Goal: Task Accomplishment & Management: Manage account settings

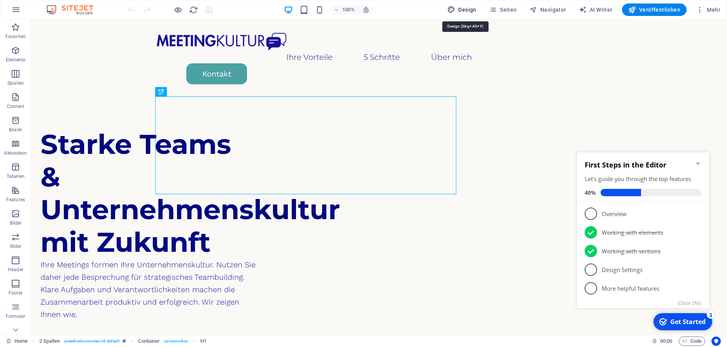
click at [465, 8] on span "Design" at bounding box center [461, 10] width 29 height 8
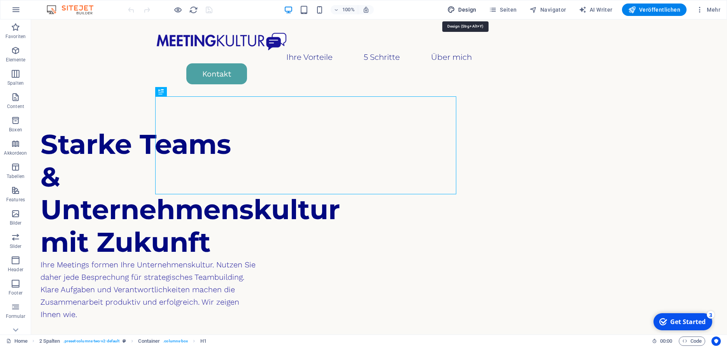
select select "px"
select select "300"
select select "px"
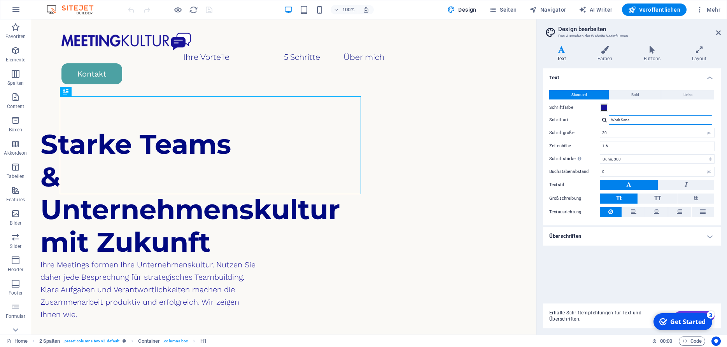
drag, startPoint x: 643, startPoint y: 121, endPoint x: 594, endPoint y: 117, distance: 49.1
click at [609, 117] on input "Work Sans" at bounding box center [660, 120] width 103 height 9
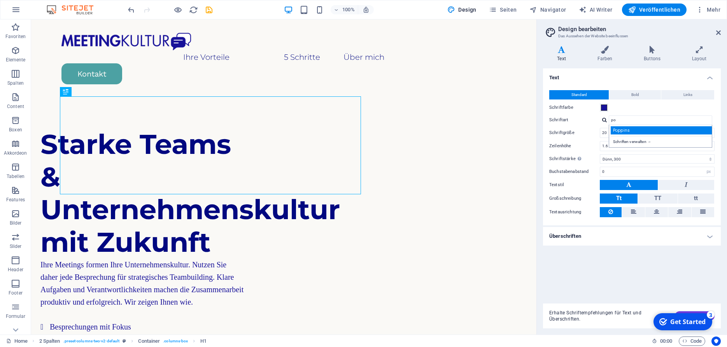
click at [626, 131] on div "Poppins" at bounding box center [662, 130] width 103 height 8
type input "Poppins"
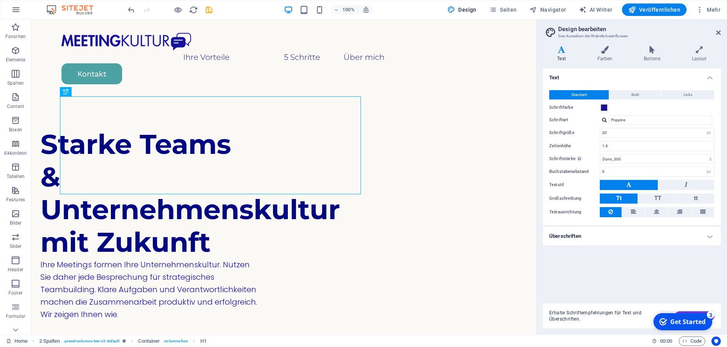
click at [606, 121] on div at bounding box center [604, 119] width 5 height 5
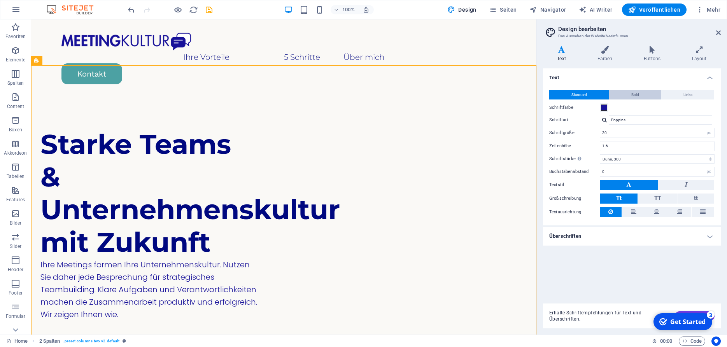
click at [634, 93] on span "Bold" at bounding box center [635, 94] width 8 height 9
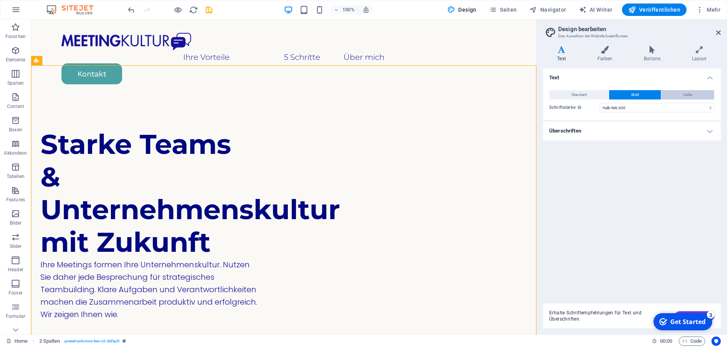
click at [684, 92] on span "Links" at bounding box center [688, 94] width 9 height 9
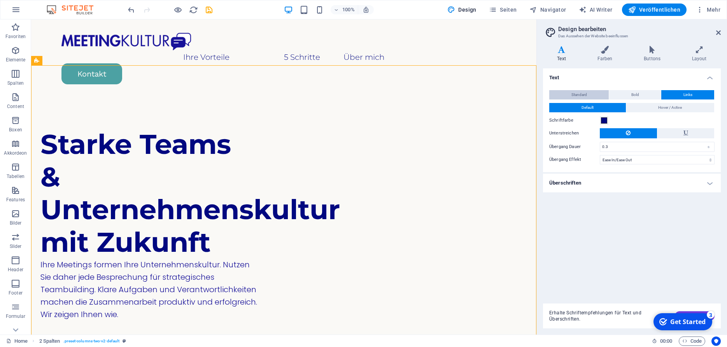
click at [590, 93] on button "Standard" at bounding box center [579, 94] width 60 height 9
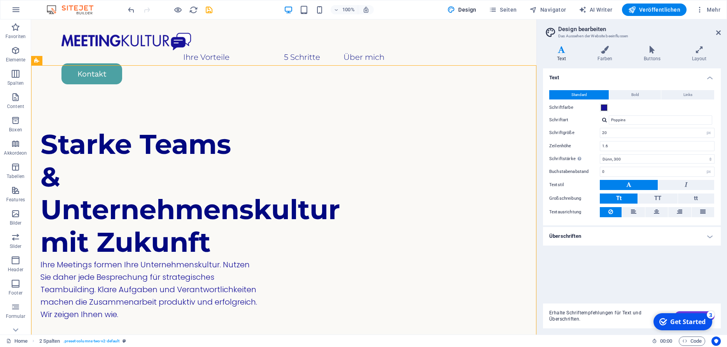
click at [618, 109] on div "Schriftfarbe" at bounding box center [631, 107] width 165 height 9
click at [605, 108] on span at bounding box center [604, 108] width 6 height 6
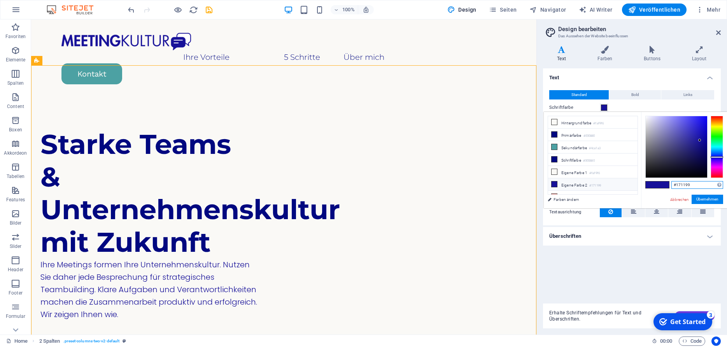
drag, startPoint x: 694, startPoint y: 183, endPoint x: 662, endPoint y: 182, distance: 31.5
click at [671, 182] on input "#171199" at bounding box center [697, 185] width 52 height 8
paste input "811ab"
click at [706, 200] on button "Übernehmen" at bounding box center [708, 199] width 32 height 9
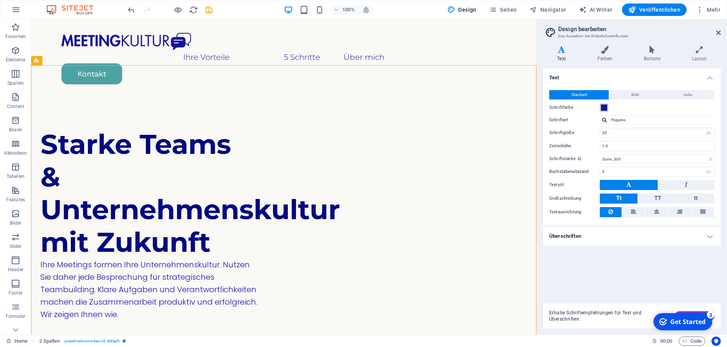
click at [603, 108] on span at bounding box center [604, 108] width 6 height 6
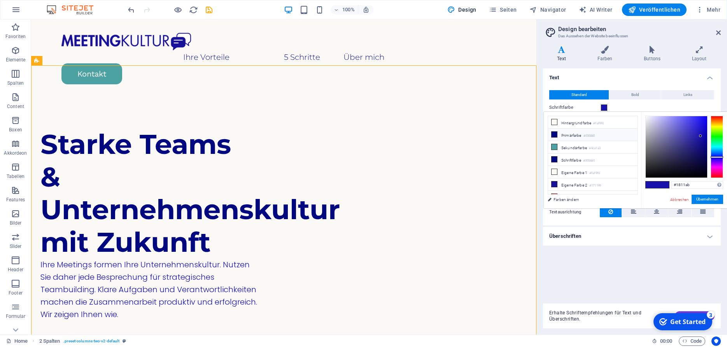
click at [578, 137] on li "Primärfarbe #000880" at bounding box center [592, 135] width 89 height 12
click at [575, 158] on li "Schriftfarbe #000880" at bounding box center [592, 160] width 89 height 12
click at [573, 188] on li "Eigene Farbe 2 #171199" at bounding box center [592, 185] width 89 height 12
click at [579, 184] on li "Eigene Farbe 2 #171199" at bounding box center [592, 185] width 89 height 12
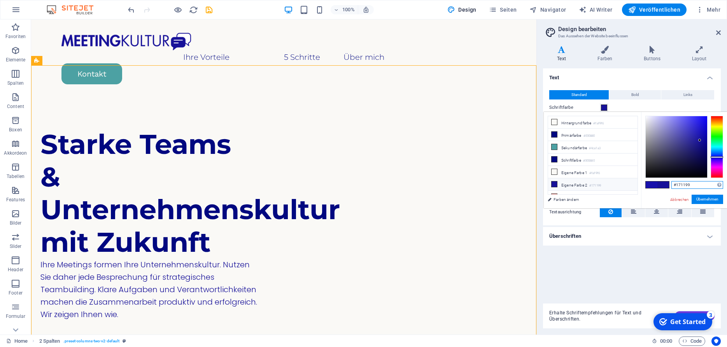
drag, startPoint x: 692, startPoint y: 185, endPoint x: 655, endPoint y: 184, distance: 37.4
click at [671, 184] on input "#171199" at bounding box center [697, 185] width 52 height 8
paste input "811ab"
click at [703, 199] on button "Übernehmen" at bounding box center [708, 199] width 32 height 9
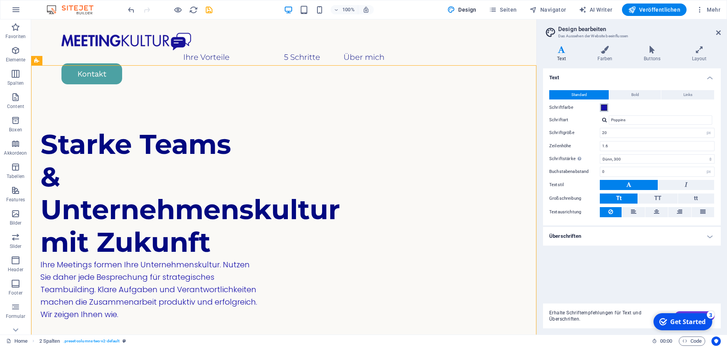
click at [605, 109] on span at bounding box center [604, 108] width 6 height 6
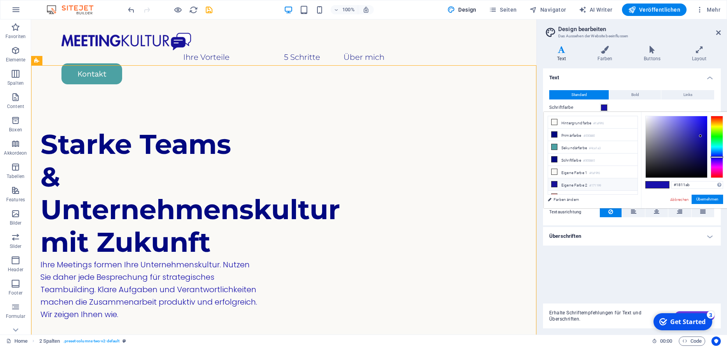
click at [582, 180] on li "Eigene Farbe 2 #171199" at bounding box center [592, 185] width 89 height 12
click at [583, 183] on li "Eigene Farbe 2 #171199" at bounding box center [592, 185] width 89 height 12
drag, startPoint x: 693, startPoint y: 186, endPoint x: 654, endPoint y: 183, distance: 39.4
click at [671, 183] on input "#171199" at bounding box center [697, 185] width 52 height 8
paste input "811ab"
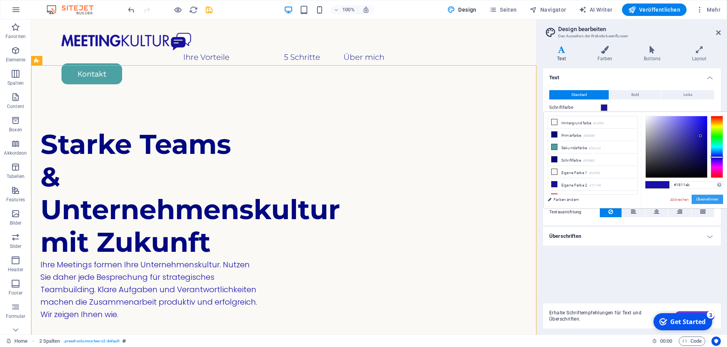
click at [706, 199] on button "Übernehmen" at bounding box center [708, 199] width 32 height 9
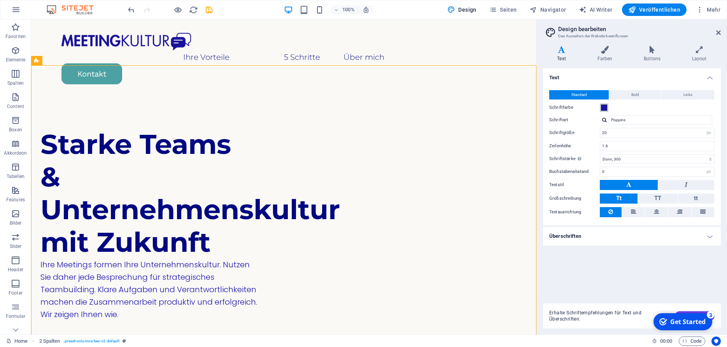
click at [603, 110] on span at bounding box center [604, 108] width 6 height 6
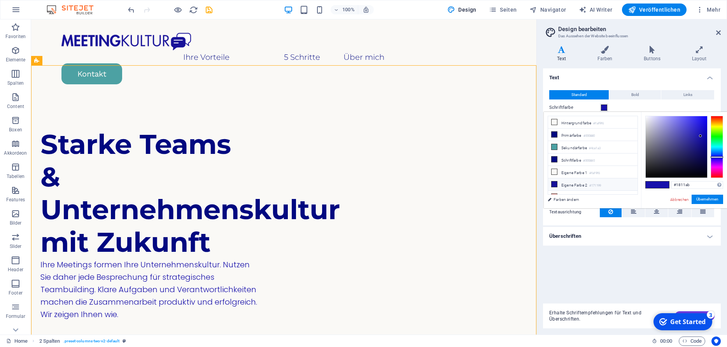
click at [581, 183] on li "Eigene Farbe 2 #171199" at bounding box center [592, 185] width 89 height 12
click at [577, 160] on li "Schriftfarbe #000880" at bounding box center [592, 160] width 89 height 12
click at [583, 124] on li "Hintergrundfarbe #faf9f6" at bounding box center [592, 122] width 89 height 12
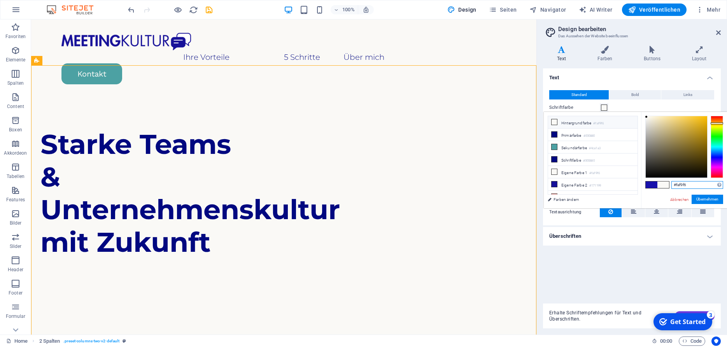
drag, startPoint x: 687, startPoint y: 186, endPoint x: 672, endPoint y: 186, distance: 14.8
click at [672, 186] on input "#faf9f6" at bounding box center [697, 185] width 52 height 8
paste input "2f5f7"
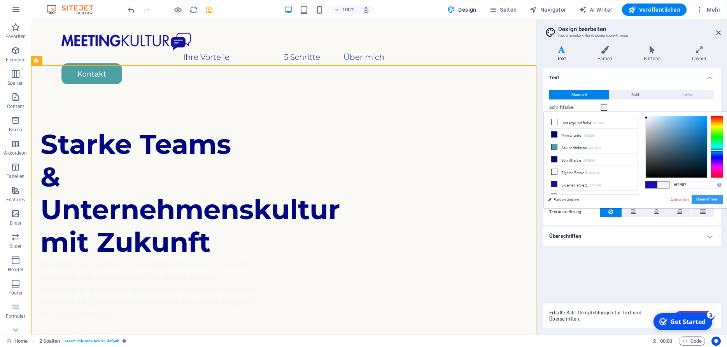
click at [699, 200] on button "Übernehmen" at bounding box center [708, 199] width 32 height 9
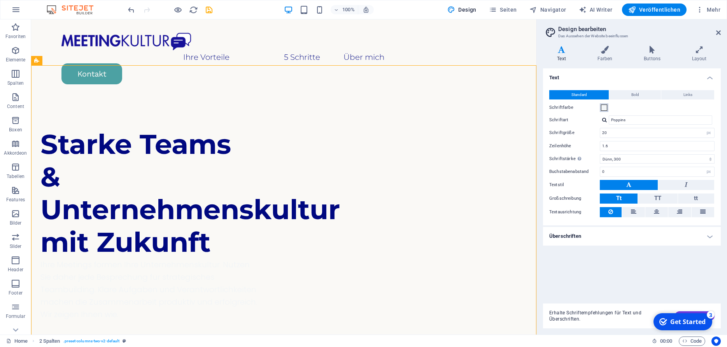
click at [607, 108] on span at bounding box center [604, 108] width 6 height 6
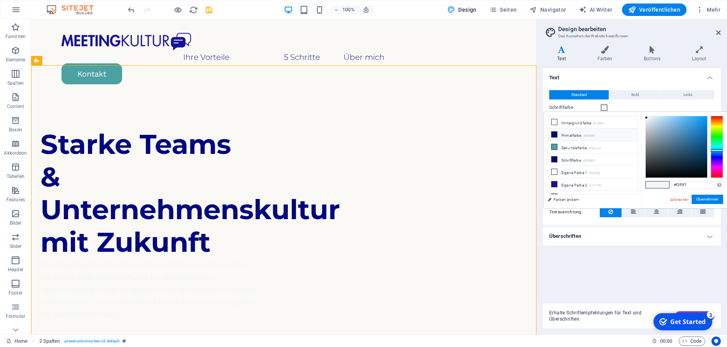
click at [584, 134] on li "Primärfarbe #000880" at bounding box center [592, 135] width 89 height 12
type input "#000880"
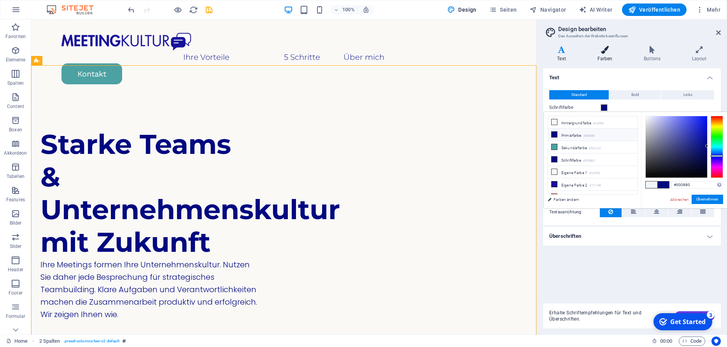
click at [611, 55] on h4 "Farben" at bounding box center [606, 54] width 47 height 16
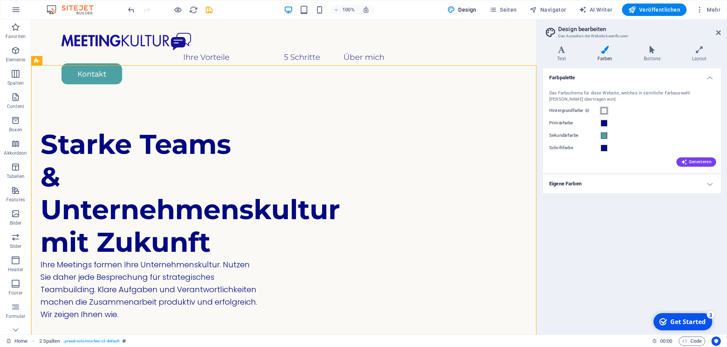
click at [605, 112] on span at bounding box center [604, 111] width 6 height 6
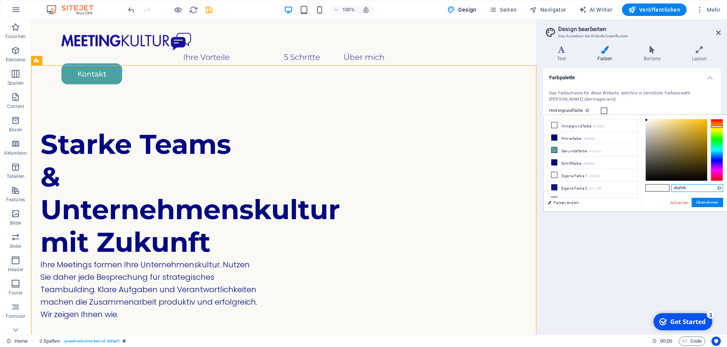
drag, startPoint x: 694, startPoint y: 189, endPoint x: 661, endPoint y: 188, distance: 32.7
drag, startPoint x: 692, startPoint y: 188, endPoint x: 666, endPoint y: 188, distance: 26.8
drag, startPoint x: 688, startPoint y: 187, endPoint x: 662, endPoint y: 187, distance: 26.1
click at [671, 187] on input "#faf9f6" at bounding box center [697, 188] width 52 height 8
paste input "2f5f7"
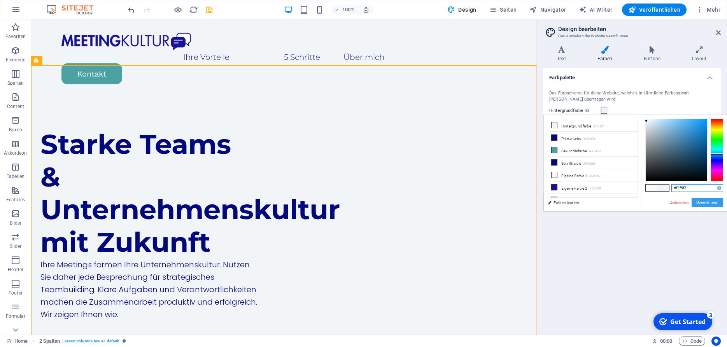
type input "#f2f5f7"
click at [708, 200] on button "Übernehmen" at bounding box center [708, 202] width 32 height 9
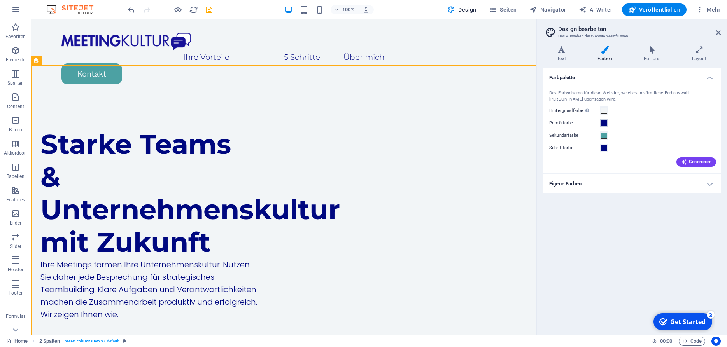
click at [601, 126] on button "Primärfarbe" at bounding box center [604, 123] width 9 height 9
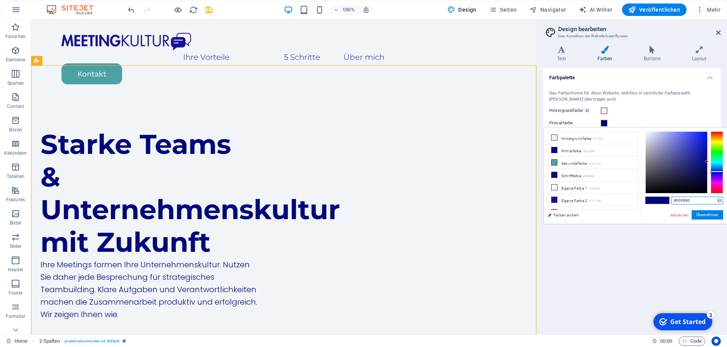
drag, startPoint x: 698, startPoint y: 202, endPoint x: 670, endPoint y: 201, distance: 27.2
click at [671, 201] on input "#000880" at bounding box center [697, 201] width 52 height 8
paste input "1811ab"
type input "#1811ab"
click at [675, 216] on link "Abbrechen" at bounding box center [679, 215] width 20 height 6
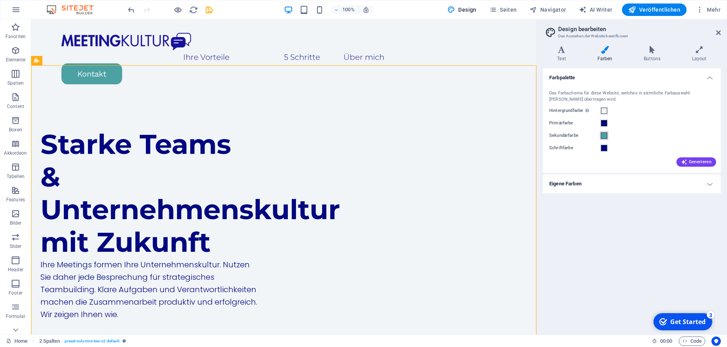
click at [605, 136] on span at bounding box center [604, 136] width 6 height 6
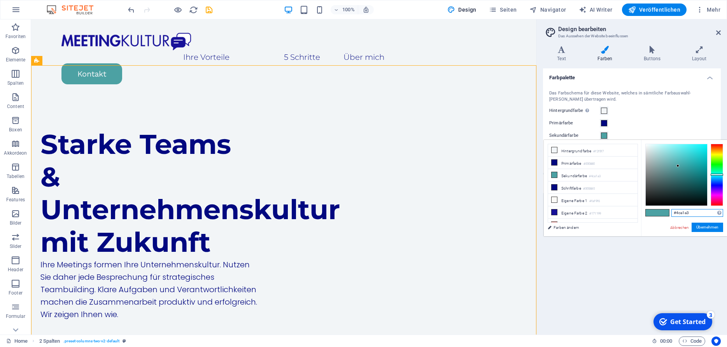
drag, startPoint x: 694, startPoint y: 213, endPoint x: 661, endPoint y: 209, distance: 33.8
drag, startPoint x: 701, startPoint y: 211, endPoint x: 669, endPoint y: 212, distance: 31.9
click at [671, 212] on input "#4ca1a3" at bounding box center [697, 213] width 52 height 8
paste input "69e8d"
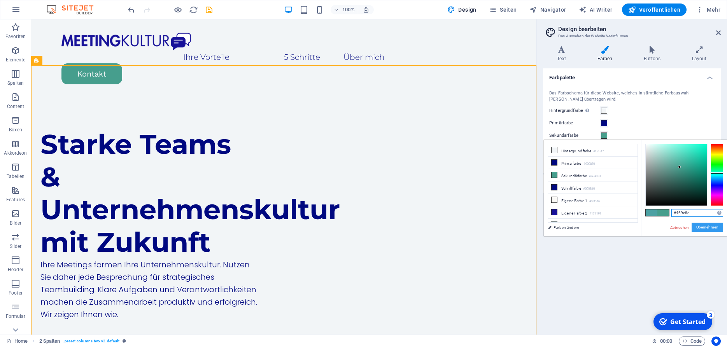
type input "#469e8d"
click at [709, 228] on button "Übernehmen" at bounding box center [708, 227] width 32 height 9
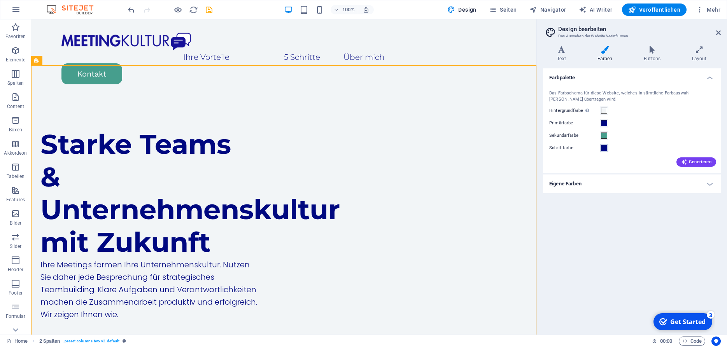
click at [604, 150] on span at bounding box center [604, 148] width 6 height 6
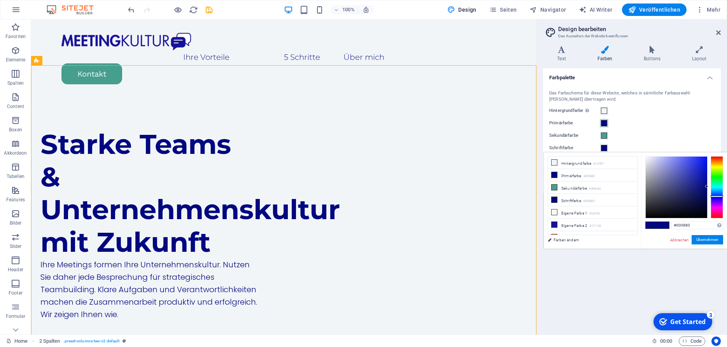
click at [604, 124] on span at bounding box center [604, 123] width 6 height 6
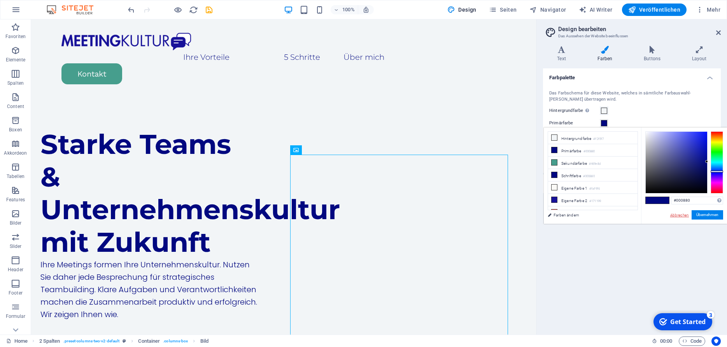
click at [677, 212] on link "Abbrechen" at bounding box center [679, 215] width 20 height 6
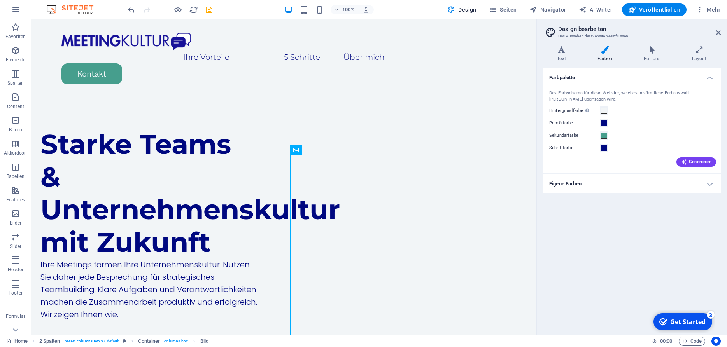
click at [574, 182] on h4 "Eigene Farben" at bounding box center [632, 184] width 178 height 19
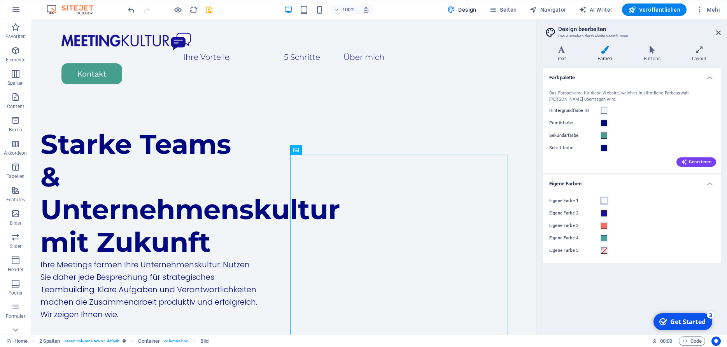
click at [603, 201] on span at bounding box center [604, 201] width 6 height 6
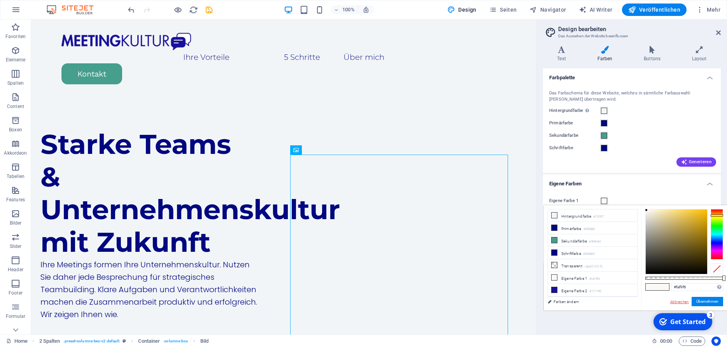
click at [676, 299] on link "Abbrechen" at bounding box center [679, 302] width 20 height 6
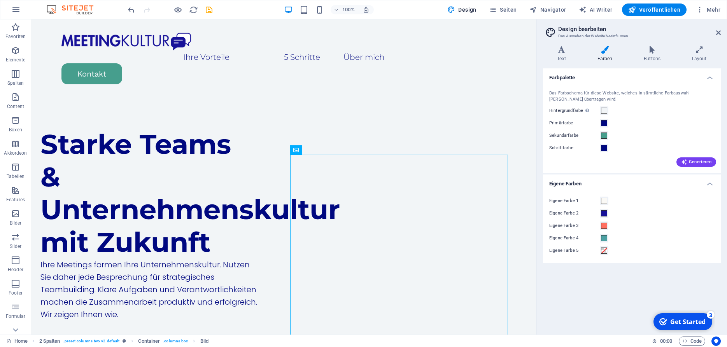
click at [565, 201] on label "Eigene Farbe 1" at bounding box center [574, 200] width 51 height 9
click at [600, 201] on button "Eigene Farbe 1" at bounding box center [604, 201] width 9 height 9
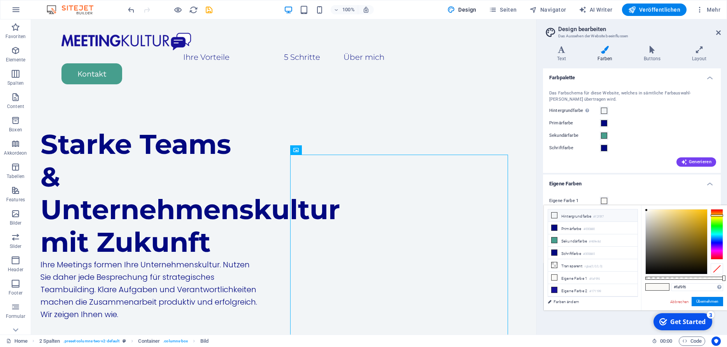
click at [598, 217] on small "#f2f5f7" at bounding box center [598, 216] width 11 height 5
type input "#f2f5f7"
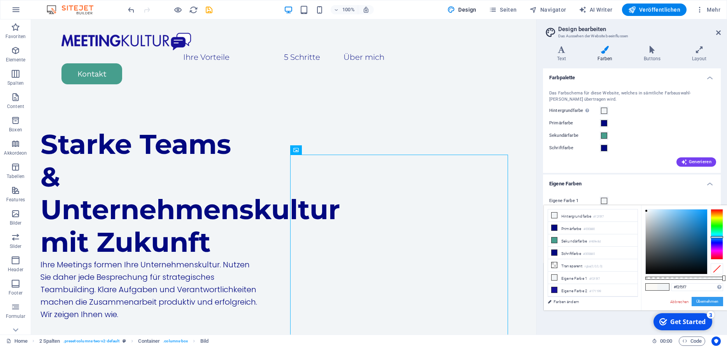
click at [710, 300] on button "Übernehmen" at bounding box center [708, 301] width 32 height 9
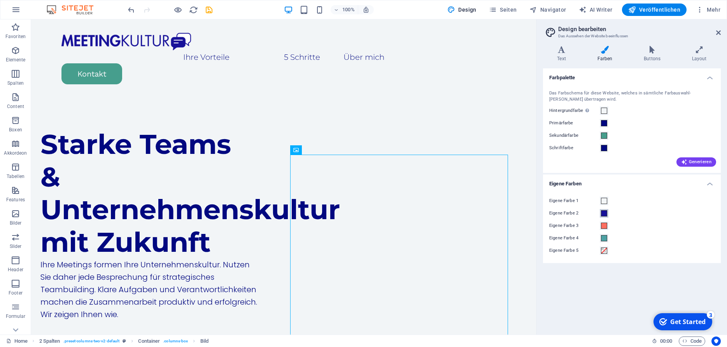
click at [605, 215] on span at bounding box center [604, 213] width 6 height 6
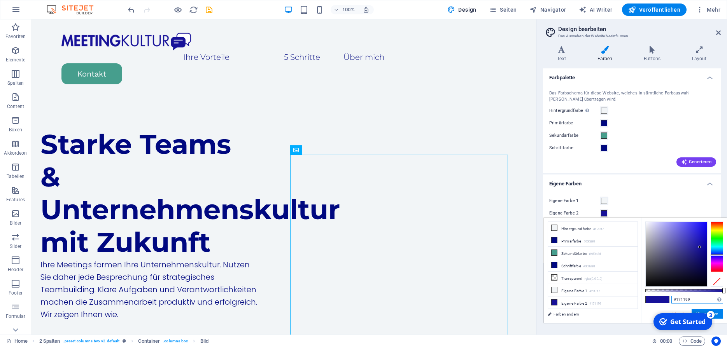
drag, startPoint x: 694, startPoint y: 298, endPoint x: 664, endPoint y: 297, distance: 30.0
click at [671, 297] on input "#171199" at bounding box center [697, 300] width 52 height 8
paste input "811ab"
type input "#1811ab"
click at [718, 313] on button "Übernehmen" at bounding box center [708, 314] width 32 height 9
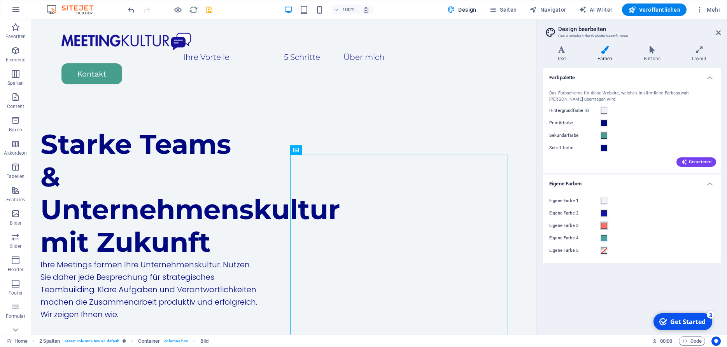
click at [605, 225] on span at bounding box center [604, 226] width 6 height 6
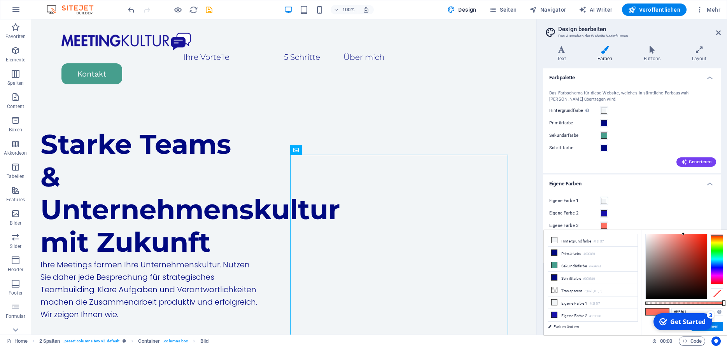
click at [645, 206] on div "Eigene Farbe 1 Eigene Farbe 2 Eigene Farbe 3 Eigene Farbe 4 Eigene Farbe 5" at bounding box center [632, 226] width 181 height 75
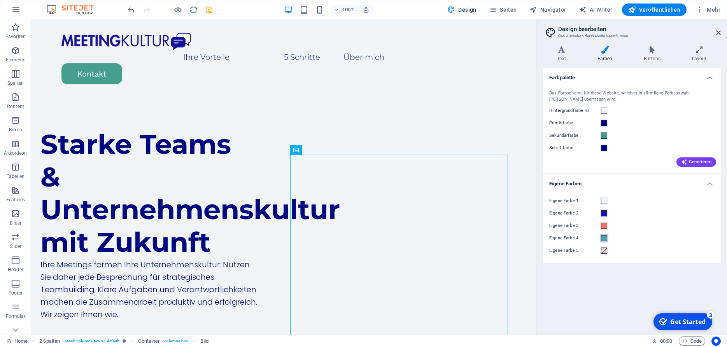
click at [605, 239] on span at bounding box center [604, 238] width 6 height 6
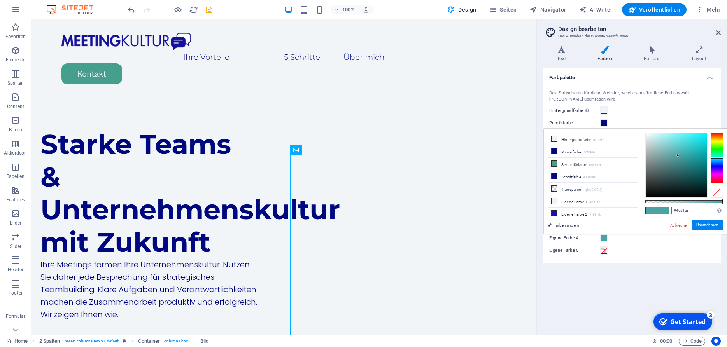
drag, startPoint x: 694, startPoint y: 211, endPoint x: 665, endPoint y: 208, distance: 29.0
click at [671, 208] on input "#4ca1a3" at bounding box center [697, 211] width 52 height 8
paste input "b5d9d1"
type input "#b5d9d1"
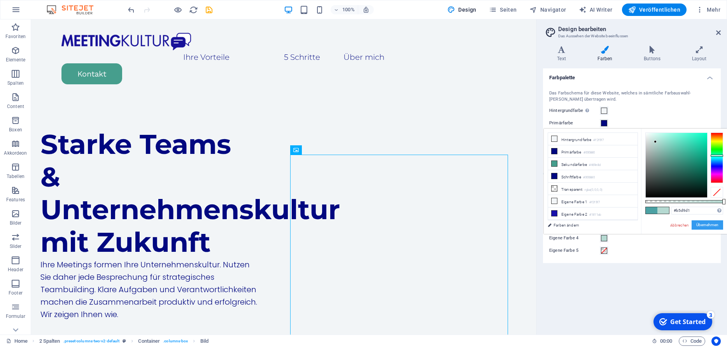
click at [706, 223] on button "Übernehmen" at bounding box center [708, 225] width 32 height 9
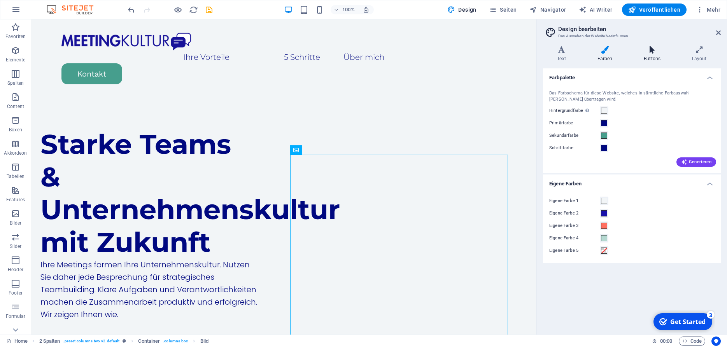
click at [658, 52] on icon at bounding box center [652, 50] width 45 height 8
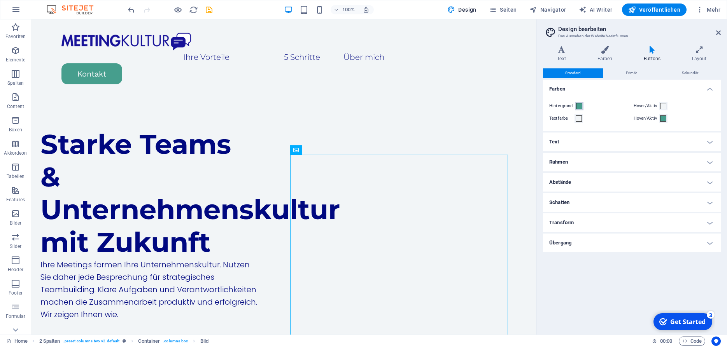
click at [577, 107] on span at bounding box center [579, 106] width 6 height 6
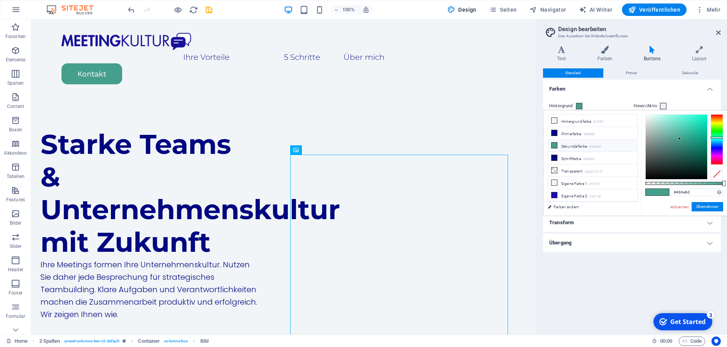
click at [580, 149] on li "Sekundärfarbe #469e8d" at bounding box center [592, 146] width 89 height 12
click at [666, 105] on span at bounding box center [663, 106] width 6 height 6
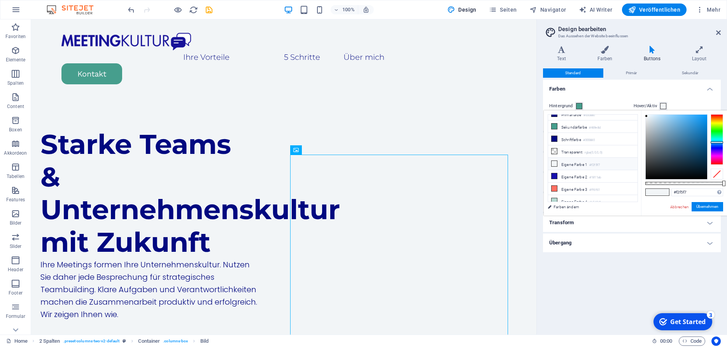
scroll to position [21, 0]
click at [572, 198] on li "Eigene Farbe 4 #b5d9d1" at bounding box center [592, 199] width 89 height 12
type input "#b5d9d1"
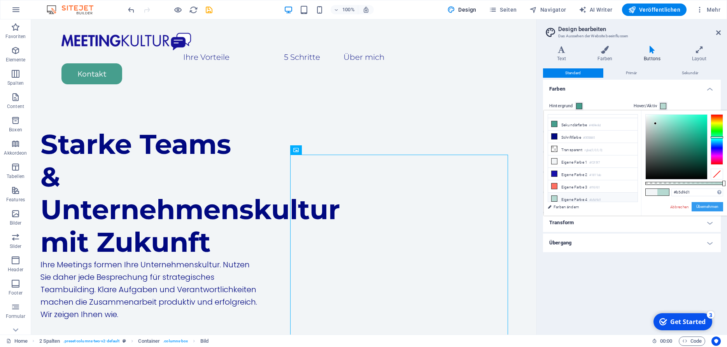
click at [708, 209] on button "Übernehmen" at bounding box center [708, 206] width 32 height 9
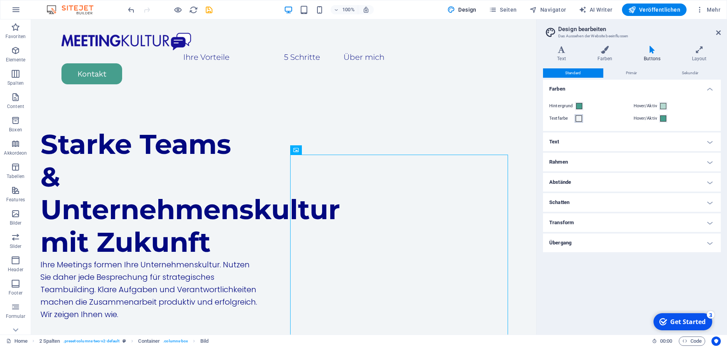
click at [577, 118] on span at bounding box center [579, 119] width 6 height 6
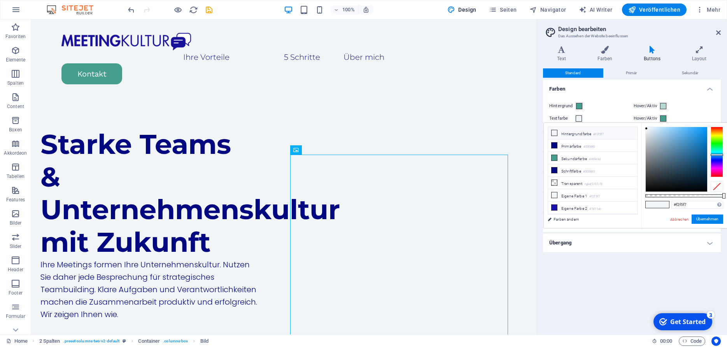
click at [585, 132] on li "Hintergrundfarbe #f2f5f7" at bounding box center [592, 133] width 89 height 12
click at [662, 118] on span at bounding box center [663, 119] width 6 height 6
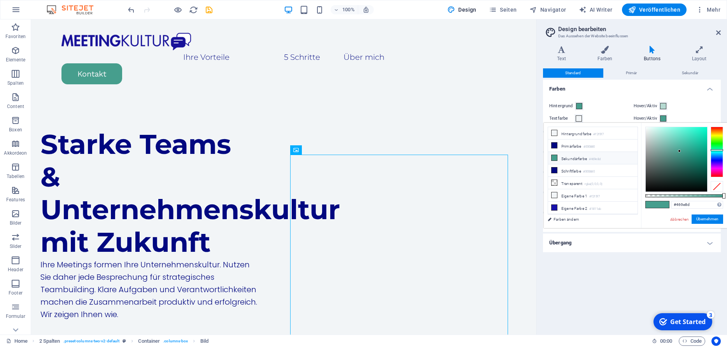
click at [573, 157] on li "Sekundärfarbe #469e8d" at bounding box center [592, 158] width 89 height 12
click at [706, 219] on button "Übernehmen" at bounding box center [708, 219] width 32 height 9
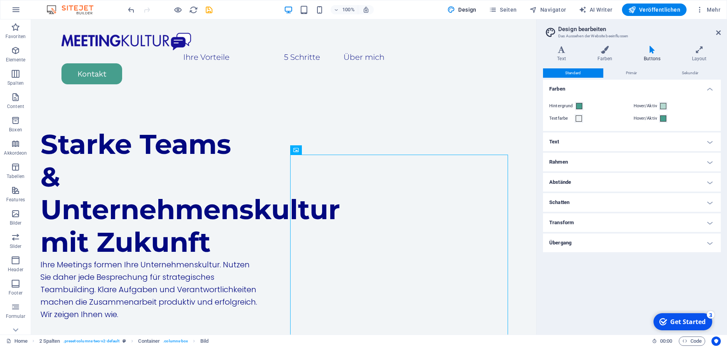
click at [635, 144] on h4 "Text" at bounding box center [632, 142] width 178 height 19
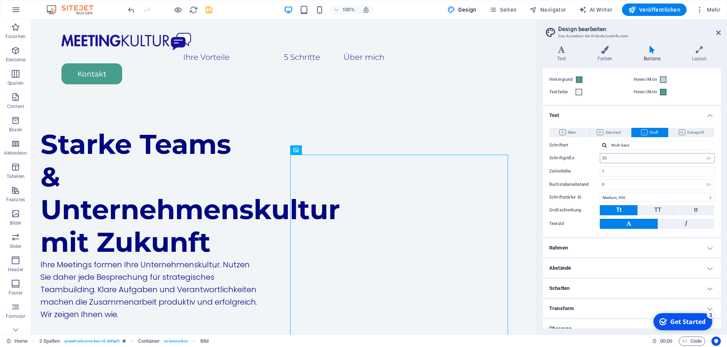
scroll to position [36, 0]
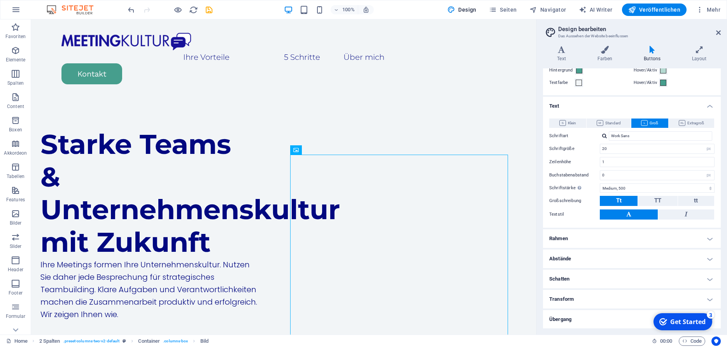
click at [634, 238] on h4 "Rahmen" at bounding box center [632, 239] width 178 height 19
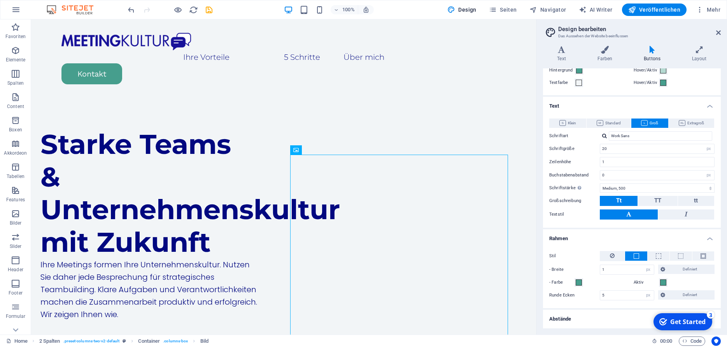
scroll to position [96, 0]
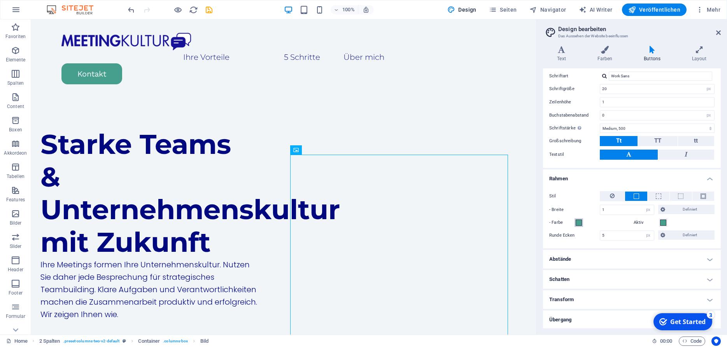
click at [579, 221] on span at bounding box center [579, 223] width 6 height 6
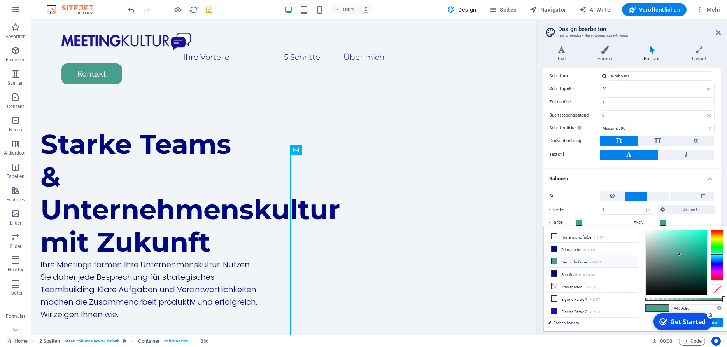
click at [579, 221] on span at bounding box center [579, 223] width 6 height 6
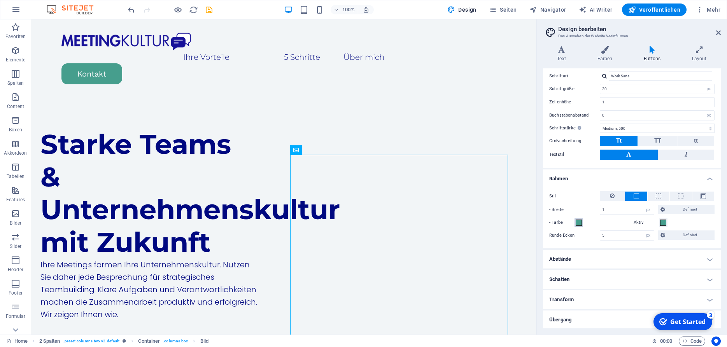
type input "0.5"
type input "0.25"
click at [577, 260] on h4 "Abstände" at bounding box center [632, 259] width 178 height 19
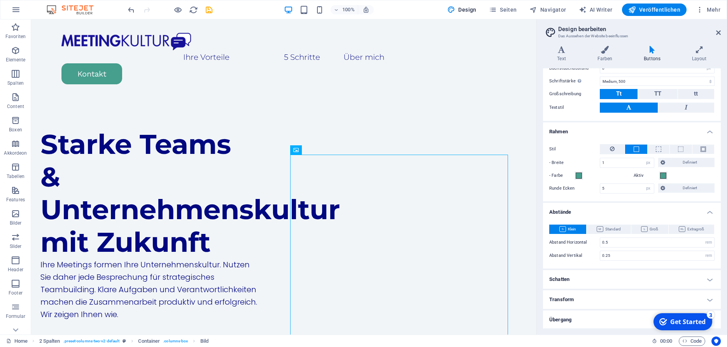
click at [577, 282] on h4 "Schatten" at bounding box center [632, 279] width 178 height 19
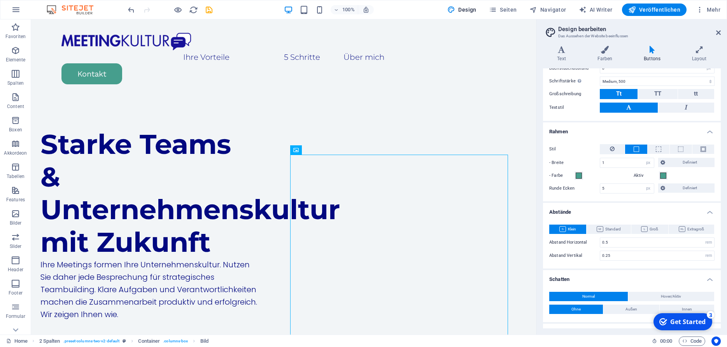
scroll to position [176, 0]
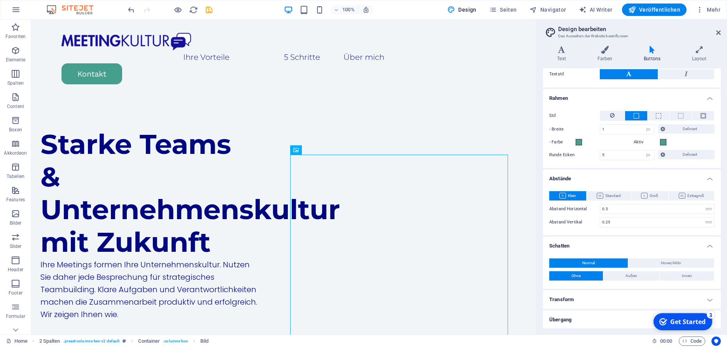
click at [586, 296] on h4 "Transform" at bounding box center [632, 300] width 178 height 19
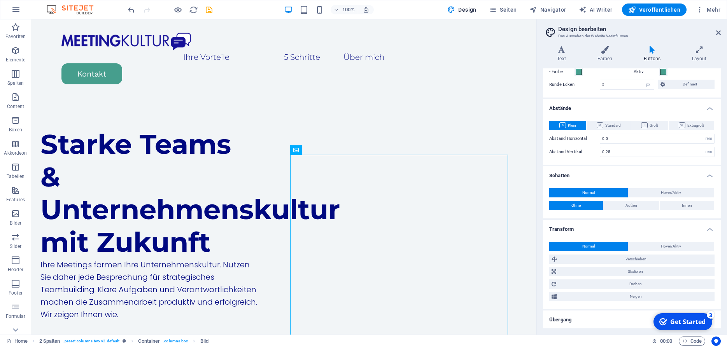
click at [587, 316] on h4 "Übergang" at bounding box center [632, 320] width 178 height 19
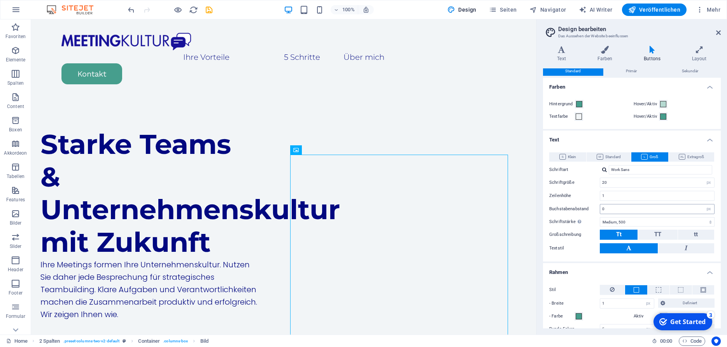
scroll to position [0, 0]
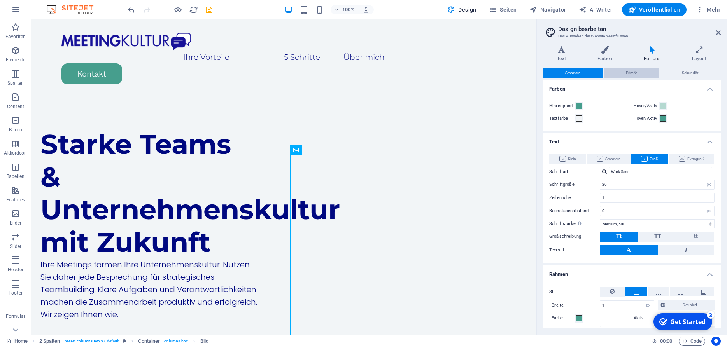
click at [624, 71] on button "Primär" at bounding box center [632, 72] width 56 height 9
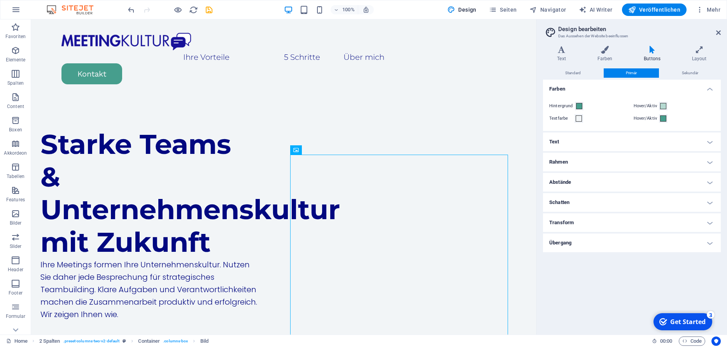
click at [636, 141] on h4 "Text" at bounding box center [632, 142] width 178 height 19
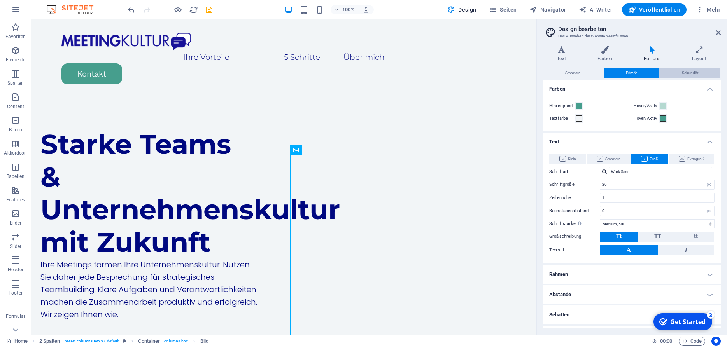
click at [689, 72] on span "Sekundär" at bounding box center [690, 72] width 16 height 9
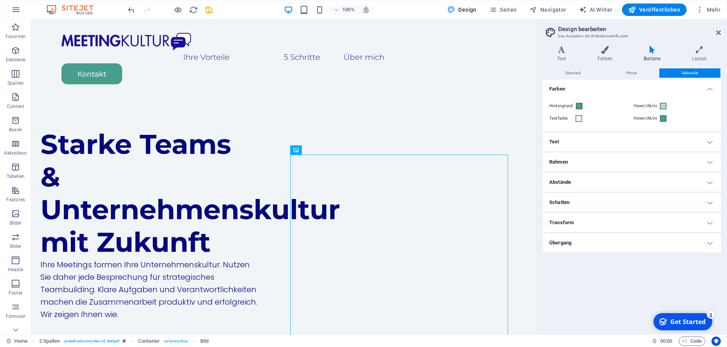
click at [615, 141] on h4 "Text" at bounding box center [632, 142] width 178 height 19
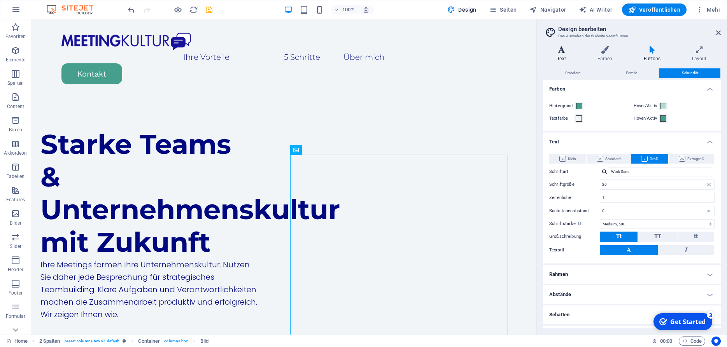
click at [563, 53] on icon at bounding box center [561, 50] width 37 height 8
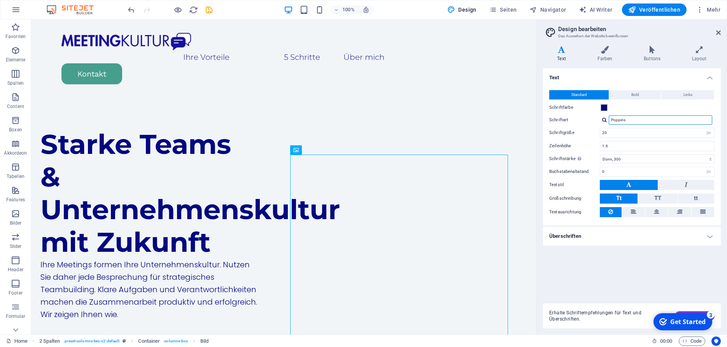
click at [627, 120] on input "Poppins" at bounding box center [660, 120] width 103 height 9
drag, startPoint x: 627, startPoint y: 120, endPoint x: 588, endPoint y: 119, distance: 38.5
click at [609, 119] on input "Poppins" at bounding box center [660, 120] width 103 height 9
click at [605, 120] on div at bounding box center [604, 119] width 5 height 5
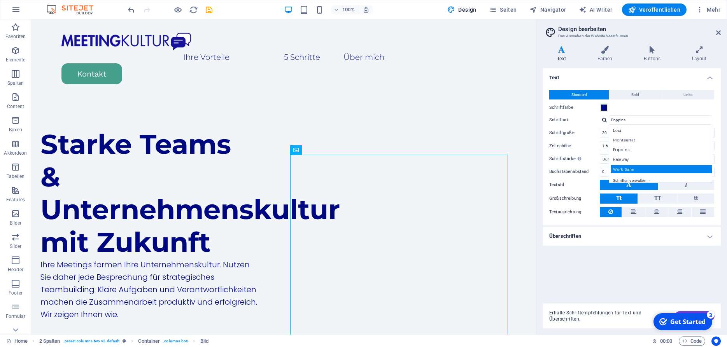
click at [622, 168] on div "Work Sans" at bounding box center [662, 169] width 103 height 8
type input "Work Sans"
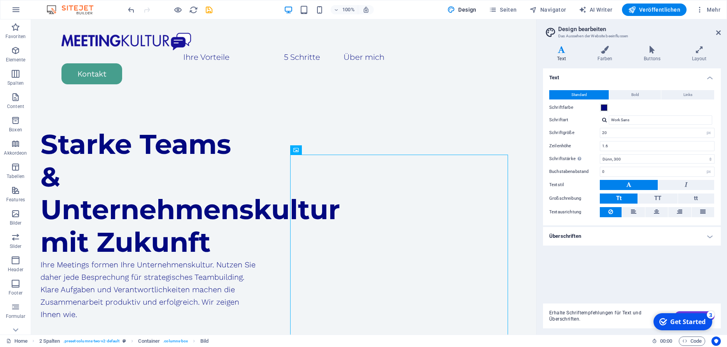
click at [592, 232] on h4 "Überschriften" at bounding box center [632, 236] width 178 height 19
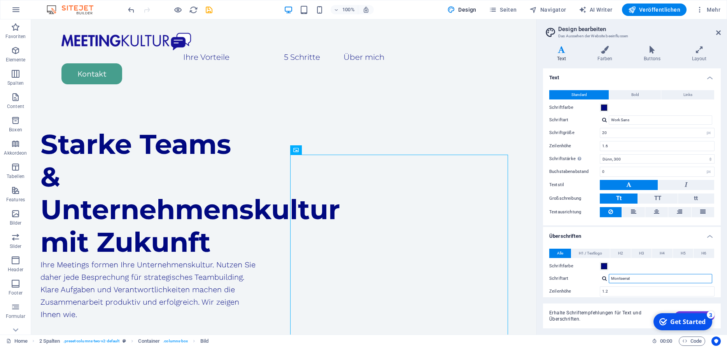
click at [624, 279] on input "Montserrat" at bounding box center [660, 278] width 103 height 9
click at [605, 279] on div at bounding box center [604, 278] width 5 height 5
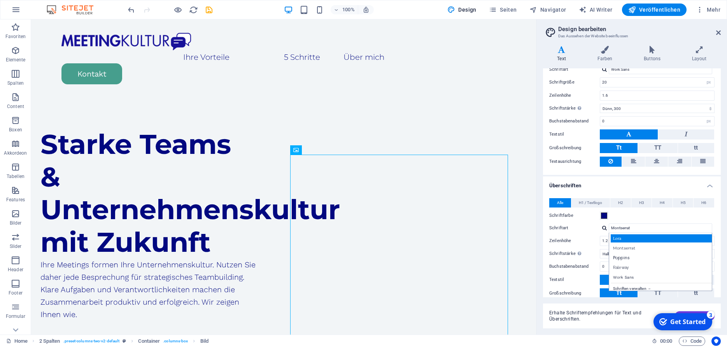
scroll to position [58, 0]
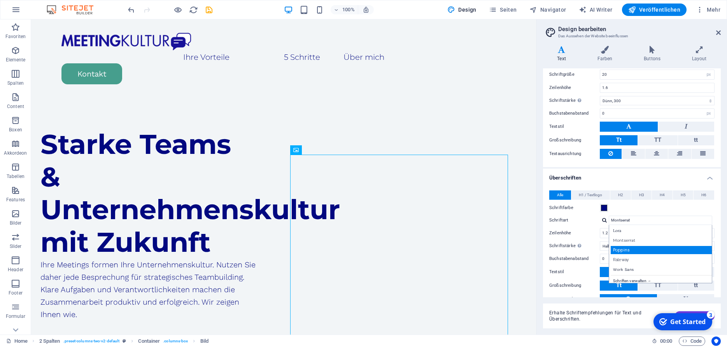
click at [626, 249] on div "Poppins" at bounding box center [662, 250] width 103 height 8
type input "Poppins"
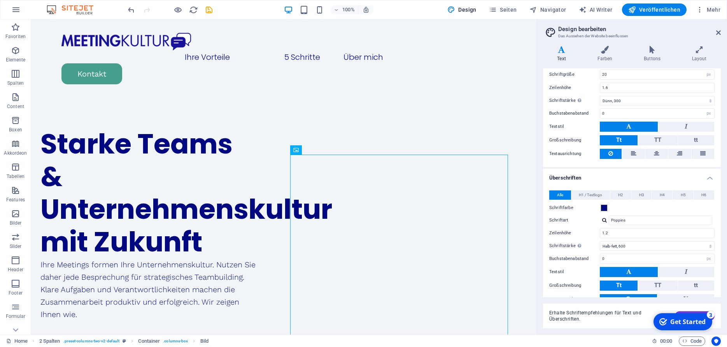
scroll to position [99, 0]
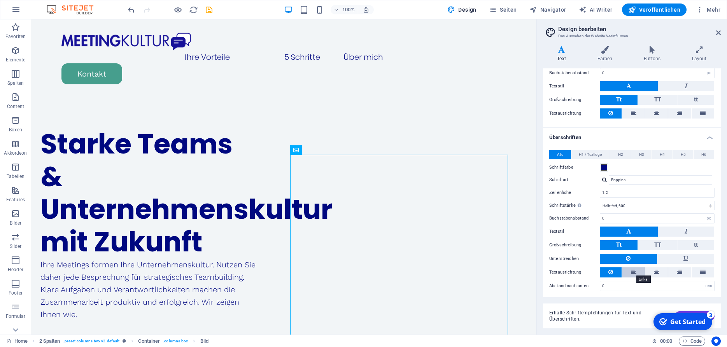
click at [631, 270] on icon at bounding box center [633, 272] width 5 height 9
click at [595, 154] on span "H1 / Textlogo" at bounding box center [590, 154] width 23 height 9
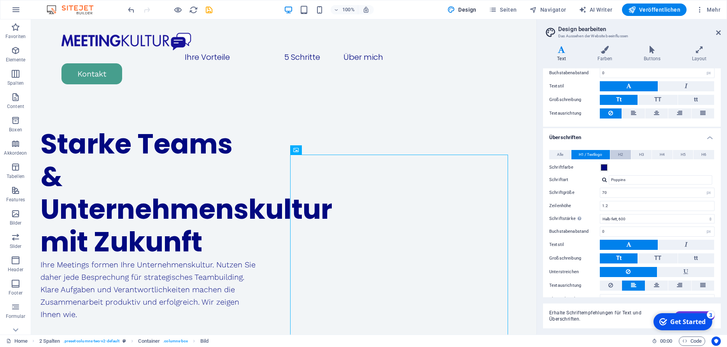
click at [620, 152] on span "H2" at bounding box center [620, 154] width 5 height 9
click at [645, 152] on button "H3" at bounding box center [641, 154] width 21 height 9
click at [661, 152] on span "H4" at bounding box center [662, 154] width 5 height 9
click at [681, 152] on button "H5" at bounding box center [683, 154] width 21 height 9
click at [701, 153] on button "H6" at bounding box center [704, 154] width 21 height 9
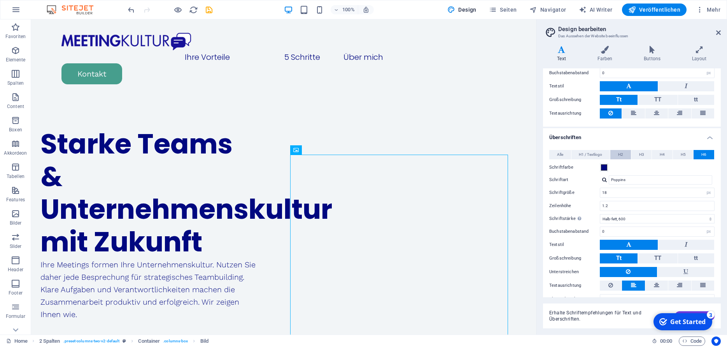
click at [628, 153] on button "H2" at bounding box center [620, 154] width 21 height 9
click at [603, 153] on button "H1 / Textlogo" at bounding box center [590, 154] width 39 height 9
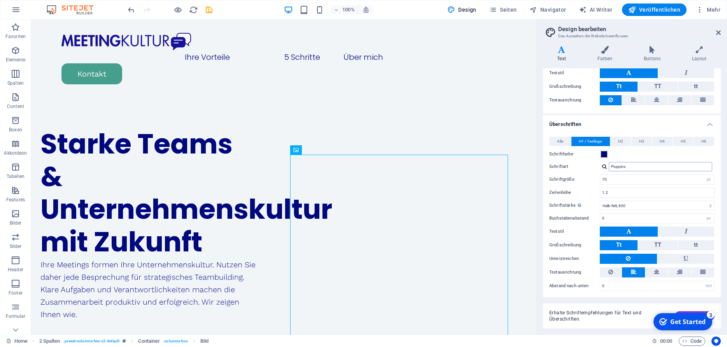
scroll to position [0, 0]
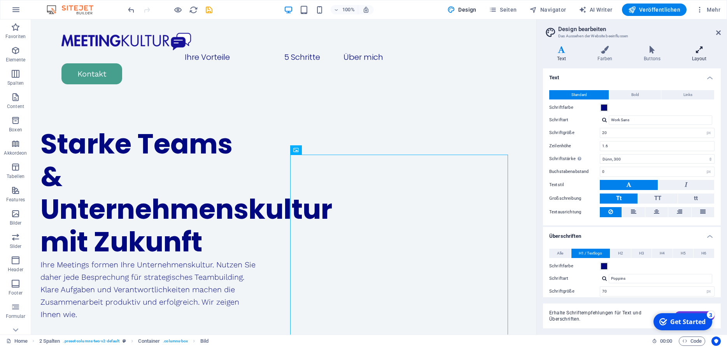
click at [698, 50] on icon at bounding box center [699, 50] width 43 height 8
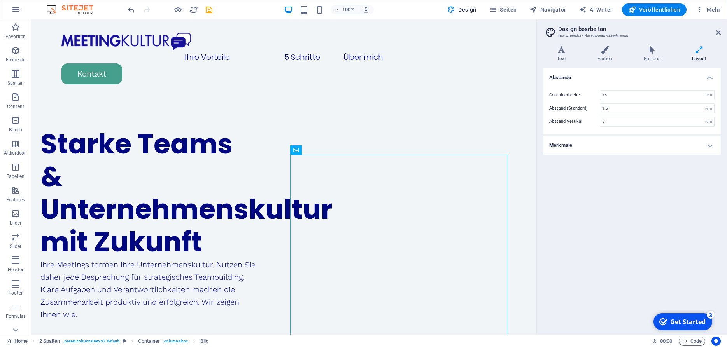
click at [613, 146] on h4 "Merkmale" at bounding box center [632, 145] width 178 height 19
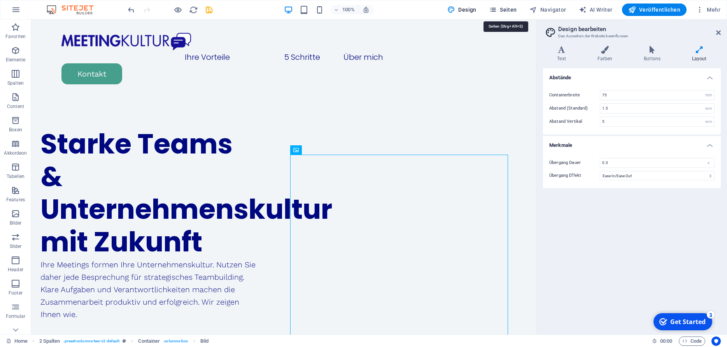
click at [508, 9] on span "Seiten" at bounding box center [503, 10] width 28 height 8
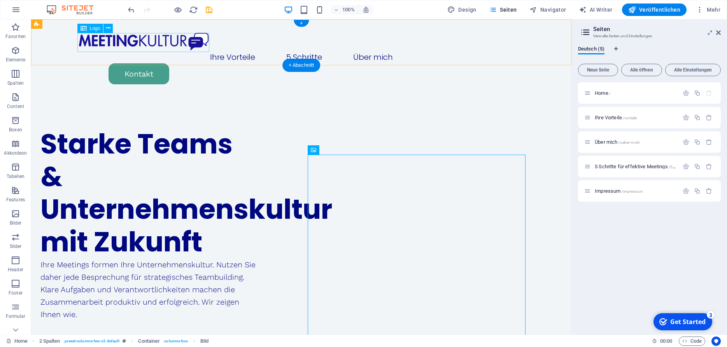
click at [184, 42] on div at bounding box center [301, 41] width 448 height 19
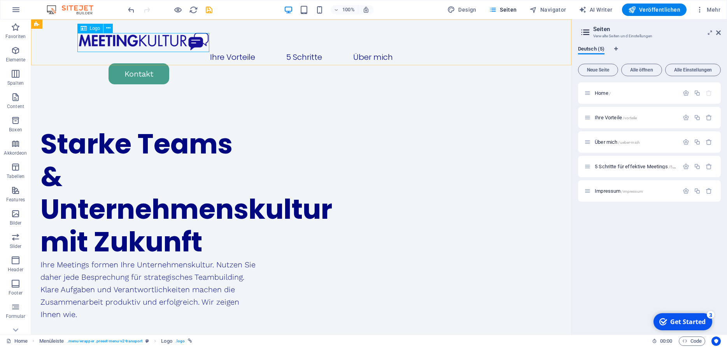
click at [95, 30] on span "Logo" at bounding box center [95, 28] width 11 height 5
click at [107, 38] on div at bounding box center [301, 41] width 448 height 19
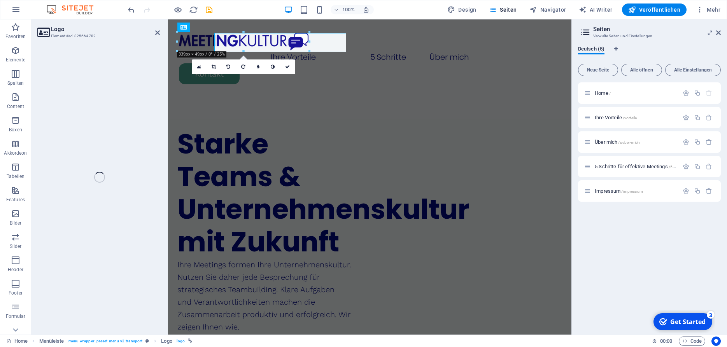
select select "px"
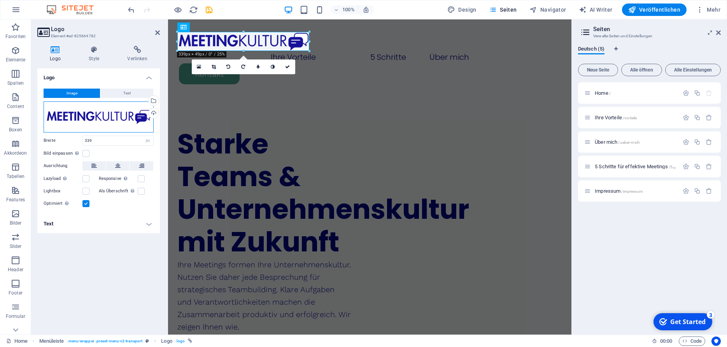
click at [103, 118] on div "Ziehe Dateien zum Hochladen hierher oder klicke hier, um aus Dateien oder koste…" at bounding box center [99, 117] width 110 height 31
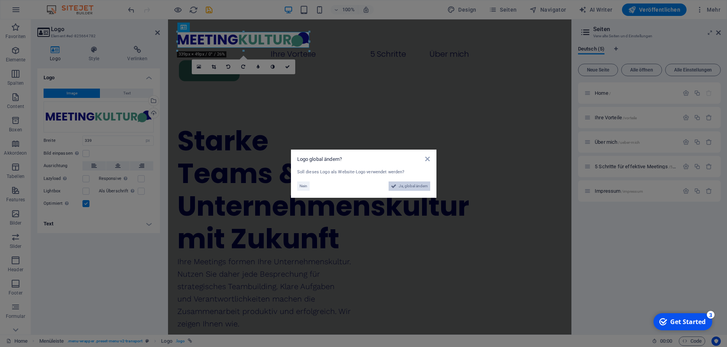
click at [404, 187] on span "Ja, global ändern" at bounding box center [413, 186] width 29 height 9
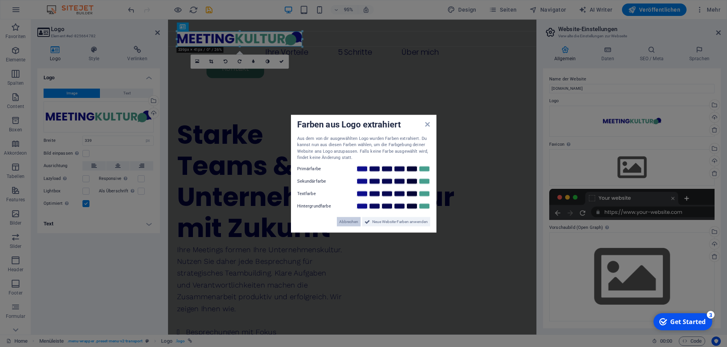
click at [349, 220] on span "Abbrechen" at bounding box center [348, 221] width 19 height 9
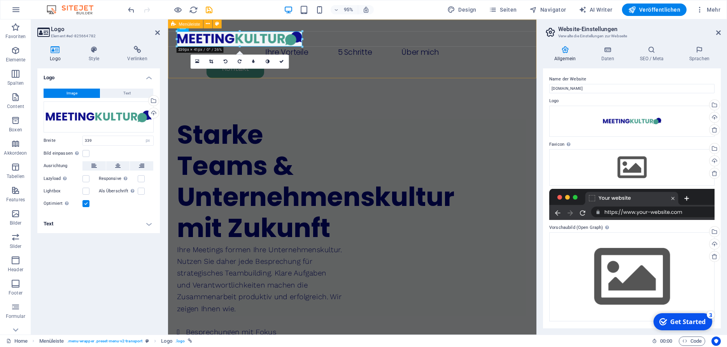
click at [437, 68] on div "Ihre Vorteile 5 Schritte Über mich Kontakt" at bounding box center [362, 56] width 388 height 74
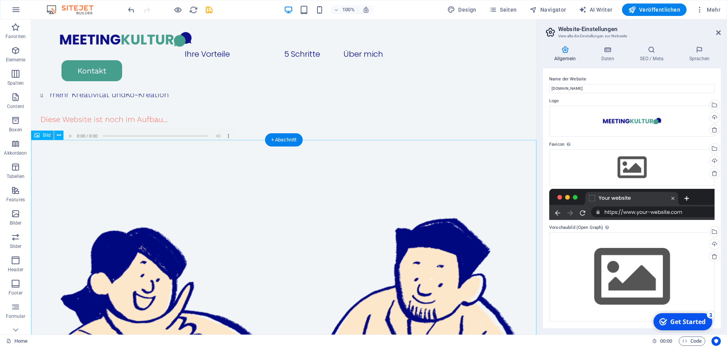
scroll to position [276, 0]
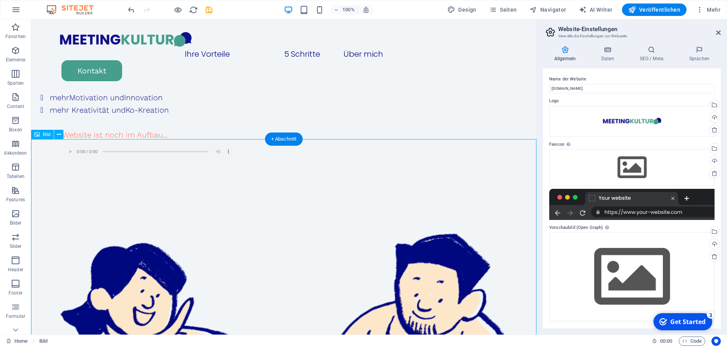
scroll to position [305, 0]
select select "%"
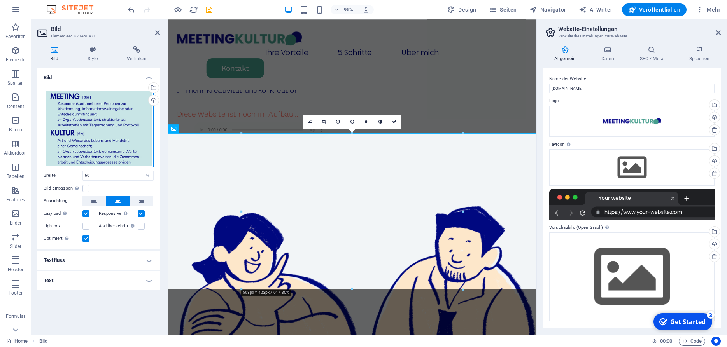
click at [72, 140] on div "Ziehe Dateien zum Hochladen hierher oder klicke hier, um aus Dateien oder koste…" at bounding box center [99, 128] width 110 height 79
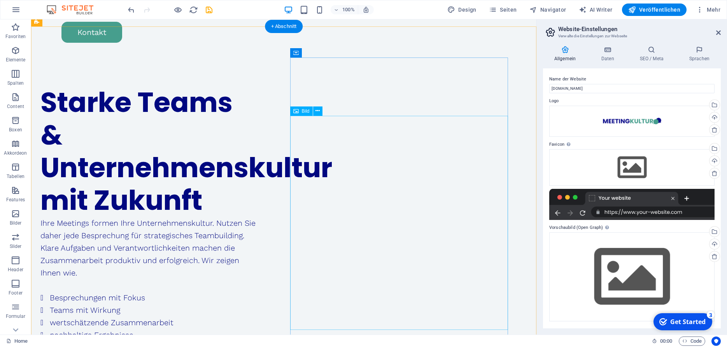
scroll to position [0, 0]
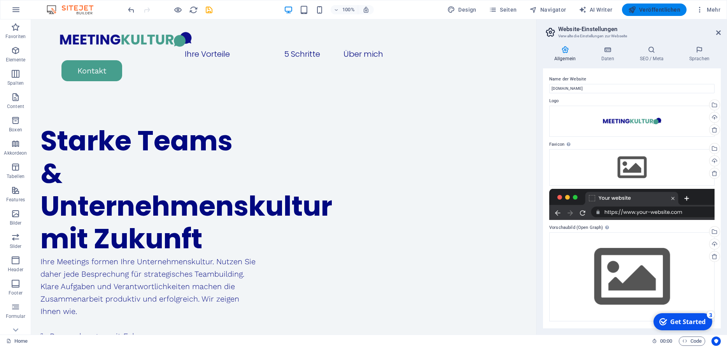
click at [666, 11] on span "Veröffentlichen" at bounding box center [654, 10] width 52 height 8
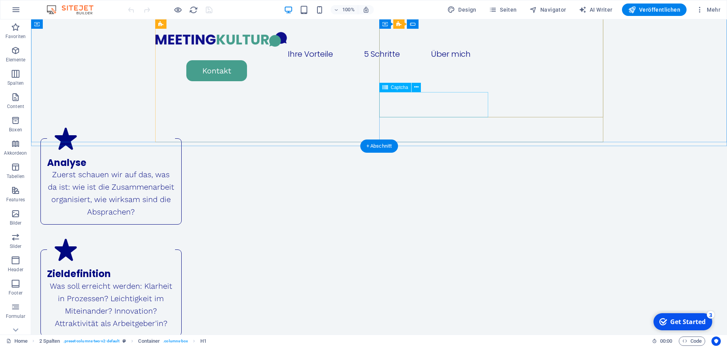
scroll to position [1600, 0]
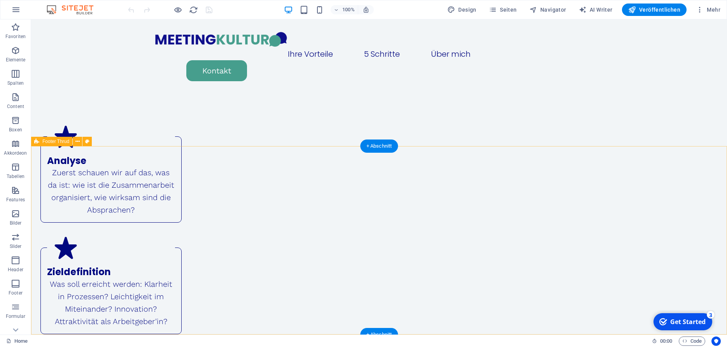
click at [63, 140] on span "Footer Thrud" at bounding box center [55, 141] width 27 height 5
click at [63, 142] on span "Footer Thrud" at bounding box center [55, 141] width 27 height 5
select select "footer"
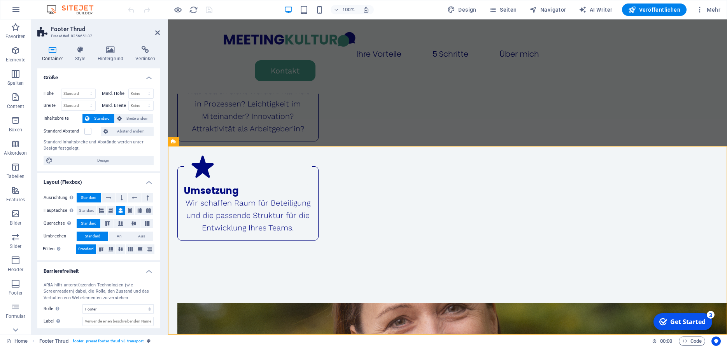
scroll to position [1542, 0]
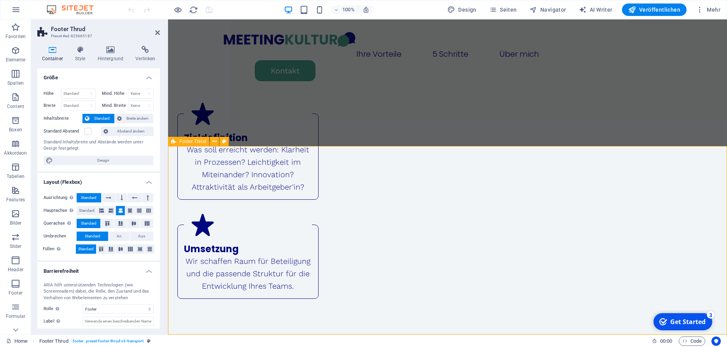
click at [82, 49] on icon at bounding box center [79, 50] width 19 height 8
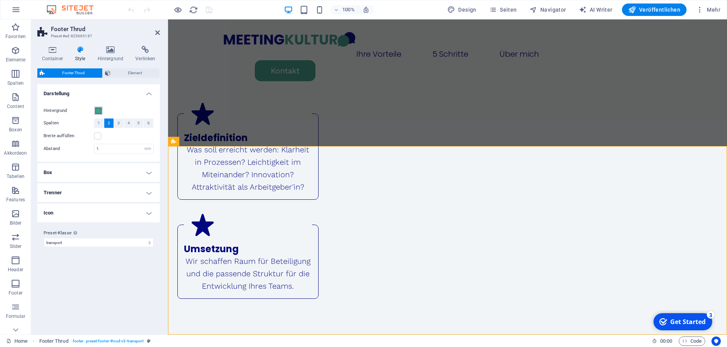
click at [98, 112] on span at bounding box center [98, 111] width 6 height 6
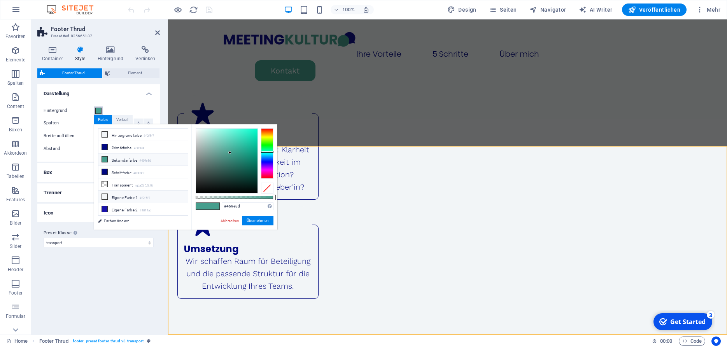
scroll to position [21, 0]
click at [127, 208] on li "Eigene Farbe 4 #b5d9d1" at bounding box center [142, 213] width 89 height 12
click at [263, 221] on button "Übernehmen" at bounding box center [258, 220] width 32 height 9
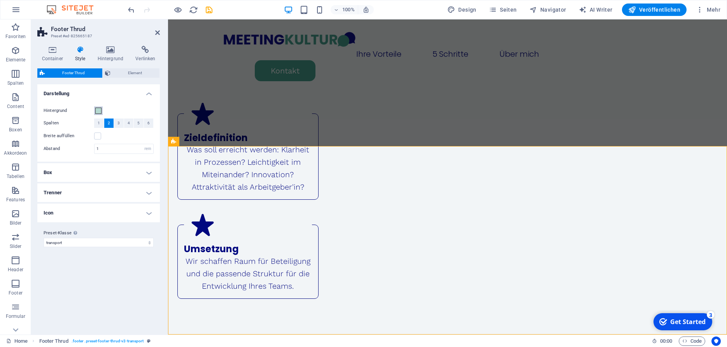
click at [99, 110] on span at bounding box center [98, 111] width 6 height 6
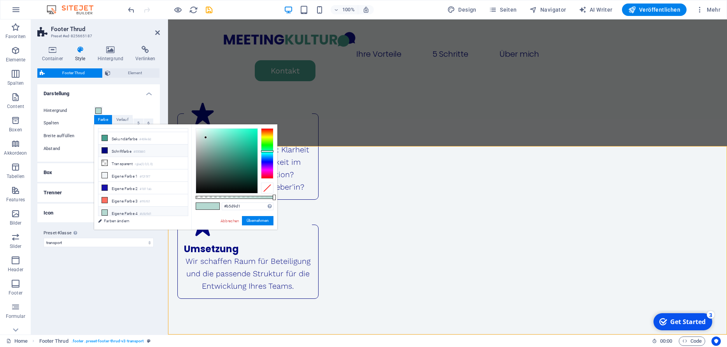
click at [125, 150] on li "Schriftfarbe #000880" at bounding box center [142, 151] width 89 height 12
type input "#000880"
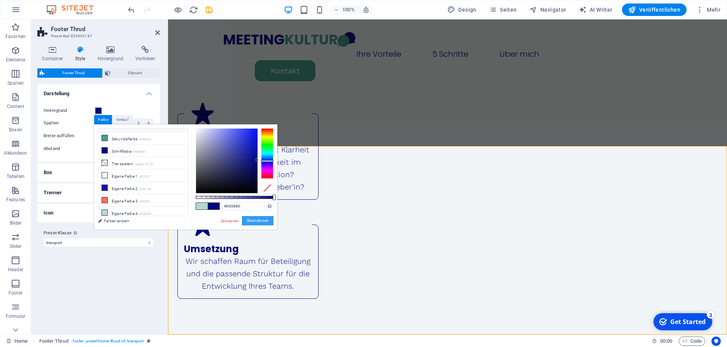
click at [255, 219] on button "Übernehmen" at bounding box center [258, 220] width 32 height 9
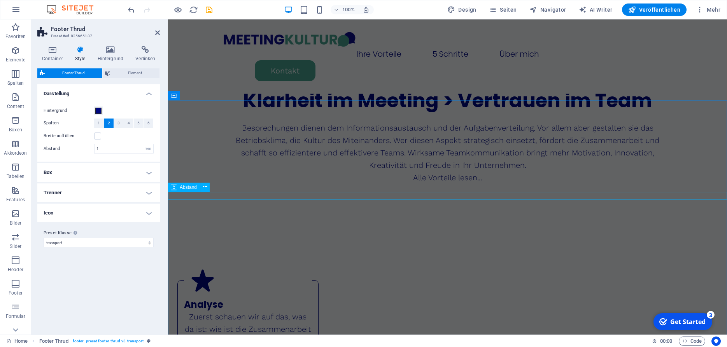
scroll to position [1251, 0]
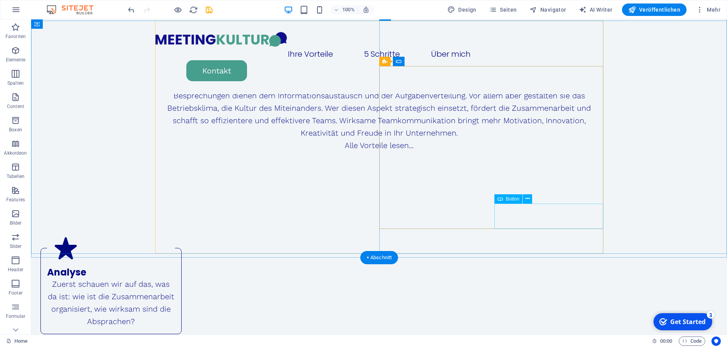
scroll to position [1600, 0]
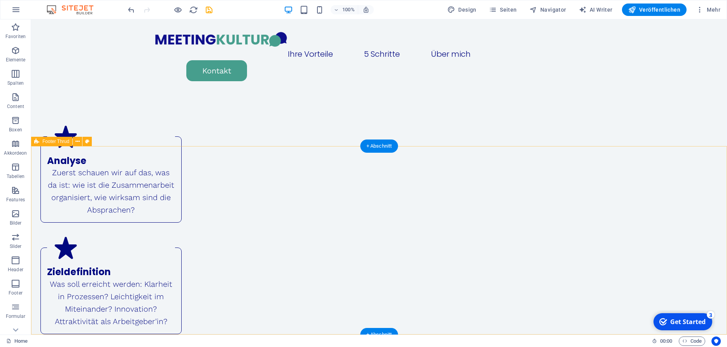
click at [57, 140] on span "Footer Thrud" at bounding box center [55, 141] width 27 height 5
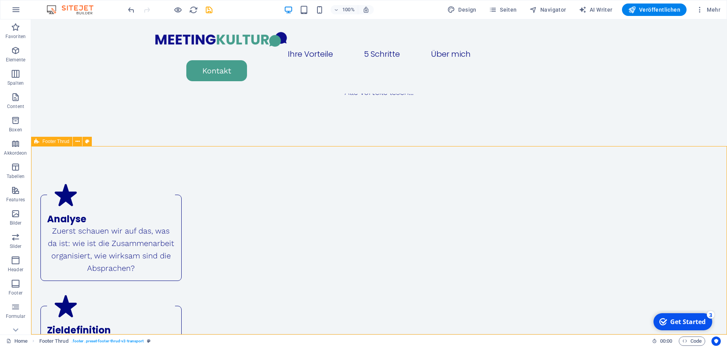
select select "rem"
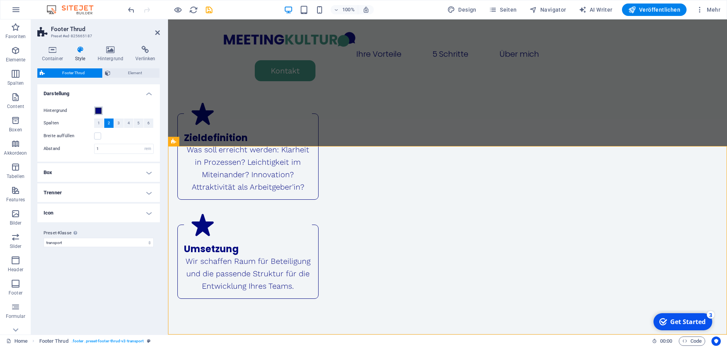
click at [97, 110] on span at bounding box center [98, 111] width 6 height 6
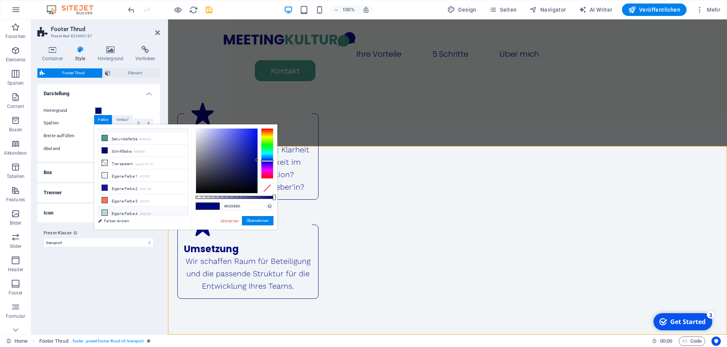
click at [115, 207] on li "Eigene Farbe 4 #b5d9d1" at bounding box center [142, 213] width 89 height 12
type input "#b5d9d1"
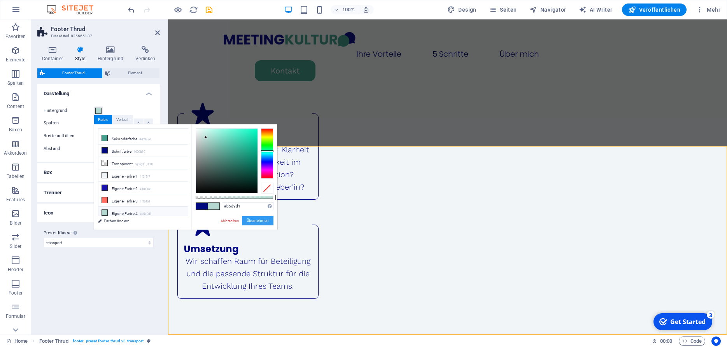
click at [252, 221] on button "Übernehmen" at bounding box center [258, 220] width 32 height 9
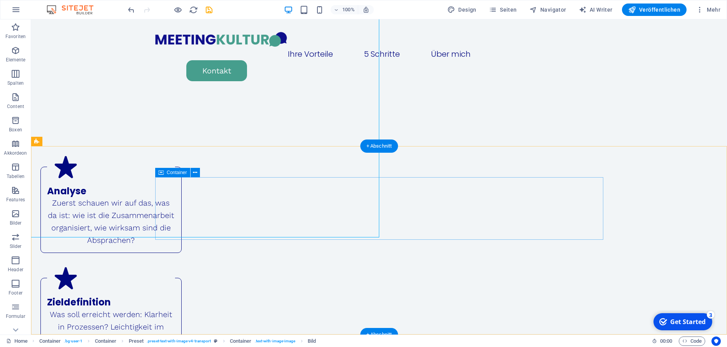
scroll to position [1600, 0]
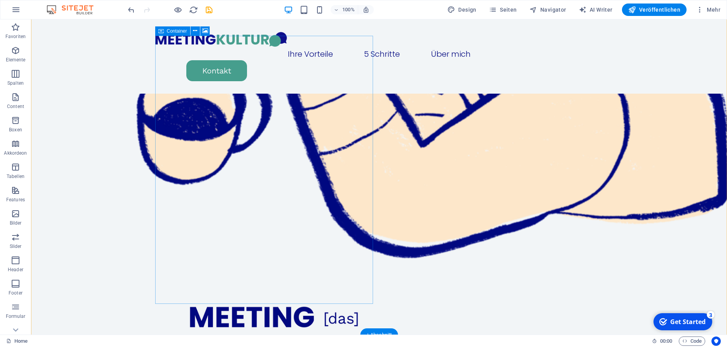
scroll to position [1083, 0]
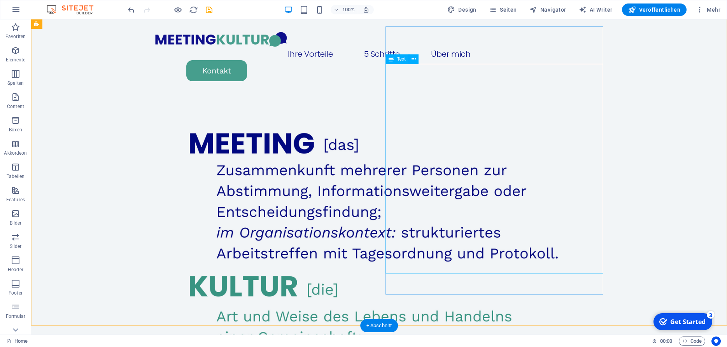
click at [401, 61] on span "Text" at bounding box center [401, 59] width 9 height 5
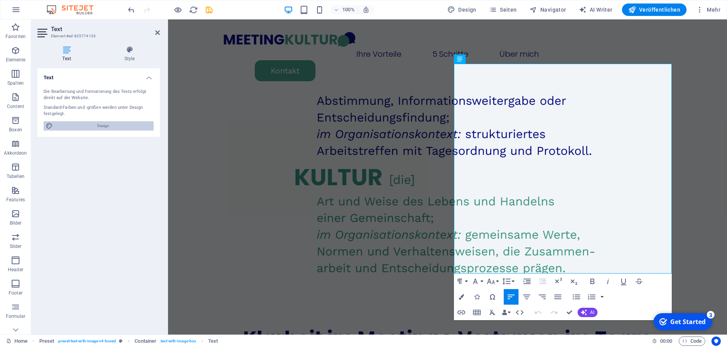
click at [96, 128] on span "Design" at bounding box center [103, 125] width 96 height 9
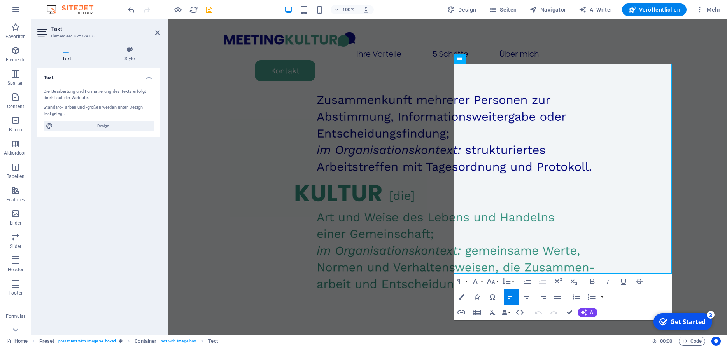
select select "px"
select select "300"
select select "px"
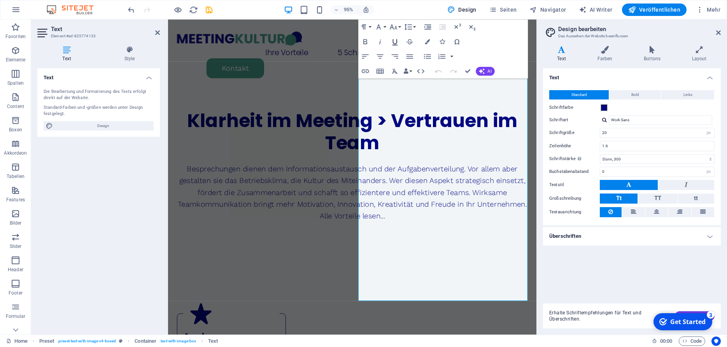
scroll to position [1029, 0]
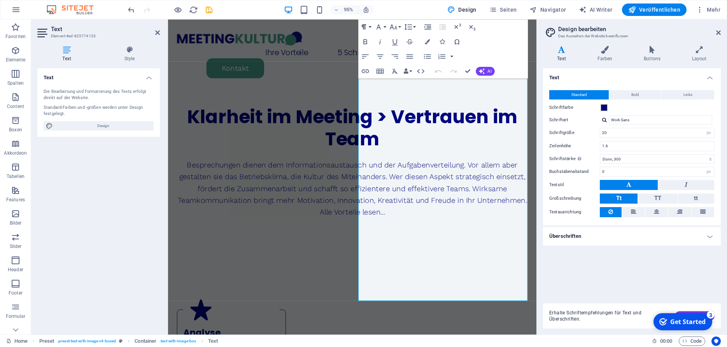
click at [370, 27] on button "Paragraph Format" at bounding box center [365, 26] width 14 height 15
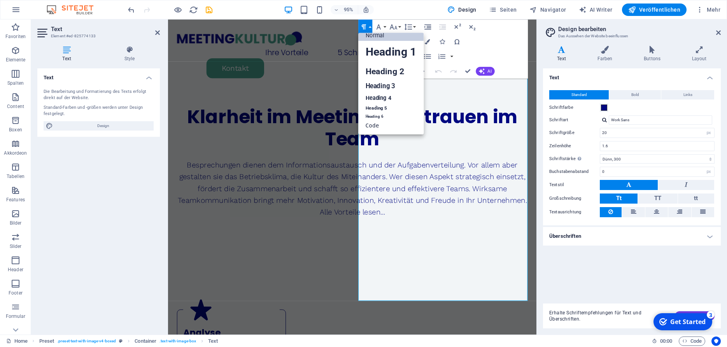
scroll to position [6, 0]
click at [389, 37] on link "Normal" at bounding box center [390, 35] width 65 height 11
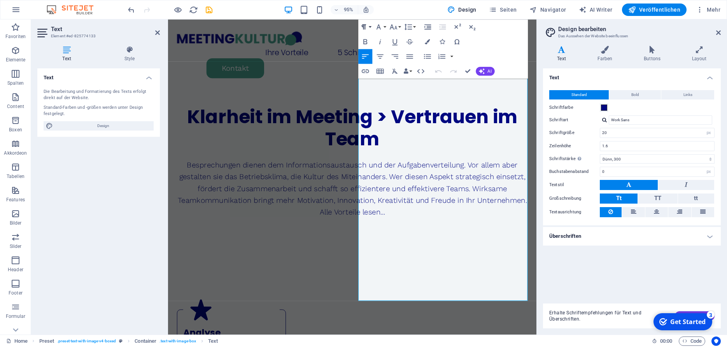
click at [366, 26] on icon "button" at bounding box center [363, 27] width 9 height 9
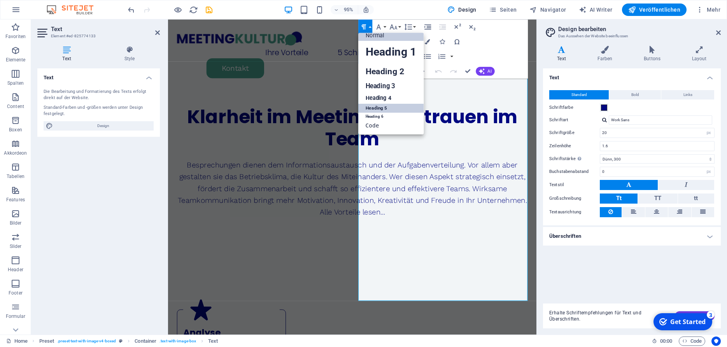
click at [379, 107] on link "Heading 5" at bounding box center [390, 108] width 65 height 9
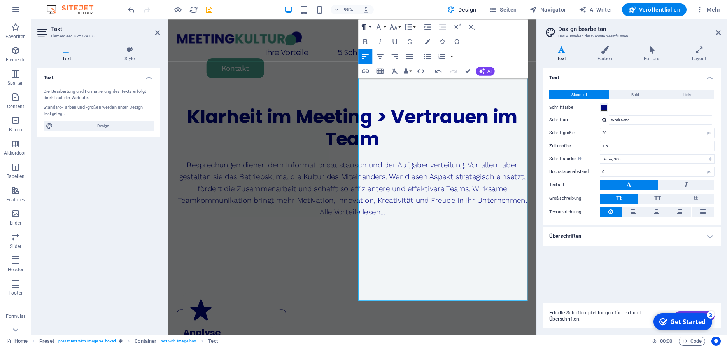
click at [371, 25] on button "Paragraph Format" at bounding box center [365, 26] width 14 height 15
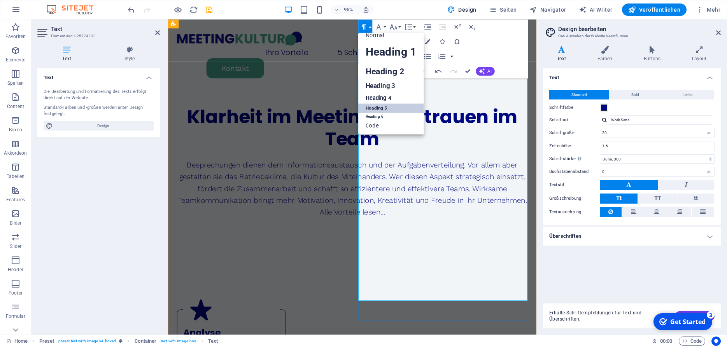
click at [632, 96] on span "Bold" at bounding box center [635, 94] width 8 height 9
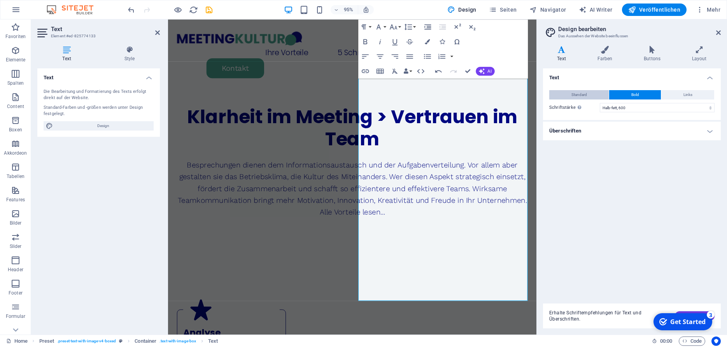
click at [590, 93] on button "Standard" at bounding box center [579, 94] width 60 height 9
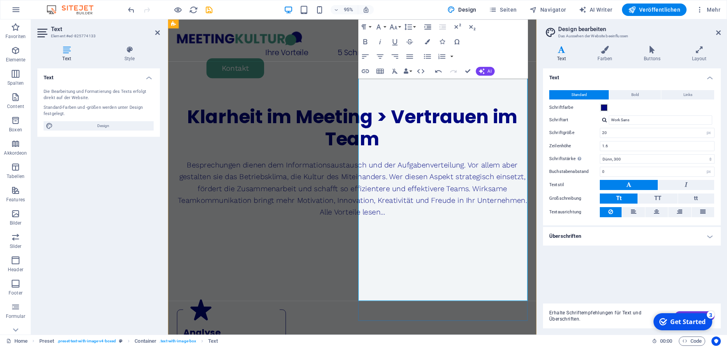
click at [369, 28] on button "Paragraph Format" at bounding box center [365, 26] width 14 height 15
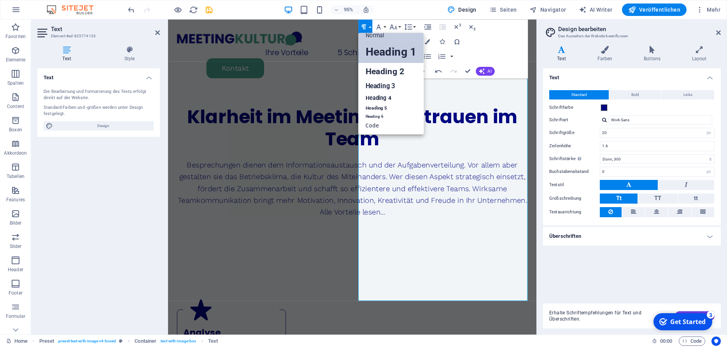
click at [382, 54] on link "Heading 1" at bounding box center [390, 52] width 65 height 22
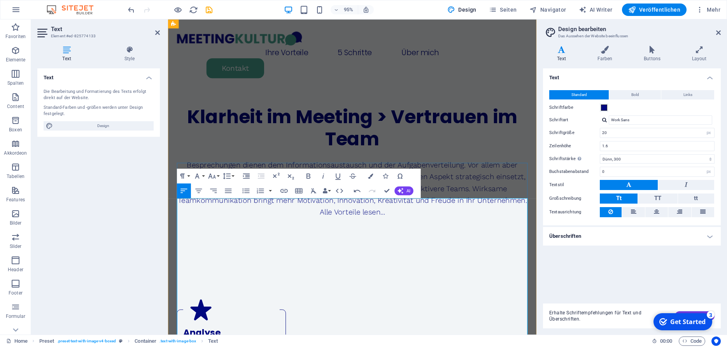
click at [130, 5] on div at bounding box center [169, 10] width 87 height 12
click at [131, 7] on icon "undo" at bounding box center [131, 9] width 9 height 9
click at [131, 9] on icon "undo" at bounding box center [131, 9] width 9 height 9
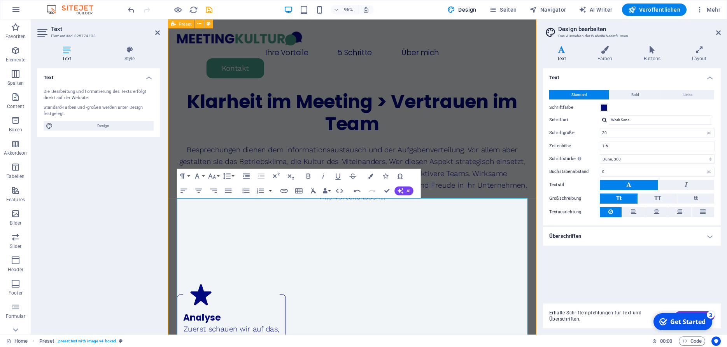
scroll to position [1002, 0]
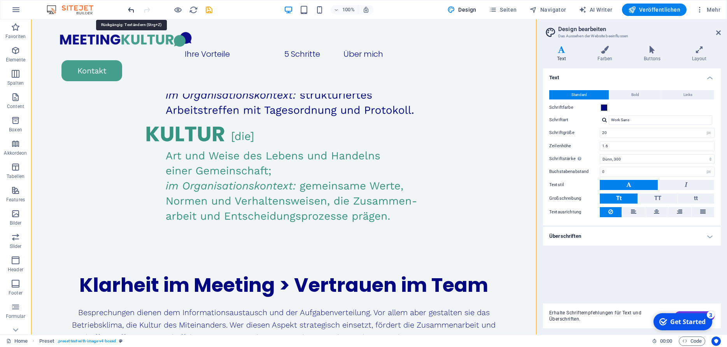
click at [131, 7] on icon "undo" at bounding box center [131, 9] width 9 height 9
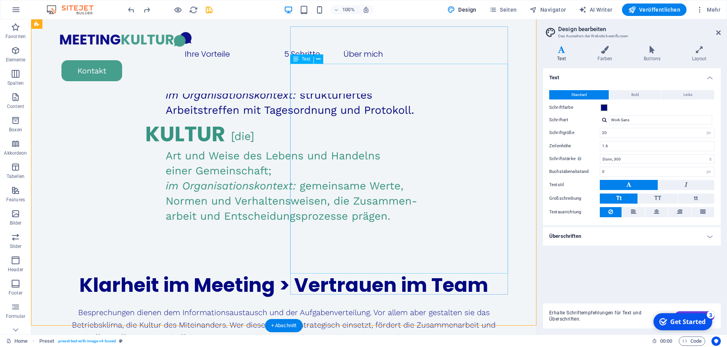
click at [307, 58] on span "Text" at bounding box center [306, 59] width 9 height 5
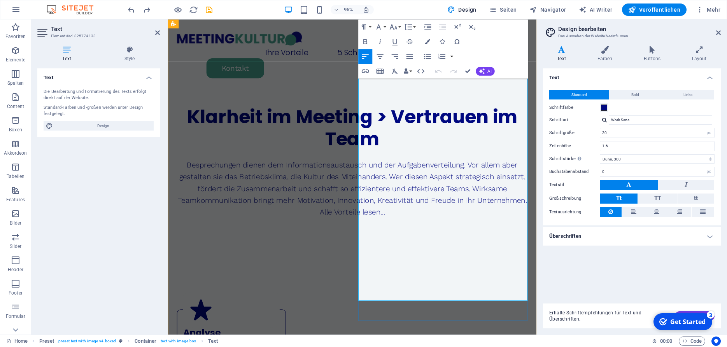
click at [370, 26] on button "Paragraph Format" at bounding box center [365, 26] width 14 height 15
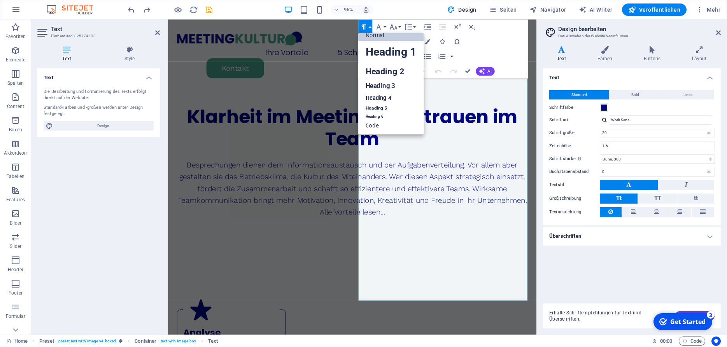
scroll to position [6, 0]
click at [385, 34] on link "Normal" at bounding box center [390, 35] width 65 height 11
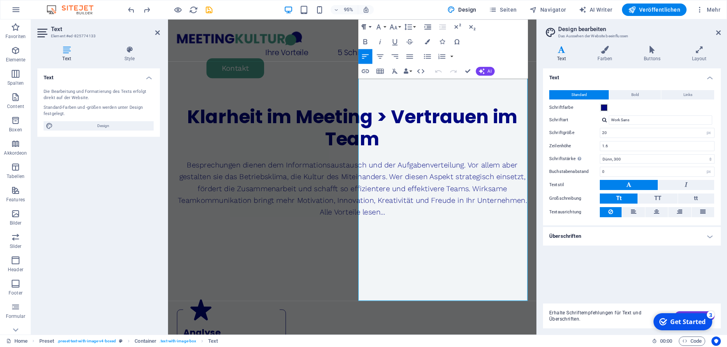
click at [368, 25] on button "Paragraph Format" at bounding box center [365, 26] width 14 height 15
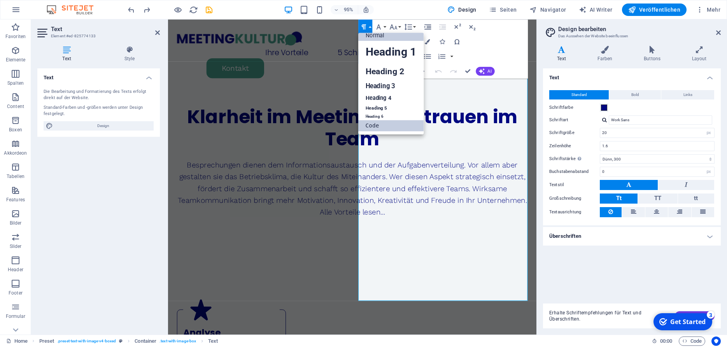
click at [372, 124] on link "Code" at bounding box center [390, 125] width 65 height 11
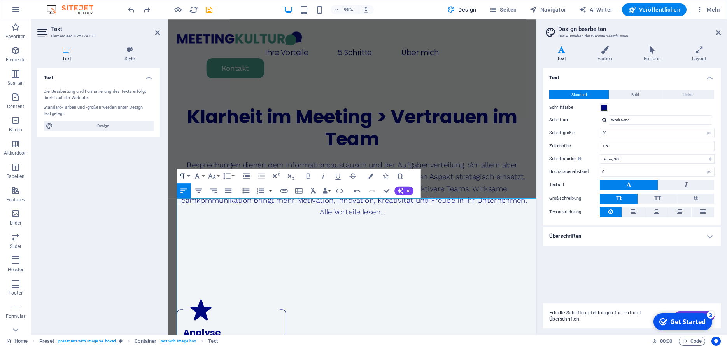
click at [185, 174] on icon "button" at bounding box center [182, 176] width 9 height 9
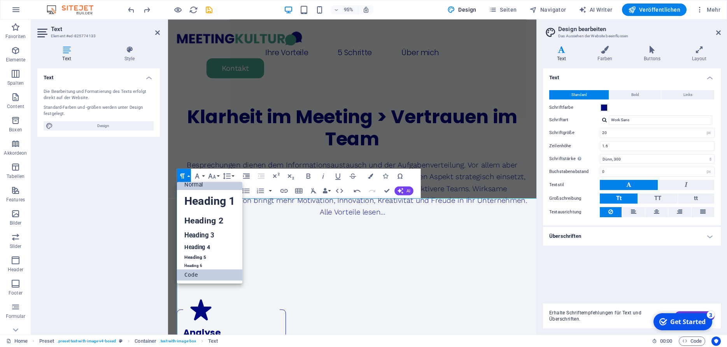
click at [198, 185] on link "Normal" at bounding box center [209, 184] width 65 height 11
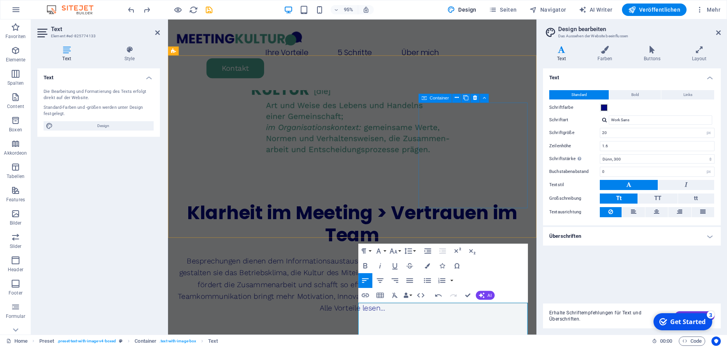
scroll to position [943, 0]
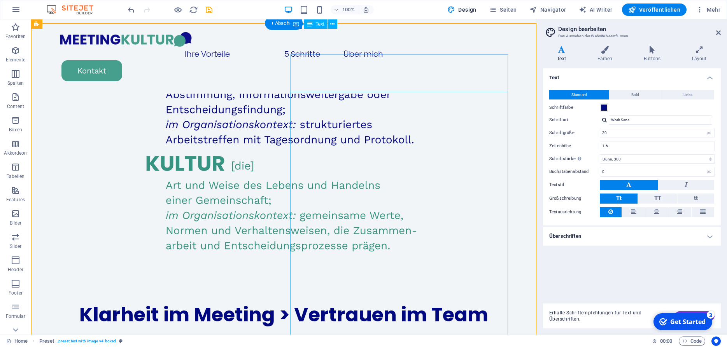
scroll to position [972, 0]
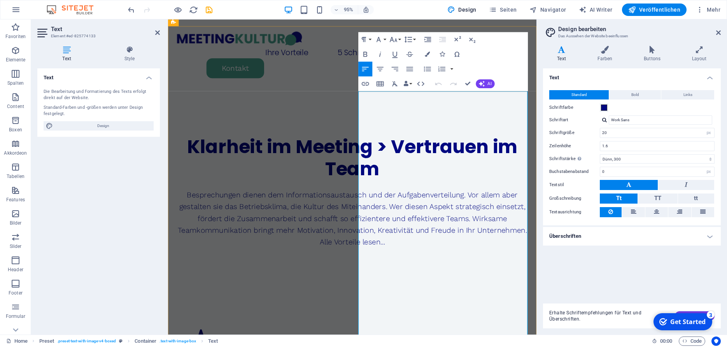
scroll to position [999, 0]
drag, startPoint x: 426, startPoint y: 205, endPoint x: 370, endPoint y: 178, distance: 62.3
drag, startPoint x: 507, startPoint y: 183, endPoint x: 396, endPoint y: 193, distance: 110.9
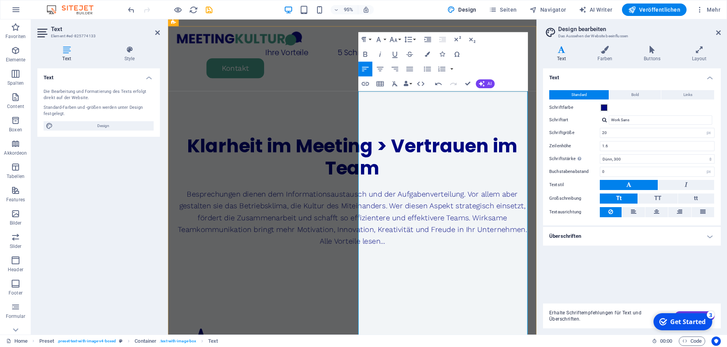
drag, startPoint x: 399, startPoint y: 194, endPoint x: 401, endPoint y: 203, distance: 8.7
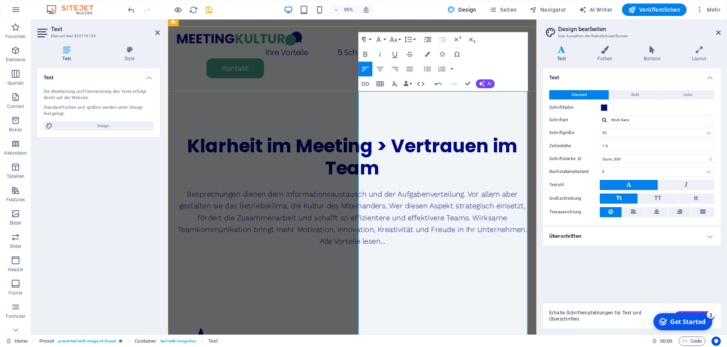
drag, startPoint x: 436, startPoint y: 183, endPoint x: 368, endPoint y: 169, distance: 69.9
copy span "Verantwortung, Regeneration, Kreativität und Achtsamkei"
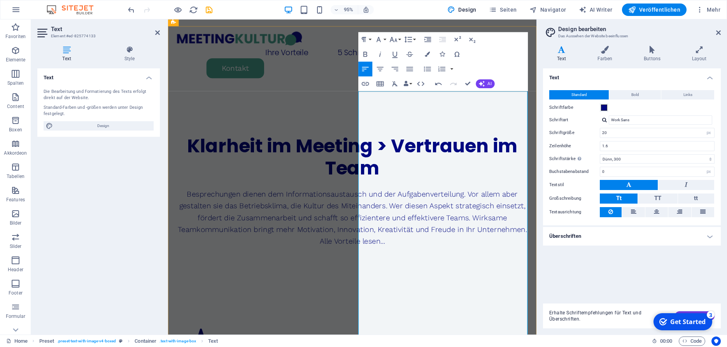
drag, startPoint x: 486, startPoint y: 184, endPoint x: 423, endPoint y: 196, distance: 64.5
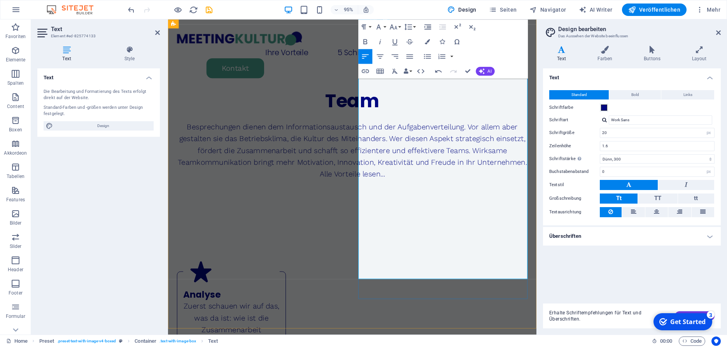
scroll to position [1070, 0]
drag, startPoint x: 446, startPoint y: 186, endPoint x: 369, endPoint y: 189, distance: 77.5
drag, startPoint x: 442, startPoint y: 237, endPoint x: 474, endPoint y: 239, distance: 32.0
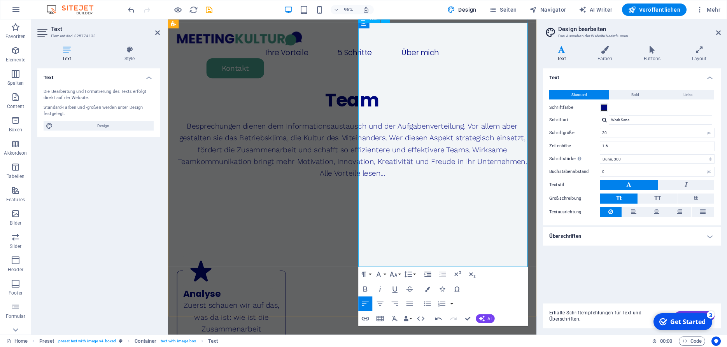
click at [370, 273] on button "Paragraph Format" at bounding box center [365, 274] width 14 height 15
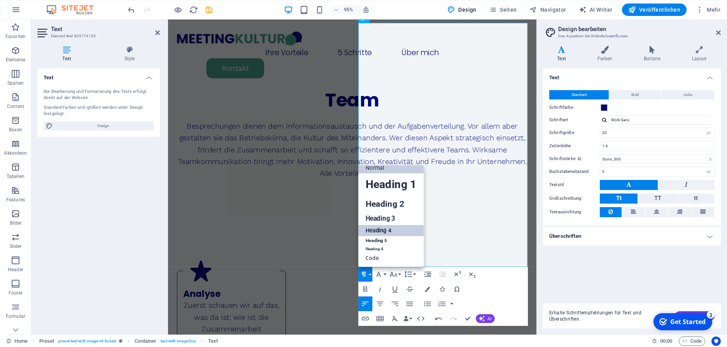
scroll to position [6, 0]
click at [388, 169] on link "Normal" at bounding box center [390, 168] width 65 height 11
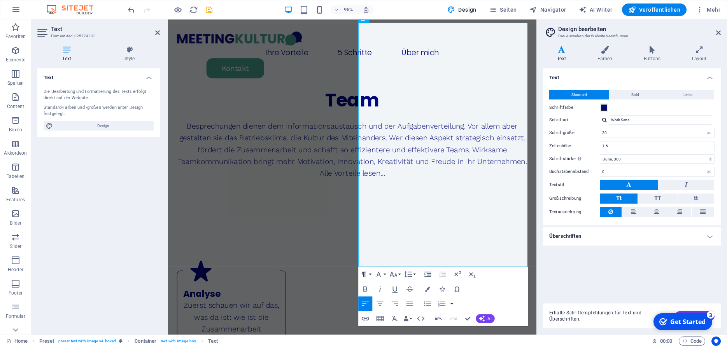
click at [369, 272] on button "Paragraph Format" at bounding box center [365, 274] width 14 height 15
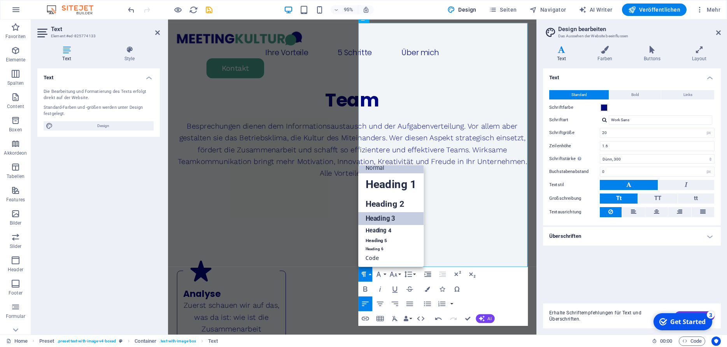
click at [388, 223] on link "Heading 3" at bounding box center [390, 218] width 65 height 13
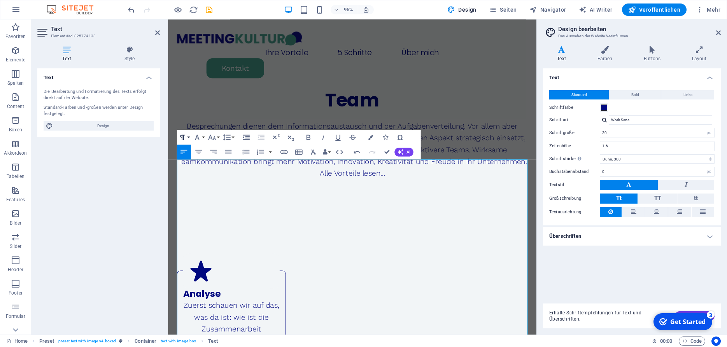
click at [190, 133] on button "Paragraph Format" at bounding box center [184, 137] width 14 height 15
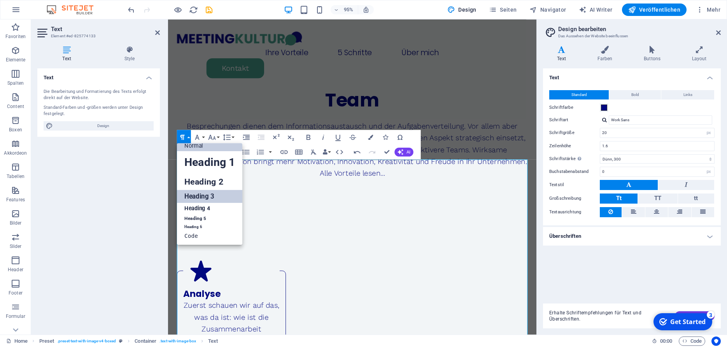
click at [204, 148] on link "Normal" at bounding box center [209, 145] width 65 height 11
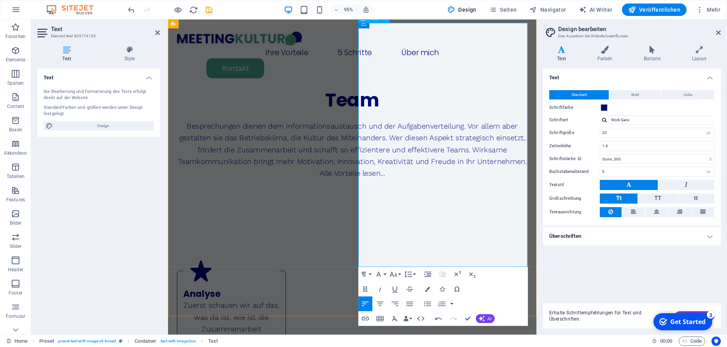
copy div "Ich bin Elisabeth Wasserbauer. Als Organisationsberaterin unterstütze ich Unter…"
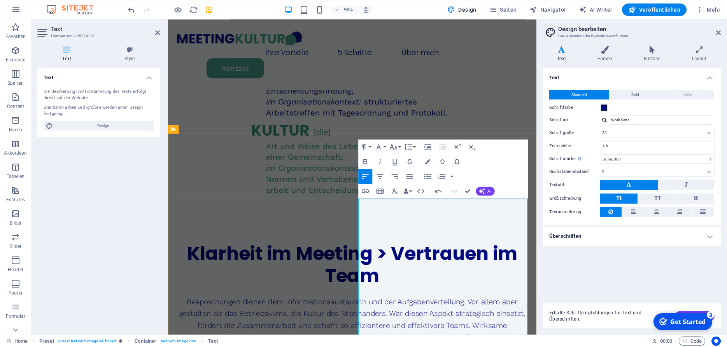
scroll to position [885, 0]
click at [372, 146] on button "Paragraph Format" at bounding box center [365, 147] width 14 height 15
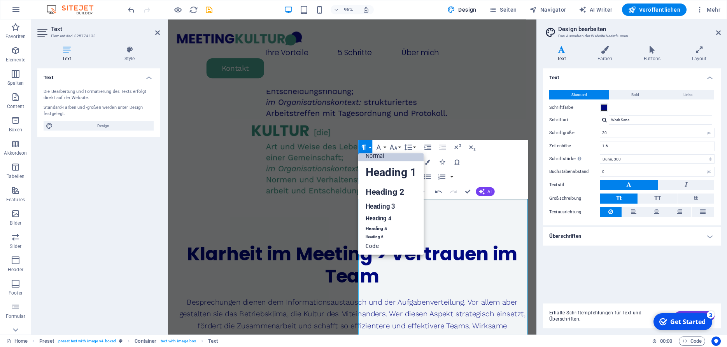
scroll to position [6, 0]
click at [382, 157] on link "Normal" at bounding box center [390, 156] width 65 height 11
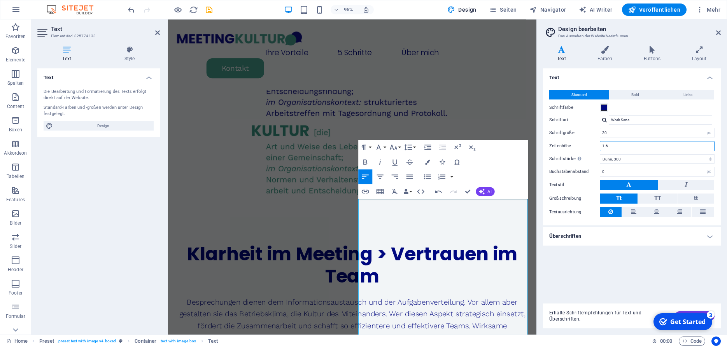
click at [627, 147] on input "1.6" at bounding box center [657, 146] width 114 height 9
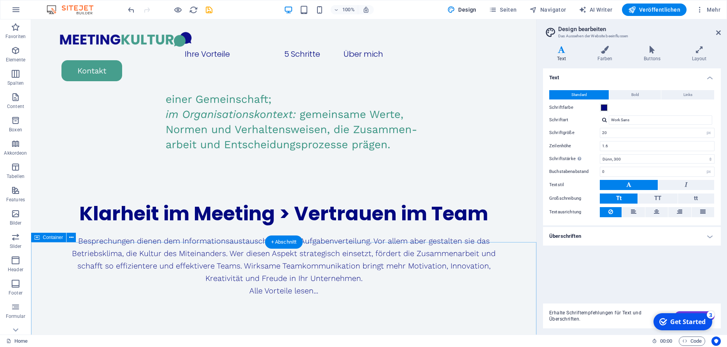
scroll to position [1075, 0]
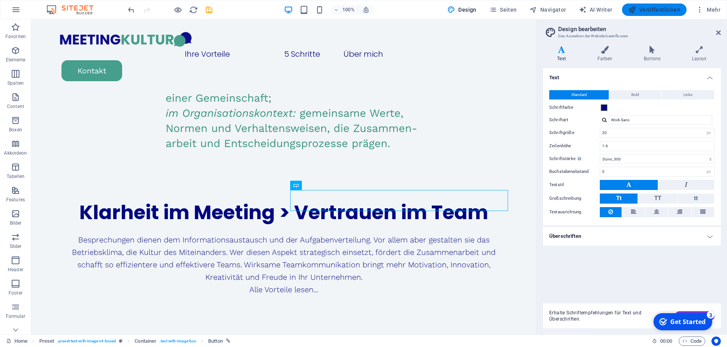
click at [664, 7] on span "Veröffentlichen" at bounding box center [654, 10] width 52 height 8
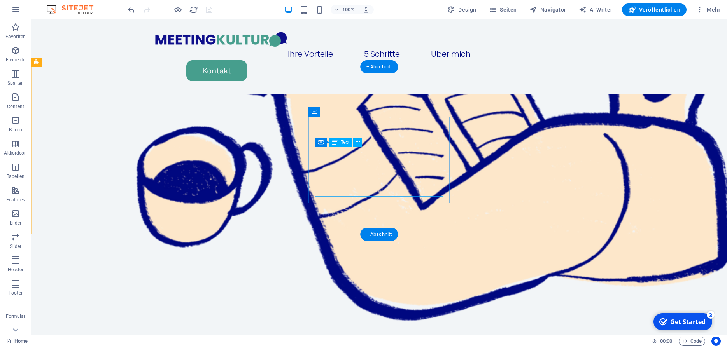
scroll to position [842, 0]
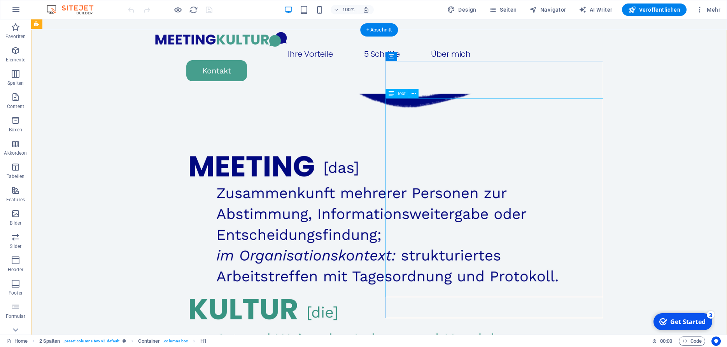
scroll to position [1049, 0]
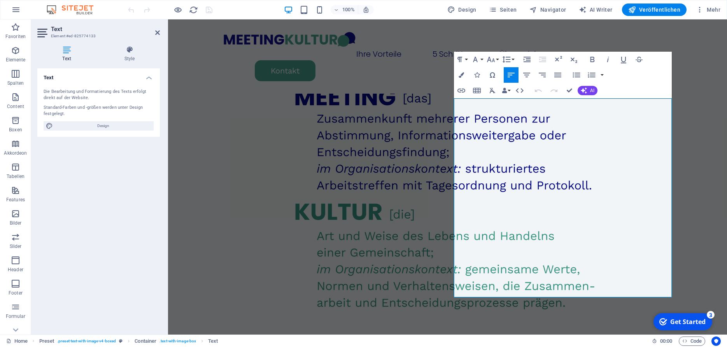
click at [516, 57] on div "Paragraph Format Normal Heading 1 Heading 2 Heading 3 Heading 4 Heading 5 Headi…" at bounding box center [563, 75] width 218 height 47
click at [513, 60] on button "Line Height" at bounding box center [508, 60] width 15 height 16
click at [518, 77] on link "Default" at bounding box center [518, 75] width 35 height 12
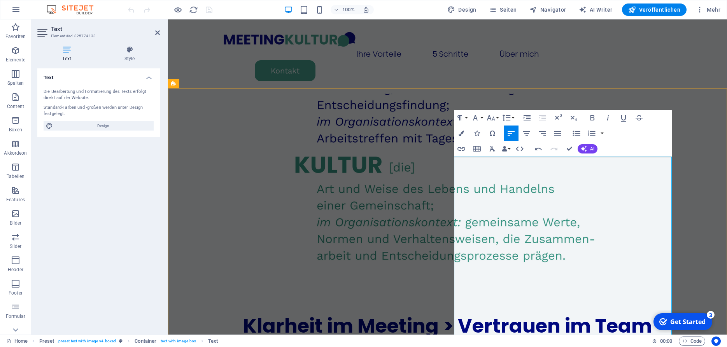
scroll to position [1064, 0]
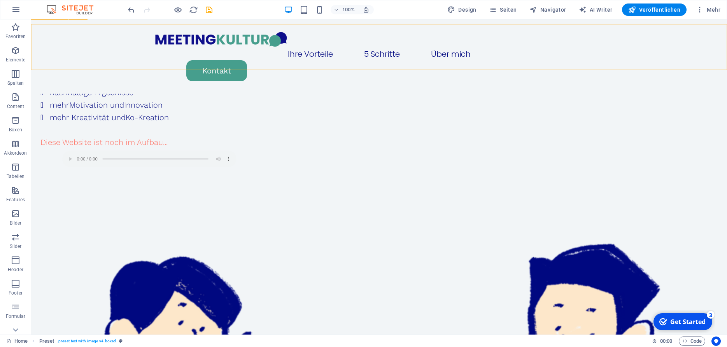
scroll to position [252, 0]
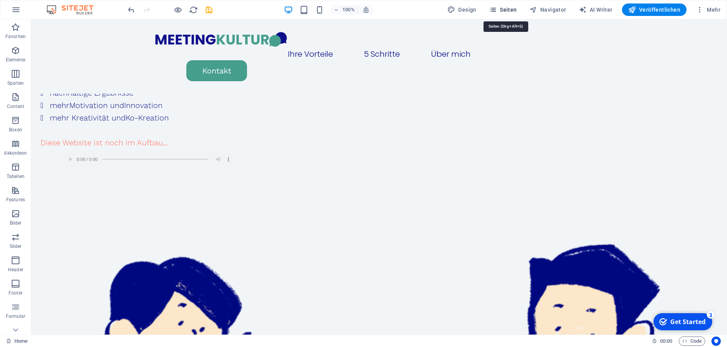
click at [510, 8] on span "Seiten" at bounding box center [503, 10] width 28 height 8
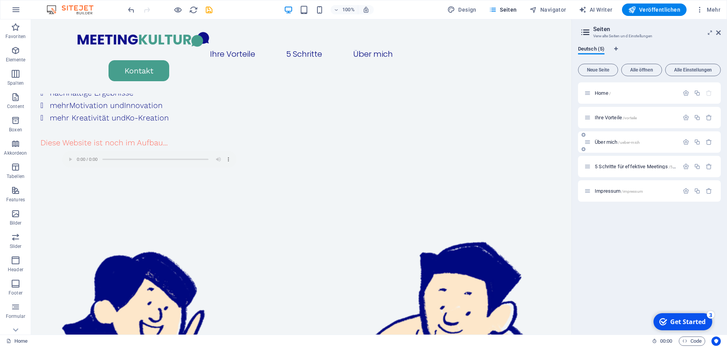
click at [609, 142] on span "Über mich /ueber-mich" at bounding box center [617, 142] width 45 height 6
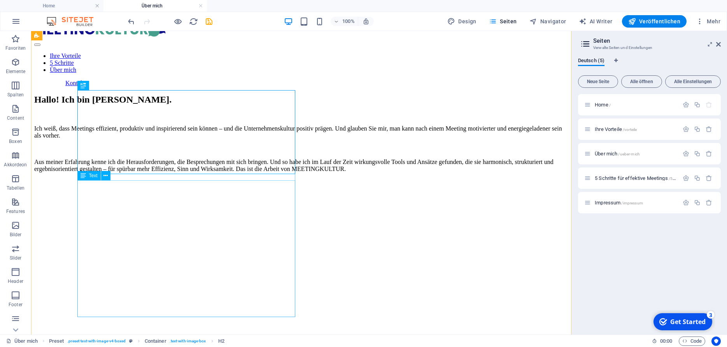
scroll to position [18, 0]
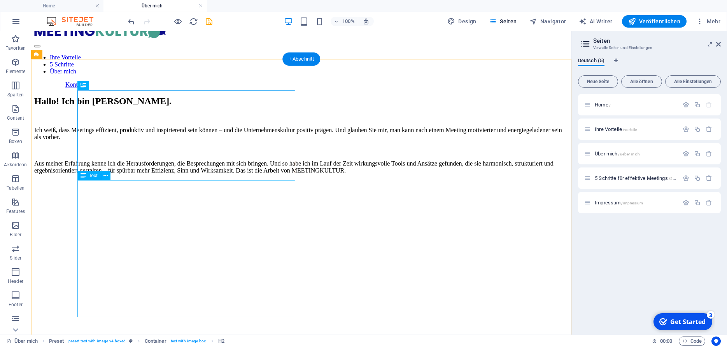
click at [195, 174] on div "Ich weiß, dass Meetings effizient, produktiv und inspirierend sein können – und…" at bounding box center [301, 150] width 534 height 47
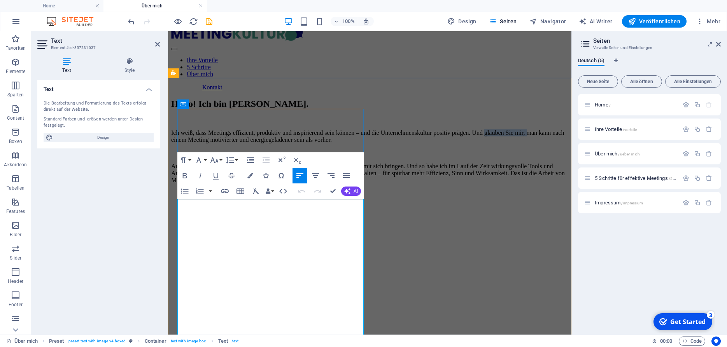
drag, startPoint x: 329, startPoint y: 232, endPoint x: 206, endPoint y: 239, distance: 123.1
click at [206, 144] on p "Ich weiß, dass Meetings effizient, produktiv und inspirierend sein können – und…" at bounding box center [369, 137] width 397 height 14
click at [187, 144] on p "Ich weiß, dass Meetings effizient, produktiv und inspirierend sein können – und…" at bounding box center [369, 137] width 397 height 14
click at [295, 144] on p "Ich weiß, dass Meetings effizient, produktiv und inspirierend sein können – und…" at bounding box center [369, 137] width 397 height 14
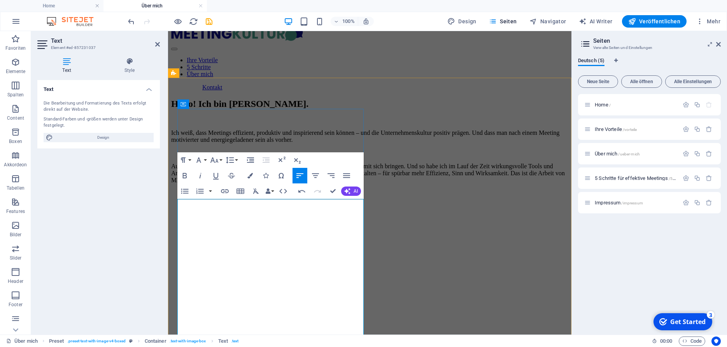
click at [242, 144] on p "Ich weiß, dass Meetings effizient, produktiv und inspirierend sein können – und…" at bounding box center [369, 137] width 397 height 14
click at [255, 144] on p "Ich weiß, dass Meetings effizient, produktiv und inspirierend sein können – und…" at bounding box center [369, 137] width 397 height 14
click at [257, 144] on p "Ich weiß, dass Meetings effizient, produktiv und inspirierend sein können – und…" at bounding box center [369, 137] width 397 height 14
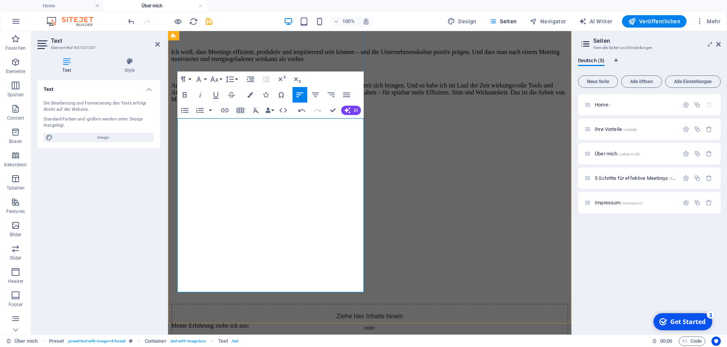
scroll to position [96, 0]
drag, startPoint x: 256, startPoint y: 199, endPoint x: 195, endPoint y: 200, distance: 61.5
click at [195, 103] on p "Aus meiner Erfahrung kenne ich die Herausforderungen, die Besprechungen mit sic…" at bounding box center [369, 92] width 397 height 21
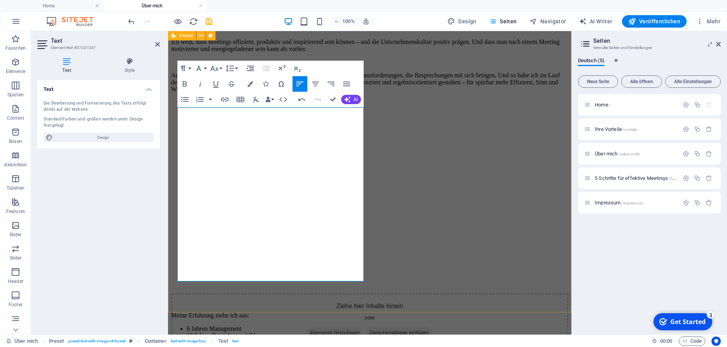
scroll to position [107, 0]
drag, startPoint x: 238, startPoint y: 224, endPoint x: 172, endPoint y: 229, distance: 66.7
click at [172, 229] on div "Hallo! Ich bin Elisabeth Wasserbauer. Ich weiß, dass Meetings effizient, produk…" at bounding box center [369, 150] width 397 height 286
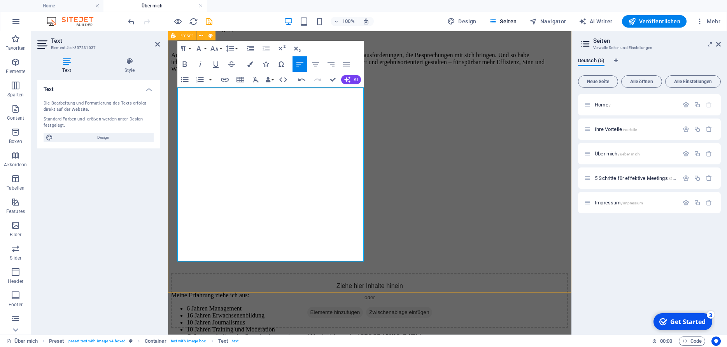
scroll to position [127, 0]
click at [215, 72] on p "Aus 30 Jahren Berufserfahrung in verschiedenen Branchen kenne ich die Herausfor…" at bounding box center [369, 61] width 397 height 21
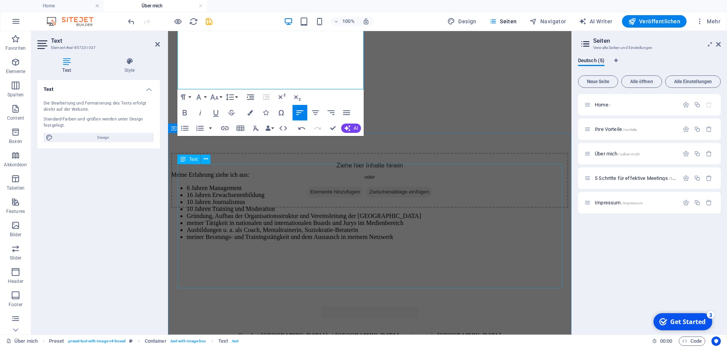
scroll to position [313, 0]
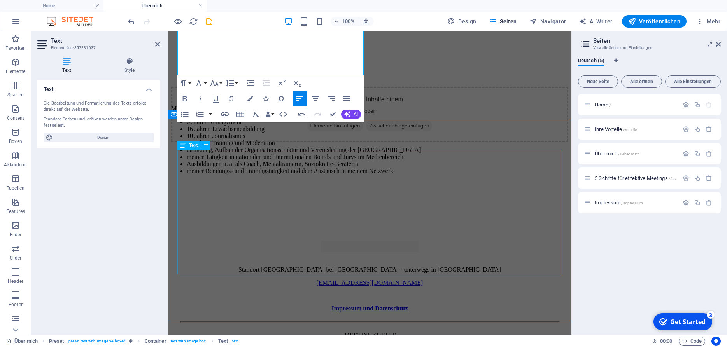
click at [259, 188] on div "Meine Erfahrung ziehe ich aus: 6 Jahren Management 16 Jahren Erwachsenenbildung…" at bounding box center [369, 146] width 397 height 82
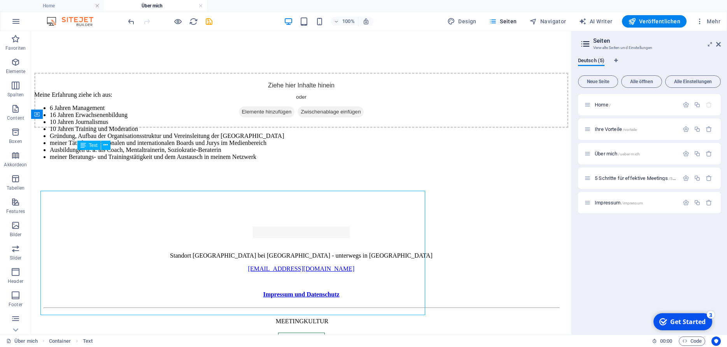
scroll to position [272, 0]
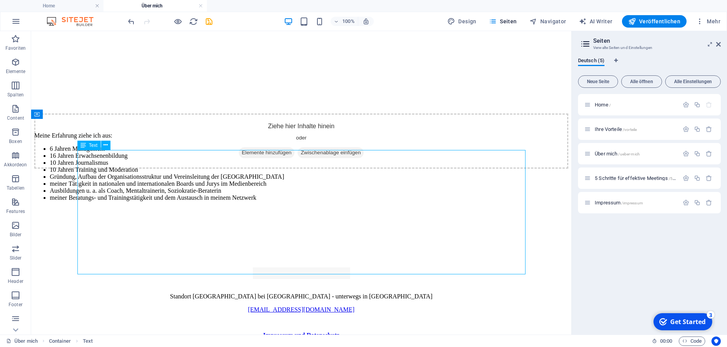
click at [140, 188] on div "Meine Erfahrung ziehe ich aus: 6 Jahren Management 16 Jahren Erwachsenenbildung…" at bounding box center [301, 173] width 534 height 82
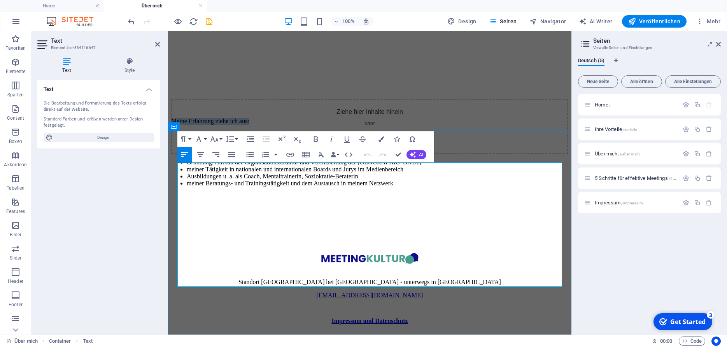
drag, startPoint x: 289, startPoint y: 168, endPoint x: 179, endPoint y: 166, distance: 110.1
click at [179, 125] on p "Meine Erfahrung ziehe ich aus:" at bounding box center [369, 121] width 397 height 7
click at [343, 125] on p "Tätigkeits- und Kompetenzfelder:" at bounding box center [369, 121] width 397 height 7
drag, startPoint x: 295, startPoint y: 170, endPoint x: 274, endPoint y: 169, distance: 21.0
click at [274, 125] on p "Tätigkeits- und Kompetenzfelder:" at bounding box center [369, 121] width 397 height 7
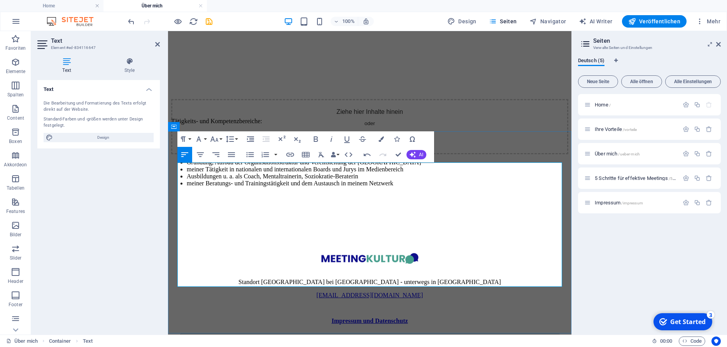
click at [361, 138] on li "6 Jahren Management" at bounding box center [378, 134] width 382 height 7
click at [347, 125] on p "Tätigkeits- und Kompetenzbereiche:" at bounding box center [369, 121] width 397 height 7
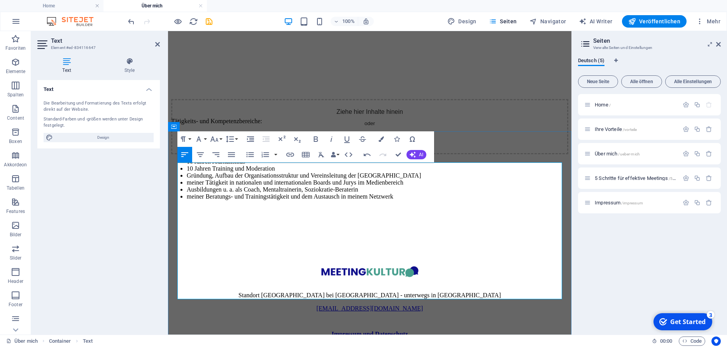
click at [217, 151] on li "6 Jahren Management" at bounding box center [378, 147] width 382 height 7
click at [220, 158] on li "16 Jahren Erwachsenenbildung" at bounding box center [378, 154] width 382 height 7
click at [219, 165] on li "10 Jahren Journalismus" at bounding box center [378, 161] width 382 height 7
click at [220, 172] on li "10 Jahren Training und Moderation" at bounding box center [378, 168] width 382 height 7
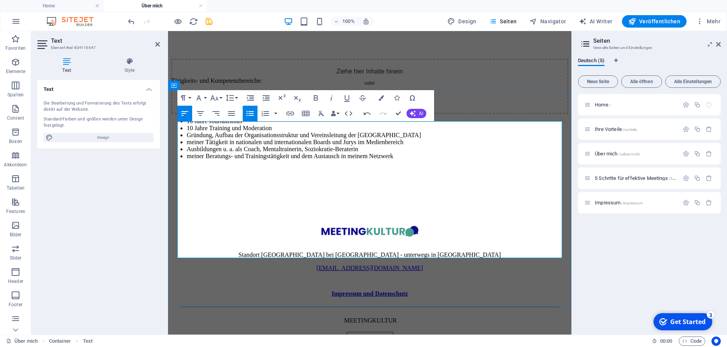
scroll to position [342, 0]
drag, startPoint x: 227, startPoint y: 202, endPoint x: 221, endPoint y: 202, distance: 5.4
click at [221, 138] on li "Gründung, Aufbau der Organisationsstruktur und Vereinsleitung der Freien Schule…" at bounding box center [378, 134] width 382 height 7
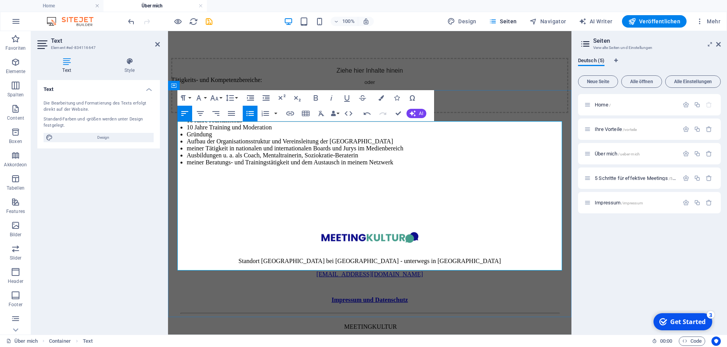
click at [294, 138] on li "Gründung" at bounding box center [378, 134] width 382 height 7
drag, startPoint x: 215, startPoint y: 215, endPoint x: 307, endPoint y: 218, distance: 92.6
click at [307, 145] on li "Aufbau der Organisationsstruktur und Vereinsleitung der Freien Schule Seenland" at bounding box center [378, 141] width 382 height 7
drag, startPoint x: 253, startPoint y: 201, endPoint x: 225, endPoint y: 202, distance: 27.6
click at [225, 138] on li "Gründung von" at bounding box center [378, 134] width 382 height 7
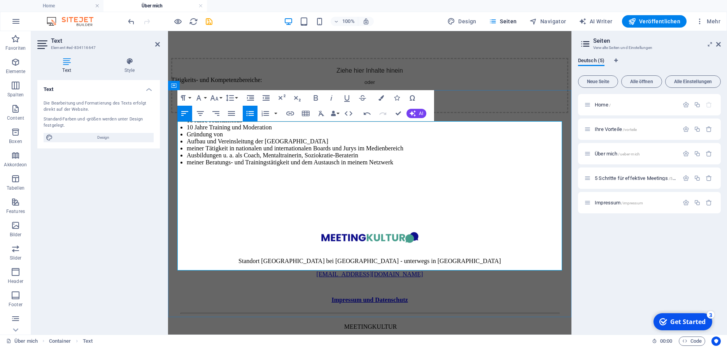
drag, startPoint x: 252, startPoint y: 205, endPoint x: 188, endPoint y: 200, distance: 64.4
click at [188, 138] on li "Gründung von" at bounding box center [378, 134] width 382 height 7
click at [195, 152] on li "meiner Tätigkeit in nationalen und internationalen Boards und Jurys im Medienbe…" at bounding box center [378, 148] width 382 height 7
drag, startPoint x: 231, startPoint y: 226, endPoint x: 187, endPoint y: 224, distance: 44.0
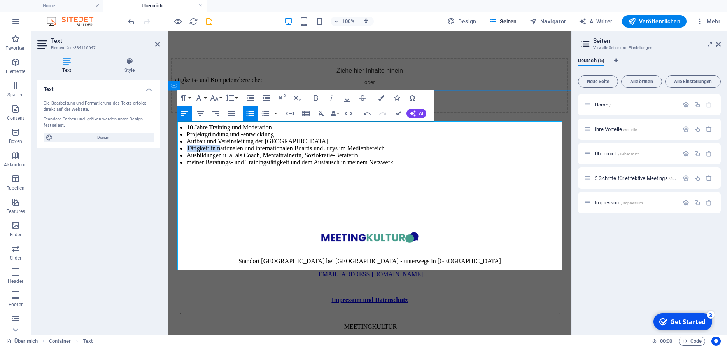
click at [187, 152] on li "Tätigkeit in nationalen und internationalen Boards und Jurys im Medienbereich" at bounding box center [378, 148] width 382 height 7
click at [224, 152] on li "Nationalen und internationalen Boards und Jurys im Medienbereich" at bounding box center [378, 148] width 382 height 7
click at [291, 152] on li "Nationale und internationalen Boards und Jurys im Medienbereich" at bounding box center [378, 148] width 382 height 7
click at [352, 159] on li "Ausbildungen u. a. als Coach, Mentaltrainerin, Soziokratie-Beraterin" at bounding box center [378, 155] width 382 height 7
click at [356, 159] on li "Ausbildungen u. a. als Coach, Mentaltrainerin, Gesprächsleiterin, Soziokratie-B…" at bounding box center [378, 155] width 382 height 7
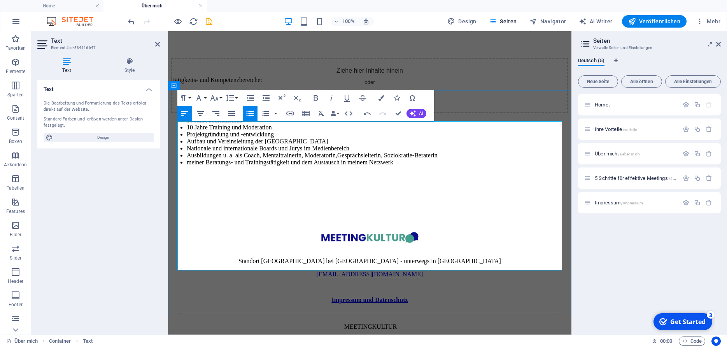
click at [207, 166] on li "meiner Beratungs- und Trainingstätigkeit und dem Austausch in meinem Netzwerk" at bounding box center [378, 162] width 382 height 7
drag, startPoint x: 307, startPoint y: 252, endPoint x: 462, endPoint y: 249, distance: 155.6
click at [462, 166] on li "Beratungs- und Trainingstätigkeit und dem Austausch in meinem Netzwerk" at bounding box center [378, 162] width 382 height 7
drag, startPoint x: 221, startPoint y: 253, endPoint x: 242, endPoint y: 253, distance: 21.8
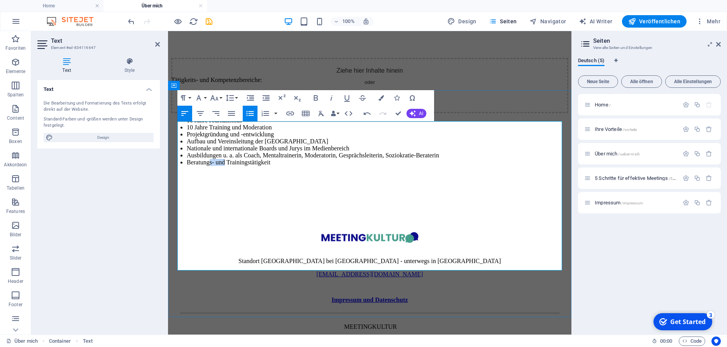
click at [242, 166] on li "Beratungs- und Trainingstätigkeit" at bounding box center [378, 162] width 382 height 7
drag, startPoint x: 341, startPoint y: 252, endPoint x: 302, endPoint y: 254, distance: 38.5
click at [302, 166] on li "Beratung, Vortrags- und Trainingstätigkeit" at bounding box center [378, 162] width 382 height 7
drag, startPoint x: 312, startPoint y: 251, endPoint x: 225, endPoint y: 252, distance: 86.8
click at [225, 166] on li "Beratung, Vortrags- und Trainings" at bounding box center [378, 162] width 382 height 7
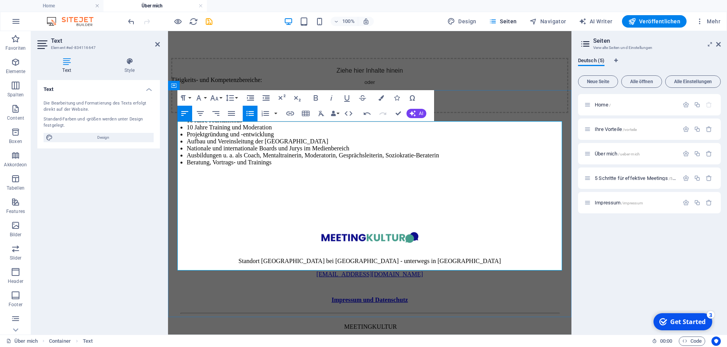
click at [387, 166] on li "Beratung, Vortrags- und Trainings" at bounding box center [378, 162] width 382 height 7
drag, startPoint x: 321, startPoint y: 248, endPoint x: 241, endPoint y: 252, distance: 79.5
click at [241, 166] on li "Beratung, Vortrags- und Trainings" at bounding box center [378, 162] width 382 height 7
drag, startPoint x: 304, startPoint y: 128, endPoint x: 170, endPoint y: 130, distance: 133.8
click at [171, 130] on div "Tätigkeits- und Kompetenzbereiche: 6 Jahre Management 16 Jahre Erwachsenenbildu…" at bounding box center [369, 139] width 397 height 124
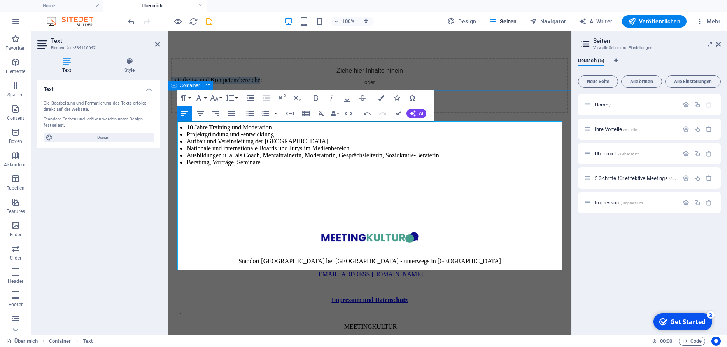
copy p "Tätigkeits- und Kompetenzbereiche"
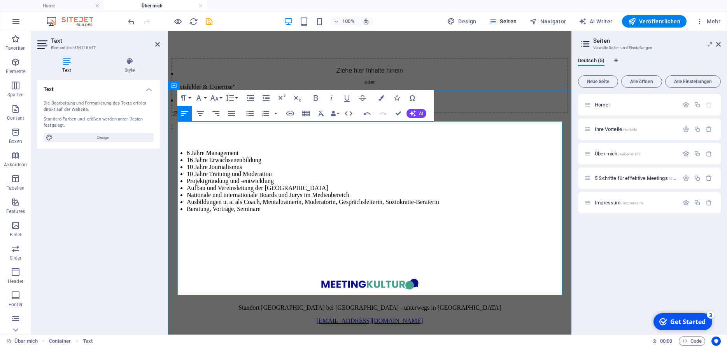
click at [280, 91] on p "Praxisfelder & Expertise“" at bounding box center [369, 87] width 397 height 7
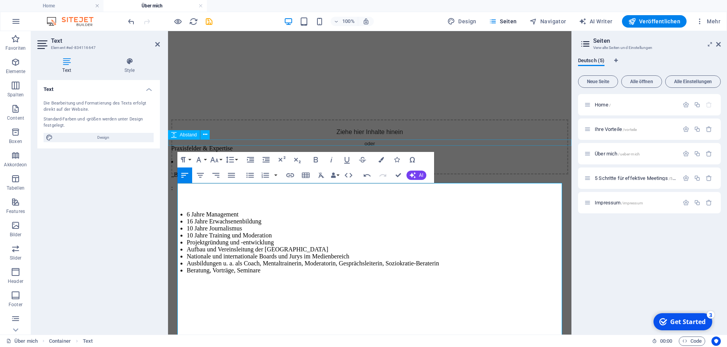
scroll to position [281, 0]
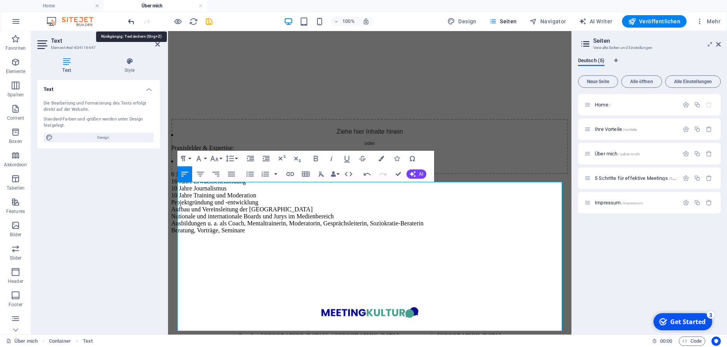
click at [131, 23] on icon "undo" at bounding box center [131, 21] width 9 height 9
click at [371, 211] on p "6 Jahre Management 16 Jahre Erwachsenenbildung 10 Jahre Journalismus 10 Jahre T…" at bounding box center [369, 206] width 397 height 70
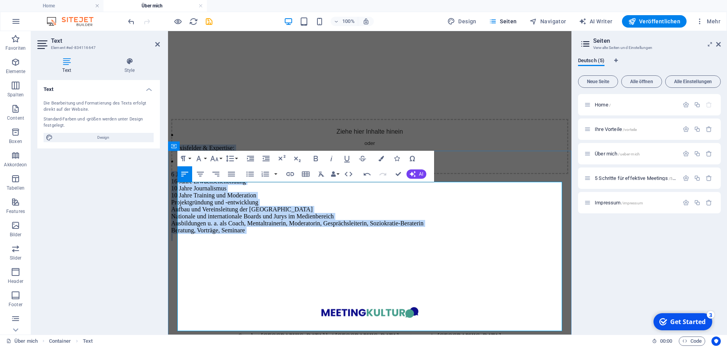
copy div "Praxisfelder & Expertise: 6 Jahre Management 16 Jahre Erwachsenenbildung 10 Jah…"
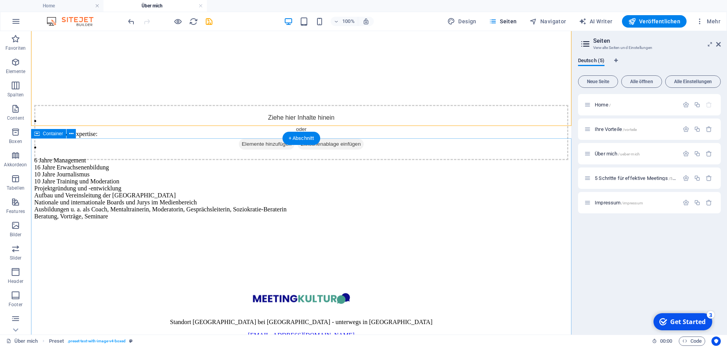
scroll to position [252, 0]
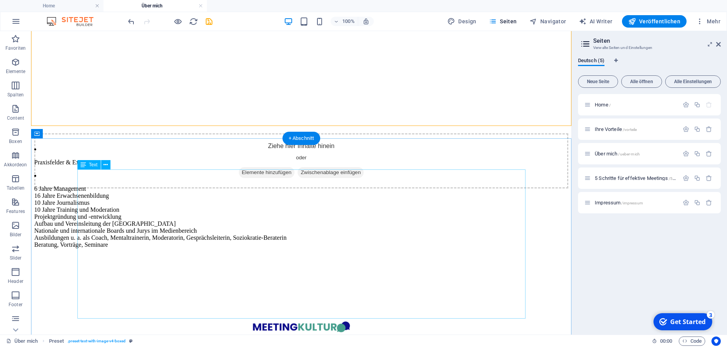
click at [77, 177] on div "Praxisfelder & Expertise: 6 Jahre Management 16 Jahre Erwachsenenbildung 10 Jah…" at bounding box center [301, 207] width 534 height 123
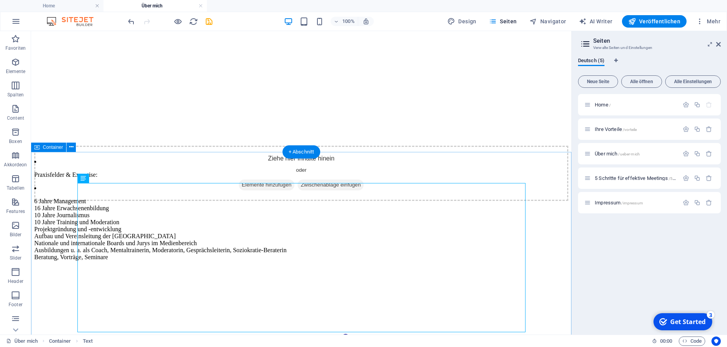
scroll to position [239, 0]
click at [97, 213] on div "Praxisfelder & Expertise: 6 Jahre Management 16 Jahre Erwachsenenbildung 10 Jah…" at bounding box center [301, 220] width 534 height 123
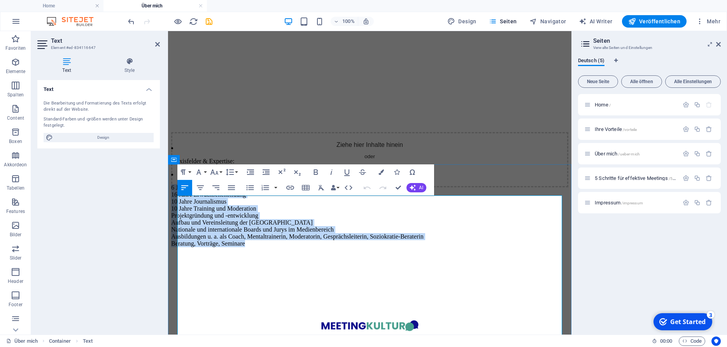
drag, startPoint x: 178, startPoint y: 214, endPoint x: 301, endPoint y: 312, distance: 156.9
click at [301, 254] on p "6 Jahre Management 16 Jahre Erwachsenenbildung 10 Jahre Journalismus 10 Jahre T…" at bounding box center [369, 219] width 397 height 70
click at [251, 188] on icon "button" at bounding box center [250, 187] width 7 height 5
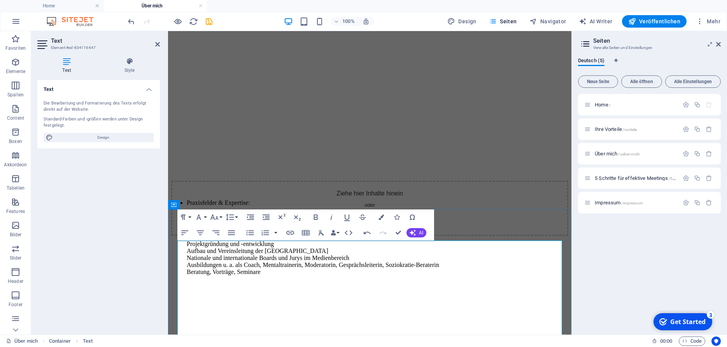
scroll to position [223, 0]
click at [198, 203] on li "Praxisfelder & Expertise:" at bounding box center [378, 199] width 382 height 7
click at [182, 261] on ul "Praxisfelder & Expertise: ​ 6 Jahre Management 16 Jahre Erwachsenenbildung 10 J…" at bounding box center [369, 244] width 397 height 96
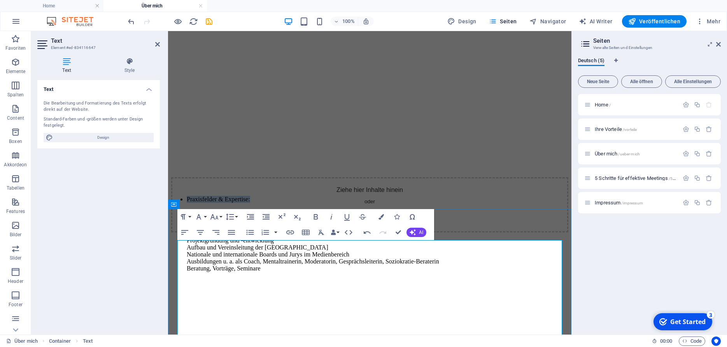
click at [274, 203] on p "Praxisfelder & Expertise:" at bounding box center [378, 199] width 382 height 7
click at [189, 216] on button "Paragraph Format" at bounding box center [184, 217] width 15 height 16
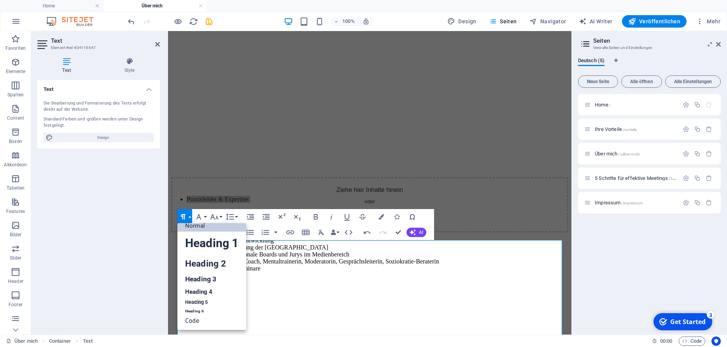
scroll to position [6, 0]
click at [197, 302] on link "Heading 5" at bounding box center [211, 303] width 69 height 10
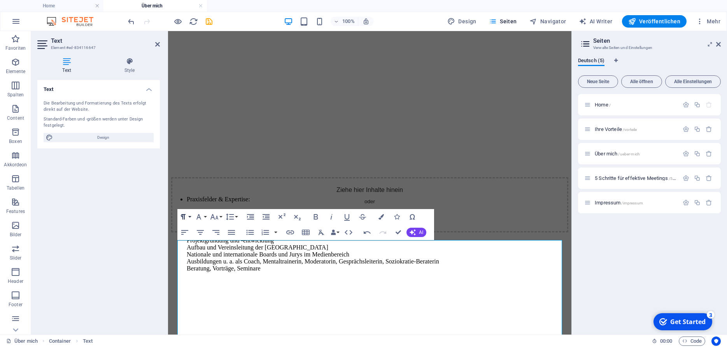
click at [190, 216] on button "Paragraph Format" at bounding box center [184, 217] width 15 height 16
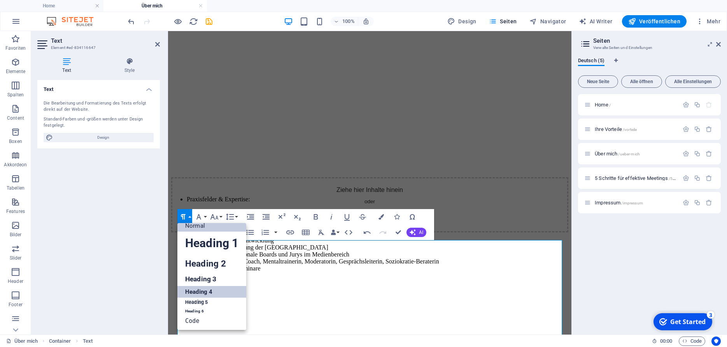
click at [210, 288] on link "Heading 4" at bounding box center [211, 292] width 69 height 12
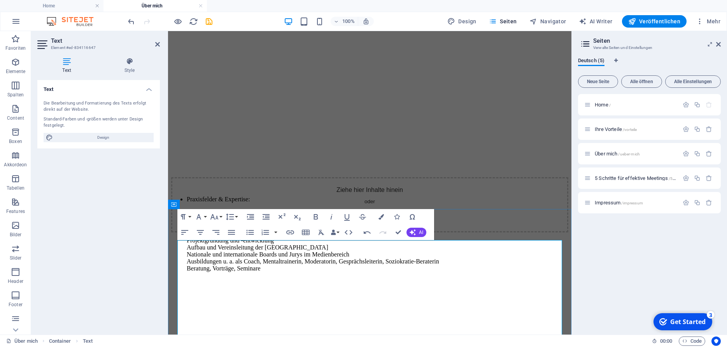
click at [278, 203] on p "​ ​ ​ ​ Praxisfelder & Expertise: ​ ​ ​ ​" at bounding box center [378, 199] width 382 height 7
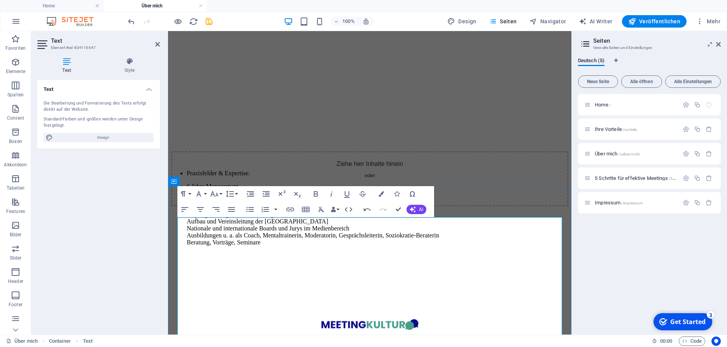
scroll to position [249, 0]
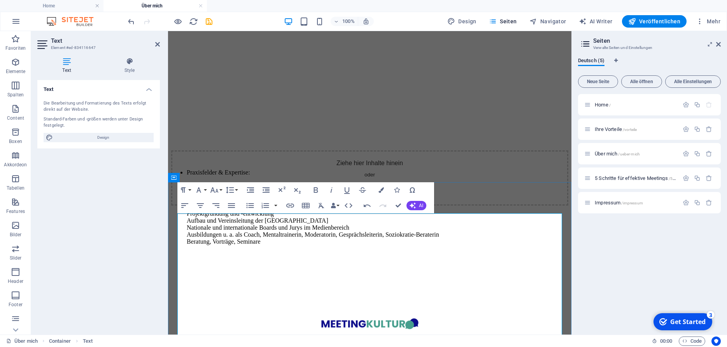
click at [200, 247] on li "​ 6 Jahre Management 16 Jahre Erwachsenenbildung 10 Jahre Journalismus 10 Jahre…" at bounding box center [378, 217] width 382 height 70
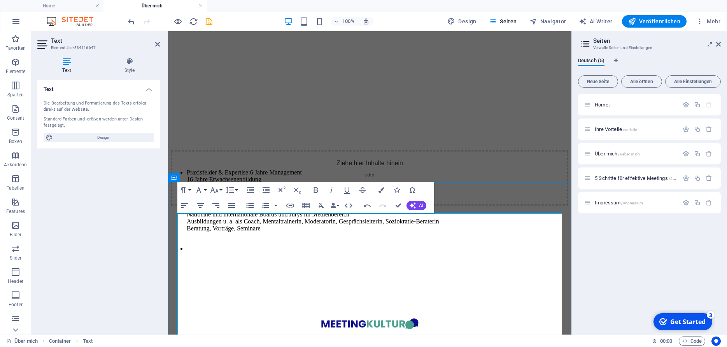
scroll to position [221, 0]
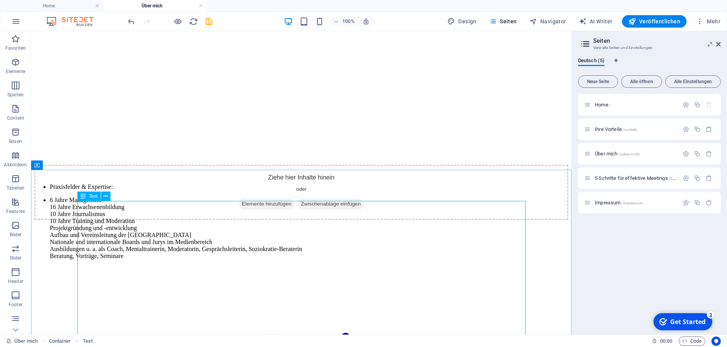
click at [92, 243] on div "Praxisfelder & Expertise: 6 Jahre Management 16 Jahre Erwachsenenbildung 10 Jah…" at bounding box center [301, 232] width 534 height 96
click at [175, 245] on div "Praxisfelder & Expertise: 6 Jahre Management 16 Jahre Erwachsenenbildung 10 Jah…" at bounding box center [301, 232] width 534 height 96
click at [214, 256] on div "Praxisfelder & Expertise: 6 Jahre Management 16 Jahre Erwachsenenbildung 10 Jah…" at bounding box center [301, 232] width 534 height 96
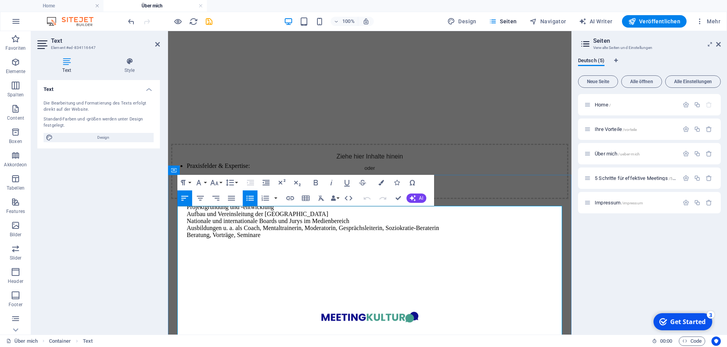
scroll to position [256, 0]
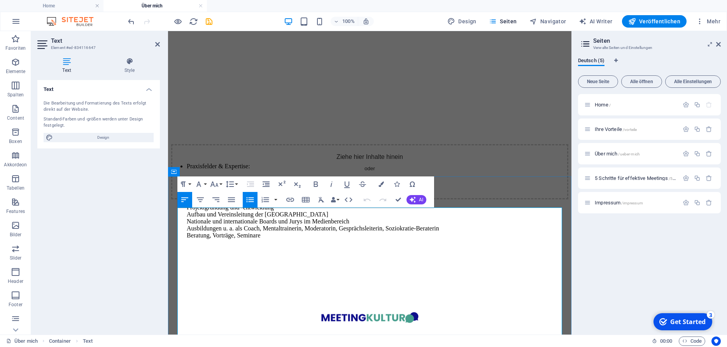
click at [277, 246] on p "6 Jahre Management 16 Jahre Erwachsenenbildung 10 Jahre Journalismus 10 Jahre T…" at bounding box center [378, 211] width 382 height 70
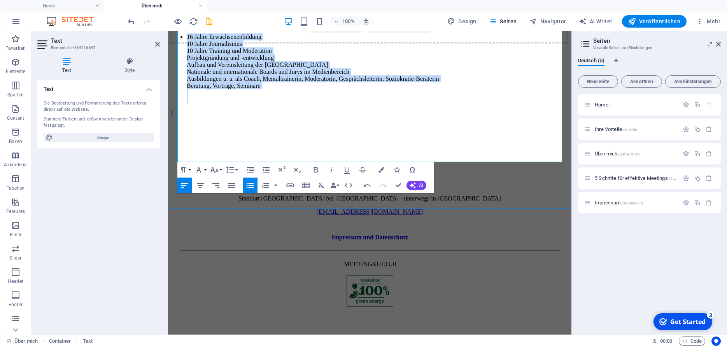
scroll to position [575, 0]
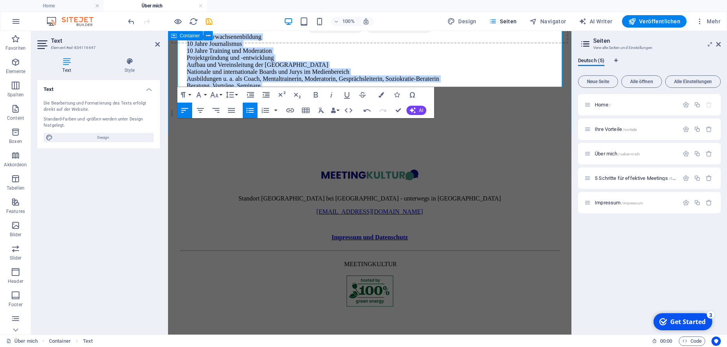
drag, startPoint x: 186, startPoint y: 220, endPoint x: 443, endPoint y: 151, distance: 265.8
click at [443, 138] on div "Praxisfelder & Expertise: 6 Jahre Management 16 Jahre Erwachsenenbildung 10 Jah…" at bounding box center [369, 72] width 397 height 131
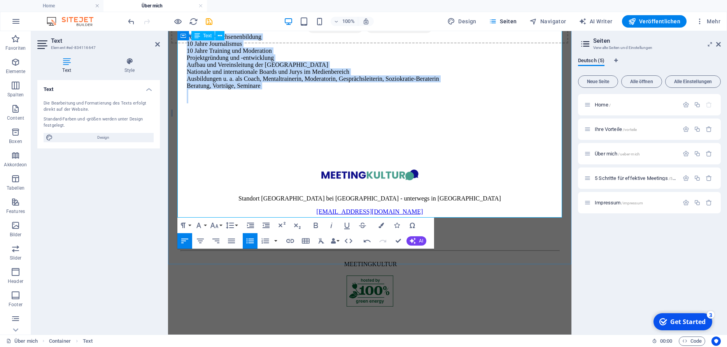
scroll to position [445, 0]
click at [318, 103] on p "16 Jahre Erwachsenenbildung 10 Jahre Journalismus 10 Jahre Training und Moderat…" at bounding box center [378, 68] width 382 height 70
copy ul "Praxisfelder & Expertise: 6 Jahre Management 16 Jahre Erwachsenenbildung 10 Jah…"
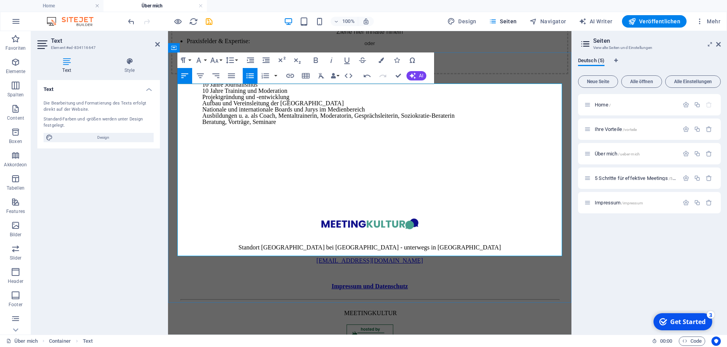
scroll to position [379, 0]
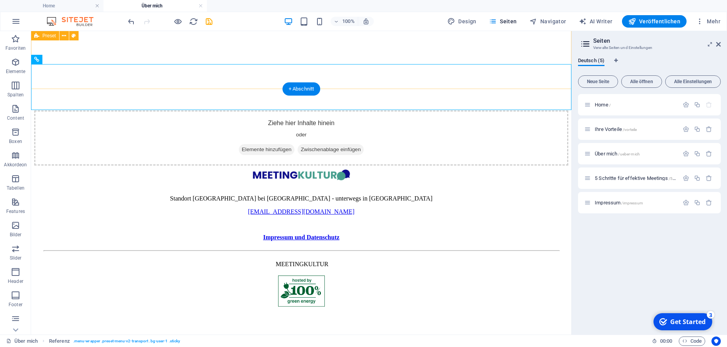
scroll to position [222, 0]
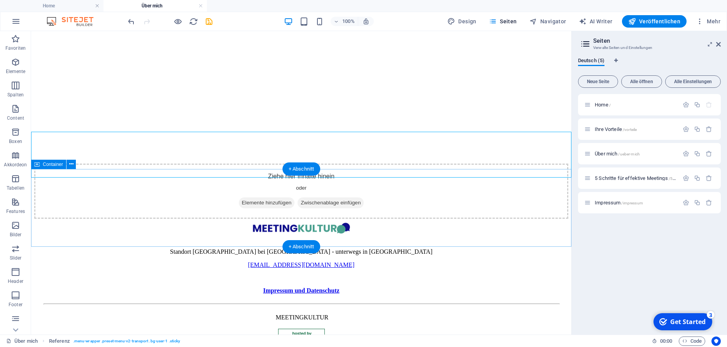
click at [221, 176] on div at bounding box center [301, 184] width 534 height 16
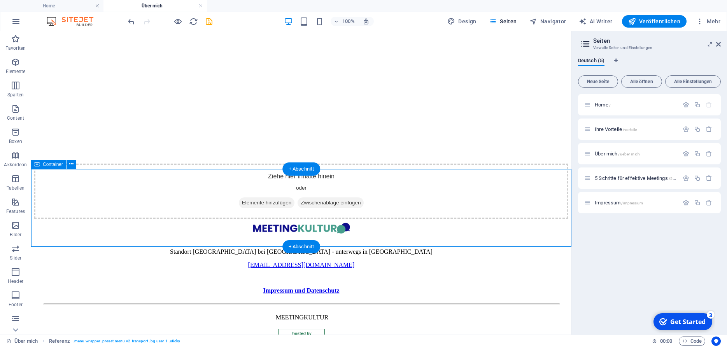
click at [221, 176] on div at bounding box center [301, 184] width 534 height 16
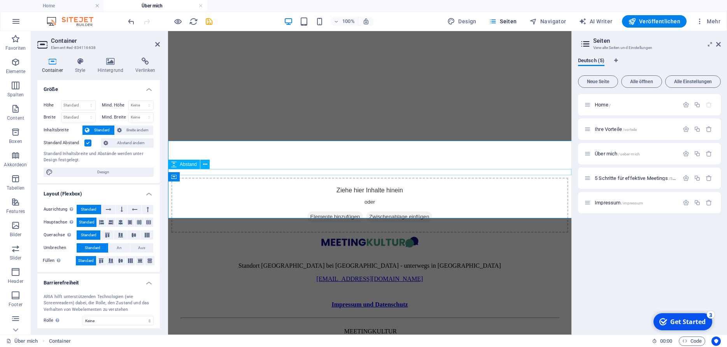
scroll to position [251, 0]
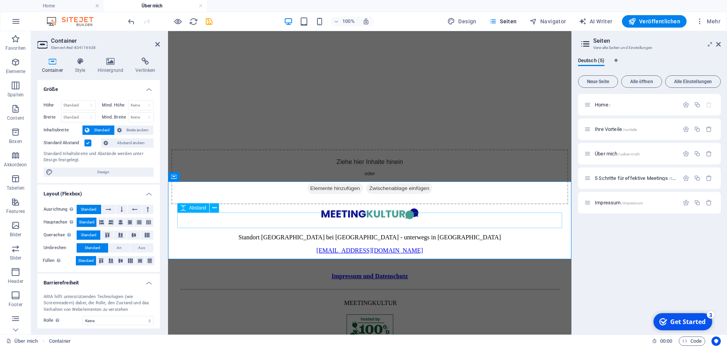
click at [228, 177] on div at bounding box center [369, 170] width 397 height 16
select select "px"
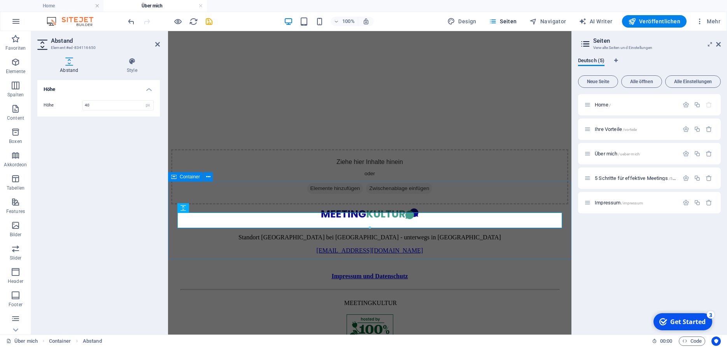
click at [228, 177] on div at bounding box center [369, 170] width 397 height 16
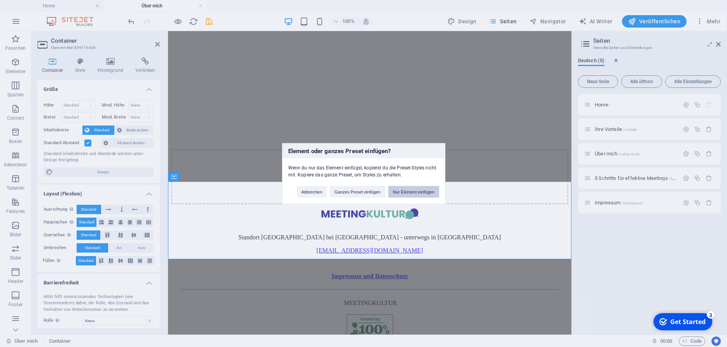
click at [403, 191] on button "Nur Element einfügen" at bounding box center [413, 192] width 51 height 12
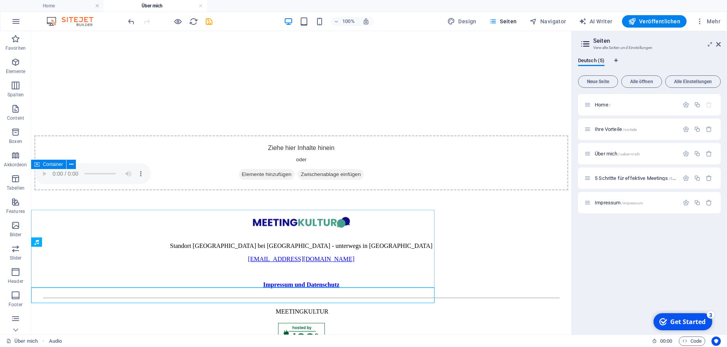
scroll to position [222, 0]
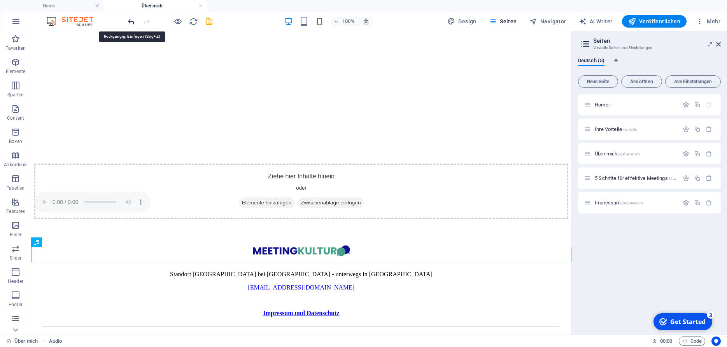
click at [134, 22] on icon "undo" at bounding box center [131, 21] width 9 height 9
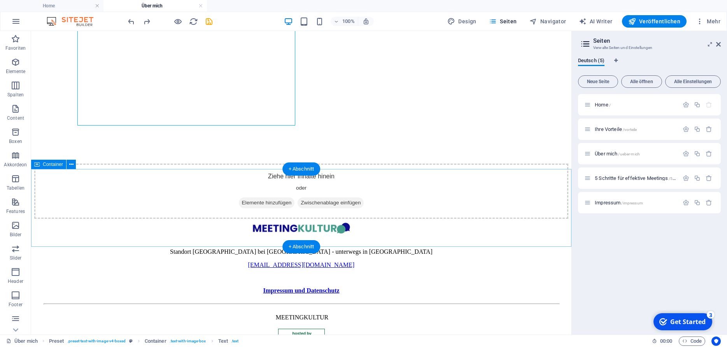
click at [172, 176] on div at bounding box center [301, 184] width 534 height 16
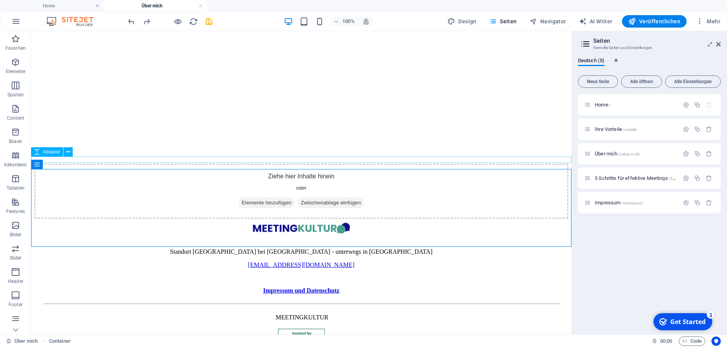
click at [175, 164] on div at bounding box center [301, 167] width 534 height 6
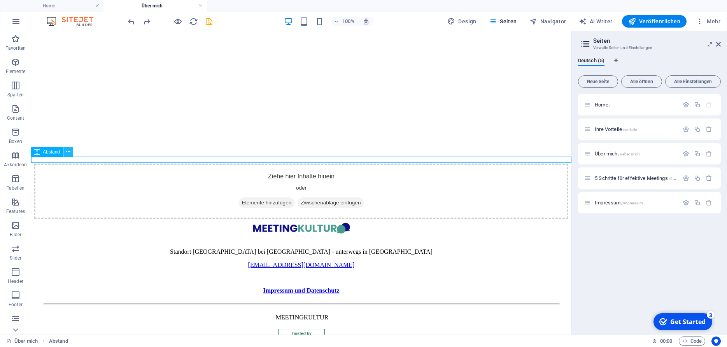
click at [68, 152] on icon at bounding box center [68, 152] width 4 height 8
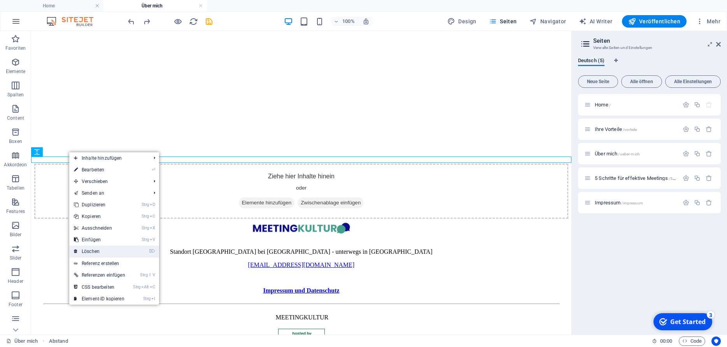
click at [96, 248] on link "⌦ Löschen" at bounding box center [99, 252] width 61 height 12
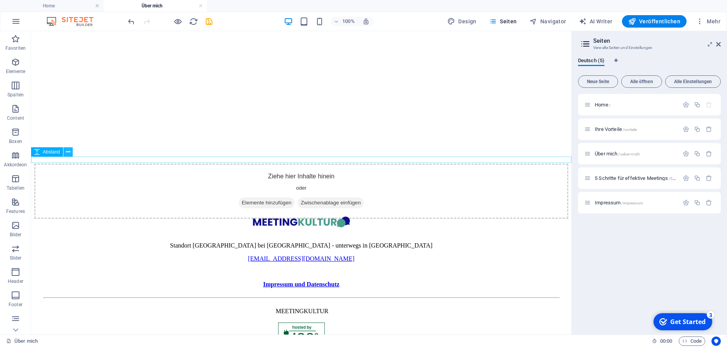
click at [69, 152] on icon at bounding box center [68, 152] width 4 height 8
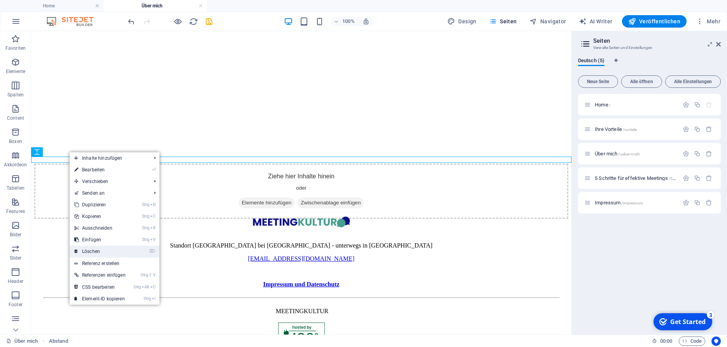
click at [91, 249] on link "⌦ Löschen" at bounding box center [100, 252] width 61 height 12
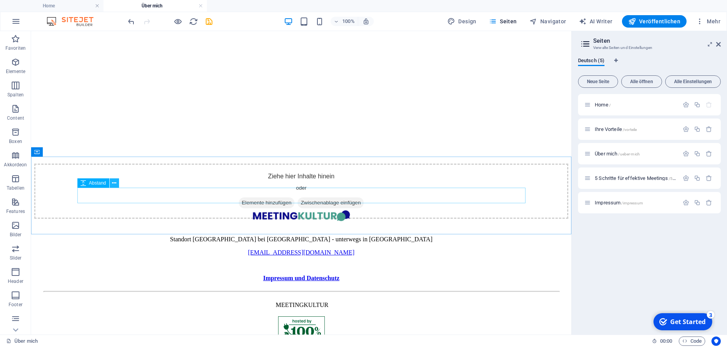
click at [116, 183] on icon at bounding box center [114, 183] width 4 height 8
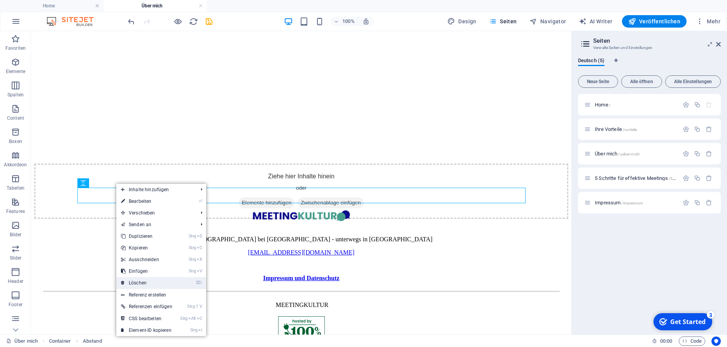
click at [140, 281] on link "⌦ Löschen" at bounding box center [146, 283] width 61 height 12
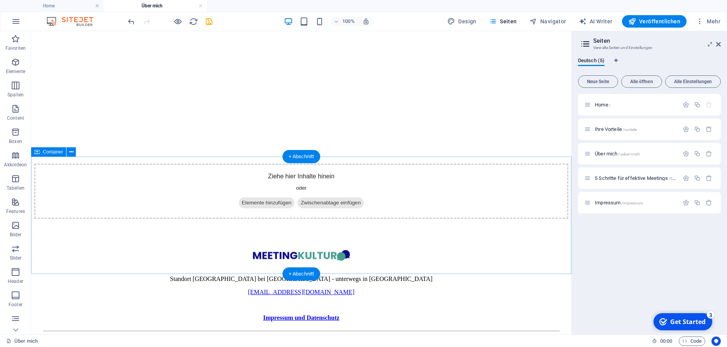
click at [144, 177] on div "Ziehe hier Inhalte hinein oder Elemente hinzufügen Zwischenablage einfügen" at bounding box center [301, 191] width 534 height 55
click at [20, 108] on icon "button" at bounding box center [15, 108] width 9 height 9
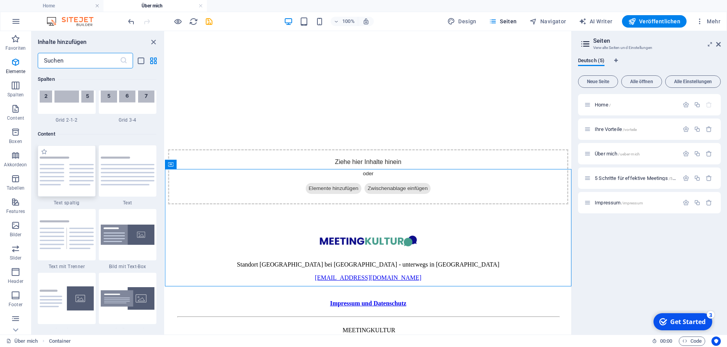
scroll to position [1361, 0]
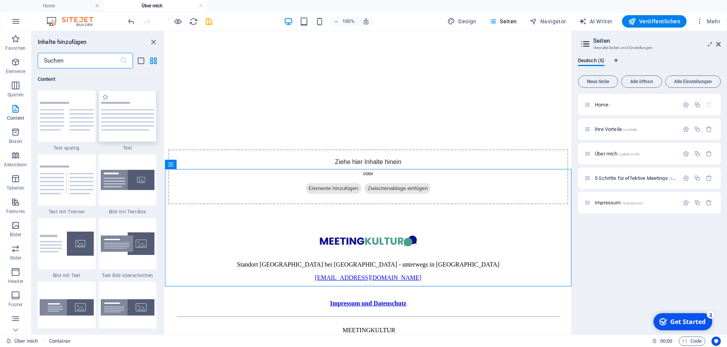
click at [123, 117] on img at bounding box center [128, 116] width 54 height 29
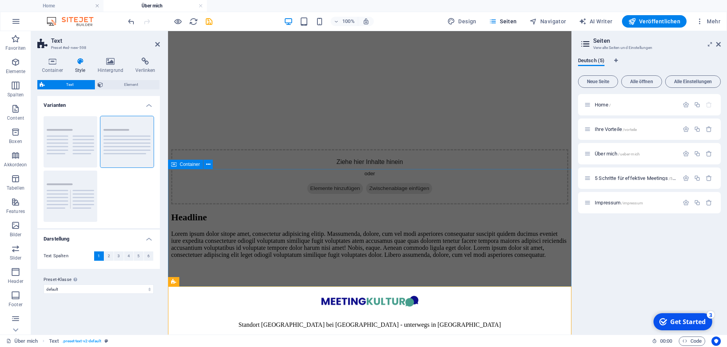
click at [272, 205] on div "Ziehe hier Inhalte hinein oder Elemente hinzufügen Zwischenablage einfügen" at bounding box center [369, 176] width 397 height 55
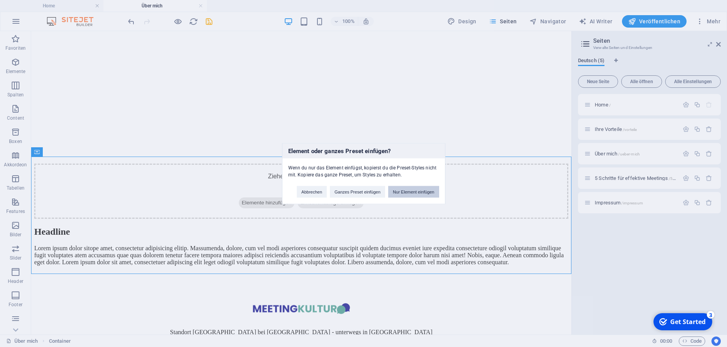
click at [412, 193] on button "Nur Element einfügen" at bounding box center [413, 192] width 51 height 12
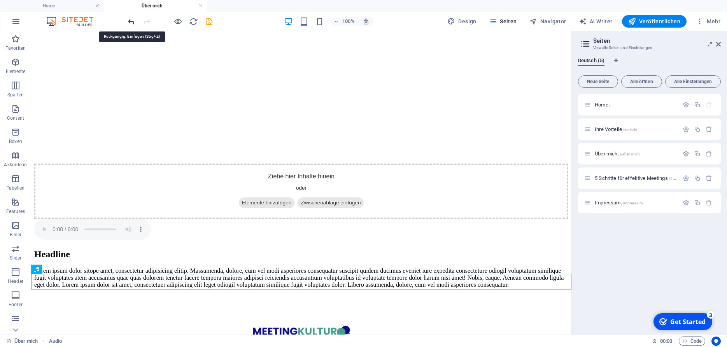
click at [131, 21] on icon "undo" at bounding box center [131, 21] width 9 height 9
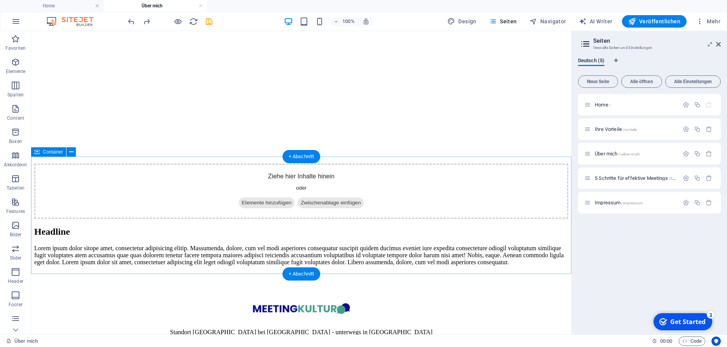
click at [254, 210] on div "Ziehe hier Inhalte hinein oder Elemente hinzufügen Zwischenablage einfügen" at bounding box center [301, 191] width 534 height 55
click at [300, 158] on div "+ Abschnitt" at bounding box center [301, 156] width 38 height 13
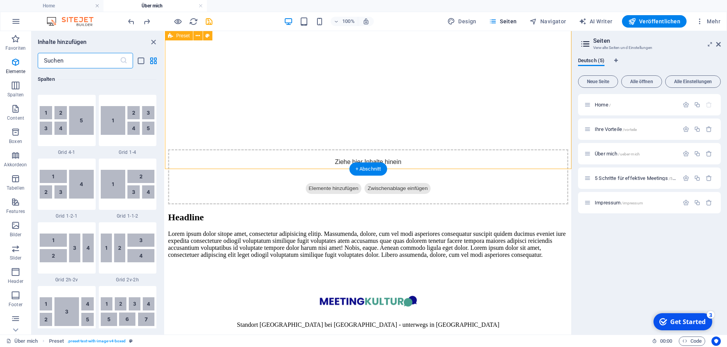
scroll to position [1361, 0]
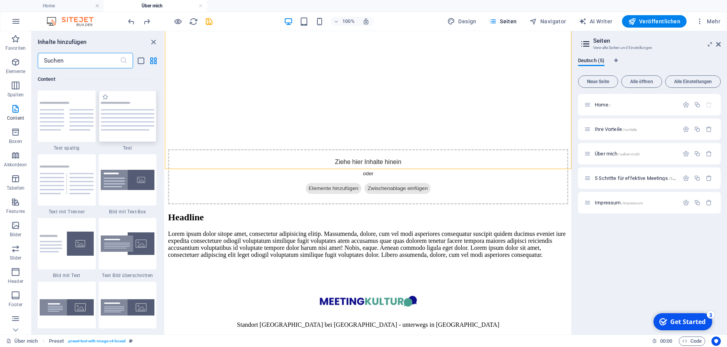
click at [126, 118] on img at bounding box center [128, 116] width 54 height 29
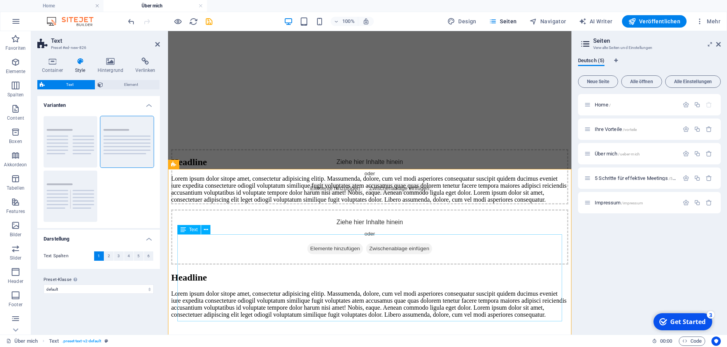
click at [233, 203] on div "Lorem ipsum dolor sitope amet, consectetur adipisicing elitip. Massumenda, dolo…" at bounding box center [369, 189] width 397 height 28
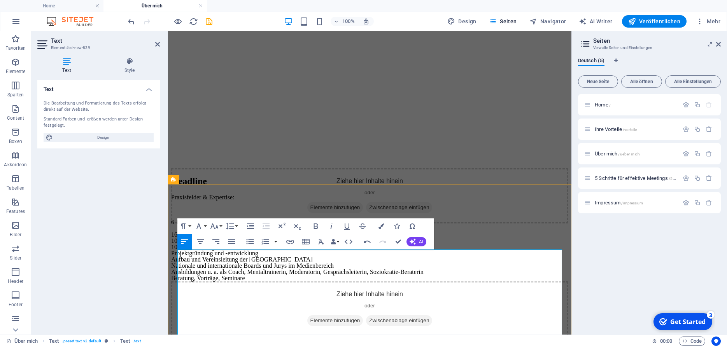
scroll to position [255, 0]
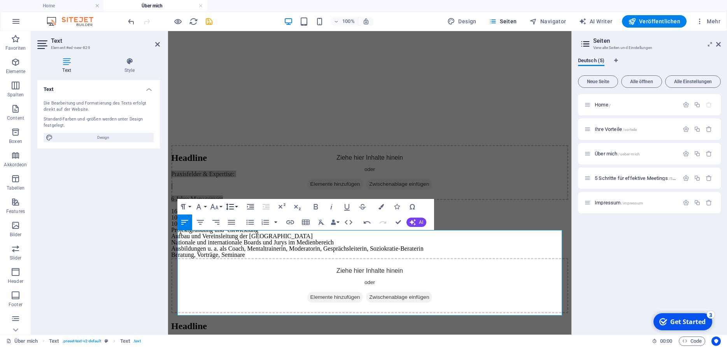
click at [236, 206] on button "Line Height" at bounding box center [231, 207] width 15 height 16
click at [244, 222] on link "Default" at bounding box center [241, 222] width 35 height 12
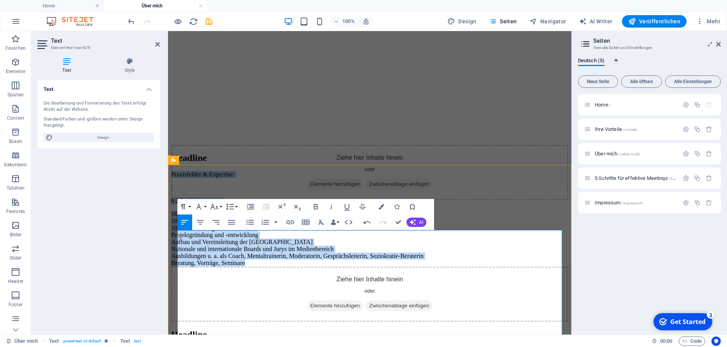
click at [221, 191] on p at bounding box center [369, 187] width 397 height 7
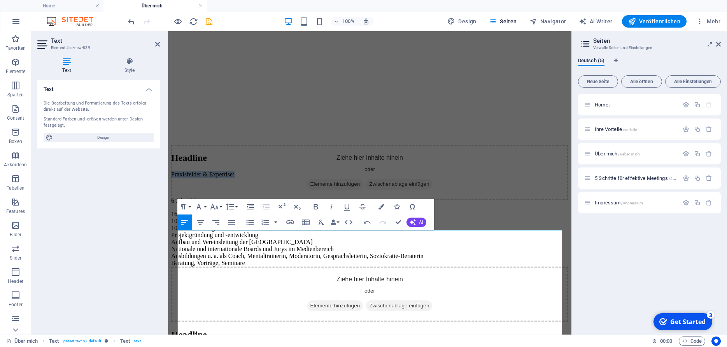
drag, startPoint x: 270, startPoint y: 239, endPoint x: 160, endPoint y: 234, distance: 109.8
click at [168, 234] on html "Skip to main content Ihre Vorteile 5 Schritte Über mich Kontakt Hallo! Ich bin …" at bounding box center [369, 177] width 403 height 802
click at [191, 204] on button "Paragraph Format" at bounding box center [184, 207] width 15 height 16
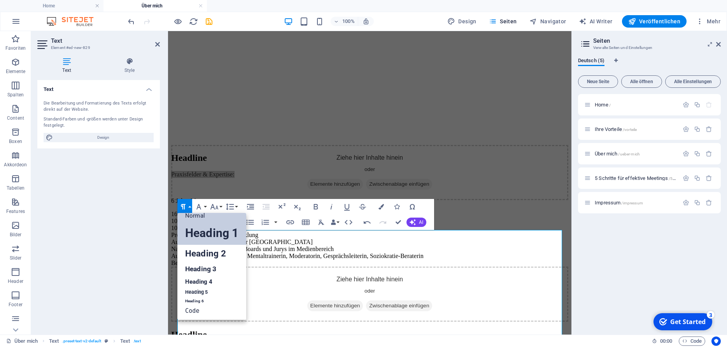
scroll to position [6, 0]
click at [200, 289] on link "Heading 5" at bounding box center [211, 293] width 69 height 10
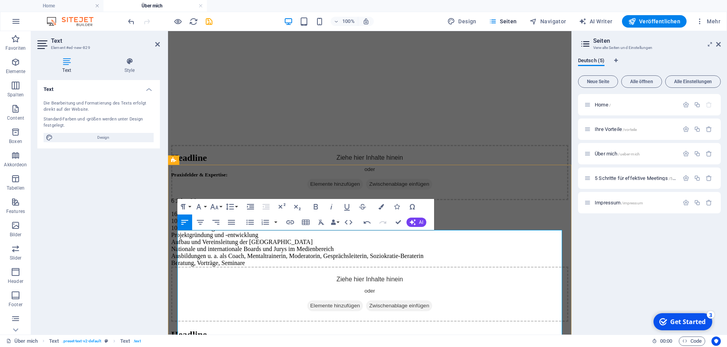
click at [256, 205] on p "6 Jahre Management" at bounding box center [369, 201] width 397 height 7
click at [352, 174] on div "Headline Praxisfelder & Expertise: 6 Jahre Management 16 Jahre Erwachsenenbildu…" at bounding box center [369, 210] width 397 height 114
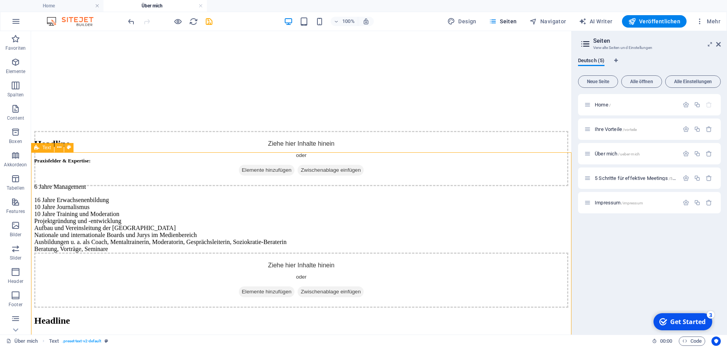
scroll to position [226, 0]
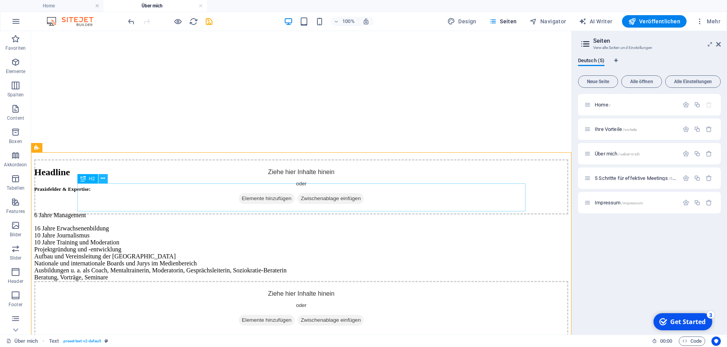
click at [104, 180] on icon at bounding box center [103, 179] width 4 height 8
click at [91, 178] on div "Headline" at bounding box center [301, 172] width 534 height 11
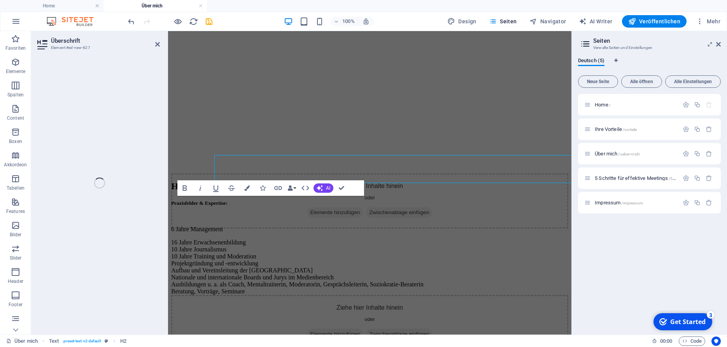
scroll to position [255, 0]
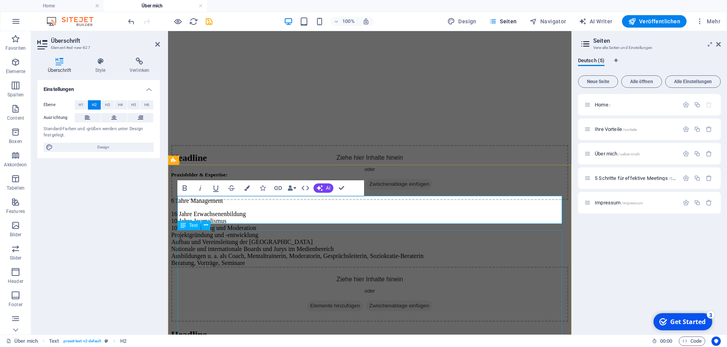
click at [223, 236] on div "Praxisfelder & Expertise: 6 Jahre Management 16 Jahre Erwachsenenbildung 10 Jah…" at bounding box center [369, 219] width 397 height 95
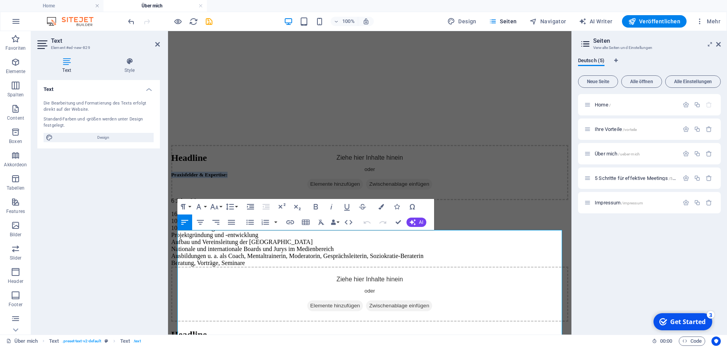
drag, startPoint x: 281, startPoint y: 238, endPoint x: 166, endPoint y: 233, distance: 114.5
click at [168, 233] on html "Skip to main content Ihre Vorteile 5 Schritte Über mich Kontakt Hallo! Ich bin …" at bounding box center [369, 177] width 403 height 802
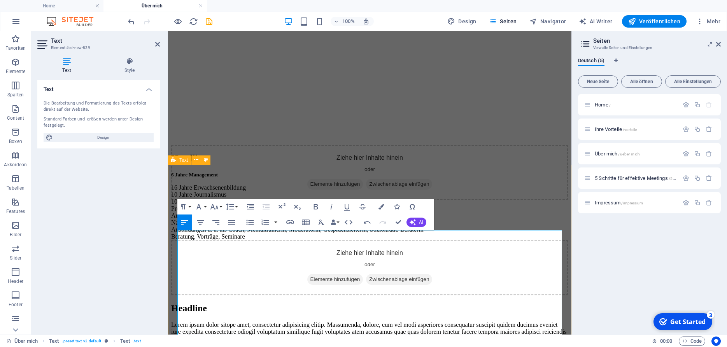
click at [305, 189] on div "Headline 6 Jahre Management 16 Jahre Erwachsenenbildung 10 Jahre Journalismus 1…" at bounding box center [369, 197] width 397 height 88
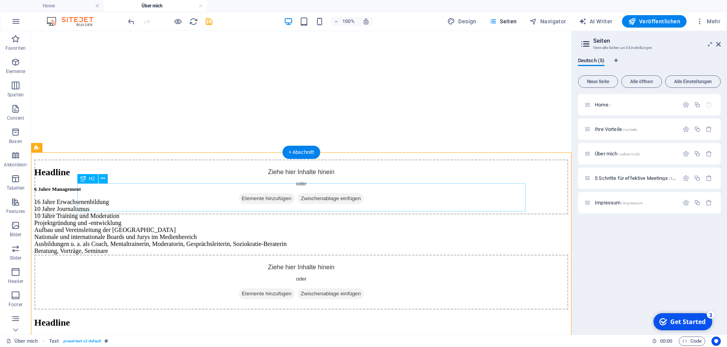
click at [330, 178] on div "Headline" at bounding box center [301, 172] width 534 height 11
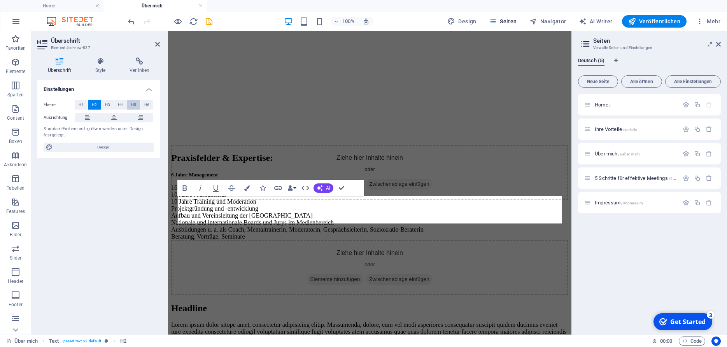
click at [130, 103] on button "H5" at bounding box center [133, 104] width 13 height 9
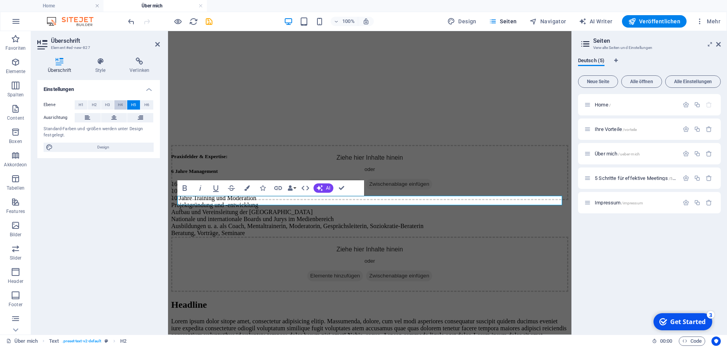
click at [120, 102] on span "H4" at bounding box center [120, 104] width 5 height 9
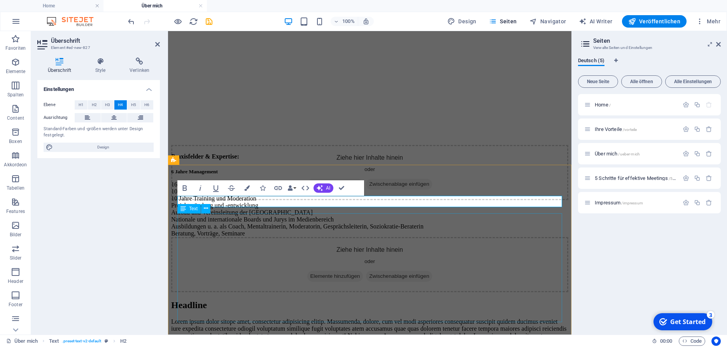
click at [224, 237] on div "6 Jahre Management 16 Jahre Erwachsenenbildung 10 Jahre Journalismus 10 Jahre T…" at bounding box center [369, 203] width 397 height 68
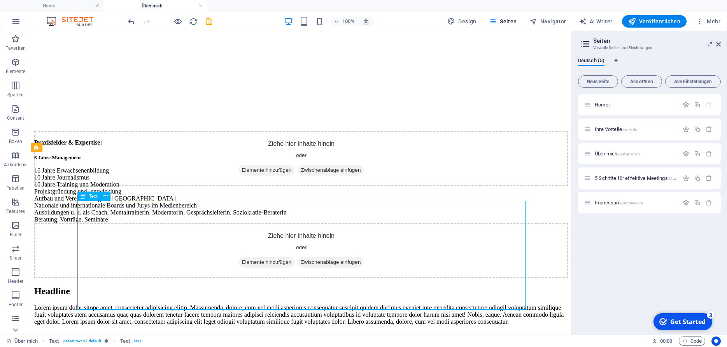
scroll to position [226, 0]
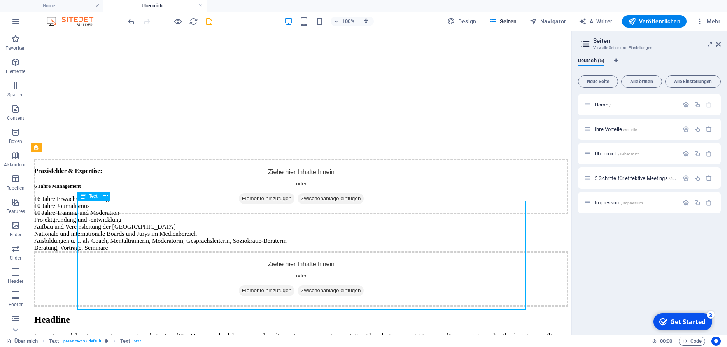
click at [220, 249] on div "6 Jahre Management 16 Jahre Erwachsenenbildung 10 Jahre Journalismus 10 Jahre T…" at bounding box center [301, 217] width 534 height 68
click at [149, 247] on div "6 Jahre Management 16 Jahre Erwachsenenbildung 10 Jahre Journalismus 10 Jahre T…" at bounding box center [301, 217] width 534 height 68
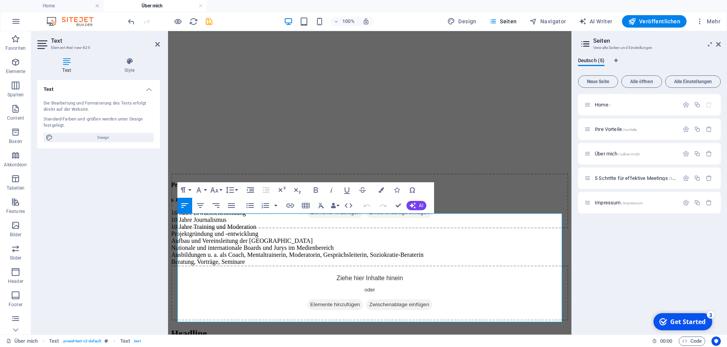
scroll to position [255, 0]
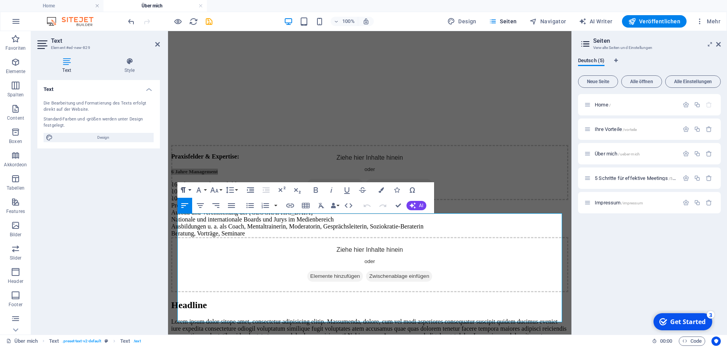
click at [191, 187] on button "Paragraph Format" at bounding box center [184, 190] width 15 height 16
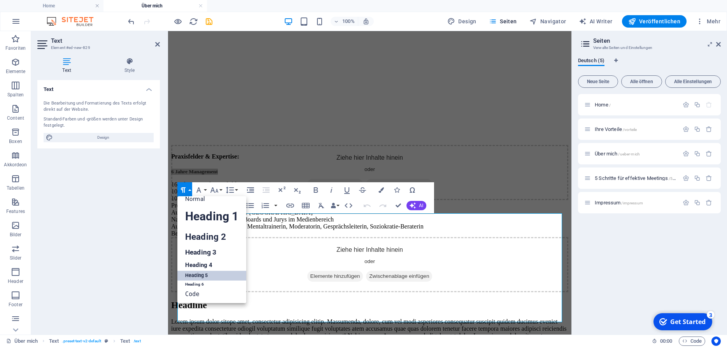
scroll to position [6, 0]
click at [208, 197] on link "Normal" at bounding box center [211, 199] width 69 height 12
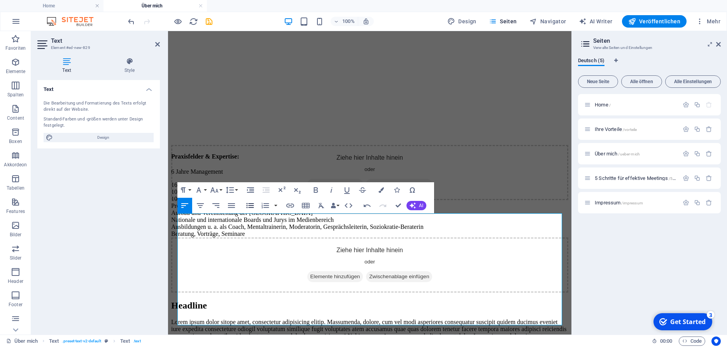
click at [254, 206] on icon "button" at bounding box center [249, 205] width 9 height 9
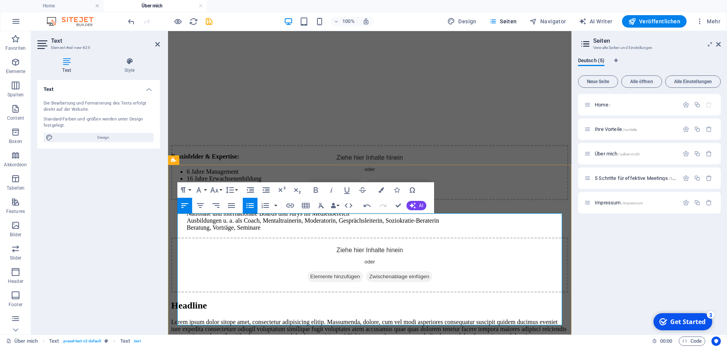
click at [187, 231] on li "16 Jahre Erwachsenenbildung 10 Jahre Journalismus 10 Jahre Training und Moderat…" at bounding box center [378, 203] width 382 height 56
click at [184, 231] on ul "6 Jahre Management 16 Jahre Erwachsenenbildung 10 Jahre Journalismus 10 Jahre T…" at bounding box center [369, 199] width 397 height 63
click at [185, 231] on ul "6 Jahre Management 16 Jahre Erwachsenenbildung 10 Jahre Journalismus 10 Jahre T…" at bounding box center [369, 199] width 397 height 63
click at [186, 231] on ul "6 Jahre Management 16 Jahre Erwachsenenbildung 10 Jahre Journalismus 10 Jahre T…" at bounding box center [369, 199] width 397 height 63
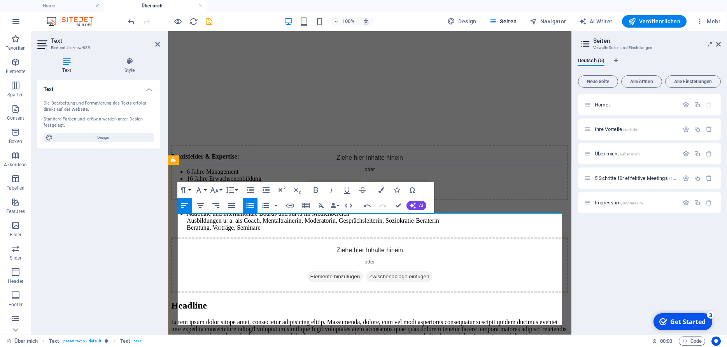
click at [187, 231] on li "Nationale und internationale Boards und Jurys im Medienbereich Ausbildungen u. …" at bounding box center [378, 220] width 382 height 21
click at [185, 231] on ul "6 Jahre Management 16 Jahre Erwachsenenbildung 10 Jahre Journalismus 10 Jahre T…" at bounding box center [369, 199] width 397 height 63
click at [504, 187] on div "Praxisfelder & Expertise: 6 Jahre Management 16 Jahre Erwachsenenbildung 10 Jah…" at bounding box center [369, 192] width 397 height 78
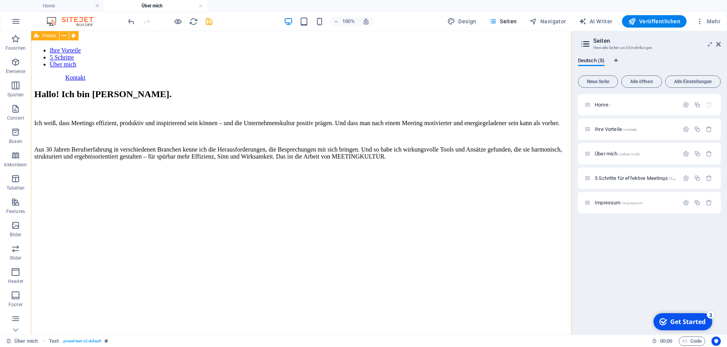
scroll to position [25, 0]
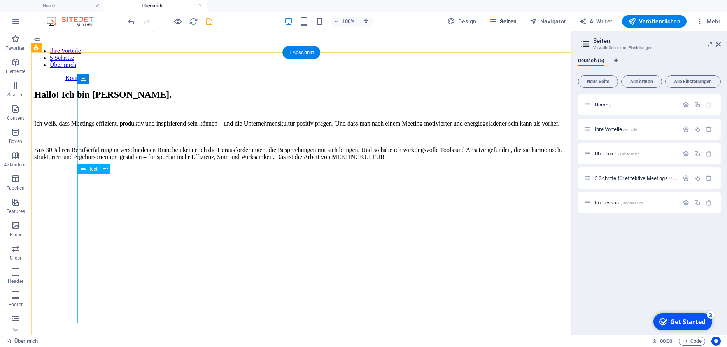
click at [252, 161] on div "Ich weiß, dass Meetings effizient, produktiv und inspirierend sein können – und…" at bounding box center [301, 140] width 534 height 40
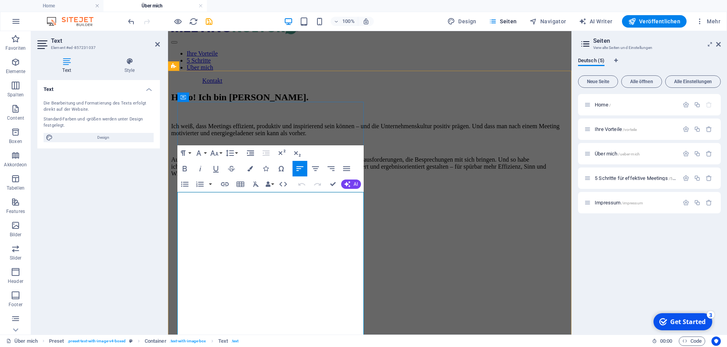
click at [256, 177] on p "Aus 30 Jahren Berufserfahrung in verschiedenen Branchen kenne ich die Herausfor…" at bounding box center [369, 166] width 397 height 21
click at [296, 177] on p "Aus 30 Jahren Berufserfahrung in verschiedenen Branchen kenne ich die Herausfor…" at bounding box center [369, 166] width 397 height 21
click at [477, 312] on div "Hallo! Ich bin Elisabeth Wasserbauer. Ich weiß, dass Meetings effizient, produk…" at bounding box center [369, 235] width 397 height 286
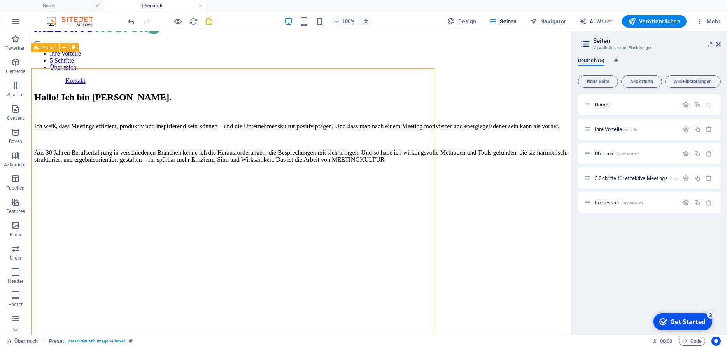
scroll to position [25, 0]
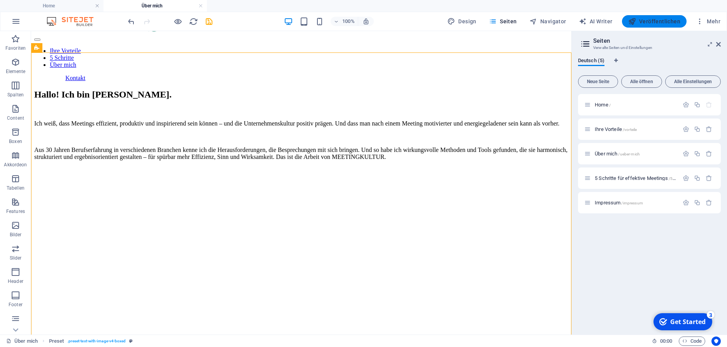
click at [657, 21] on span "Veröffentlichen" at bounding box center [654, 22] width 52 height 8
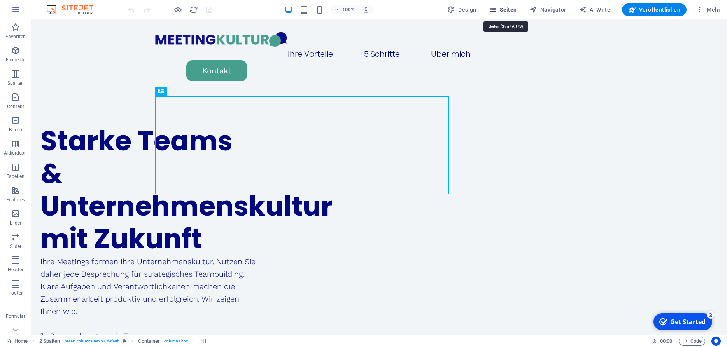
click at [513, 8] on span "Seiten" at bounding box center [503, 10] width 28 height 8
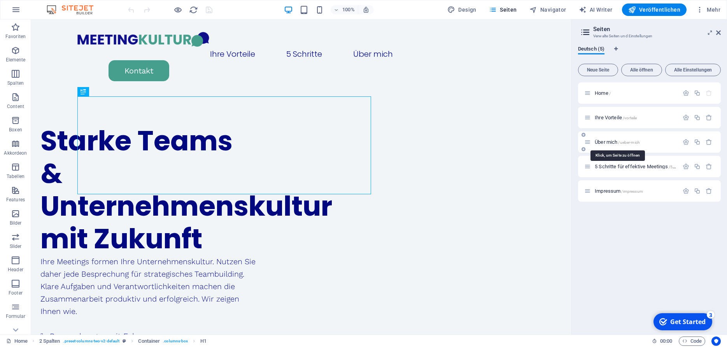
click at [602, 142] on span "Über mich /ueber-mich" at bounding box center [617, 142] width 45 height 6
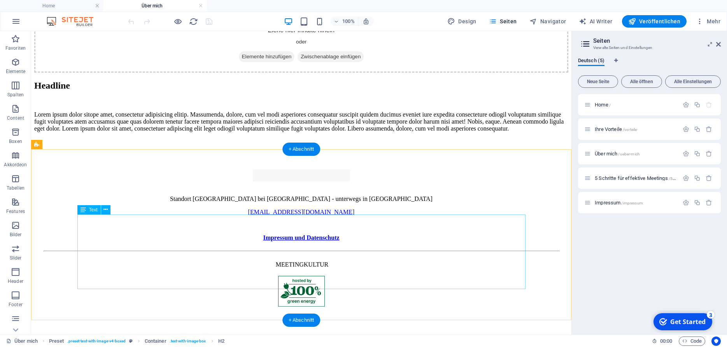
scroll to position [551, 0]
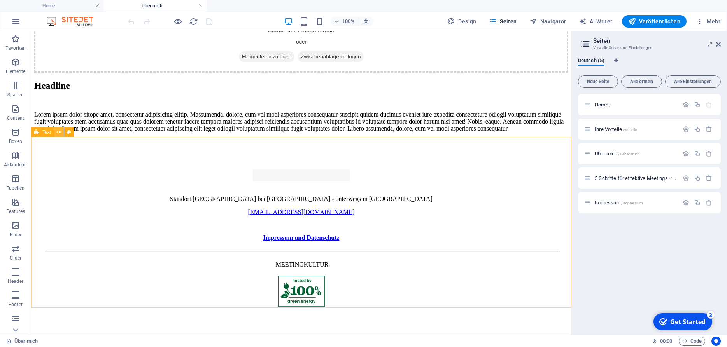
click at [62, 132] on button at bounding box center [58, 132] width 9 height 9
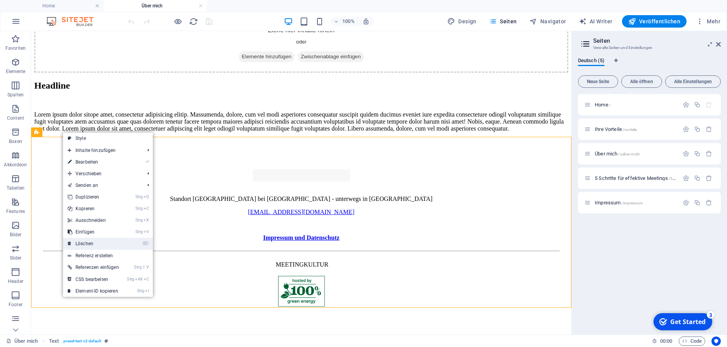
click at [88, 240] on link "⌦ Löschen" at bounding box center [93, 244] width 61 height 12
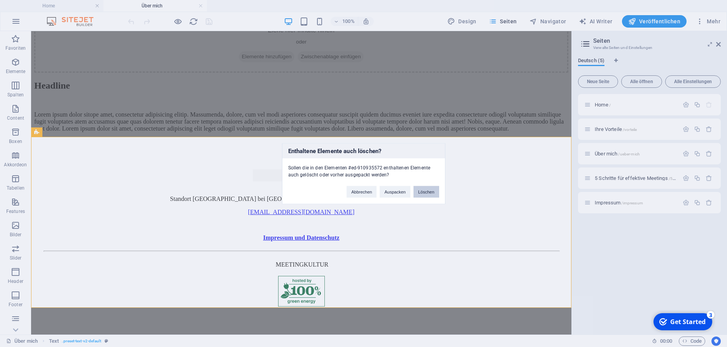
click at [431, 190] on button "Löschen" at bounding box center [427, 192] width 26 height 12
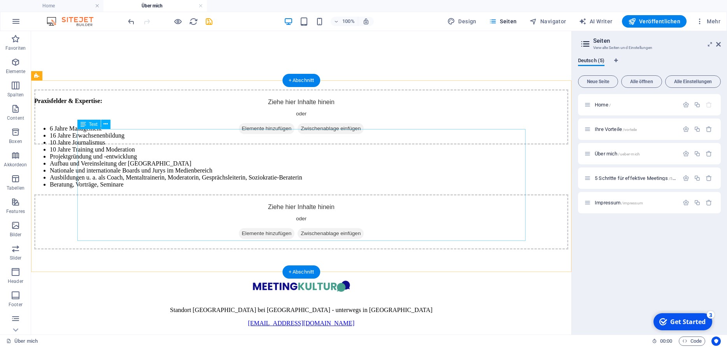
scroll to position [296, 0]
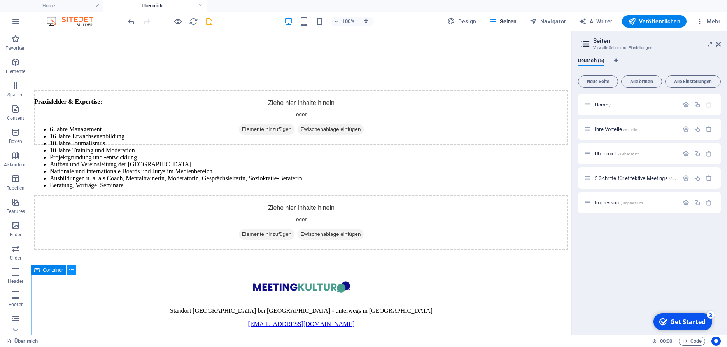
click at [70, 272] on icon at bounding box center [71, 270] width 4 height 8
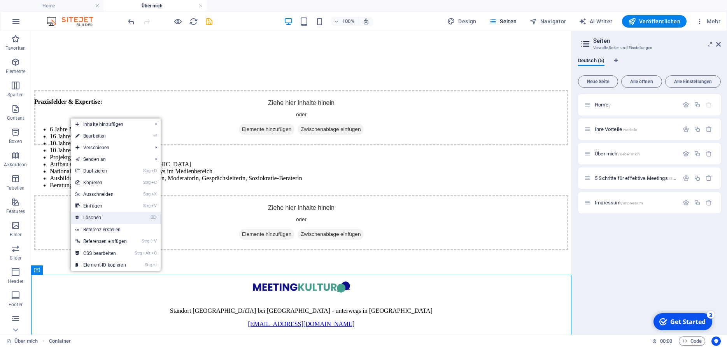
click at [110, 215] on link "⌦ Löschen" at bounding box center [101, 218] width 61 height 12
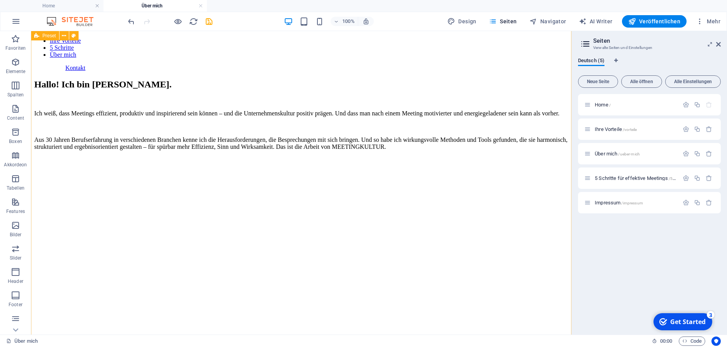
scroll to position [0, 0]
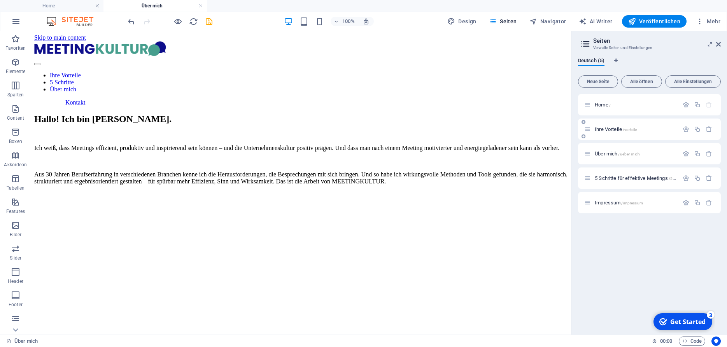
click at [603, 131] on span "Ihre Vorteile /vorteile" at bounding box center [616, 129] width 42 height 6
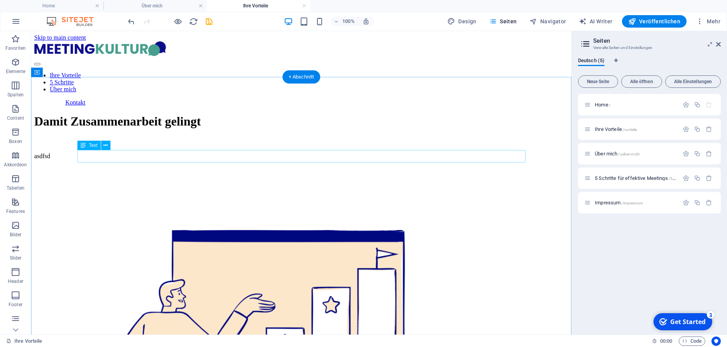
click at [91, 159] on div "asdfsd" at bounding box center [301, 156] width 534 height 7
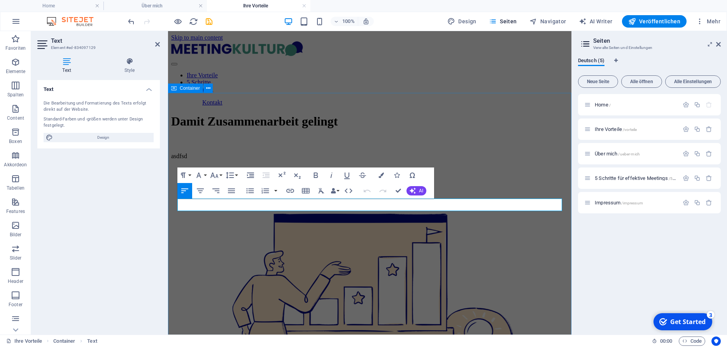
drag, startPoint x: 206, startPoint y: 204, endPoint x: 153, endPoint y: 202, distance: 53.3
click at [171, 202] on div "Damit Zusammenarbeit gelingt asdfsd" at bounding box center [369, 300] width 397 height 372
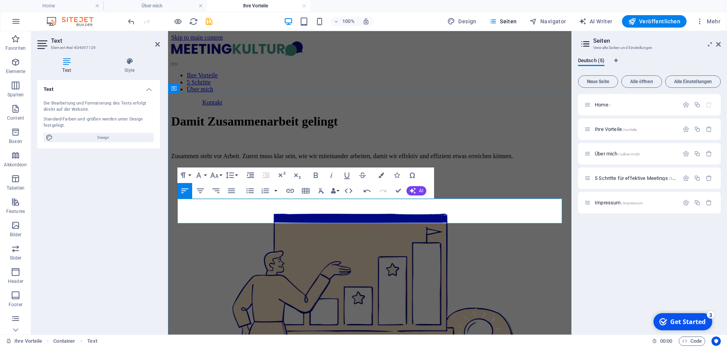
click at [307, 160] on p "Zusammen steht vor Arbeit. Zuerst muss klar sein, wie wir miteinander arbeiten,…" at bounding box center [369, 156] width 397 height 7
click at [304, 160] on p "Zusammen steht vor Arbeit. Zuerst muss klar sein, wie wir miteinander arbeiten,…" at bounding box center [369, 156] width 397 height 7
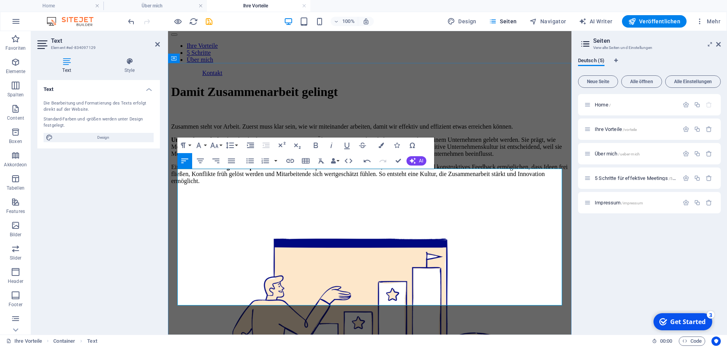
scroll to position [30, 0]
drag, startPoint x: 320, startPoint y: 263, endPoint x: 282, endPoint y: 263, distance: 37.7
click at [282, 170] on strong "gute Gesprächskultur" at bounding box center [256, 166] width 58 height 7
drag, startPoint x: 246, startPoint y: 263, endPoint x: 174, endPoint y: 263, distance: 72.0
click at [174, 263] on div "Damit Zusammenarbeit gelingt Zusammen steht vor Arbeit. Zuerst muss klar sein, …" at bounding box center [369, 297] width 397 height 426
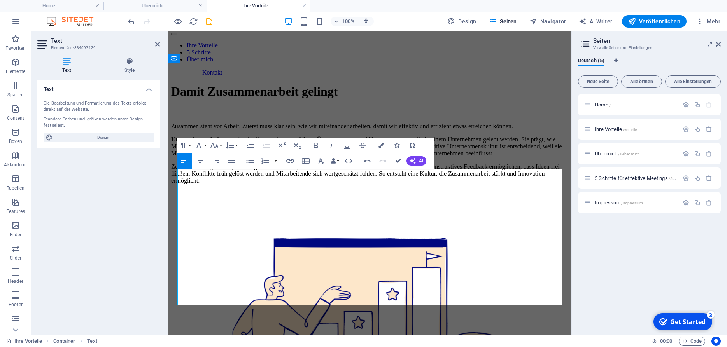
click at [235, 184] on p "Zentral dafür ist gute Besprechungskultur : Offene, respektvolle Kommunikation,…" at bounding box center [369, 173] width 397 height 21
click at [267, 170] on strong "gute Besprechungskultur" at bounding box center [256, 166] width 67 height 7
click at [317, 143] on icon "button" at bounding box center [315, 145] width 9 height 9
click at [326, 157] on p "Unternehmenskultur beschreibt die gemeinsamen Werte, Überzeugungen und Verhalte…" at bounding box center [369, 146] width 397 height 21
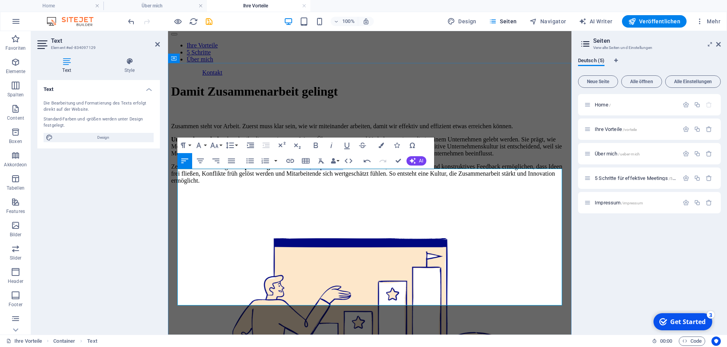
drag, startPoint x: 357, startPoint y: 262, endPoint x: 427, endPoint y: 263, distance: 70.0
click at [427, 184] on p "Zentral dafür ist eine gute Besprechungskultur : Offene, respektvolle Kommunika…" at bounding box center [369, 173] width 397 height 21
click at [495, 184] on p "Zentral dafür ist eine gute Besprechungskultur : Klare und offene Kommunikation…" at bounding box center [369, 173] width 397 height 21
click at [481, 184] on p "Zentral dafür ist eine gute Besprechungskultur : Klare und offene Kommunikation…" at bounding box center [369, 173] width 397 height 21
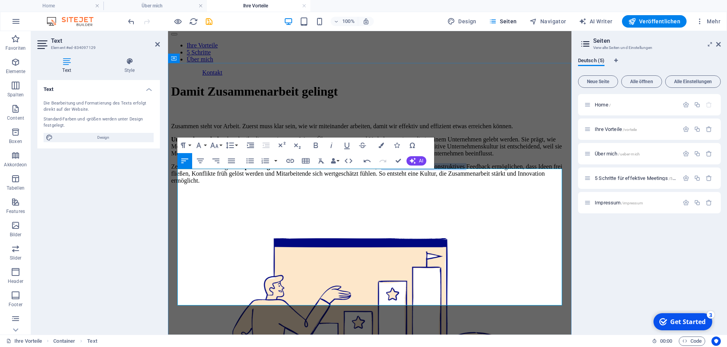
drag, startPoint x: 480, startPoint y: 261, endPoint x: 226, endPoint y: 273, distance: 254.3
click at [226, 184] on p "Zentral dafür ist eine gute Besprechungskultur : Klare und offene Kommunikation…" at bounding box center [369, 173] width 397 height 21
click at [377, 184] on p "Zentral dafür ist eine gute Besprechungskultur : Klare und offene Kommunikation…" at bounding box center [369, 173] width 397 height 21
click at [471, 184] on p "Zentral dafür ist eine gute Besprechungskultur : Klare Rollen und Aufgaben und …" at bounding box center [369, 173] width 397 height 21
drag, startPoint x: 341, startPoint y: 272, endPoint x: 552, endPoint y: 267, distance: 210.9
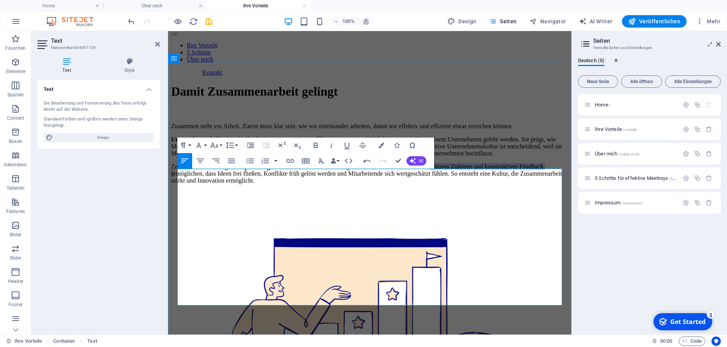
click at [552, 184] on p "Zentral dafür ist eine gute Besprechungskultur : Klare Rollen und Aufgaben und …" at bounding box center [369, 173] width 397 height 21
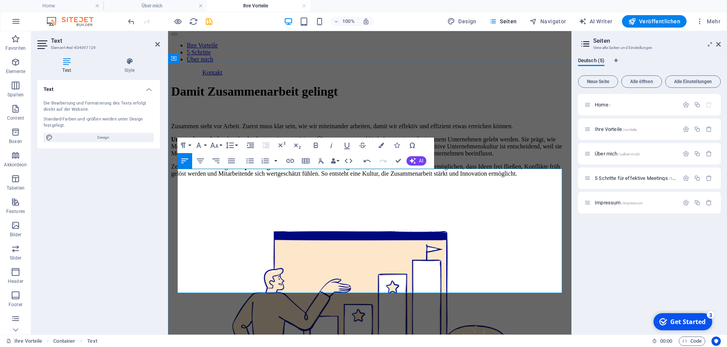
click at [463, 177] on p "Zentral dafür ist eine gute Besprechungskultur : Klare Rollen und Aufgaben und …" at bounding box center [369, 170] width 397 height 14
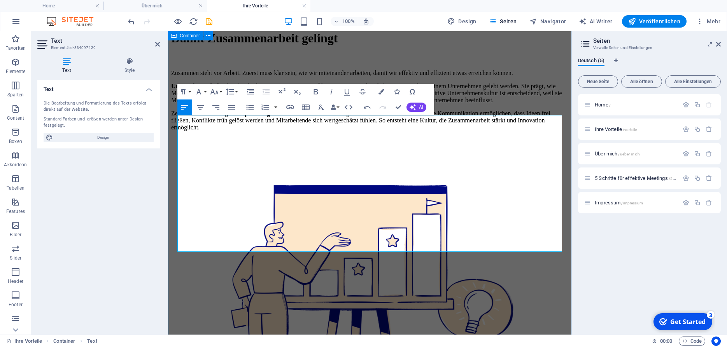
scroll to position [84, 0]
click at [399, 273] on div "Damit Zusammenarbeit gelingt Zusammen steht vor Arbeit. Zuerst muss klar sein, …" at bounding box center [369, 244] width 397 height 426
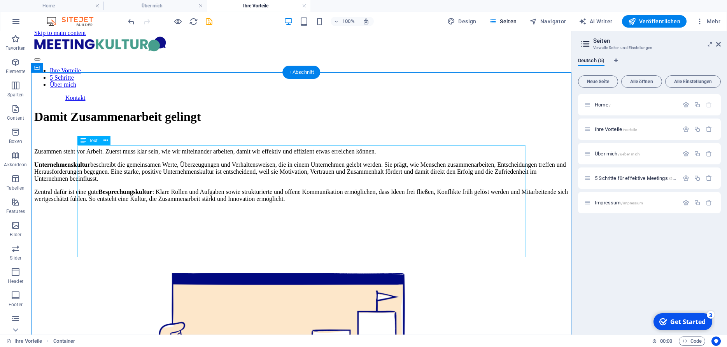
scroll to position [5, 0]
click at [498, 153] on div "Zusammen steht vor Arbeit. Zuerst muss klar sein, wie wir miteinander arbeiten,…" at bounding box center [301, 175] width 534 height 54
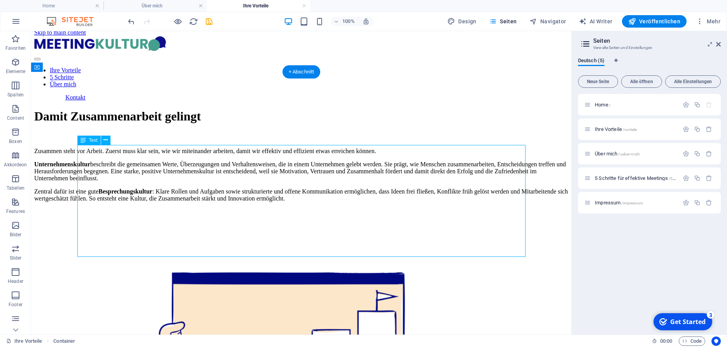
click at [498, 153] on div "Zusammen steht vor Arbeit. Zuerst muss klar sein, wie wir miteinander arbeiten,…" at bounding box center [301, 175] width 534 height 54
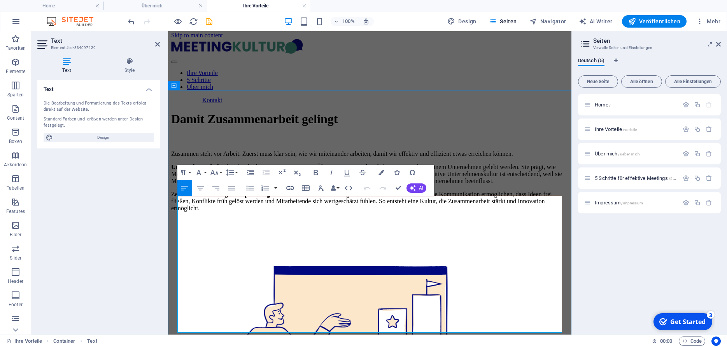
click at [223, 158] on p "Zusammen steht vor Arbeit. Zuerst muss klar sein, wie wir miteinander arbeiten,…" at bounding box center [369, 154] width 397 height 7
click at [494, 158] on p "Zusammen steht vor Arbeit. Zuerst muss klar sein, wie wir miteinander arbeiten,…" at bounding box center [369, 154] width 397 height 7
drag, startPoint x: 510, startPoint y: 202, endPoint x: 205, endPoint y: 213, distance: 305.2
click at [205, 158] on p "Zusammen steht vor Arbeit. Zuerst muss klar sein, wie wir miteinander arbeiten,…" at bounding box center [369, 154] width 397 height 7
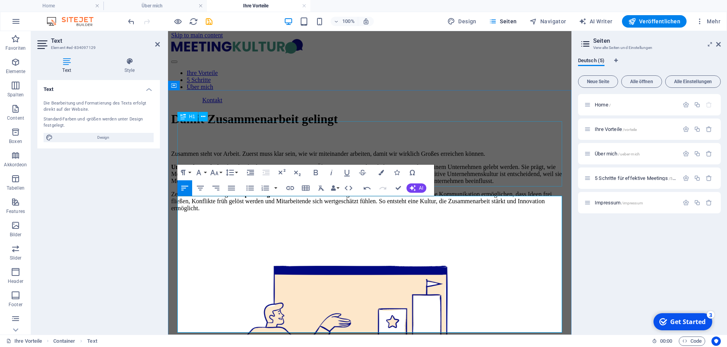
click at [552, 126] on div "Damit Zusammenarbeit gelingt" at bounding box center [369, 119] width 397 height 14
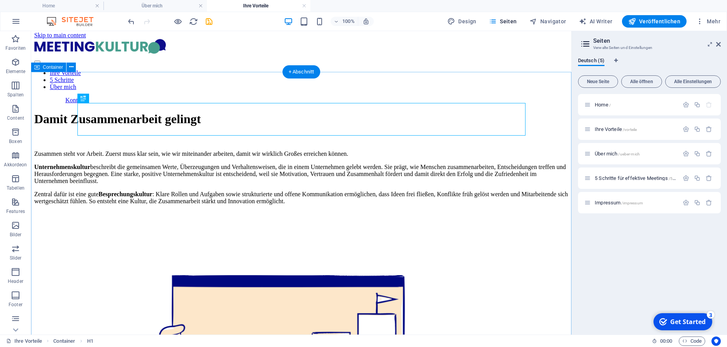
scroll to position [5, 0]
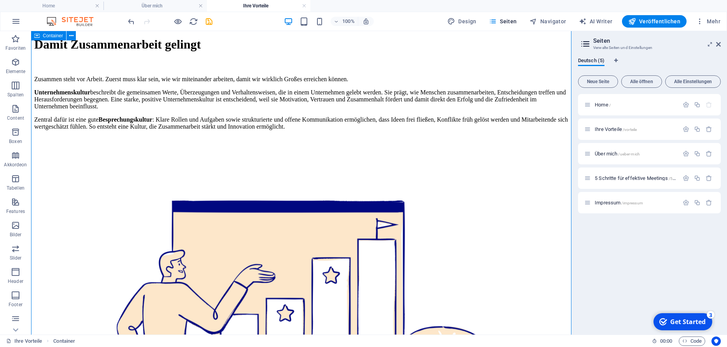
scroll to position [0, 0]
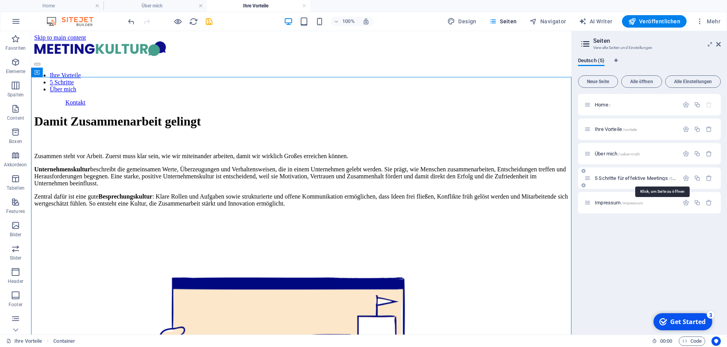
click at [608, 178] on span "5 Schritte für effektive Meetings /5-schritte-fuer-effektive-meetings" at bounding box center [661, 178] width 133 height 6
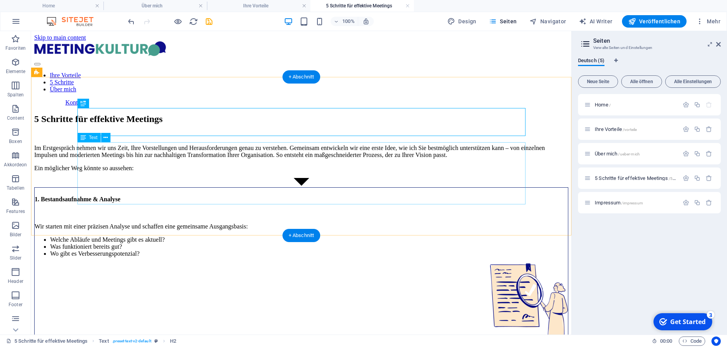
click at [179, 172] on div "Im Erstgespräch nehmen wir uns Zeit, Ihre Vorstellungen und Herausforderungen g…" at bounding box center [301, 158] width 534 height 27
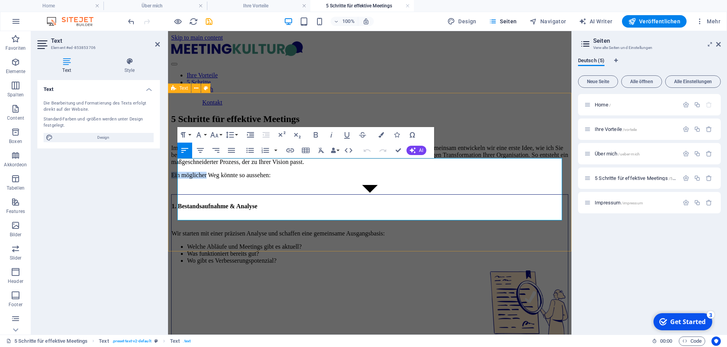
drag, startPoint x: 227, startPoint y: 215, endPoint x: 171, endPoint y: 216, distance: 56.0
click at [171, 179] on div "5 Schritte für effektive Meetings Im Erstgespräch nehmen wir uns Zeit, Ihre Vor…" at bounding box center [369, 146] width 397 height 65
drag, startPoint x: 290, startPoint y: 214, endPoint x: 178, endPoint y: 214, distance: 112.0
click at [178, 179] on p "Unser Weg könnte so aussehen:" at bounding box center [369, 175] width 397 height 7
click at [645, 268] on div "Home / Ihre Vorteile /vorteile Über mich /ueber-mich 5 Schritte für effektive M…" at bounding box center [649, 211] width 143 height 235
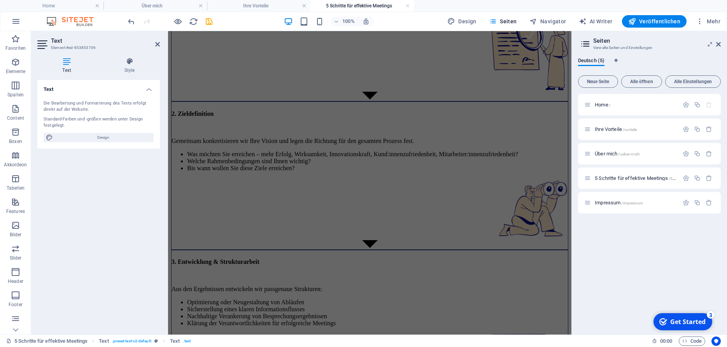
scroll to position [265, 0]
click at [662, 21] on span "Veröffentlichen" at bounding box center [654, 22] width 52 height 8
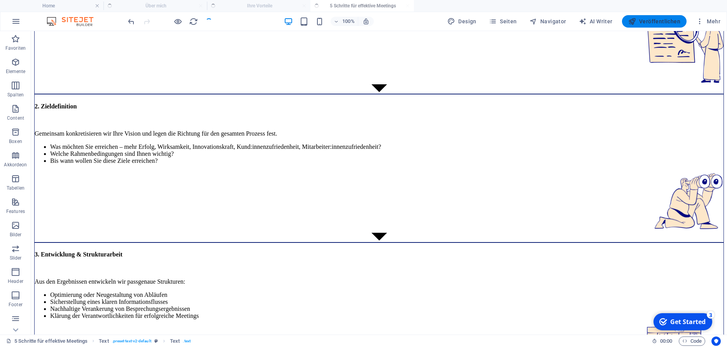
scroll to position [6, 0]
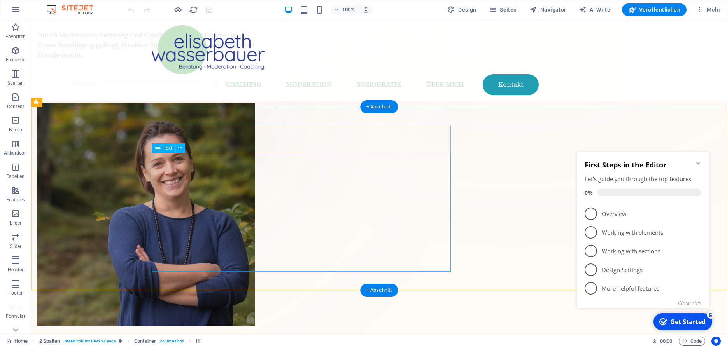
scroll to position [247, 0]
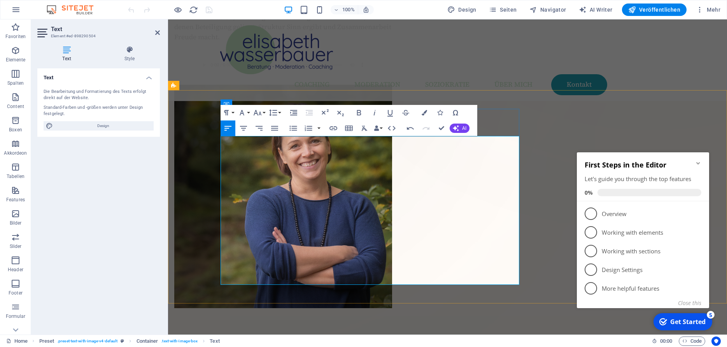
scroll to position [266, 0]
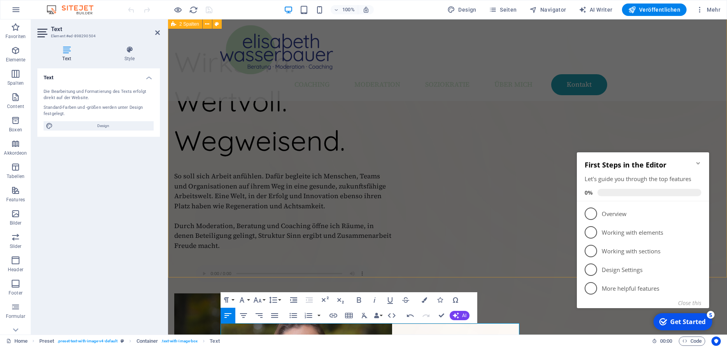
scroll to position [0, 0]
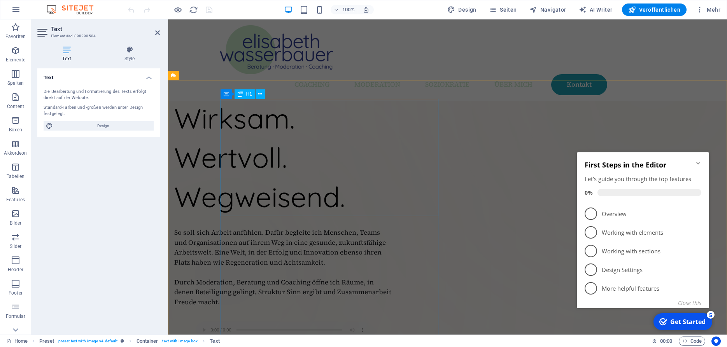
click at [379, 142] on div "Wirksam. Wertvoll. Wegweisend." at bounding box center [283, 157] width 218 height 117
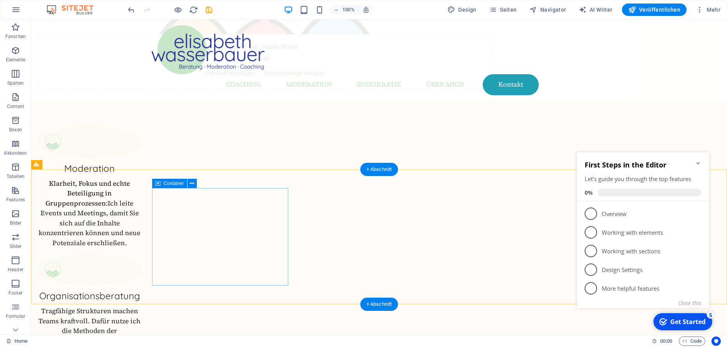
scroll to position [918, 0]
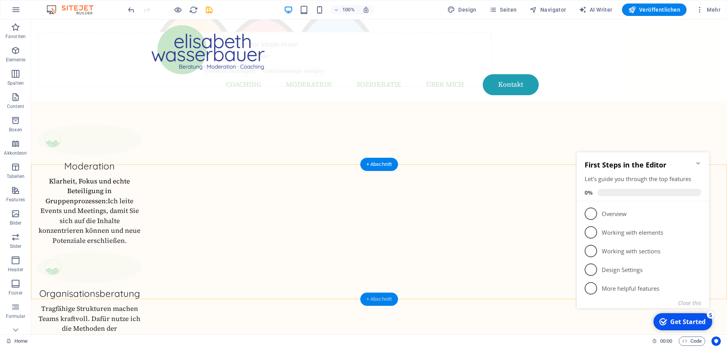
click at [384, 296] on div "+ Abschnitt" at bounding box center [379, 299] width 38 height 13
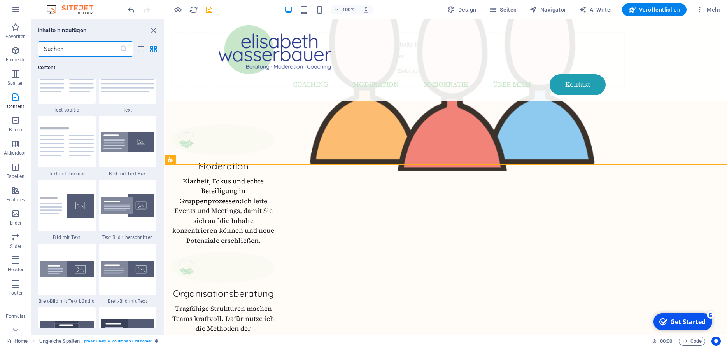
scroll to position [1388, 0]
click at [128, 145] on img at bounding box center [128, 141] width 54 height 21
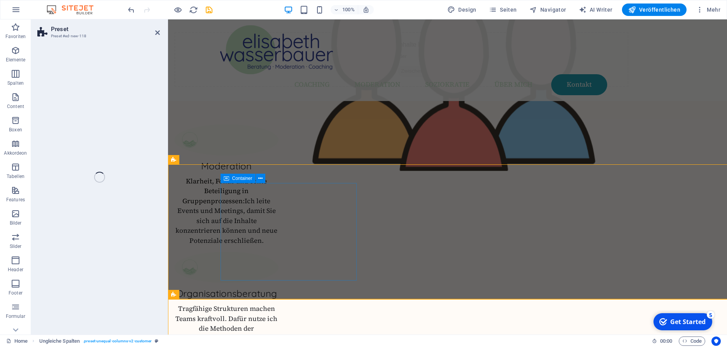
select select "rem"
select select "px"
select select "preset-text-with-image-v4-boxed"
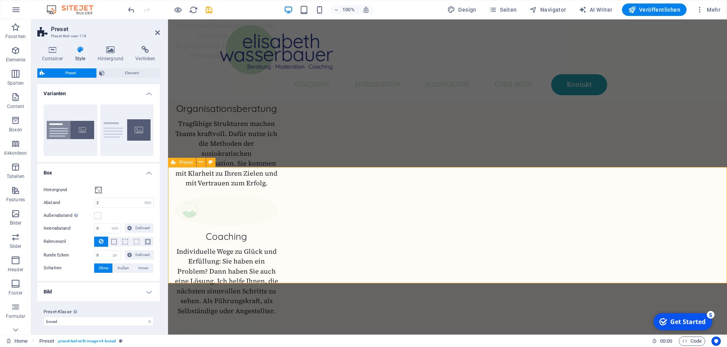
scroll to position [1106, 0]
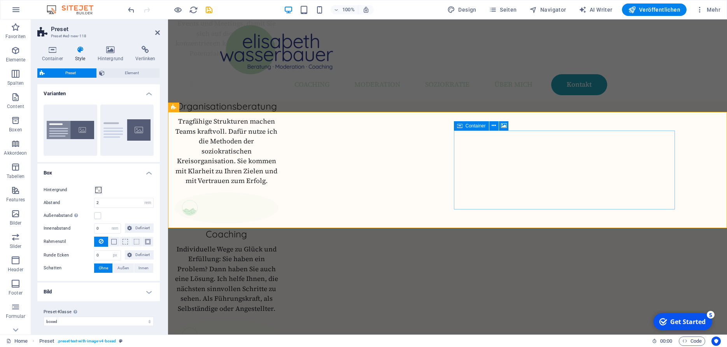
click at [477, 124] on span "Container" at bounding box center [476, 126] width 20 height 5
click at [473, 128] on span "Container" at bounding box center [476, 126] width 20 height 5
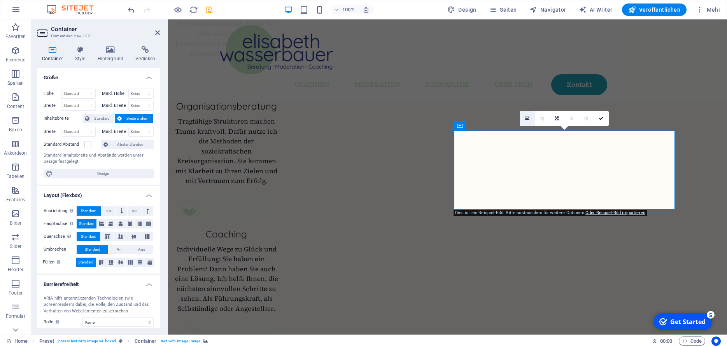
click at [529, 116] on icon at bounding box center [527, 118] width 4 height 5
click at [571, 117] on icon at bounding box center [572, 118] width 4 height 5
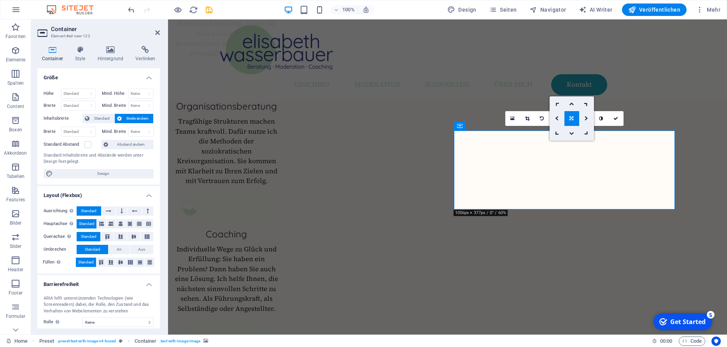
click at [571, 117] on icon at bounding box center [572, 118] width 4 height 5
click at [101, 120] on span "Standard" at bounding box center [102, 118] width 20 height 9
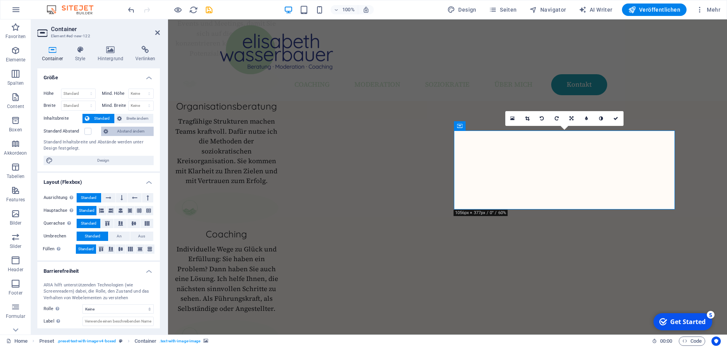
click at [127, 130] on span "Abstand ändern" at bounding box center [130, 131] width 41 height 9
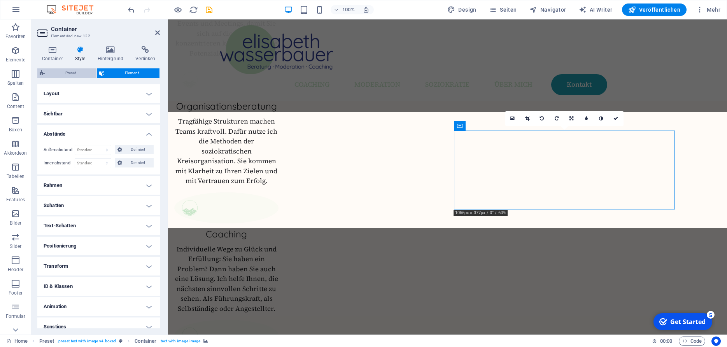
click at [75, 72] on span "Preset" at bounding box center [70, 72] width 47 height 9
select select "rem"
select select "px"
select select "preset-text-with-image-v4-boxed"
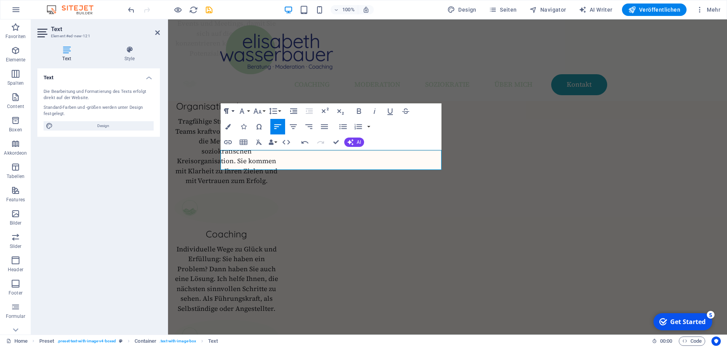
click at [231, 112] on icon "button" at bounding box center [226, 111] width 9 height 9
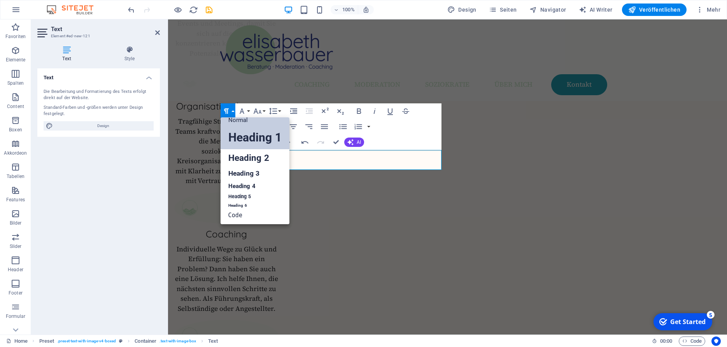
scroll to position [6, 0]
click at [258, 176] on link "Heading 3" at bounding box center [255, 174] width 69 height 14
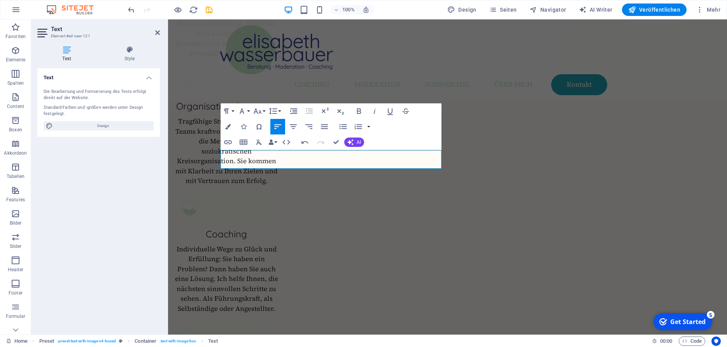
drag, startPoint x: 362, startPoint y: 138, endPoint x: 308, endPoint y: 114, distance: 59.2
click at [308, 114] on div "Paragraph Format Normal Heading 1 Heading 2 Heading 3 Heading 4 Heading 5 Headi…" at bounding box center [331, 126] width 221 height 47
click at [279, 110] on button "Line Height" at bounding box center [274, 111] width 15 height 16
click at [287, 126] on link "Default" at bounding box center [284, 127] width 35 height 12
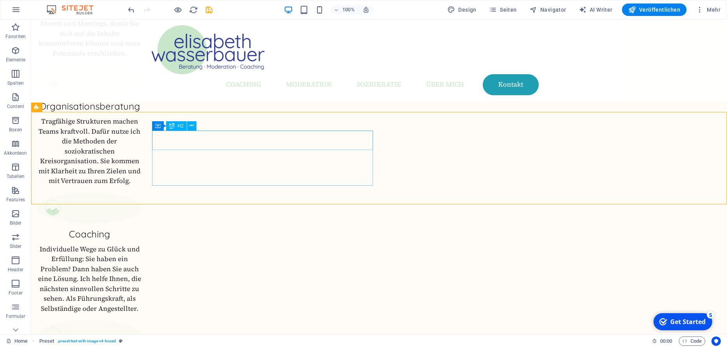
click at [193, 125] on icon at bounding box center [192, 126] width 4 height 8
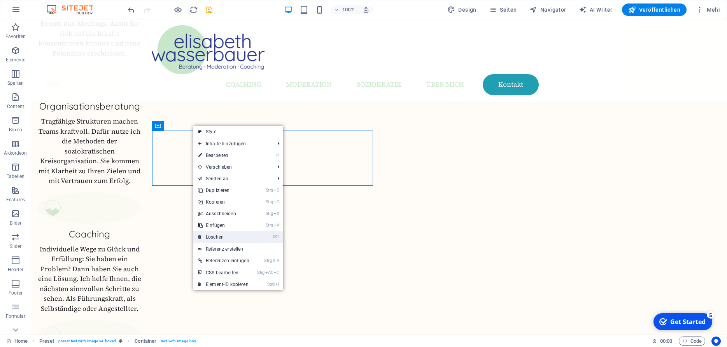
click at [221, 234] on link "⌦ Löschen" at bounding box center [223, 237] width 61 height 12
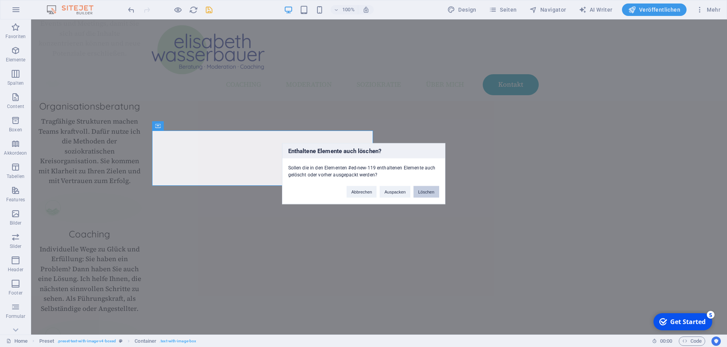
click at [426, 190] on button "Löschen" at bounding box center [427, 192] width 26 height 12
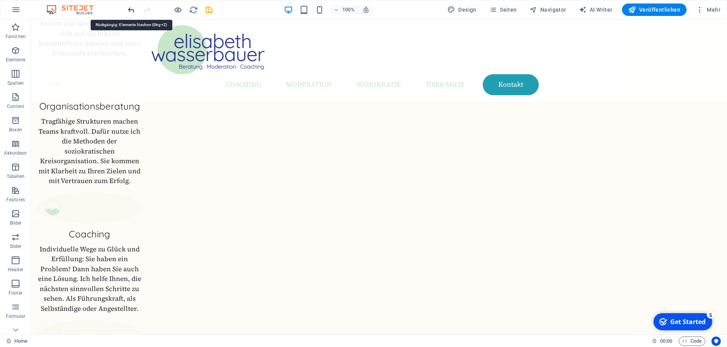
click at [131, 10] on icon "undo" at bounding box center [131, 9] width 9 height 9
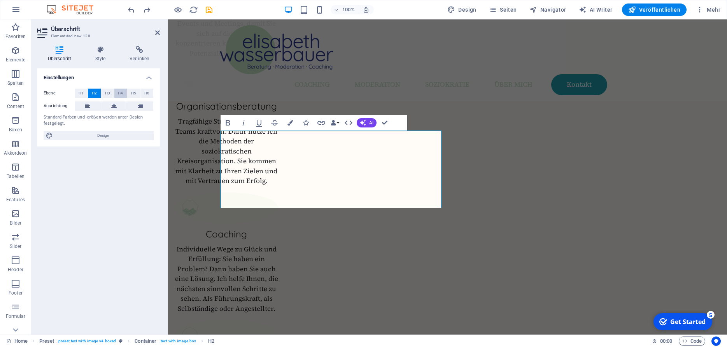
click at [120, 91] on span "H4" at bounding box center [120, 93] width 5 height 9
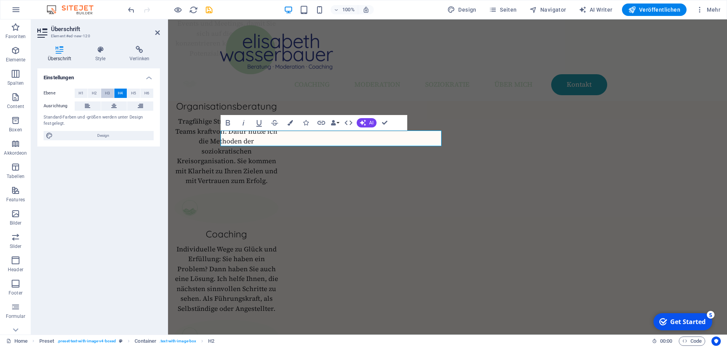
click at [107, 91] on span "H3" at bounding box center [107, 93] width 5 height 9
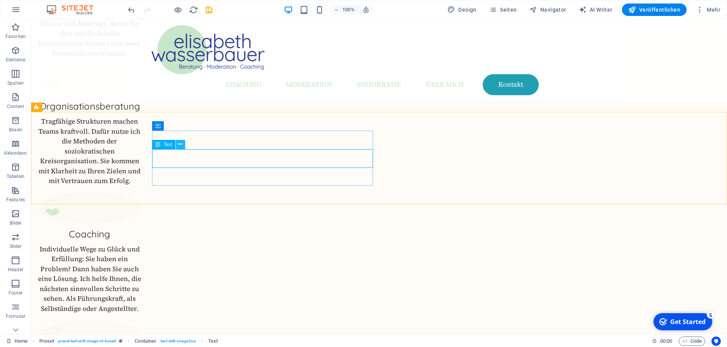
click at [184, 144] on button at bounding box center [180, 144] width 9 height 9
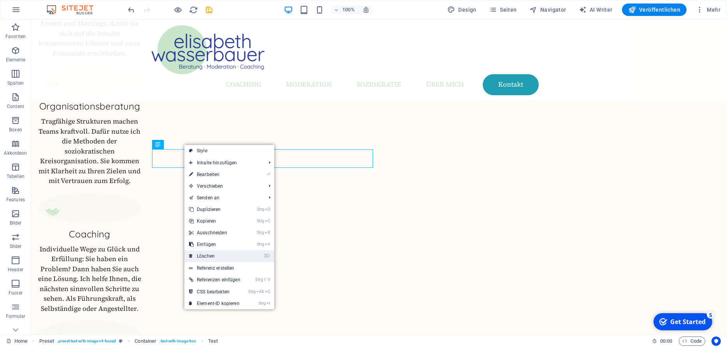
click at [209, 252] on link "⌦ Löschen" at bounding box center [214, 257] width 61 height 12
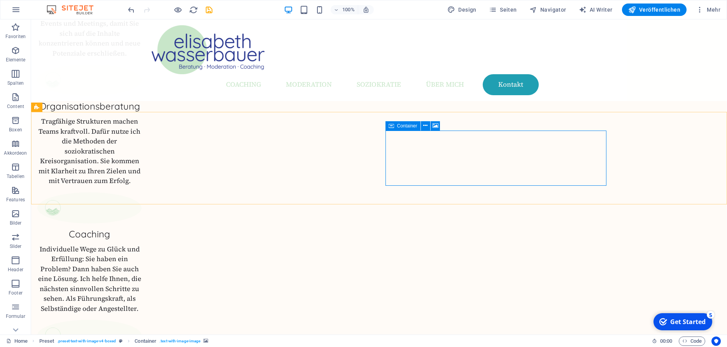
click at [411, 126] on span "Container" at bounding box center [407, 126] width 20 height 5
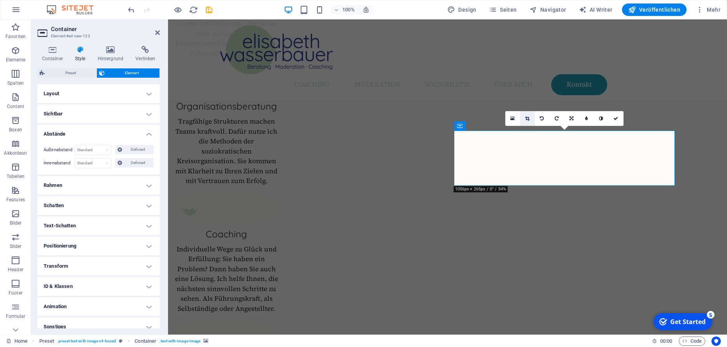
click at [526, 117] on icon at bounding box center [527, 118] width 4 height 5
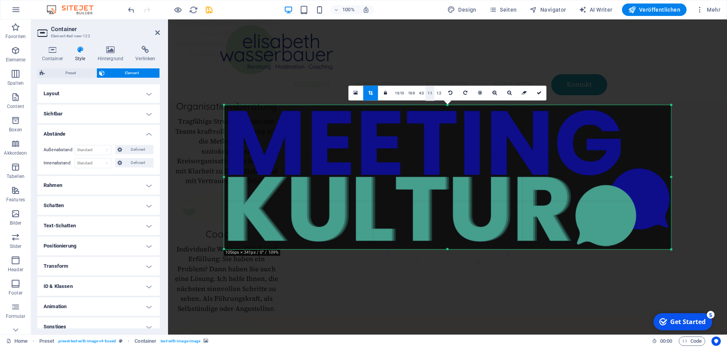
click at [429, 93] on link "1:1" at bounding box center [430, 93] width 9 height 15
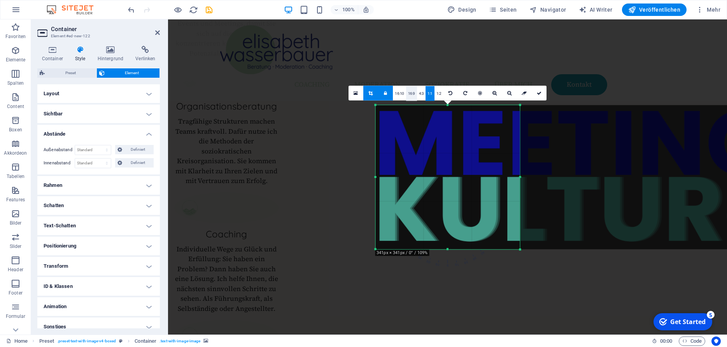
click at [411, 92] on link "16:9" at bounding box center [411, 93] width 11 height 15
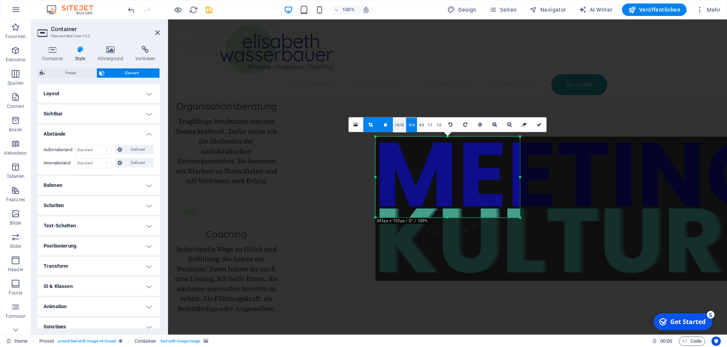
click at [400, 125] on link "16:10" at bounding box center [399, 124] width 13 height 15
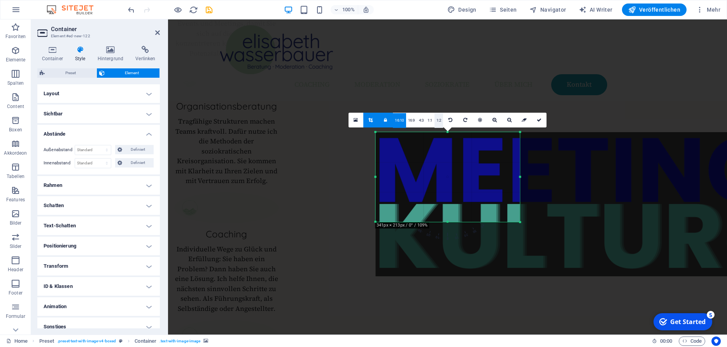
click at [439, 120] on link "1:2" at bounding box center [439, 120] width 9 height 15
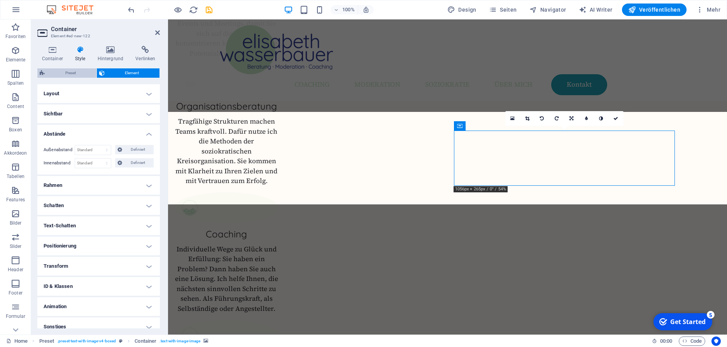
click at [77, 72] on span "Preset" at bounding box center [70, 72] width 47 height 9
select select "rem"
select select "px"
select select "preset-text-with-image-v4-boxed"
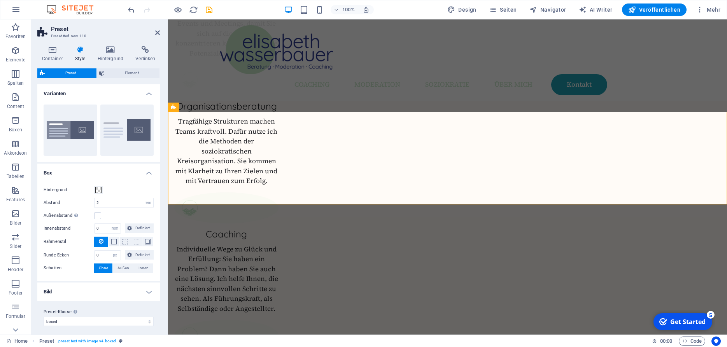
scroll to position [4, 0]
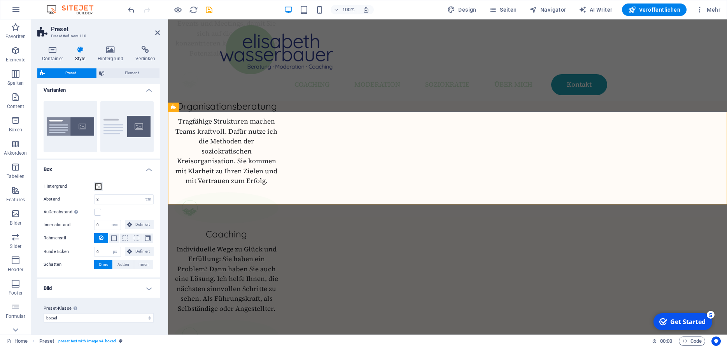
click at [124, 290] on h4 "Bild" at bounding box center [98, 288] width 123 height 19
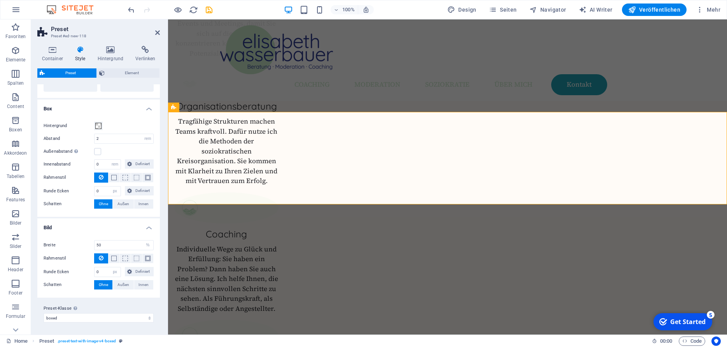
click at [112, 299] on div "Preset-Klasse Oben gesetzte Variante und Einstellungen werden für alle Elemente…" at bounding box center [98, 313] width 123 height 31
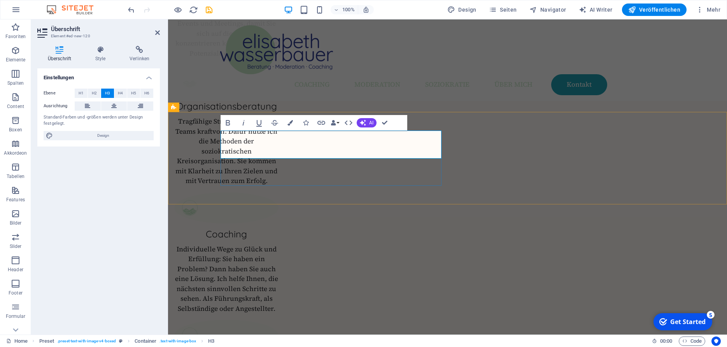
click at [322, 124] on icon "button" at bounding box center [321, 122] width 9 height 9
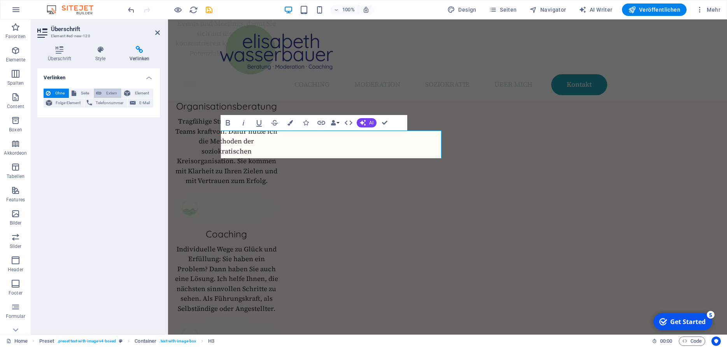
click at [116, 91] on span "Extern" at bounding box center [111, 93] width 15 height 9
select select "blank"
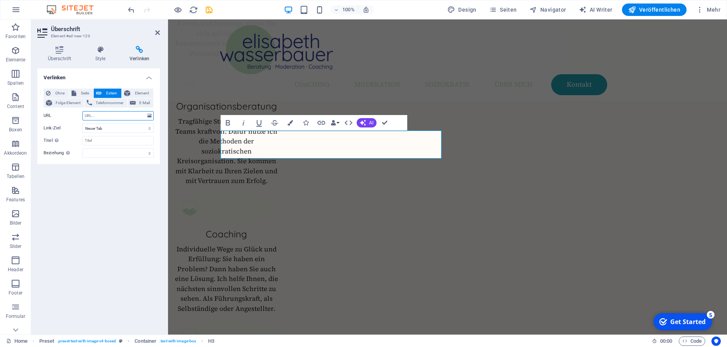
paste input "[URL][DOMAIN_NAME]"
type input "[URL][DOMAIN_NAME]"
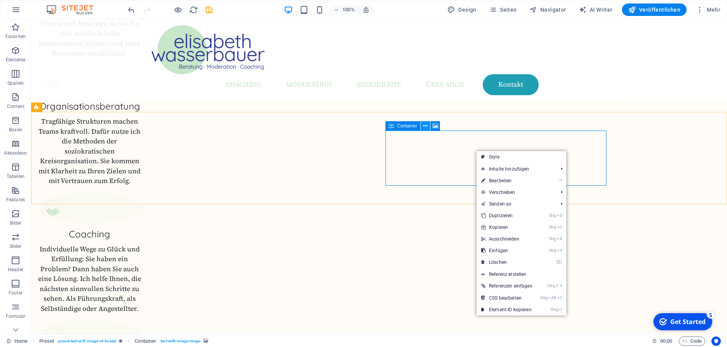
click at [428, 128] on button at bounding box center [425, 125] width 9 height 9
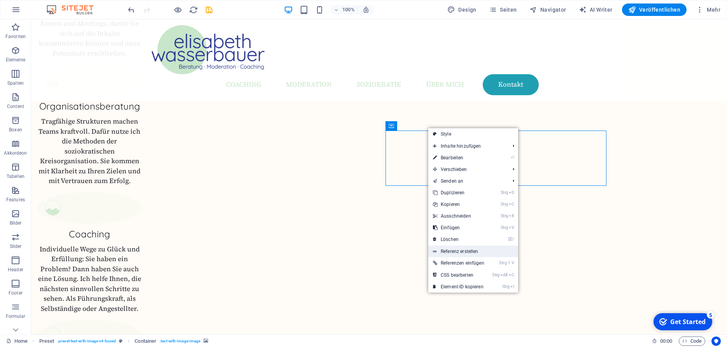
click at [458, 247] on link "Referenz erstellen" at bounding box center [473, 252] width 90 height 12
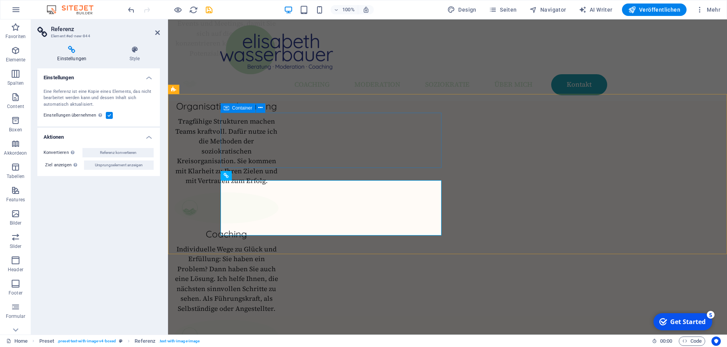
scroll to position [1127, 0]
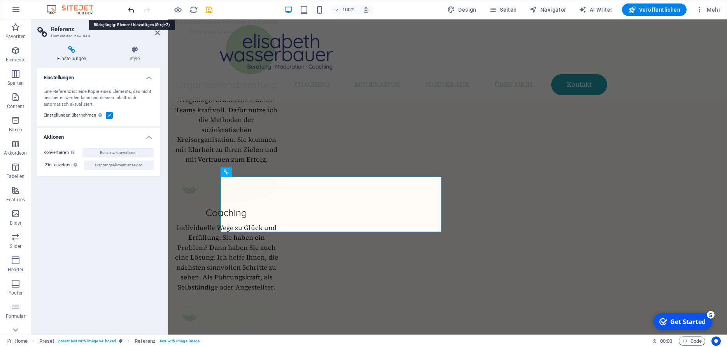
click at [131, 9] on icon "undo" at bounding box center [131, 9] width 9 height 9
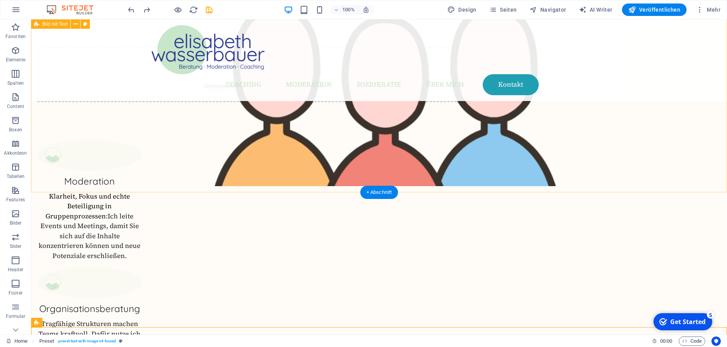
scroll to position [890, 0]
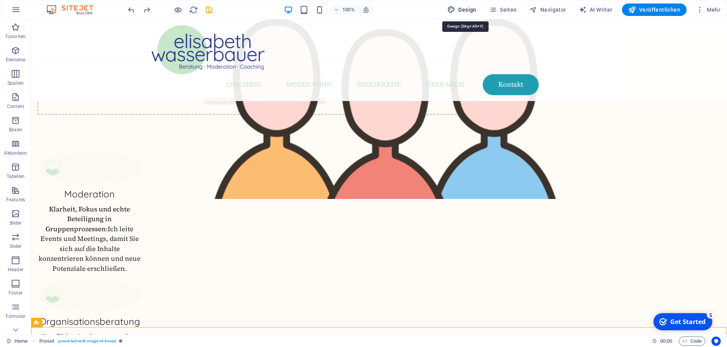
click at [467, 7] on span "Design" at bounding box center [461, 10] width 29 height 8
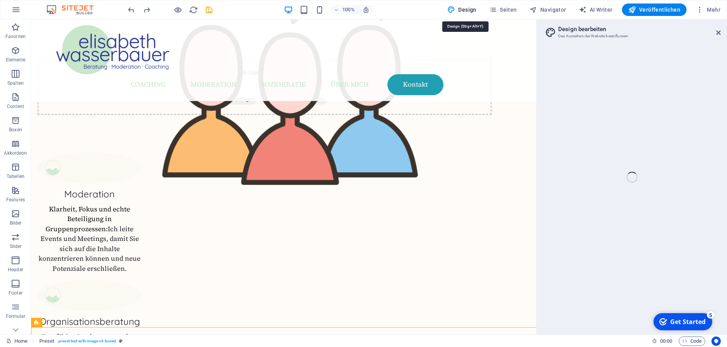
select select "px"
select select "400"
select select "px"
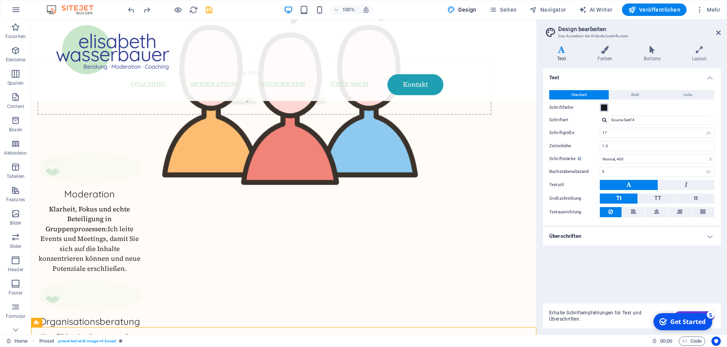
click at [606, 108] on span at bounding box center [604, 108] width 6 height 6
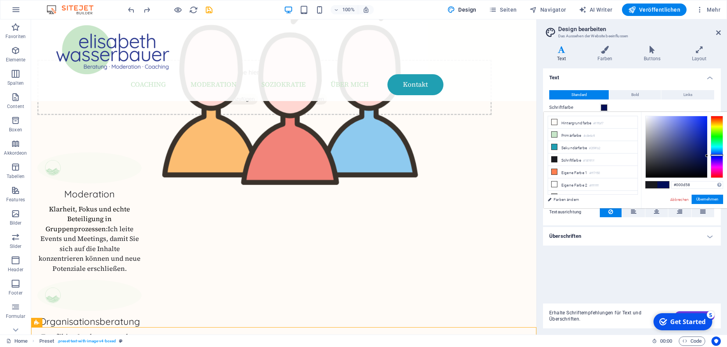
type input "#000c56"
click at [707, 156] on div at bounding box center [676, 146] width 61 height 61
click at [608, 54] on h4 "Farben" at bounding box center [606, 54] width 47 height 16
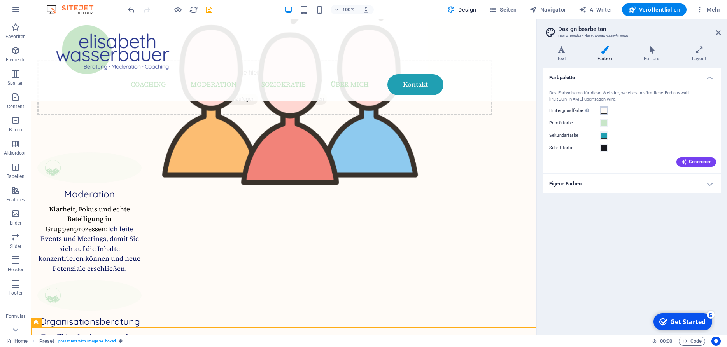
click at [608, 110] on button "Hintergrundfarbe Nur sichtbar, wenn er nicht von Hintergünden überlagert wird." at bounding box center [604, 111] width 9 height 9
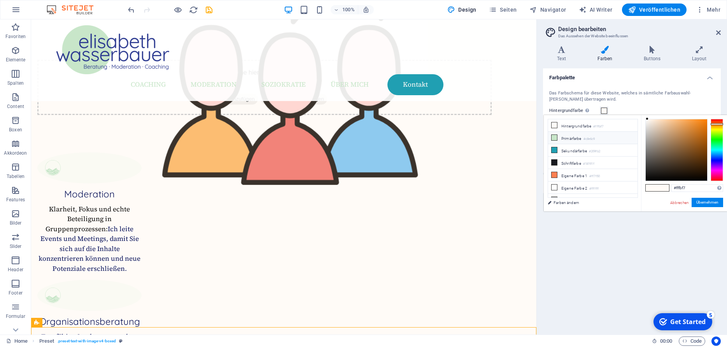
click at [586, 139] on small "#c8e6c9" at bounding box center [590, 139] width 12 height 5
type input "#c8e6c9"
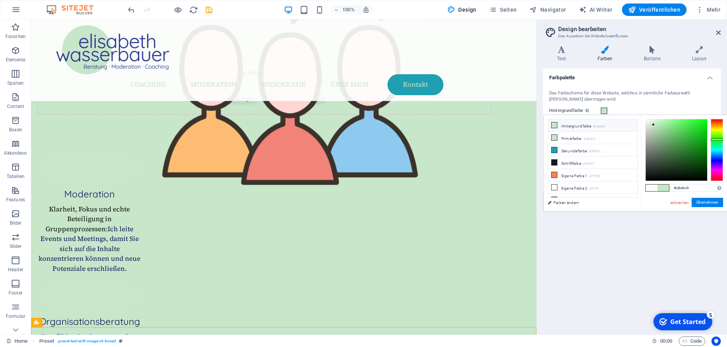
click at [583, 126] on li "Hintergrundfarbe #c8e6c9" at bounding box center [592, 125] width 89 height 12
click at [678, 205] on link "Abbrechen" at bounding box center [679, 203] width 20 height 6
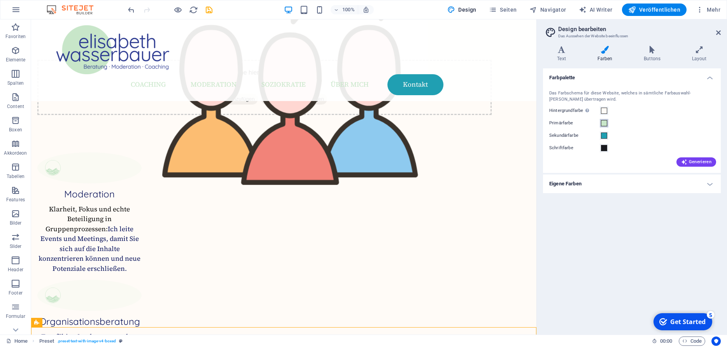
click at [606, 124] on span at bounding box center [604, 123] width 6 height 6
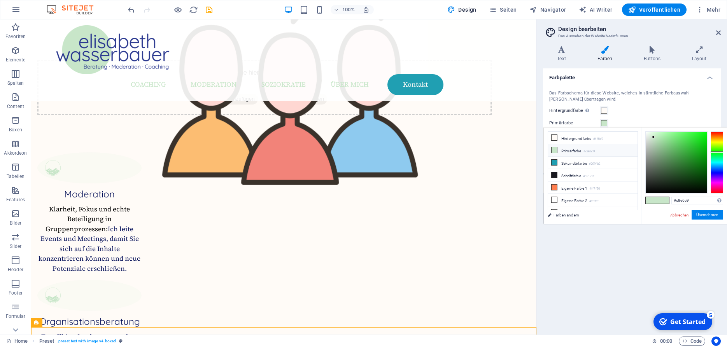
click at [575, 154] on li "Primärfarbe #c8e6c9" at bounding box center [592, 150] width 89 height 12
click at [577, 164] on li "Sekundärfarbe #209fb2" at bounding box center [592, 163] width 89 height 12
type input "#209fb2"
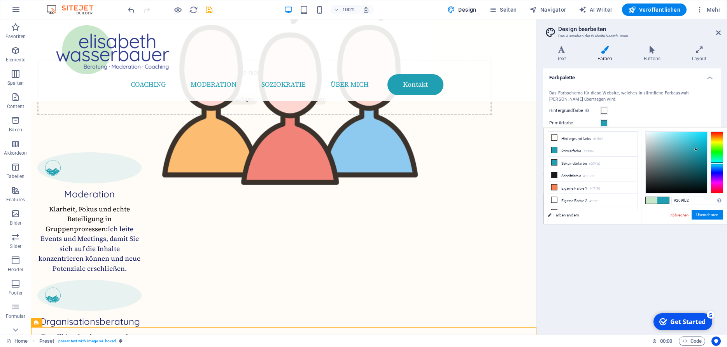
click at [675, 215] on link "Abbrechen" at bounding box center [679, 215] width 20 height 6
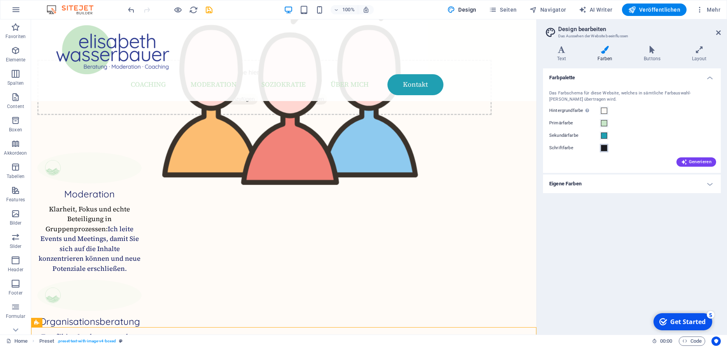
click at [603, 152] on button "Schriftfarbe" at bounding box center [604, 148] width 9 height 9
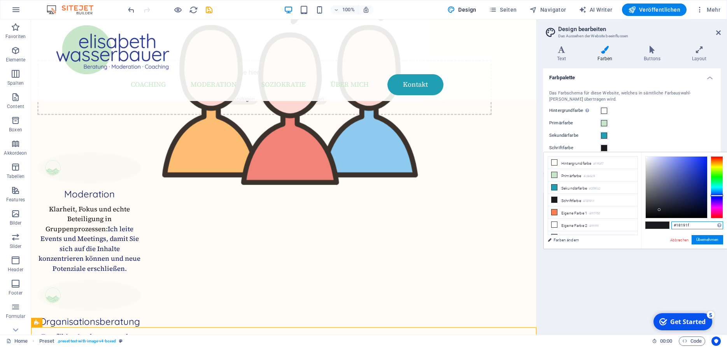
drag, startPoint x: 695, startPoint y: 225, endPoint x: 652, endPoint y: 224, distance: 43.6
drag, startPoint x: 697, startPoint y: 224, endPoint x: 675, endPoint y: 224, distance: 21.8
drag, startPoint x: 693, startPoint y: 225, endPoint x: 671, endPoint y: 225, distance: 21.8
click at [671, 225] on input "#18191f" at bounding box center [697, 226] width 52 height 8
paste input "1ab"
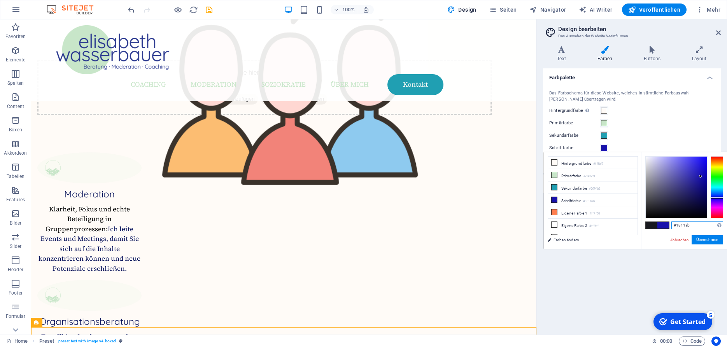
type input "#1811ab"
click at [680, 238] on link "Abbrechen" at bounding box center [679, 240] width 20 height 6
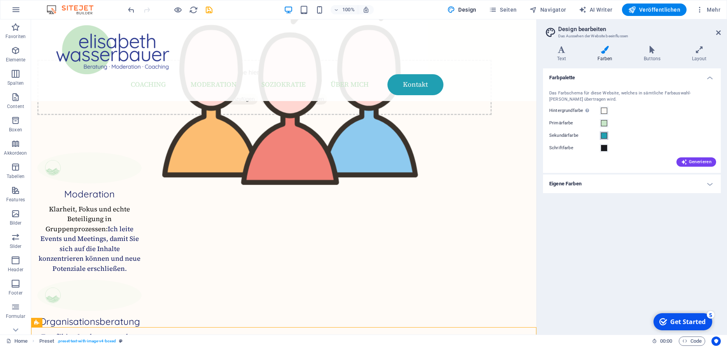
click at [605, 136] on span at bounding box center [604, 136] width 6 height 6
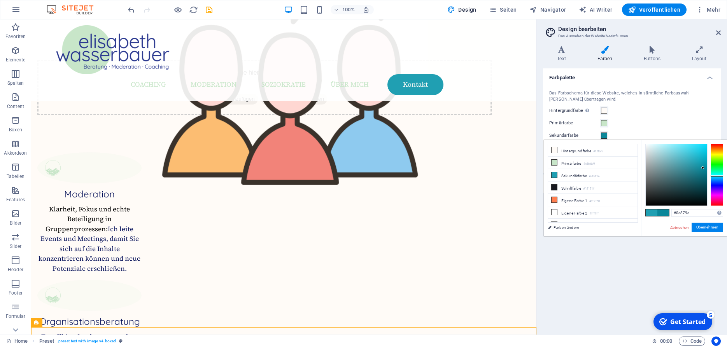
click at [703, 168] on div at bounding box center [676, 174] width 61 height 61
click at [701, 173] on div at bounding box center [676, 174] width 61 height 61
click at [722, 176] on div at bounding box center [717, 175] width 12 height 62
type input "#0a8597"
drag, startPoint x: 701, startPoint y: 172, endPoint x: 703, endPoint y: 169, distance: 4.2
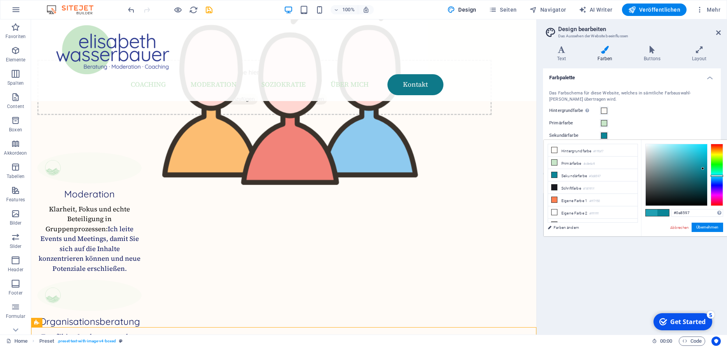
click at [703, 169] on div at bounding box center [702, 168] width 3 height 3
click at [706, 223] on button "Übernehmen" at bounding box center [708, 227] width 32 height 9
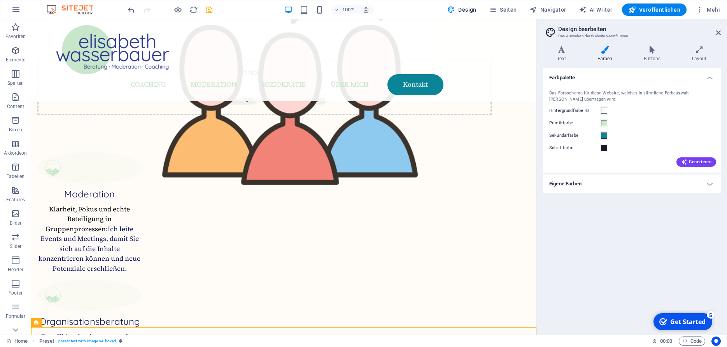
click at [571, 185] on h4 "Eigene Farben" at bounding box center [632, 184] width 178 height 19
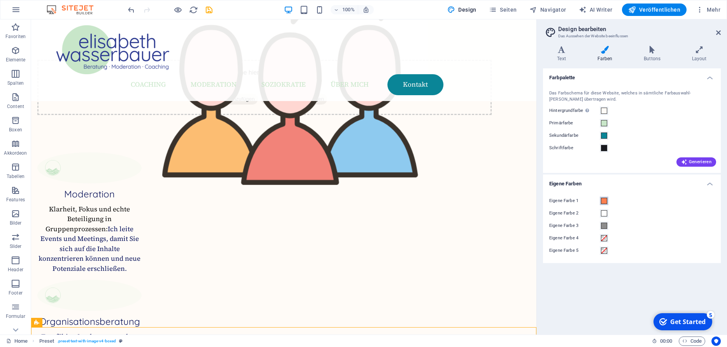
click at [605, 203] on span at bounding box center [604, 201] width 6 height 6
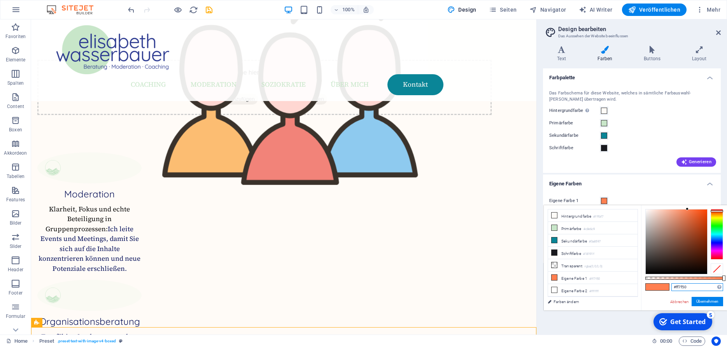
drag, startPoint x: 693, startPoint y: 286, endPoint x: 655, endPoint y: 285, distance: 38.2
drag, startPoint x: 691, startPoint y: 286, endPoint x: 670, endPoint y: 287, distance: 20.7
click at [671, 287] on input "#ff7f50" at bounding box center [697, 288] width 52 height 8
paste input "6f61"
type input "#ff6f61"
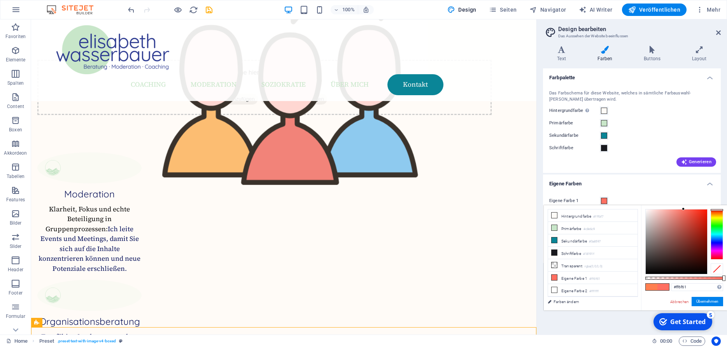
click at [703, 296] on div "#ff6f61 Unterstützte Formate: #0852ed rgb(8, 82, 237) rgba(8, 82, 237, 90%) hsv…" at bounding box center [684, 314] width 86 height 218
click at [701, 301] on button "Übernehmen" at bounding box center [708, 301] width 32 height 9
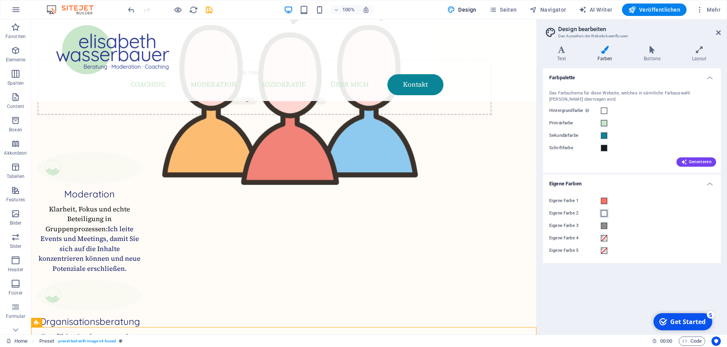
click at [605, 213] on span at bounding box center [604, 213] width 6 height 6
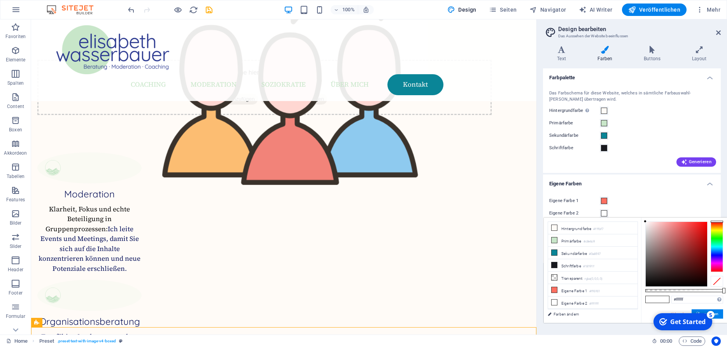
click at [618, 208] on div "Eigene Farbe 1 Eigene Farbe 2 Eigene Farbe 3 Eigene Farbe 4 Eigene Farbe 5" at bounding box center [632, 226] width 181 height 75
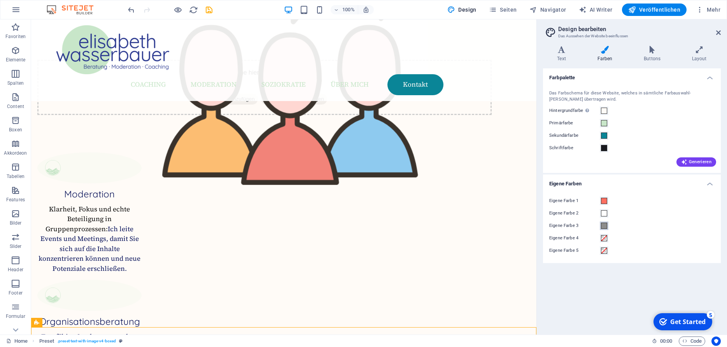
click at [605, 226] on span at bounding box center [604, 226] width 6 height 6
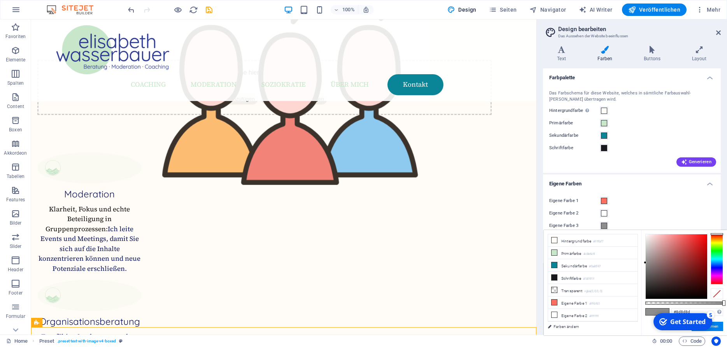
click at [652, 208] on div "Eigene Farbe 1 Eigene Farbe 2 Eigene Farbe 3 Eigene Farbe 4 Eigene Farbe 5" at bounding box center [632, 226] width 181 height 75
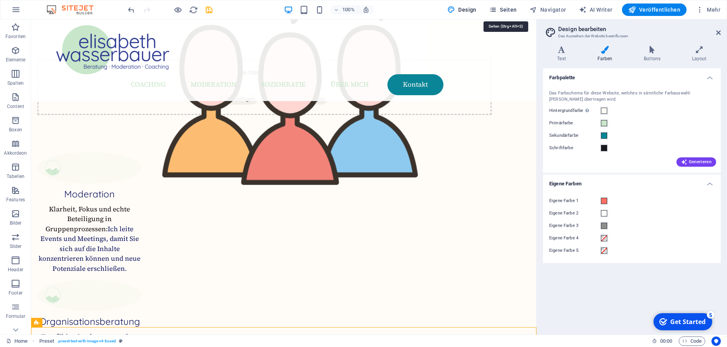
click at [512, 11] on span "Seiten" at bounding box center [503, 10] width 28 height 8
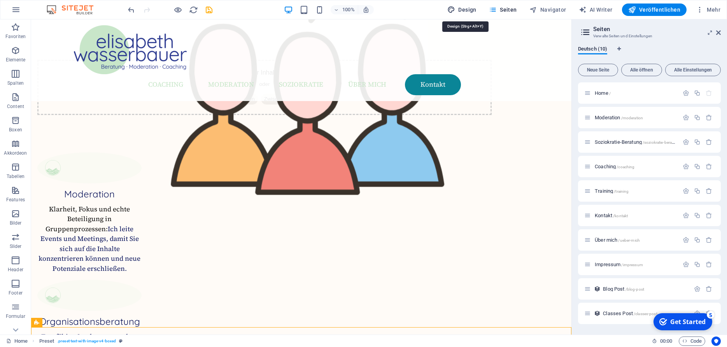
click at [476, 5] on button "Design" at bounding box center [461, 10] width 35 height 12
select select "px"
select select "400"
select select "px"
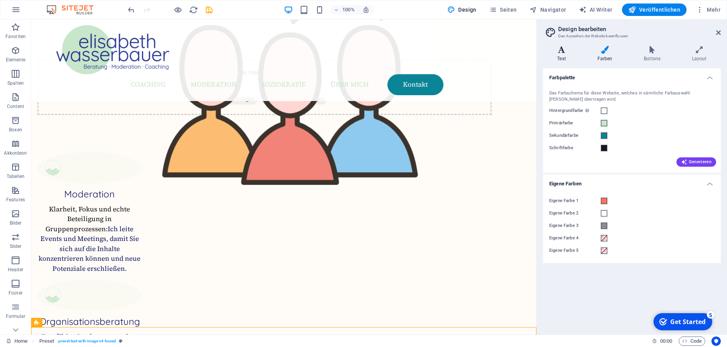
click at [565, 52] on icon at bounding box center [561, 50] width 37 height 8
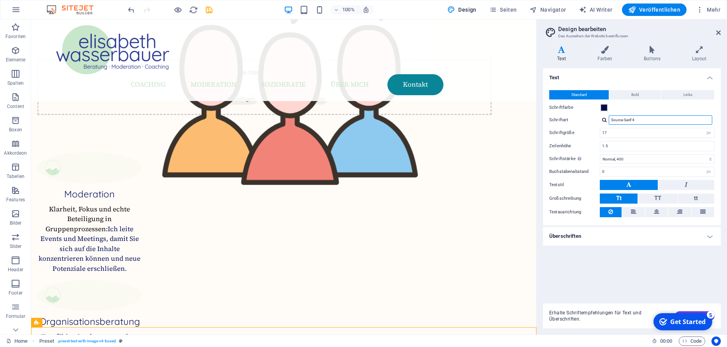
click at [642, 123] on input "Source Serif 4" at bounding box center [660, 120] width 103 height 9
drag, startPoint x: 639, startPoint y: 121, endPoint x: 600, endPoint y: 117, distance: 38.7
click at [609, 117] on input "Source Serif 4" at bounding box center [660, 120] width 103 height 9
click at [609, 134] on input "17" at bounding box center [657, 132] width 114 height 9
type input "1"
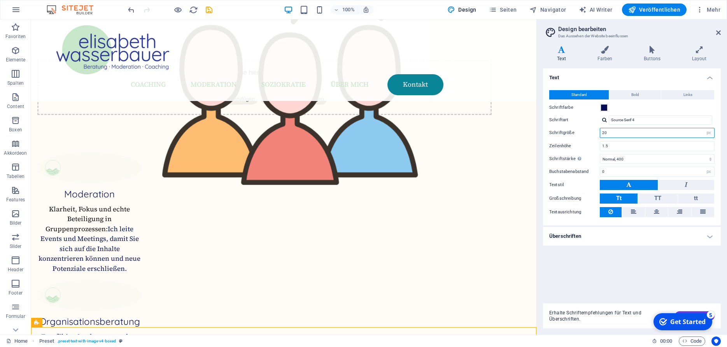
type input "2"
type input "18"
click at [617, 146] on input "1.5" at bounding box center [657, 146] width 114 height 9
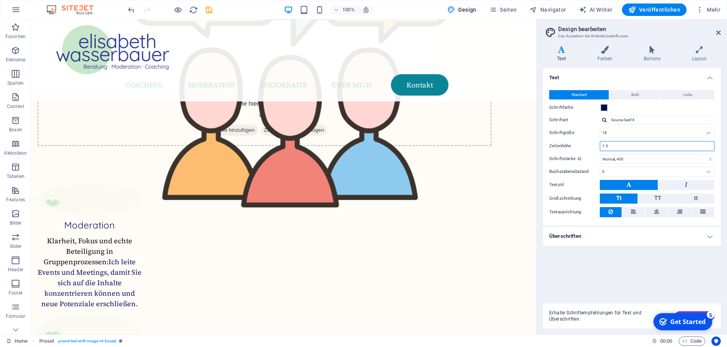
scroll to position [943, 0]
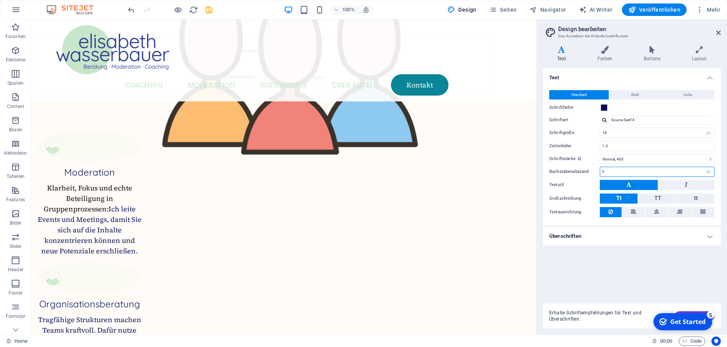
click at [615, 173] on input "0" at bounding box center [657, 171] width 114 height 9
click at [584, 240] on h4 "Überschriften" at bounding box center [632, 236] width 178 height 19
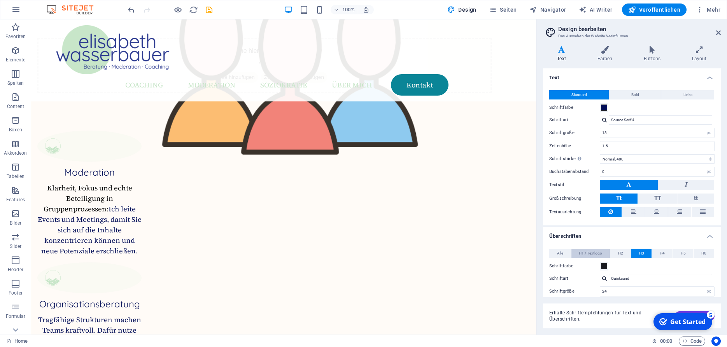
click at [596, 252] on span "H1 / Textlogo" at bounding box center [590, 253] width 23 height 9
click at [621, 252] on span "H2" at bounding box center [620, 253] width 5 height 9
click at [561, 254] on span "Alle" at bounding box center [560, 253] width 6 height 9
click at [644, 254] on span "H3" at bounding box center [641, 253] width 5 height 9
click at [659, 254] on button "H4" at bounding box center [662, 253] width 21 height 9
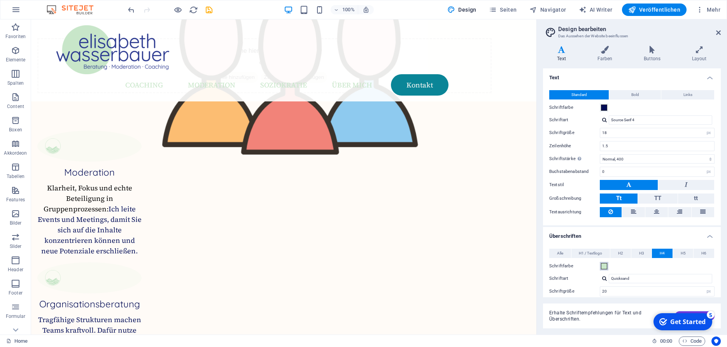
click at [604, 267] on span at bounding box center [604, 266] width 6 height 6
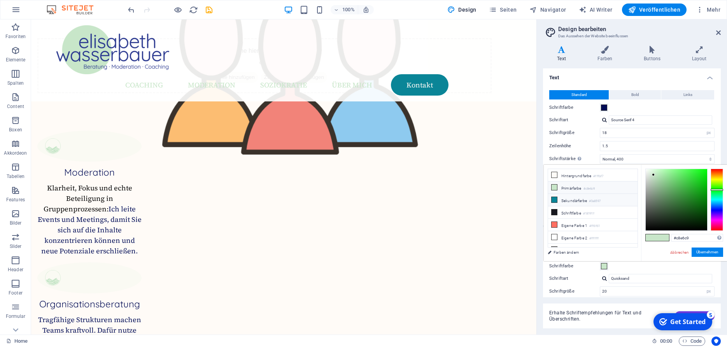
click at [591, 202] on li "Sekundärfarbe #0a8597" at bounding box center [592, 200] width 89 height 12
type input "#0a8597"
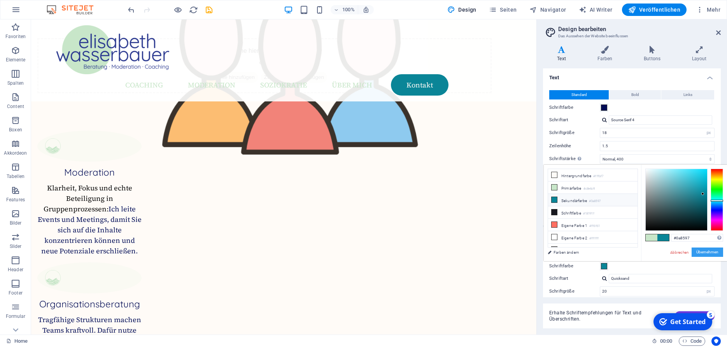
click at [705, 254] on button "Übernehmen" at bounding box center [708, 252] width 32 height 9
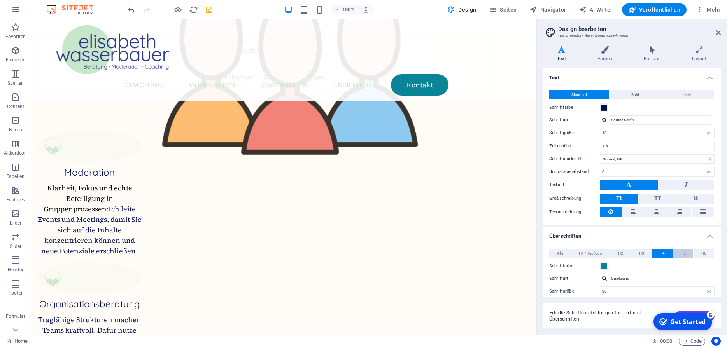
click at [676, 253] on button "H5" at bounding box center [683, 253] width 21 height 9
click at [604, 266] on span at bounding box center [604, 266] width 6 height 6
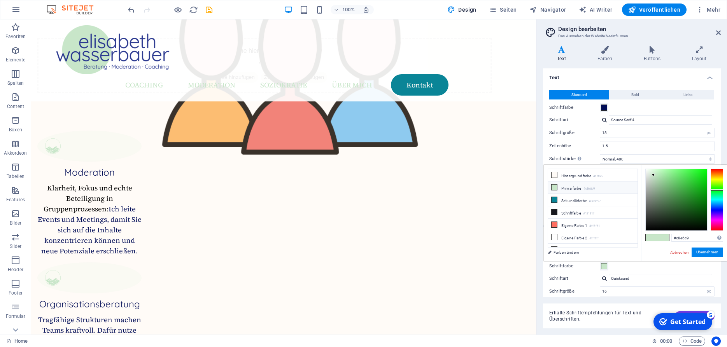
click at [604, 266] on span at bounding box center [604, 266] width 6 height 6
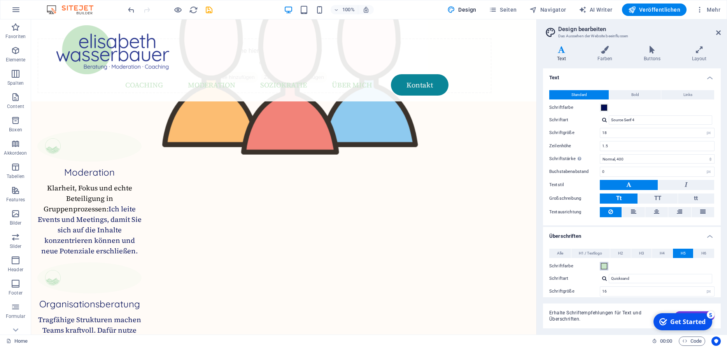
click at [604, 266] on span at bounding box center [604, 266] width 6 height 6
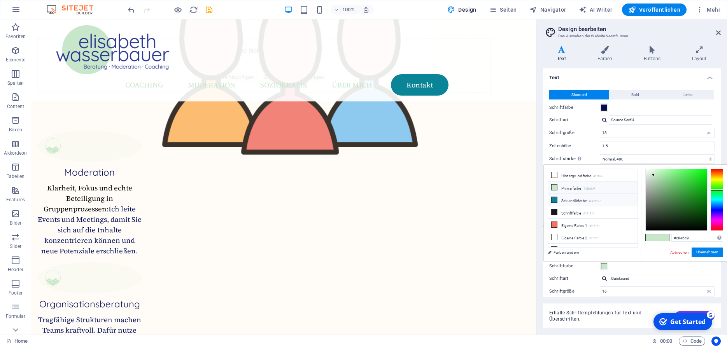
click at [584, 198] on li "Sekundärfarbe #0a8597" at bounding box center [592, 200] width 89 height 12
type input "#0a8597"
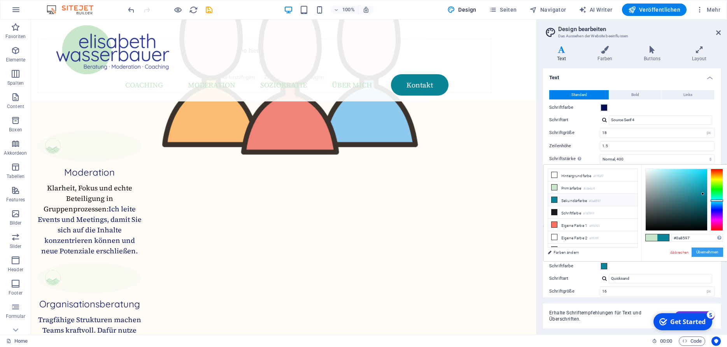
click at [712, 252] on button "Übernehmen" at bounding box center [708, 252] width 32 height 9
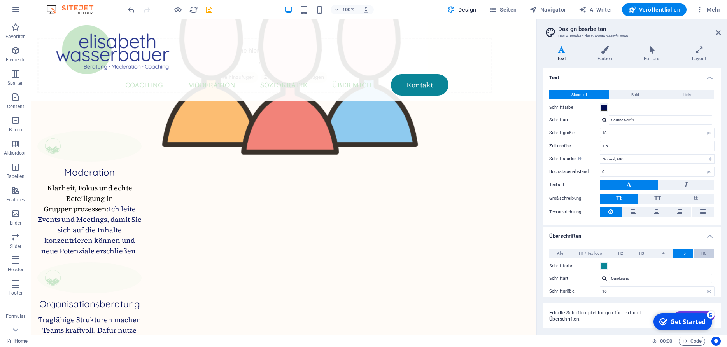
click at [704, 252] on span "H6" at bounding box center [703, 253] width 5 height 9
click at [604, 264] on span at bounding box center [604, 266] width 6 height 6
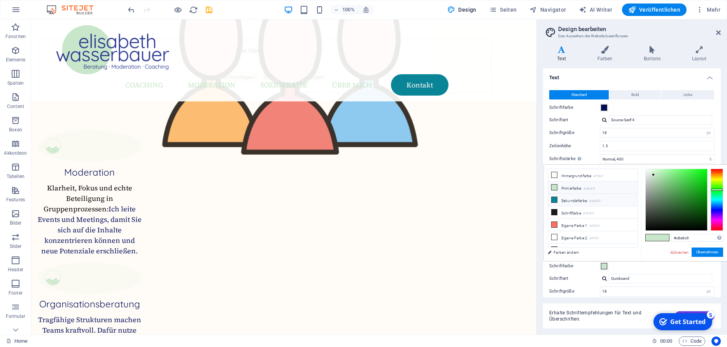
click at [583, 201] on li "Sekundärfarbe #0a8597" at bounding box center [592, 200] width 89 height 12
type input "#0a8597"
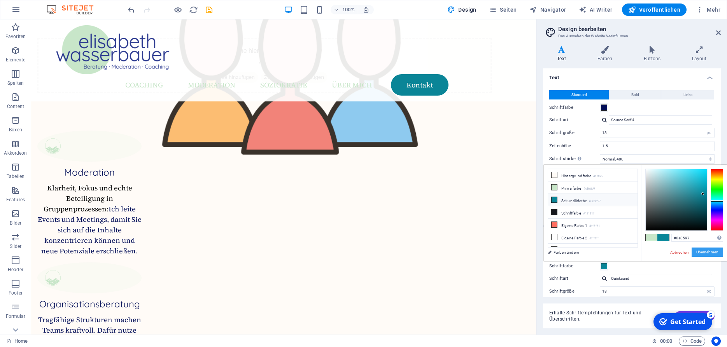
click at [707, 252] on button "Übernehmen" at bounding box center [708, 252] width 32 height 9
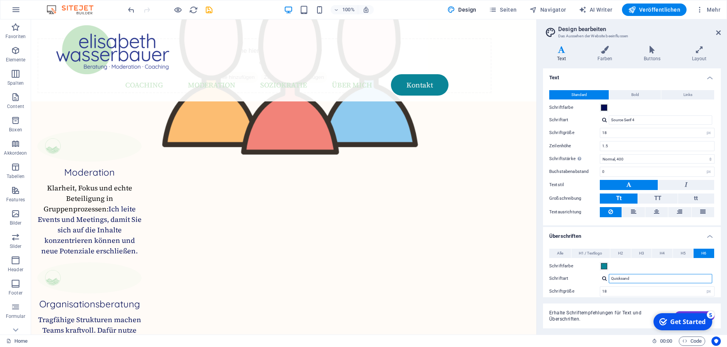
click at [655, 274] on input "Quicksand" at bounding box center [660, 278] width 103 height 9
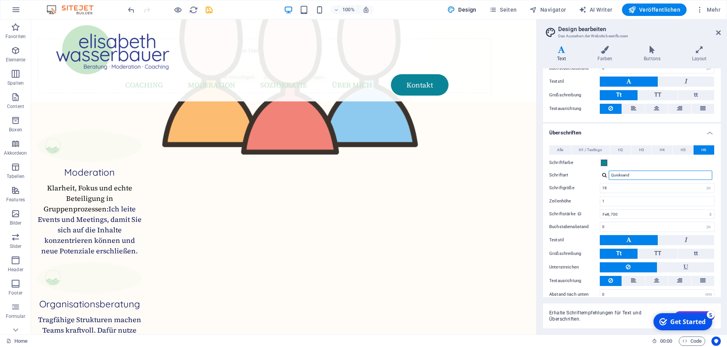
scroll to position [112, 0]
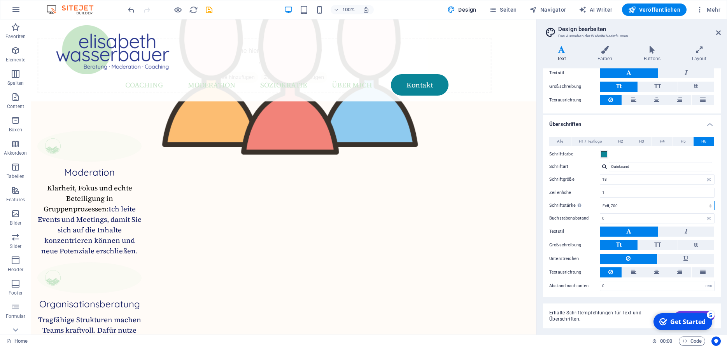
click at [600, 201] on select "Fein, 100 Extra-dünn, 200 Dünn, 300 Normal, 400 Medium, 500 Halb-fett, 600 Fett…" at bounding box center [657, 205] width 115 height 9
select select "600"
click option "Halb-fett, 600" at bounding box center [0, 0] width 0 height 0
click at [653, 52] on icon at bounding box center [652, 50] width 45 height 8
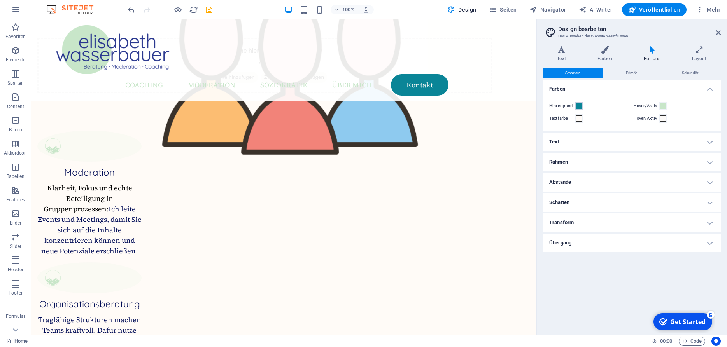
click at [581, 104] on span at bounding box center [579, 106] width 6 height 6
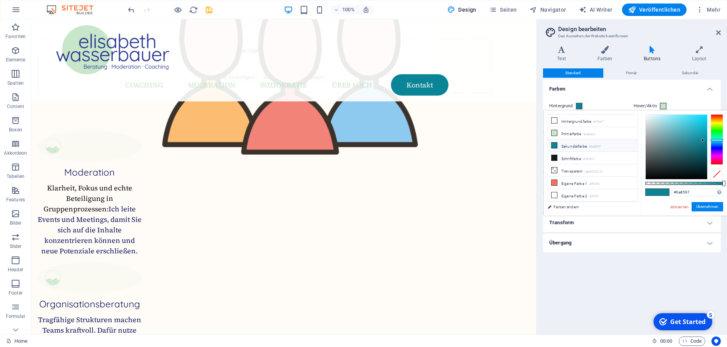
click at [574, 146] on li "Sekundärfarbe #0a8597" at bounding box center [592, 146] width 89 height 12
click at [643, 96] on div "Hintergrund Hover/Aktiv Textfarbe Hover/Aktiv" at bounding box center [632, 112] width 181 height 37
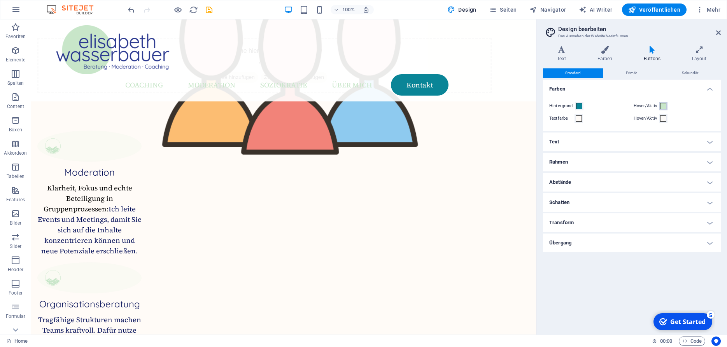
click at [662, 106] on span at bounding box center [663, 106] width 6 height 6
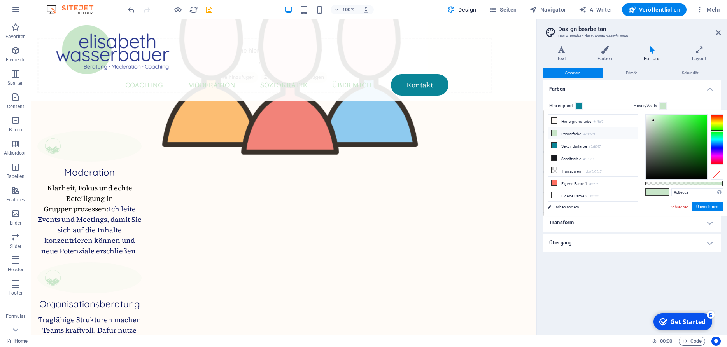
click at [581, 134] on li "Primärfarbe #c8e6c9" at bounding box center [592, 133] width 89 height 12
click at [696, 208] on button "Übernehmen" at bounding box center [708, 206] width 32 height 9
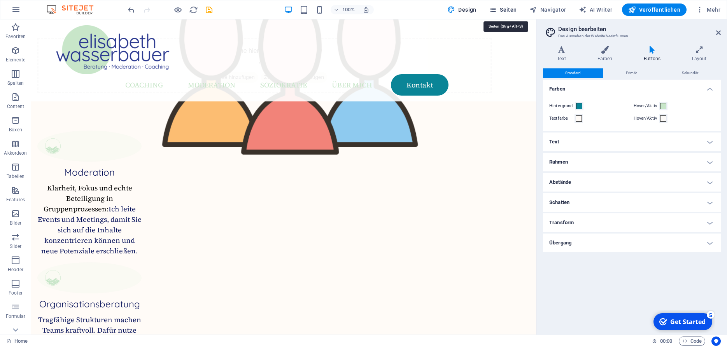
click at [514, 9] on span "Seiten" at bounding box center [503, 10] width 28 height 8
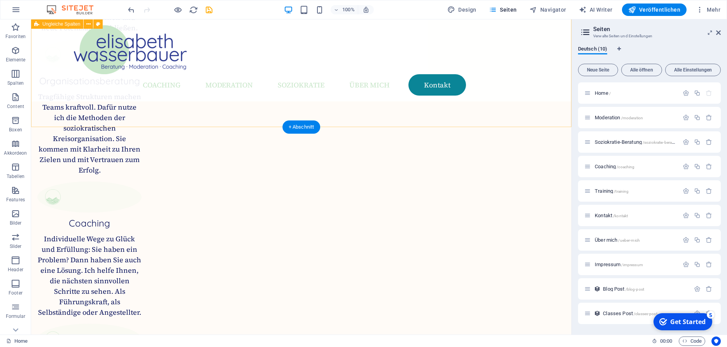
scroll to position [1167, 0]
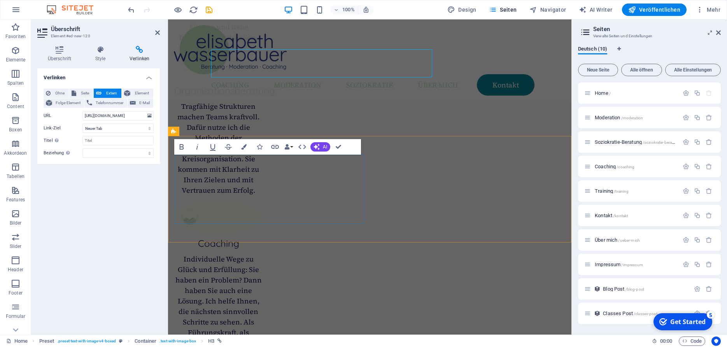
scroll to position [1262, 0]
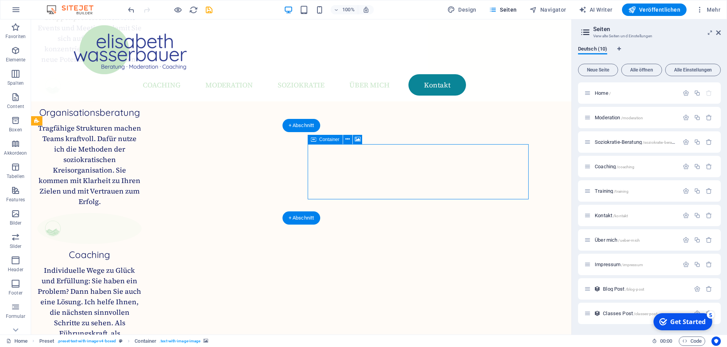
scroll to position [1262, 0]
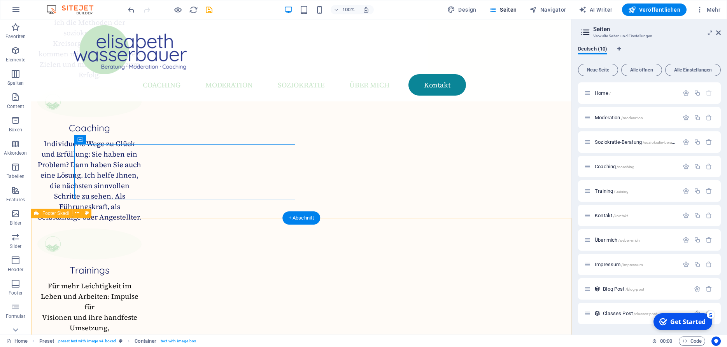
scroll to position [1167, 0]
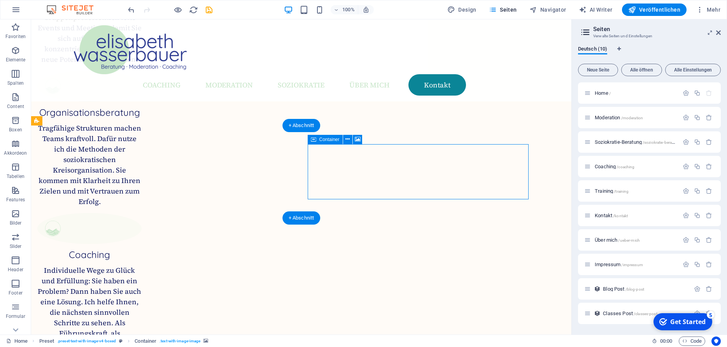
scroll to position [1262, 0]
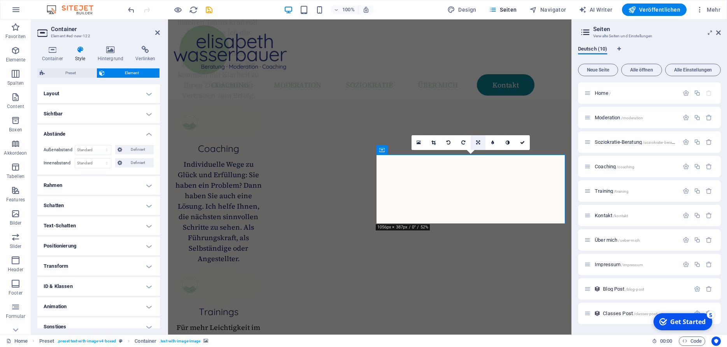
click at [473, 142] on link at bounding box center [478, 142] width 15 height 15
click at [433, 141] on icon at bounding box center [433, 142] width 4 height 5
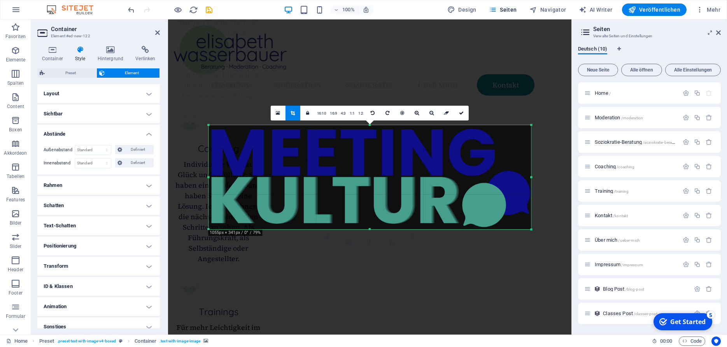
click at [463, 112] on icon at bounding box center [461, 112] width 5 height 5
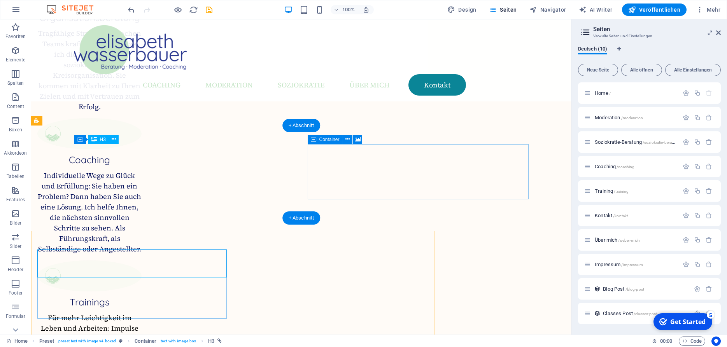
scroll to position [1167, 0]
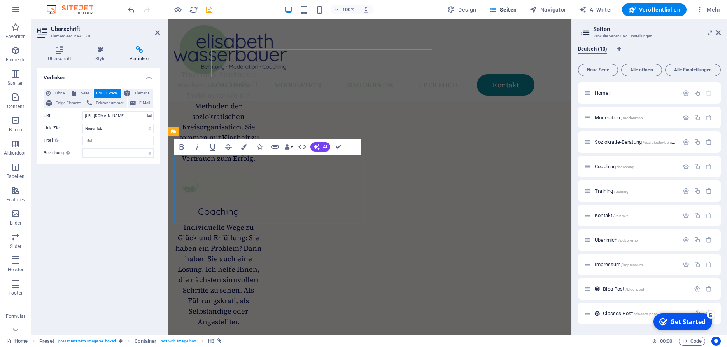
scroll to position [1262, 0]
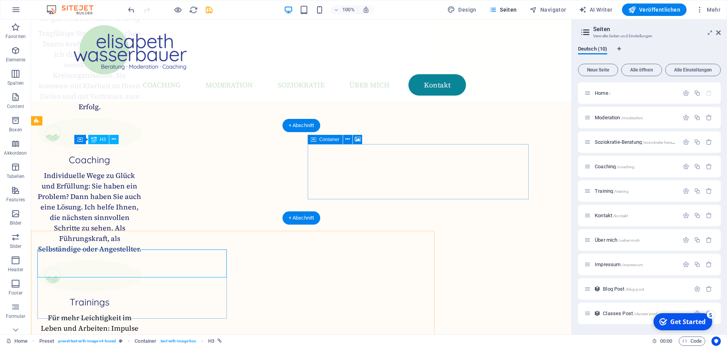
scroll to position [1167, 0]
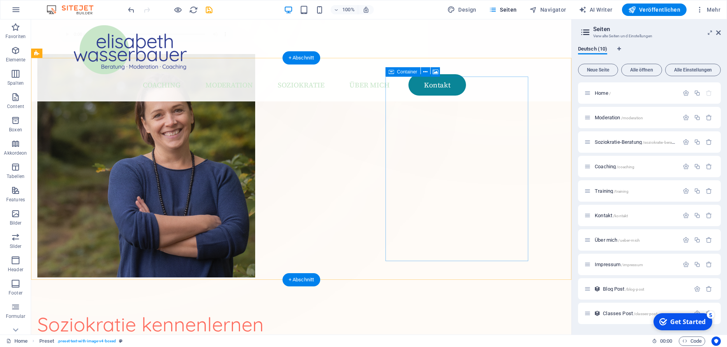
scroll to position [284, 0]
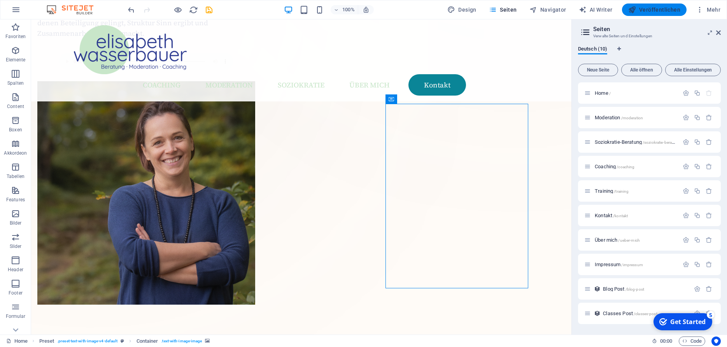
click at [665, 10] on span "Veröffentlichen" at bounding box center [654, 10] width 52 height 8
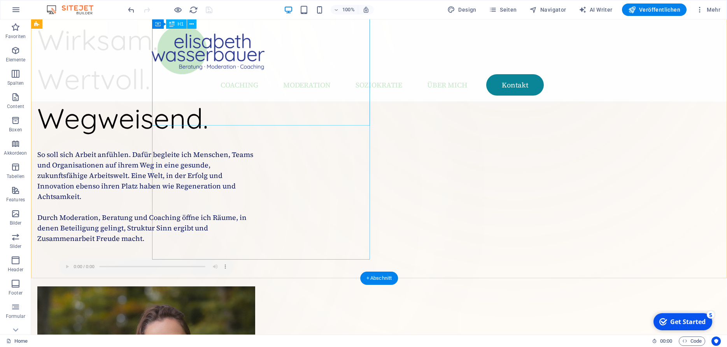
scroll to position [71, 0]
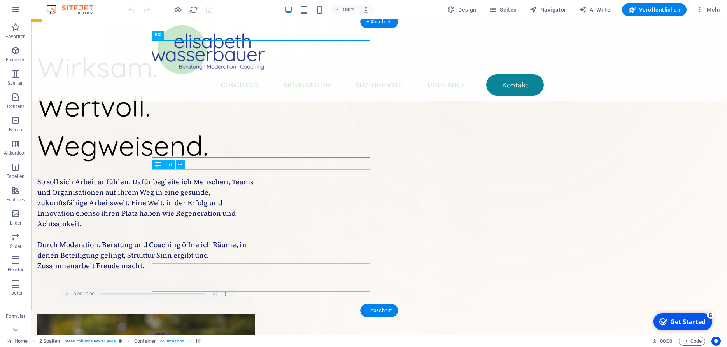
scroll to position [20, 0]
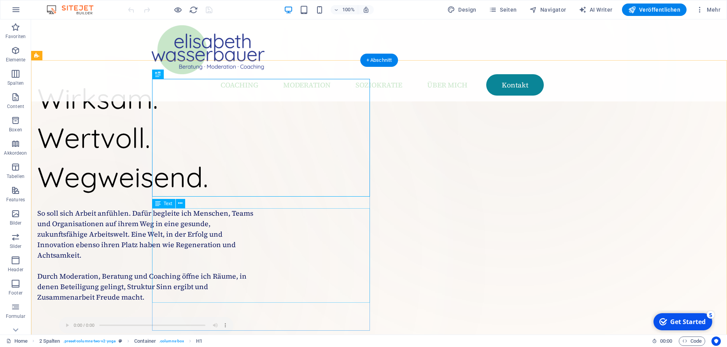
click at [218, 242] on div "So soll sich Arbeit anfühlen. Dafür begleite ich Menschen, Teams und Organisati…" at bounding box center [146, 255] width 218 height 95
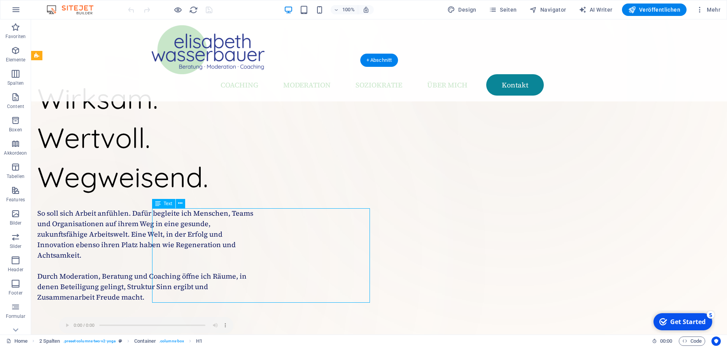
click at [218, 242] on div "So soll sich Arbeit anfühlen. Dafür begleite ich Menschen, Teams und Organisati…" at bounding box center [146, 255] width 218 height 95
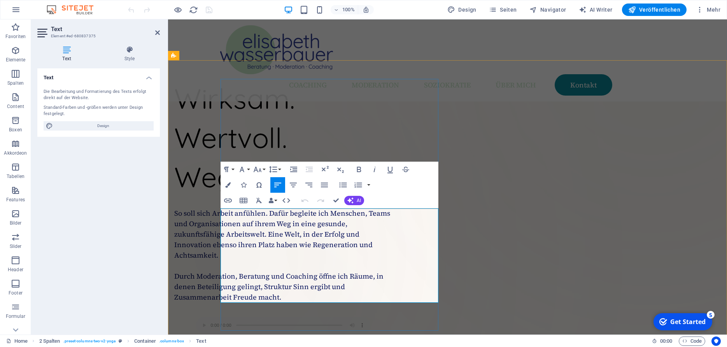
click at [242, 242] on p "So soll sich Arbeit anfühlen. Dafür begleite ich Menschen, Teams und Organisati…" at bounding box center [283, 234] width 218 height 53
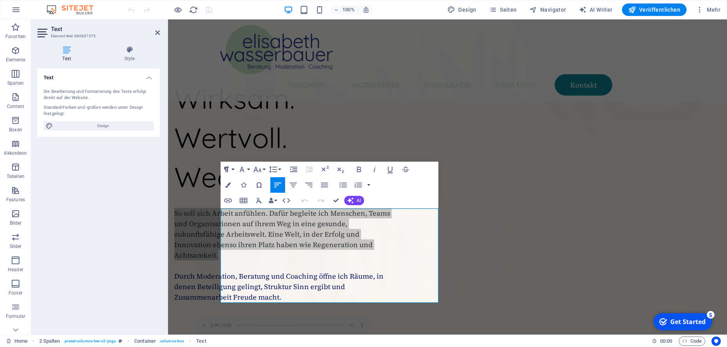
click at [235, 167] on button "Paragraph Format" at bounding box center [228, 170] width 15 height 16
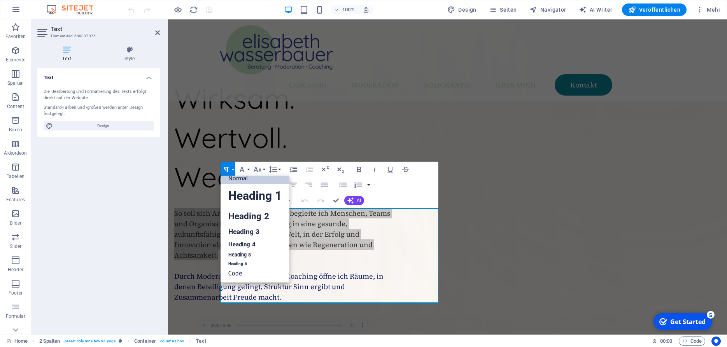
scroll to position [6, 0]
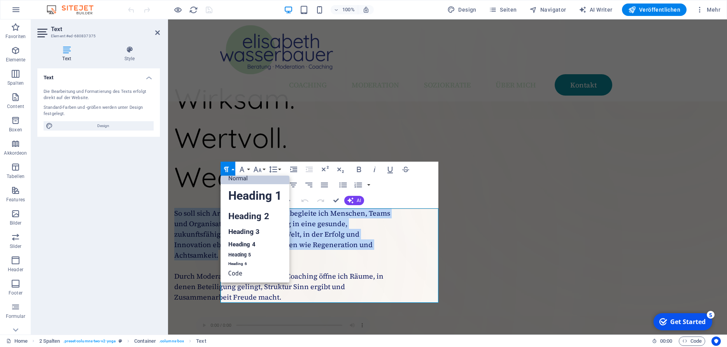
click at [240, 180] on link "Normal" at bounding box center [255, 179] width 69 height 12
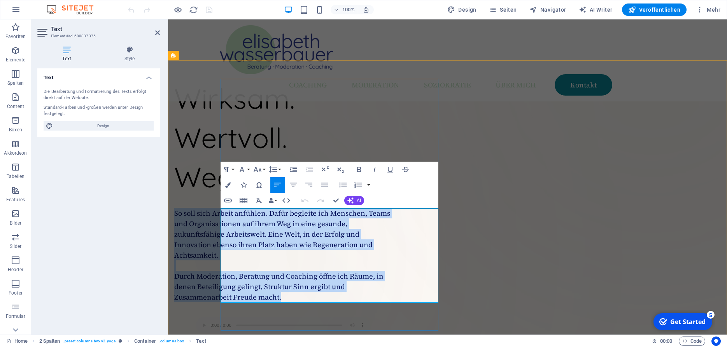
click at [278, 242] on p "So soll sich Arbeit anfühlen. Dafür begleite ich Menschen, Teams und Organisati…" at bounding box center [283, 234] width 218 height 53
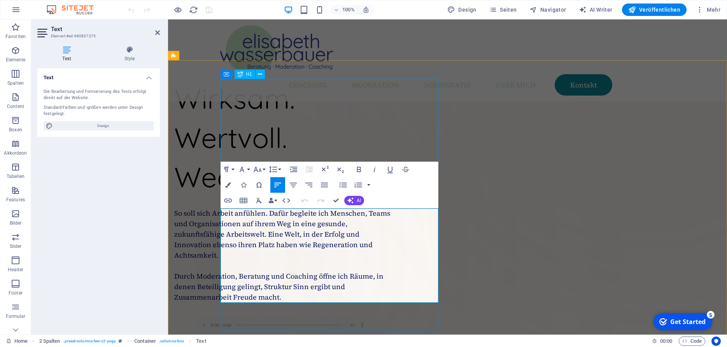
click at [317, 129] on div "Wirksam. Wertvoll. Wegweisend." at bounding box center [283, 137] width 218 height 117
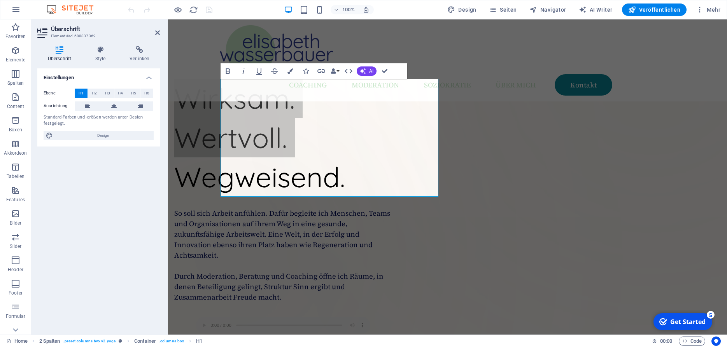
click at [81, 93] on span "H1" at bounding box center [81, 93] width 5 height 9
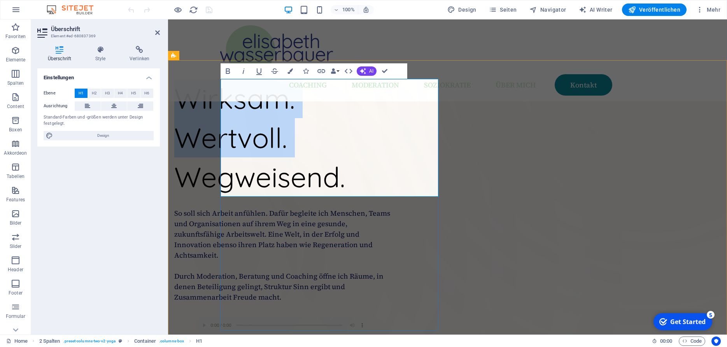
click at [310, 145] on h1 "Wirksam. Wertvoll. Wegweisend." at bounding box center [283, 137] width 218 height 117
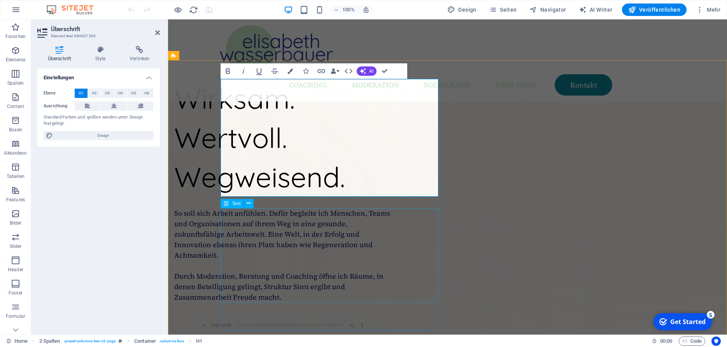
click at [367, 235] on div "So soll sich Arbeit anfühlen. Dafür begleite ich Menschen, Teams und Organisati…" at bounding box center [283, 255] width 218 height 95
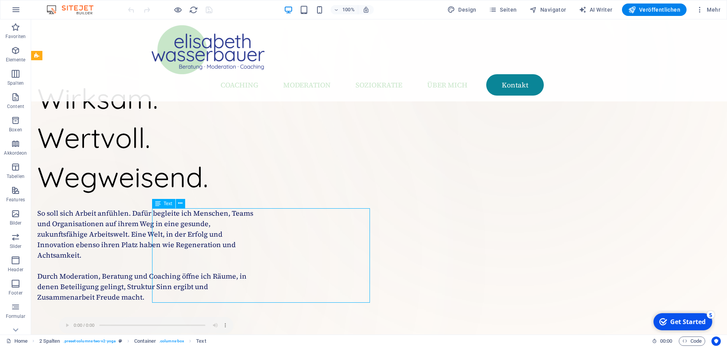
click at [255, 297] on div "So soll sich Arbeit anfühlen. Dafür begleite ich Menschen, Teams und Organisati…" at bounding box center [146, 255] width 218 height 95
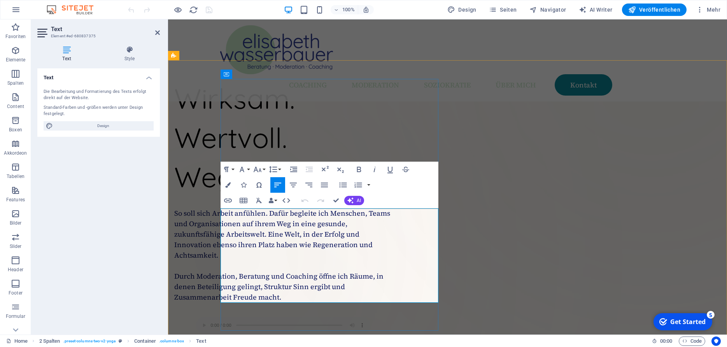
click at [335, 299] on p "Durch Moderation, Beratung und Coaching öffne ich Räume, in denen Beteiligung g…" at bounding box center [283, 282] width 218 height 42
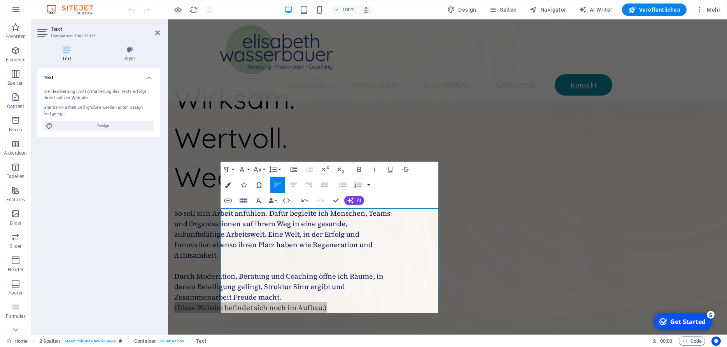
click at [231, 185] on button "Colors" at bounding box center [228, 185] width 15 height 16
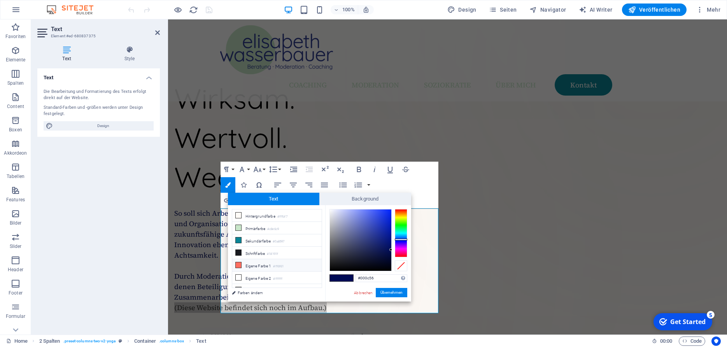
click at [254, 263] on li "Eigene Farbe 1 #ff6f61" at bounding box center [276, 265] width 89 height 12
type input "#ff6f61"
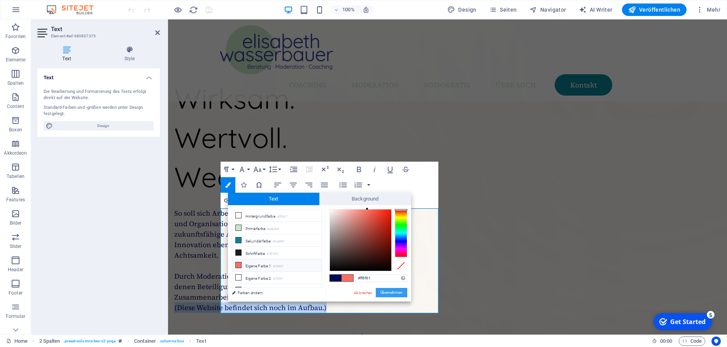
click at [394, 290] on button "Übernehmen" at bounding box center [392, 292] width 32 height 9
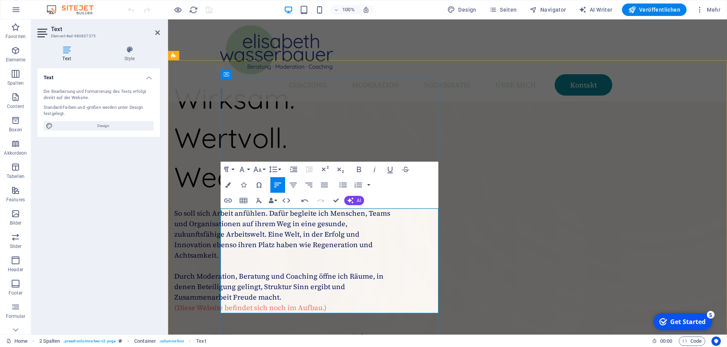
click at [356, 294] on p "Durch Moderation, Beratung und Coaching öffne ich Räume, in denen Beteiligung g…" at bounding box center [283, 282] width 218 height 42
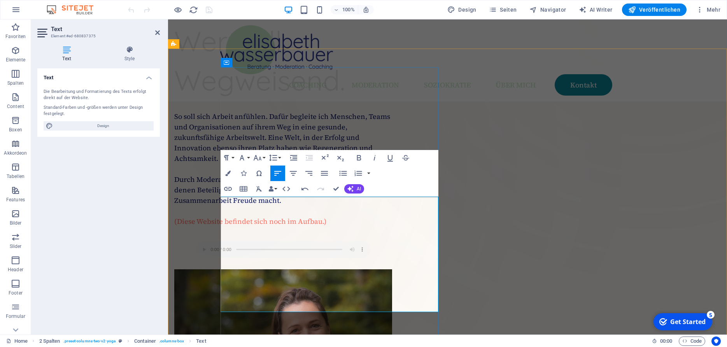
scroll to position [118, 0]
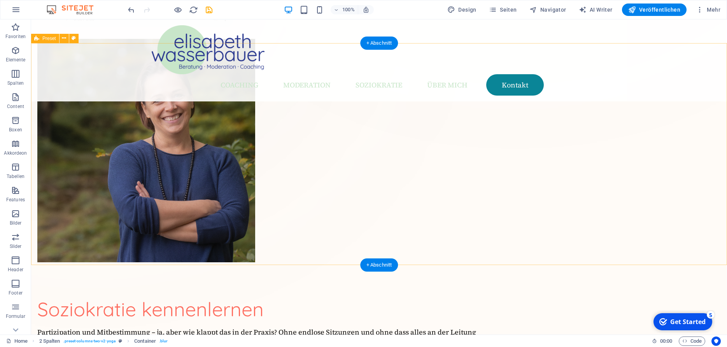
scroll to position [348, 0]
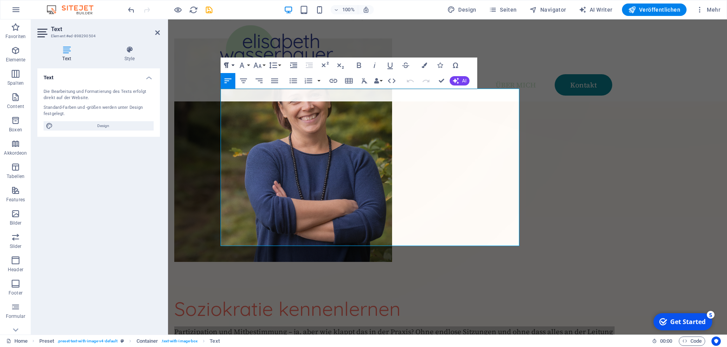
click at [232, 62] on button "Paragraph Format" at bounding box center [228, 66] width 15 height 16
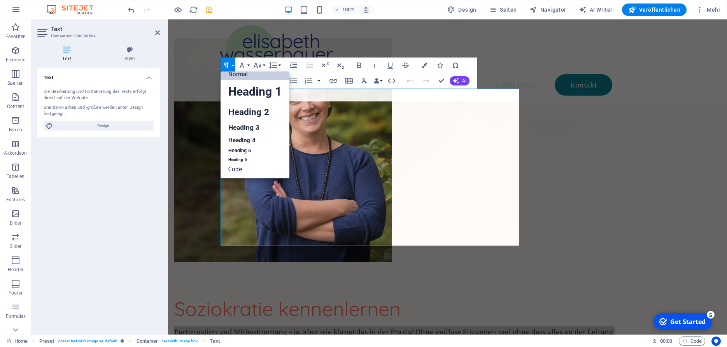
scroll to position [6, 0]
click at [239, 74] on link "Normal" at bounding box center [255, 74] width 69 height 12
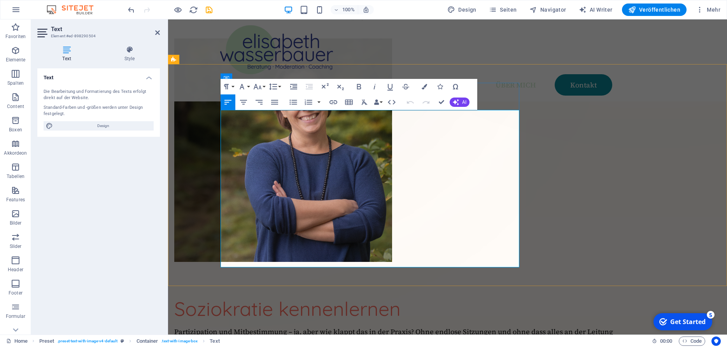
scroll to position [309, 0]
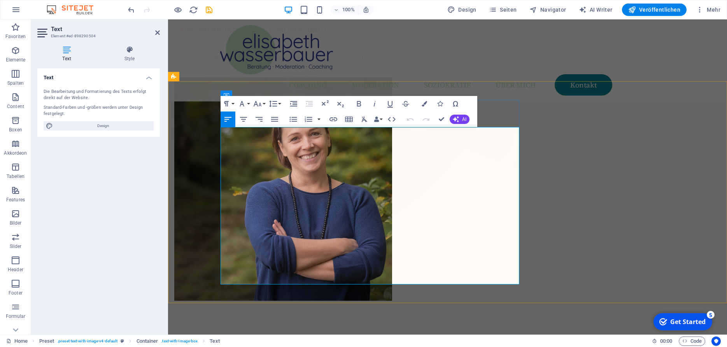
click at [663, 68] on div "Coaching Moderation Soziokratie Über mich Kontakt" at bounding box center [447, 60] width 559 height 82
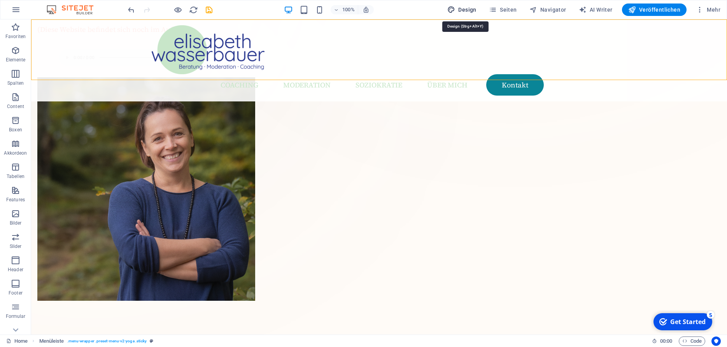
click at [474, 11] on span "Design" at bounding box center [461, 10] width 29 height 8
select select "px"
select select "400"
select select "px"
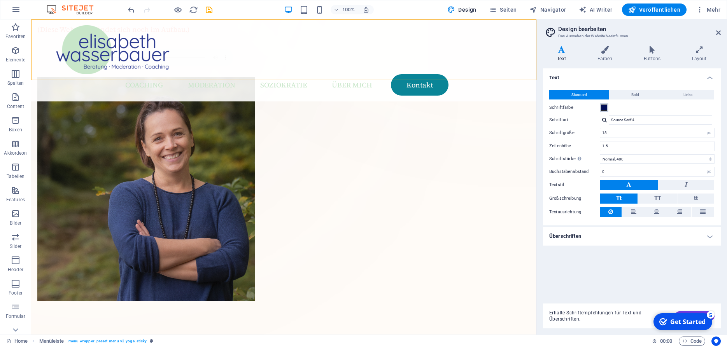
click at [607, 107] on span at bounding box center [604, 108] width 6 height 6
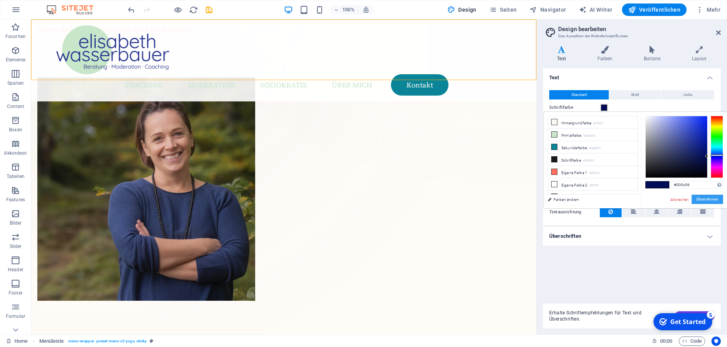
click at [711, 196] on button "Übernehmen" at bounding box center [708, 199] width 32 height 9
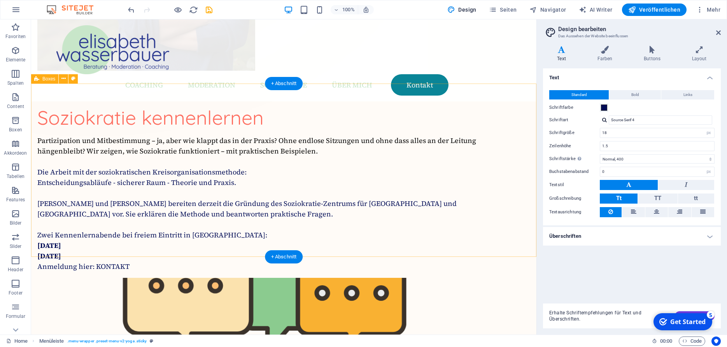
scroll to position [540, 0]
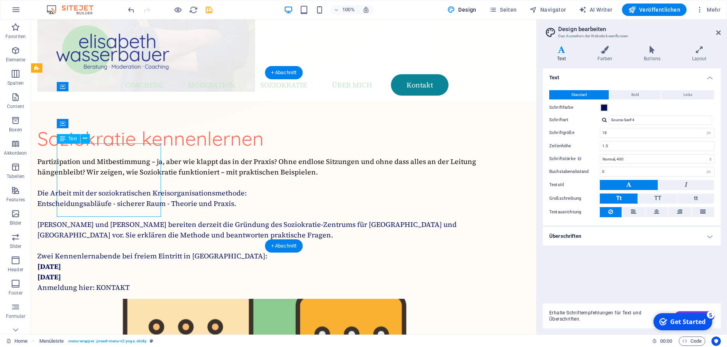
scroll to position [601, 0]
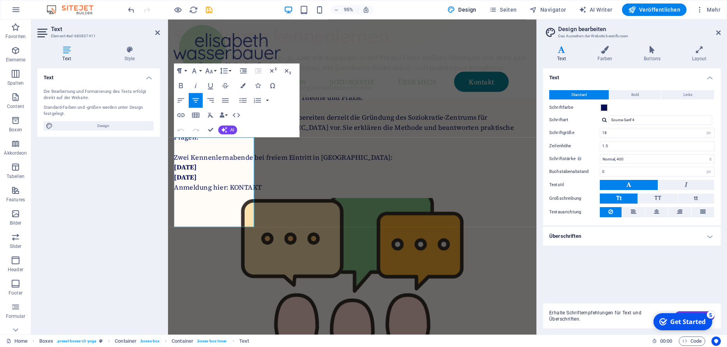
click at [184, 71] on button "Paragraph Format" at bounding box center [181, 70] width 14 height 15
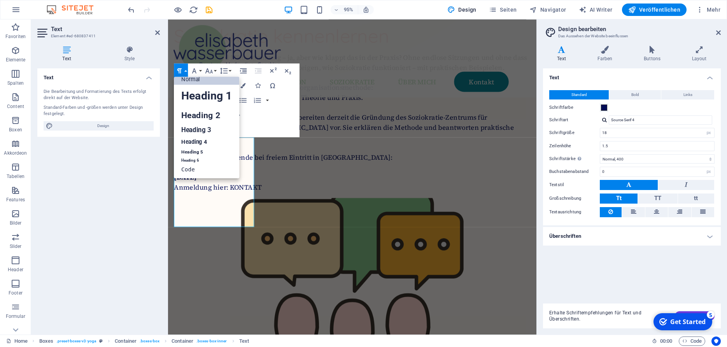
scroll to position [6, 0]
click at [195, 81] on link "Normal" at bounding box center [206, 79] width 65 height 11
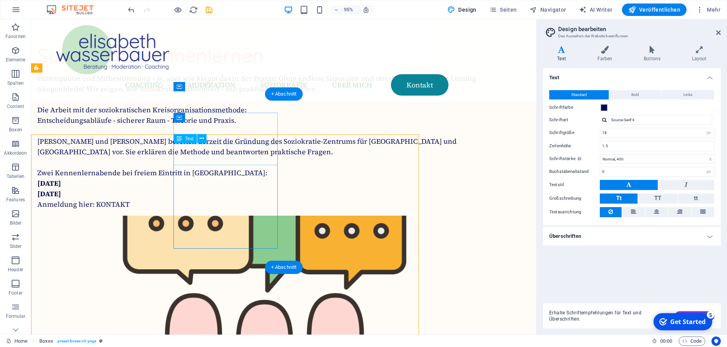
scroll to position [540, 0]
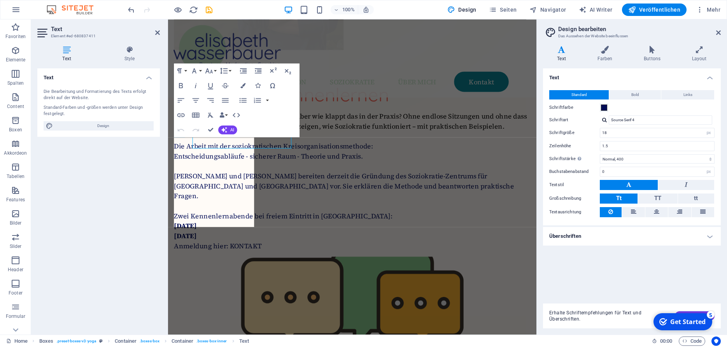
scroll to position [601, 0]
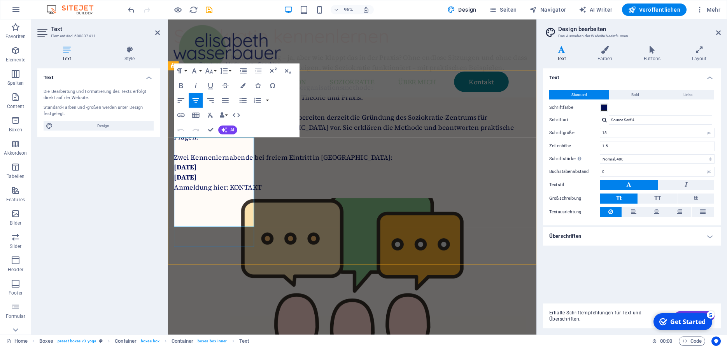
click at [245, 87] on icon "button" at bounding box center [242, 85] width 5 height 5
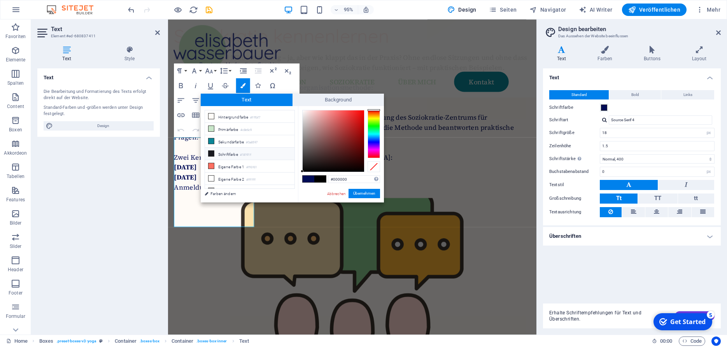
click at [234, 155] on li "Schriftfarbe #18191f" at bounding box center [249, 154] width 89 height 12
type input "#18191f"
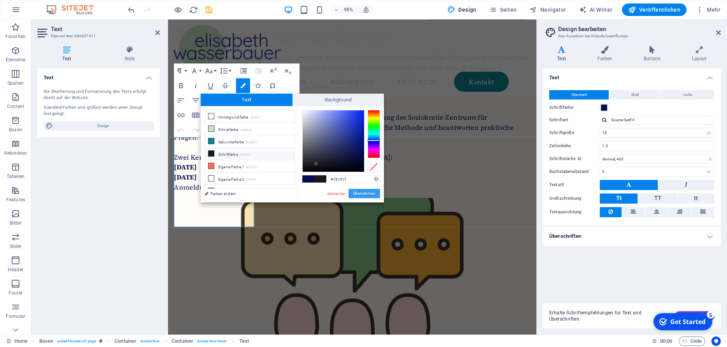
click at [363, 191] on button "Übernehmen" at bounding box center [365, 193] width 32 height 9
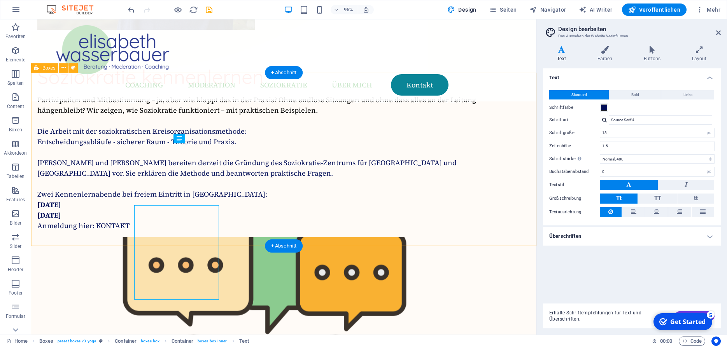
scroll to position [540, 0]
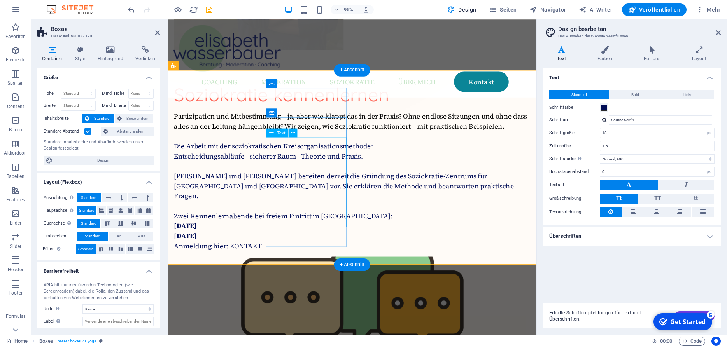
scroll to position [601, 0]
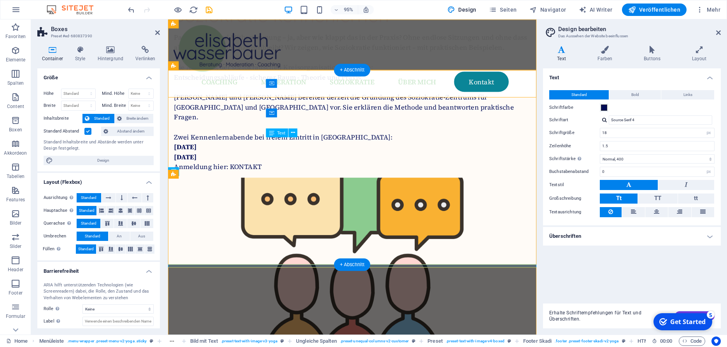
scroll to position [540, 0]
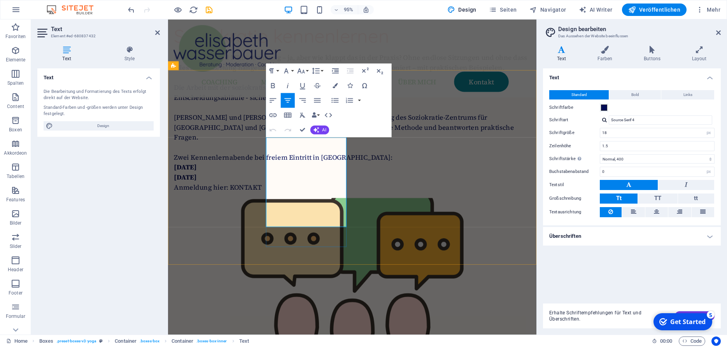
click at [340, 82] on button "Colors" at bounding box center [335, 85] width 14 height 15
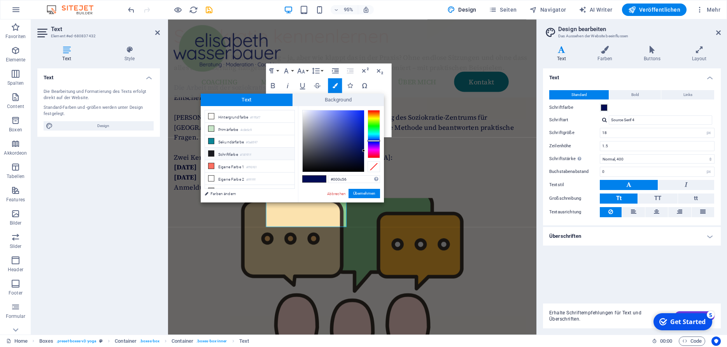
click at [231, 152] on li "Schriftfarbe #18191f" at bounding box center [249, 154] width 89 height 12
type input "#18191f"
click at [369, 195] on button "Übernehmen" at bounding box center [365, 193] width 32 height 9
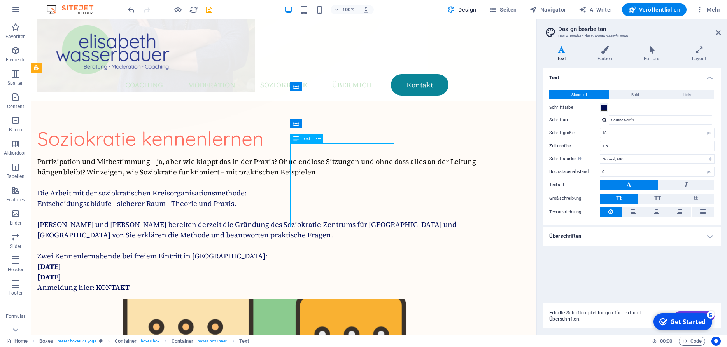
scroll to position [601, 0]
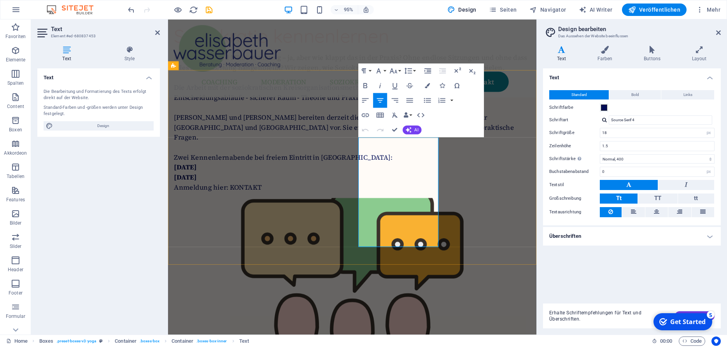
click at [427, 86] on icon "button" at bounding box center [427, 85] width 5 height 5
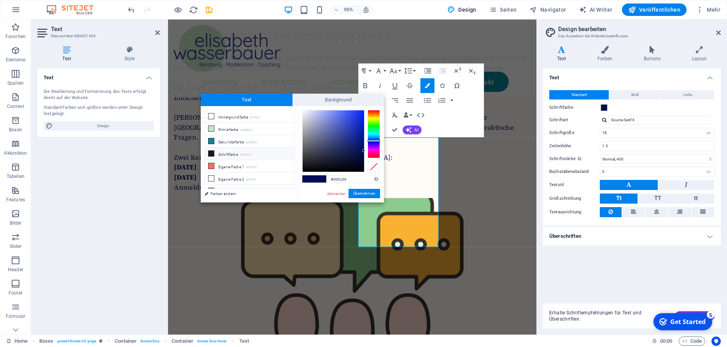
click at [251, 151] on li "Schriftfarbe #18191f" at bounding box center [249, 154] width 89 height 12
type input "#18191f"
click at [360, 193] on button "Übernehmen" at bounding box center [365, 193] width 32 height 9
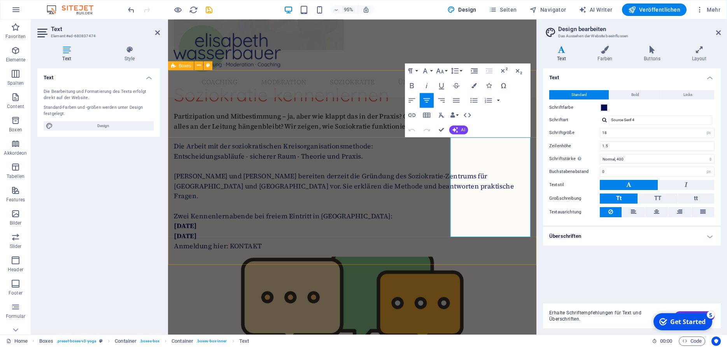
scroll to position [601, 0]
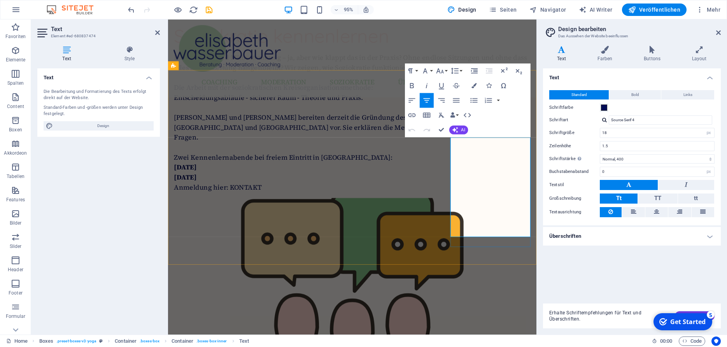
click at [474, 86] on icon "button" at bounding box center [473, 85] width 5 height 5
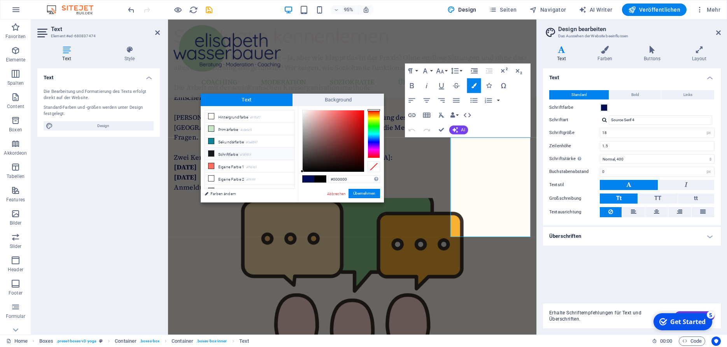
click at [235, 150] on li "Schriftfarbe #18191f" at bounding box center [249, 154] width 89 height 12
type input "#18191f"
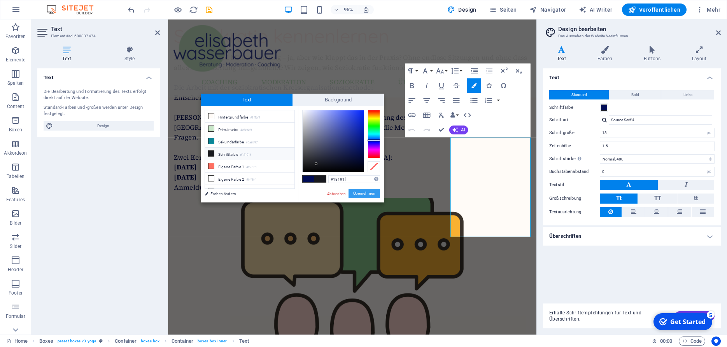
click at [369, 193] on button "Übernehmen" at bounding box center [365, 193] width 32 height 9
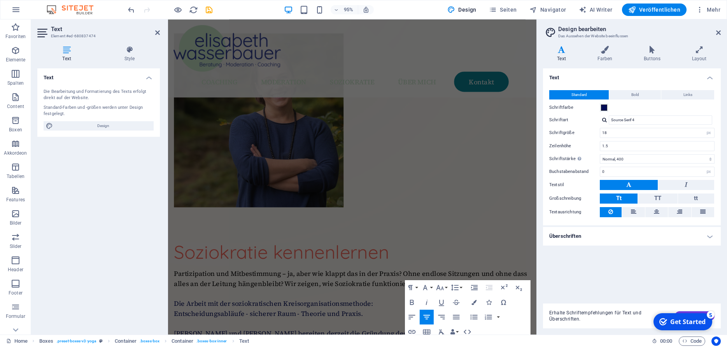
scroll to position [373, 0]
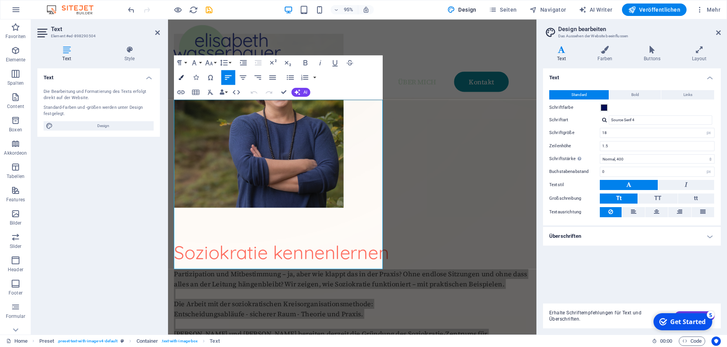
click at [181, 76] on icon "button" at bounding box center [181, 77] width 5 height 5
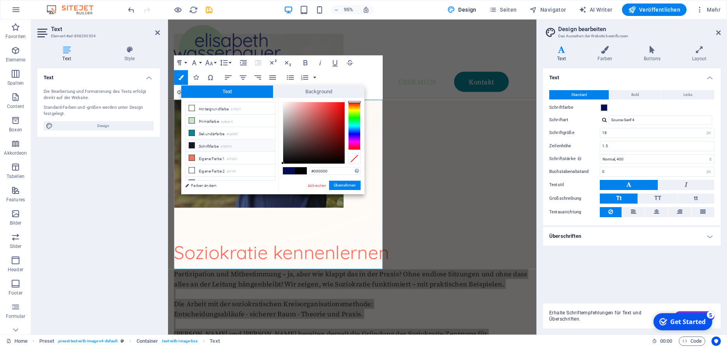
click at [206, 145] on li "Schriftfarbe #18191f" at bounding box center [230, 146] width 89 height 12
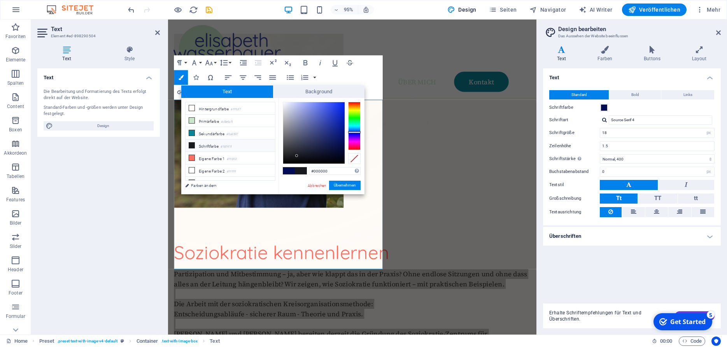
type input "#18191f"
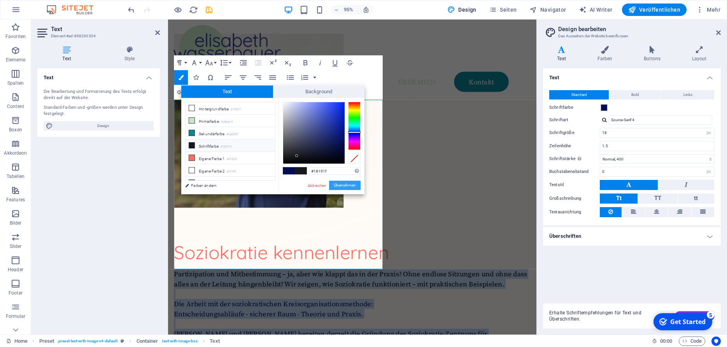
click at [349, 187] on button "Übernehmen" at bounding box center [345, 185] width 32 height 9
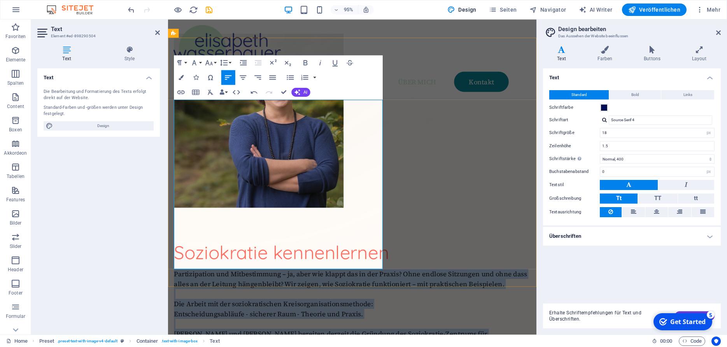
click at [351, 335] on p at bounding box center [361, 340] width 375 height 11
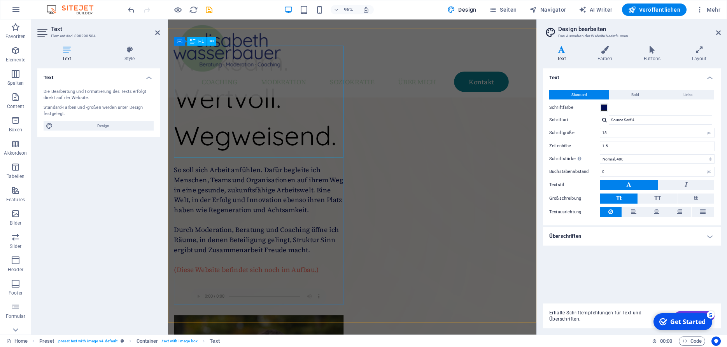
scroll to position [73, 0]
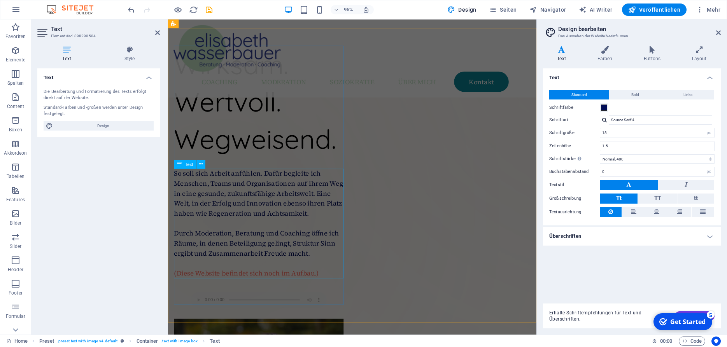
click at [246, 196] on div "So soll sich Arbeit anfühlen. Dafür begleite ich Menschen, Teams und Organisati…" at bounding box center [263, 234] width 179 height 116
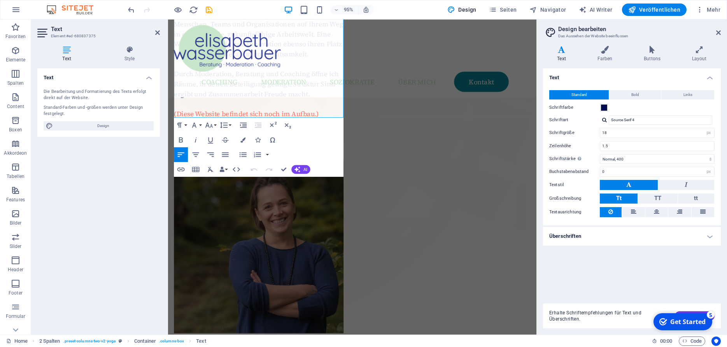
scroll to position [240, 0]
click at [353, 167] on div at bounding box center [263, 258] width 179 height 183
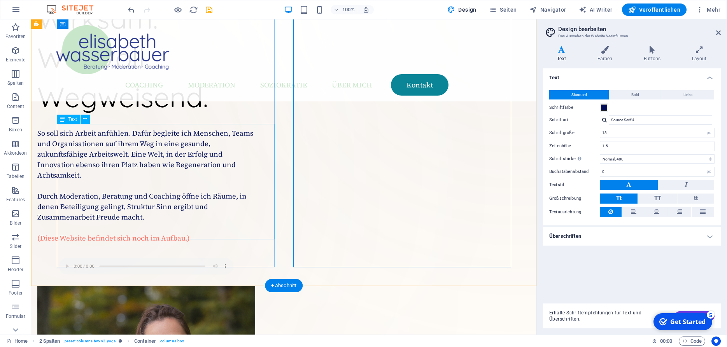
scroll to position [90, 0]
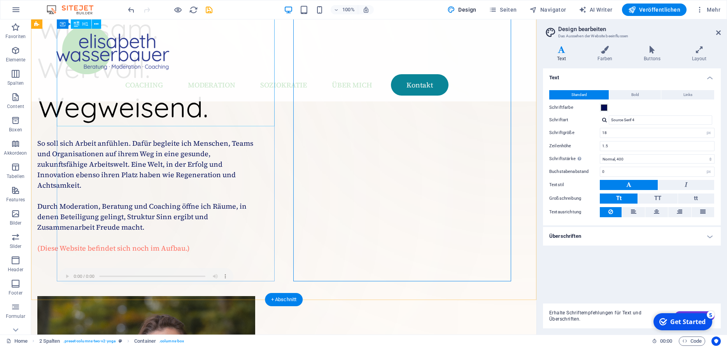
click at [175, 106] on div "Wirksam. Wertvoll. Wegweisend." at bounding box center [146, 67] width 218 height 117
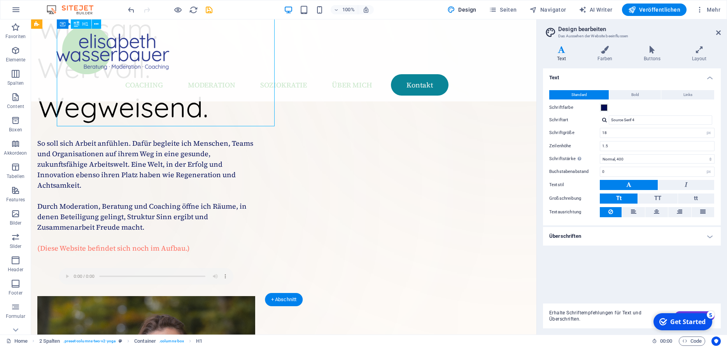
click at [175, 106] on div "Wirksam. Wertvoll. Wegweisend." at bounding box center [146, 67] width 218 height 117
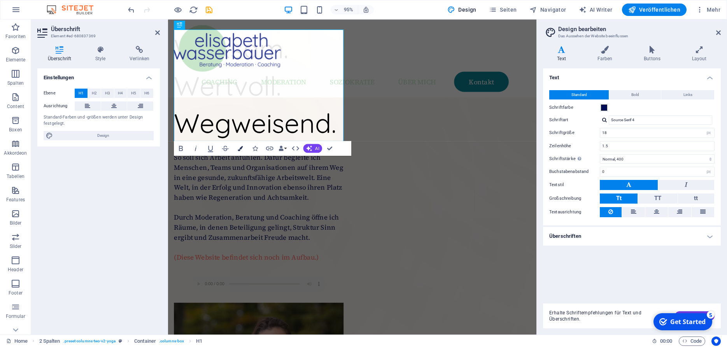
click at [242, 146] on button "Colors" at bounding box center [240, 148] width 14 height 15
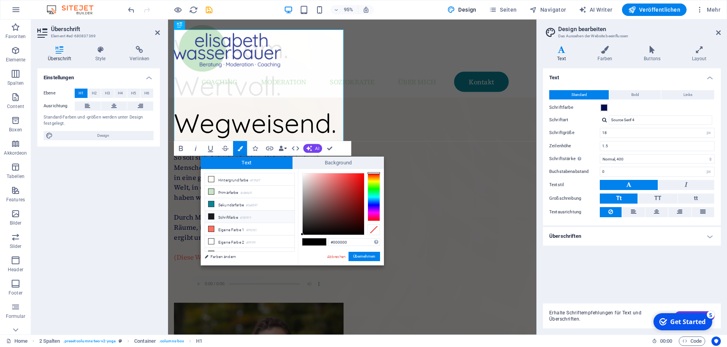
click at [229, 216] on li "Schriftfarbe #18191f" at bounding box center [249, 217] width 89 height 12
type input "#18191f"
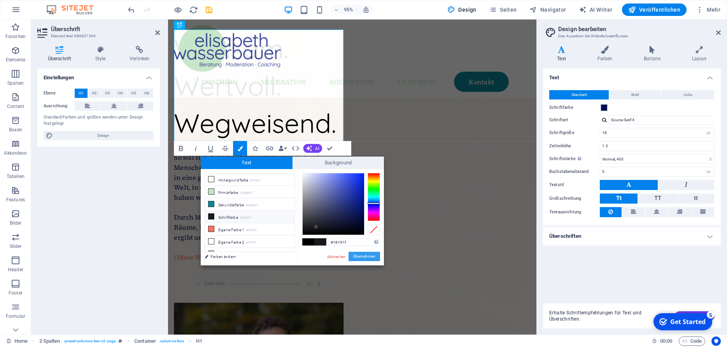
click at [359, 254] on button "Übernehmen" at bounding box center [365, 256] width 32 height 9
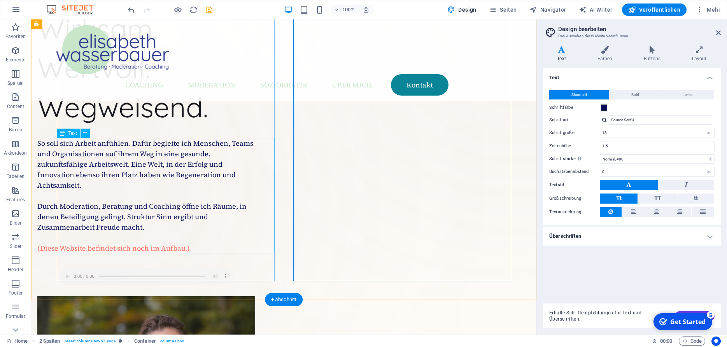
scroll to position [0, 0]
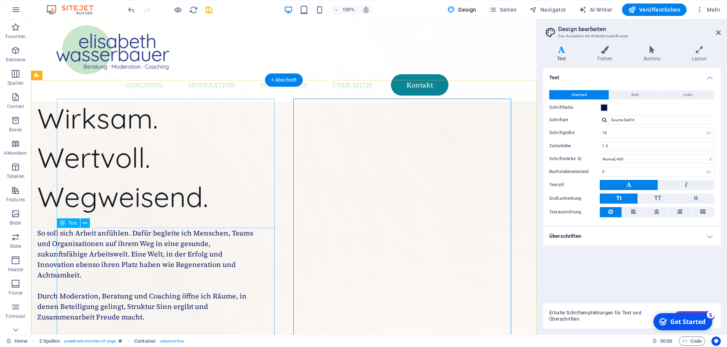
click at [169, 253] on div "So soll sich Arbeit anfühlen. Dafür begleite ich Menschen, Teams und Organisati…" at bounding box center [146, 286] width 218 height 116
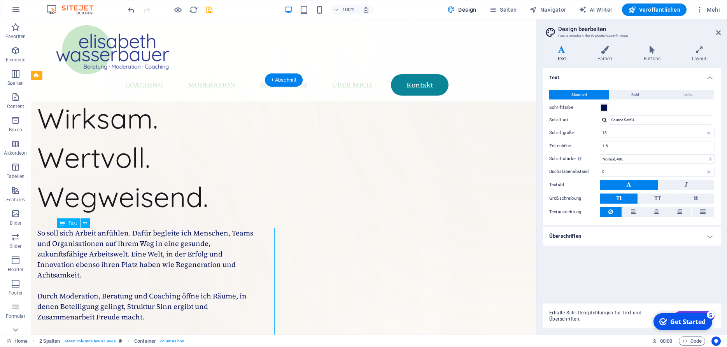
click at [169, 253] on div "So soll sich Arbeit anfühlen. Dafür begleite ich Menschen, Teams und Organisati…" at bounding box center [146, 286] width 218 height 116
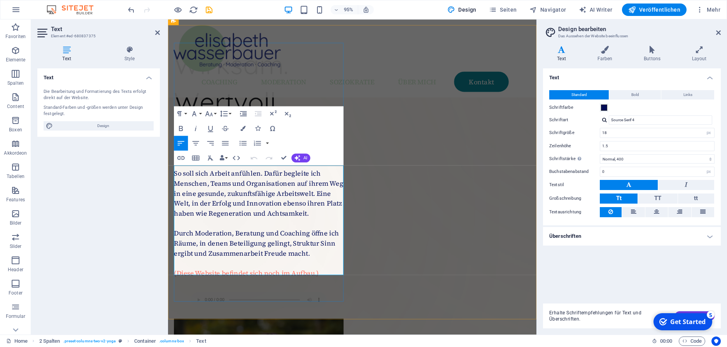
scroll to position [77, 0]
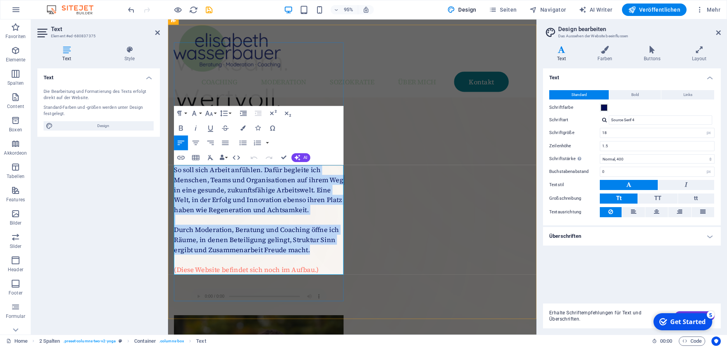
drag, startPoint x: 325, startPoint y: 259, endPoint x: 175, endPoint y: 175, distance: 171.7
click at [175, 175] on div "So soll sich Arbeit anfühlen. Dafür begleite ich Menschen, Teams und Organisati…" at bounding box center [263, 231] width 179 height 116
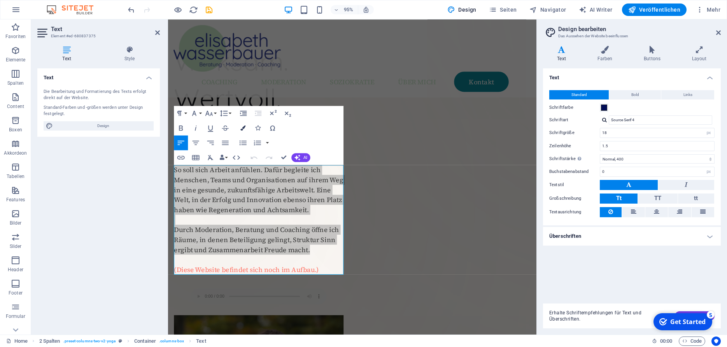
click at [242, 128] on icon "button" at bounding box center [242, 128] width 5 height 5
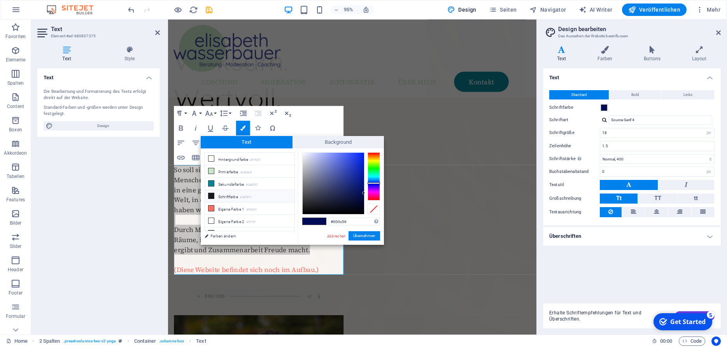
click at [235, 195] on li "Schriftfarbe #18191f" at bounding box center [249, 196] width 89 height 12
type input "#18191f"
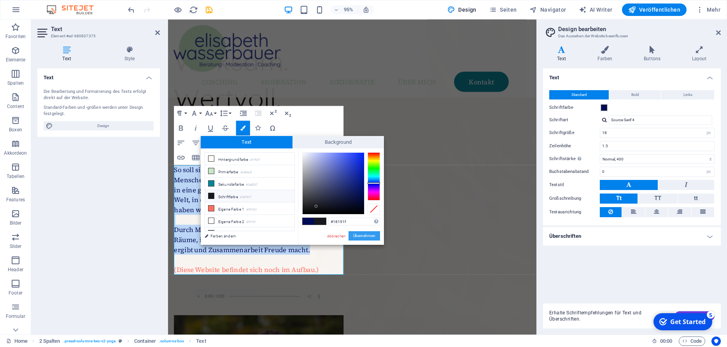
click at [370, 234] on button "Übernehmen" at bounding box center [365, 235] width 32 height 9
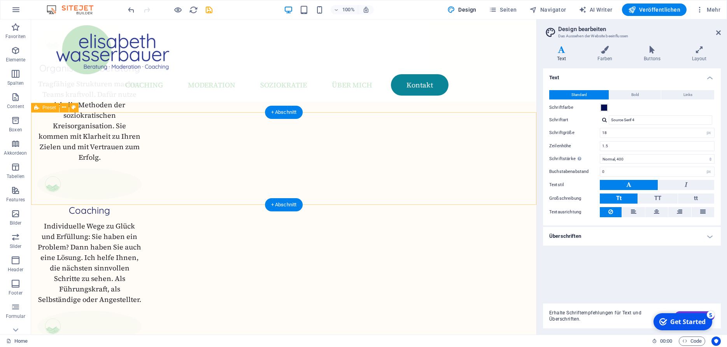
scroll to position [1201, 0]
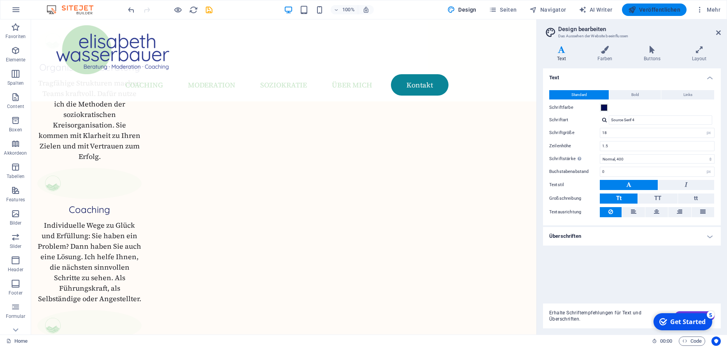
click at [659, 8] on span "Veröffentlichen" at bounding box center [654, 10] width 52 height 8
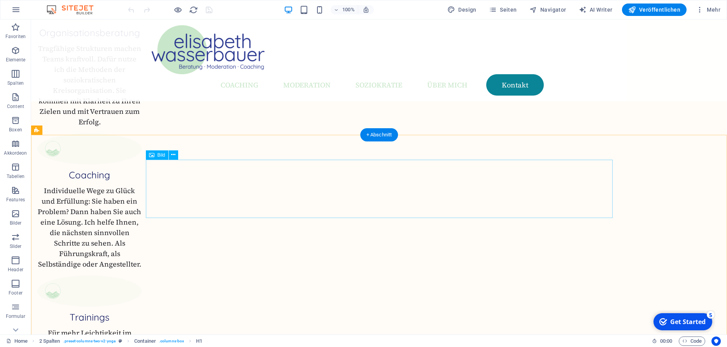
scroll to position [1228, 0]
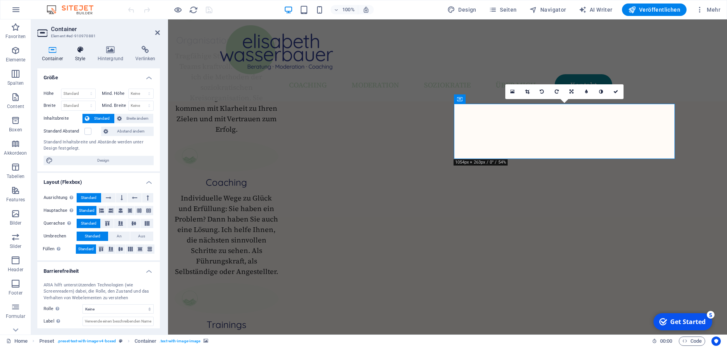
click at [85, 53] on icon at bounding box center [79, 50] width 19 height 8
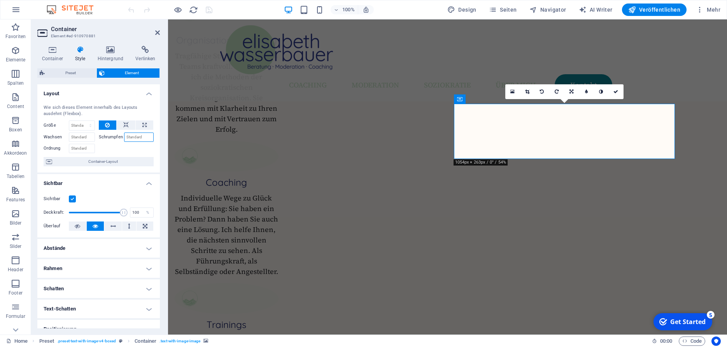
click at [138, 137] on input "Schrumpfen" at bounding box center [139, 137] width 30 height 9
type input "1"
type input "50"
click at [135, 151] on div at bounding box center [126, 147] width 55 height 11
click at [135, 138] on input "50" at bounding box center [139, 137] width 30 height 9
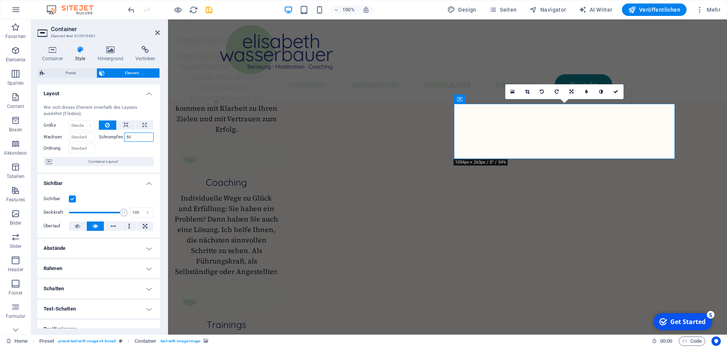
drag, startPoint x: 135, startPoint y: 136, endPoint x: 119, endPoint y: 138, distance: 16.2
click at [124, 138] on input "50" at bounding box center [139, 137] width 30 height 9
click at [126, 122] on icon at bounding box center [125, 125] width 5 height 9
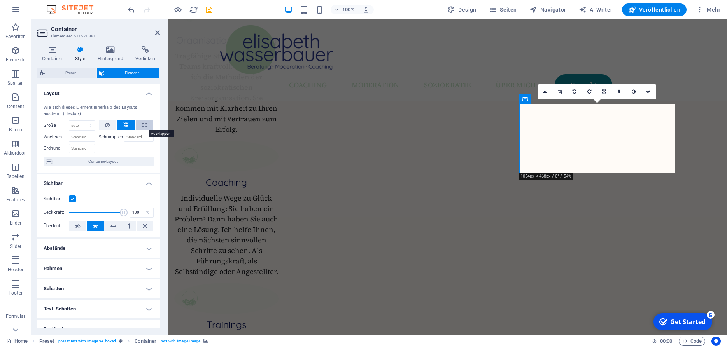
click at [146, 124] on icon at bounding box center [144, 125] width 4 height 9
type input "100"
select select "%"
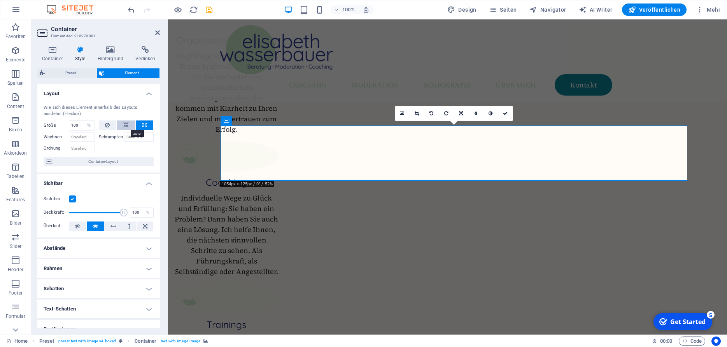
click at [123, 124] on button at bounding box center [126, 125] width 19 height 9
select select "DISABLED_OPTION_VALUE"
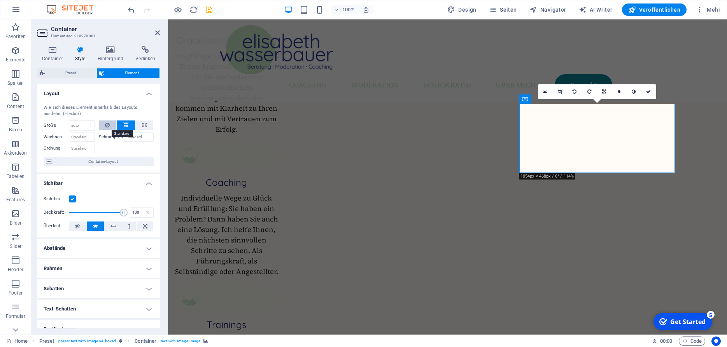
click at [107, 123] on icon at bounding box center [107, 125] width 5 height 9
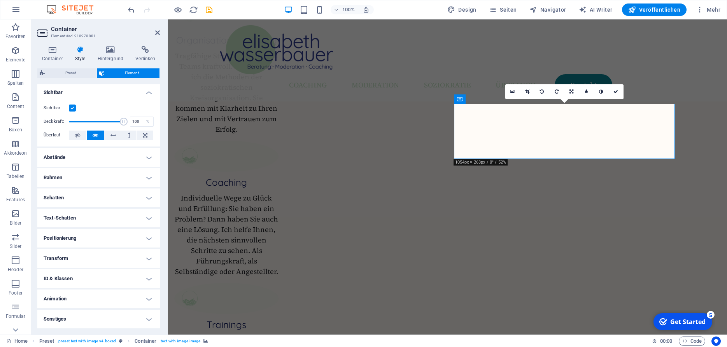
scroll to position [0, 0]
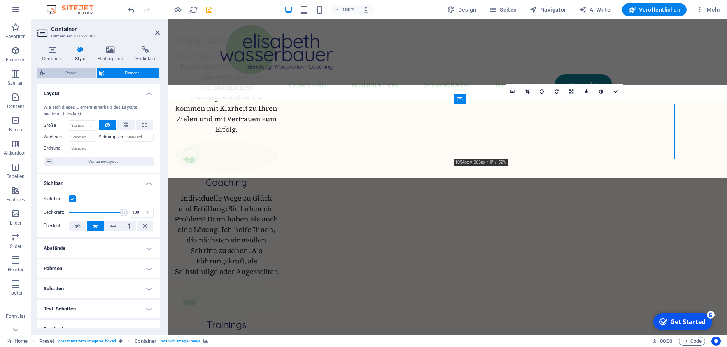
click at [70, 74] on span "Preset" at bounding box center [70, 72] width 47 height 9
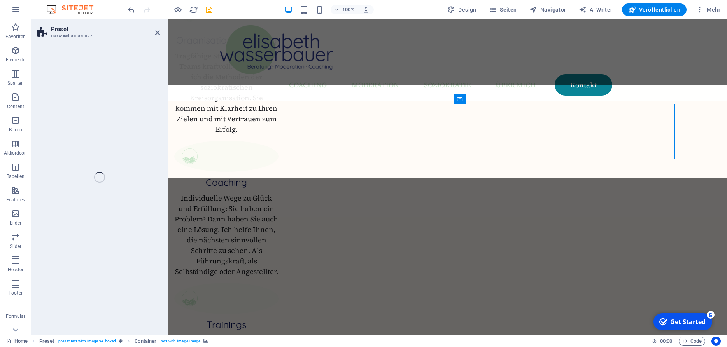
select select "rem"
select select "px"
select select "preset-text-with-image-v4-boxed"
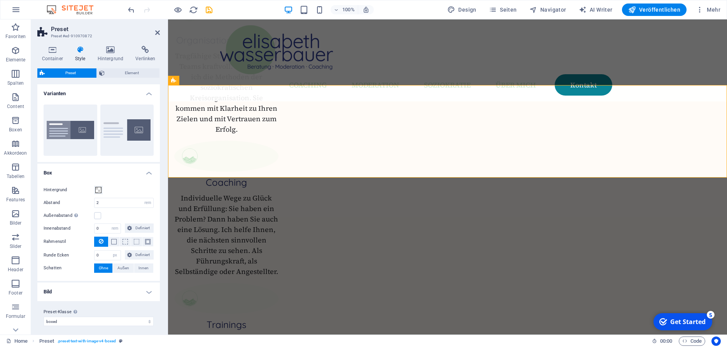
scroll to position [4, 0]
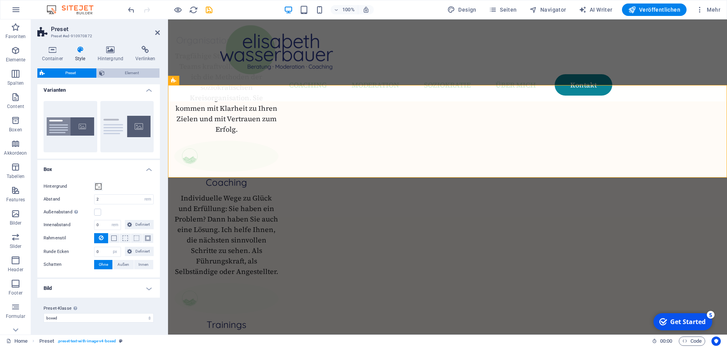
click at [131, 75] on span "Element" at bounding box center [132, 72] width 51 height 9
